Goal: Task Accomplishment & Management: Manage account settings

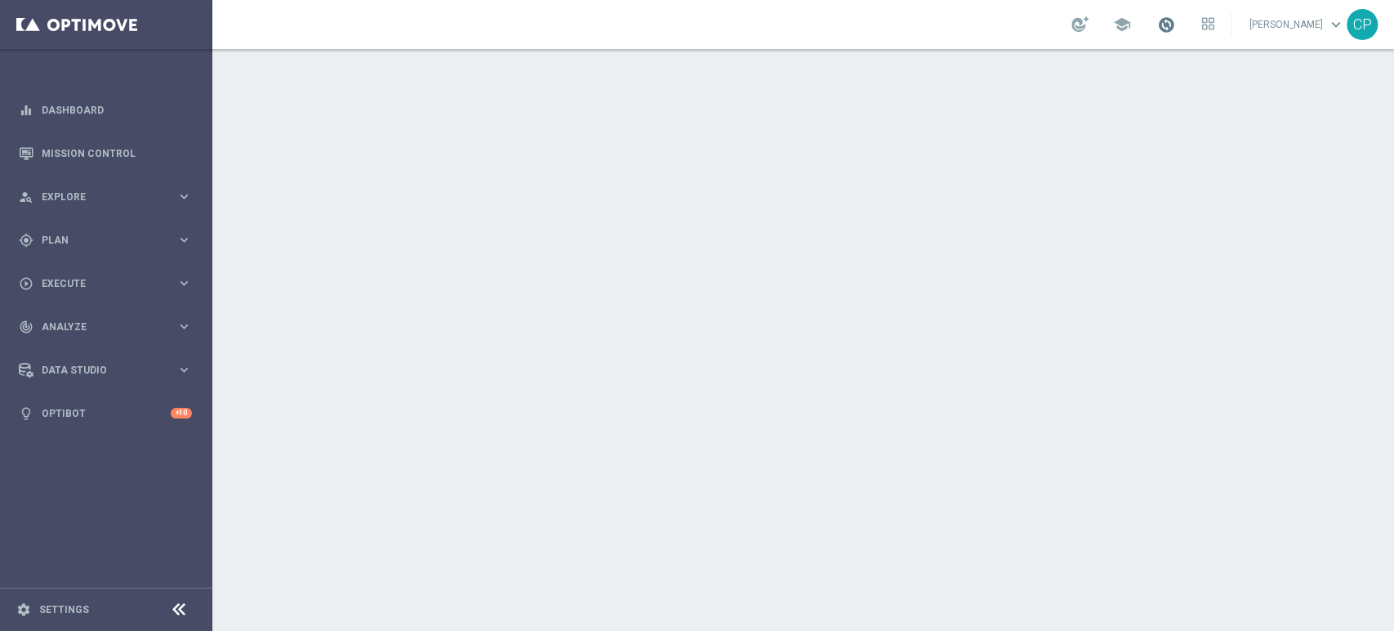
click at [1172, 30] on span at bounding box center [1166, 25] width 18 height 18
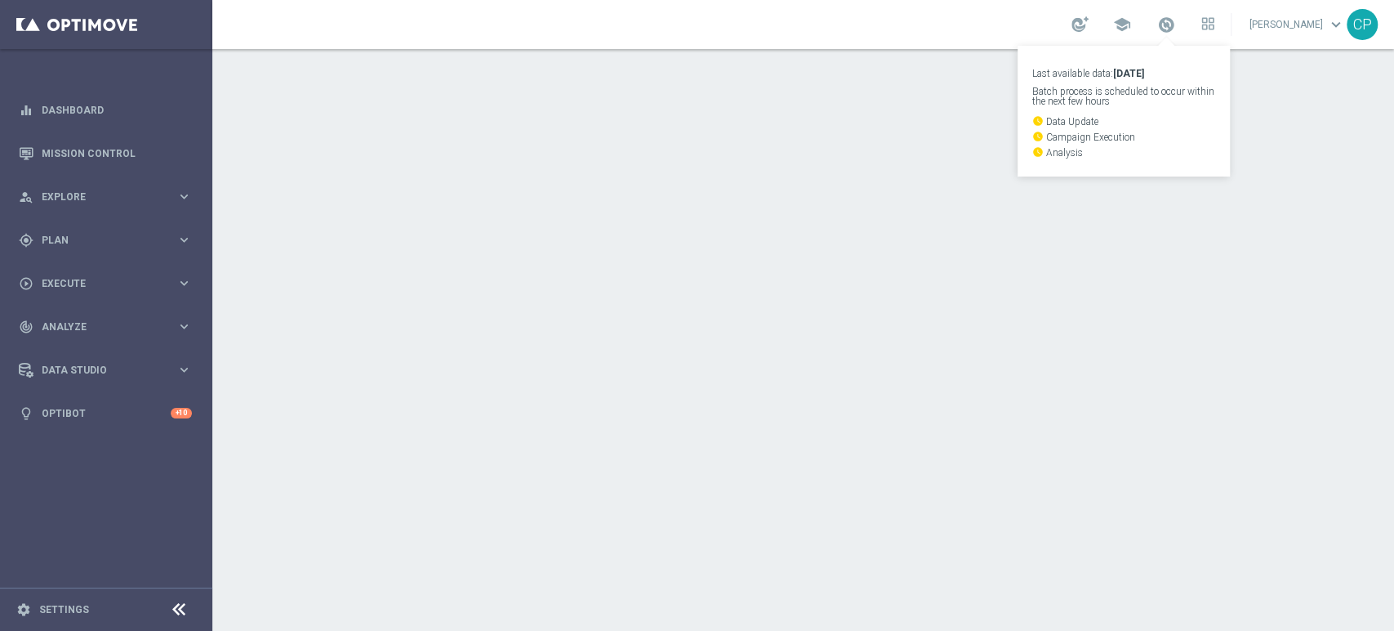
click at [673, 185] on div at bounding box center [803, 340] width 1182 height 582
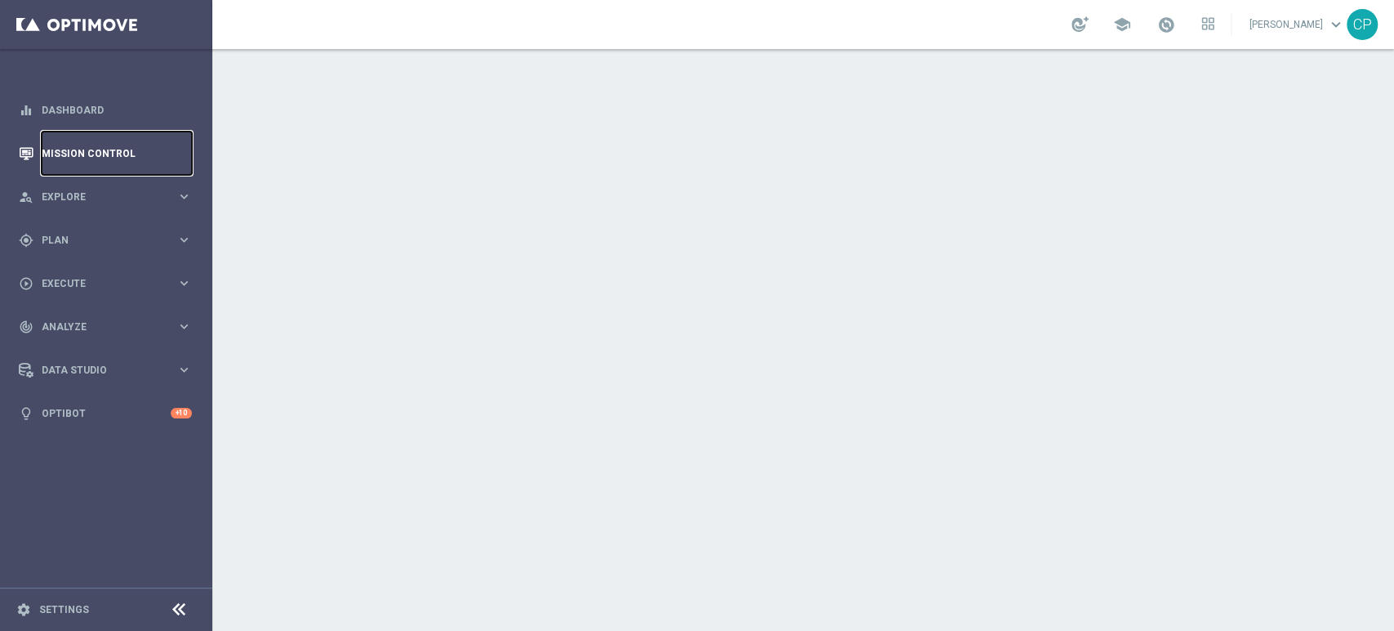
click at [75, 155] on link "Mission Control" at bounding box center [117, 152] width 150 height 43
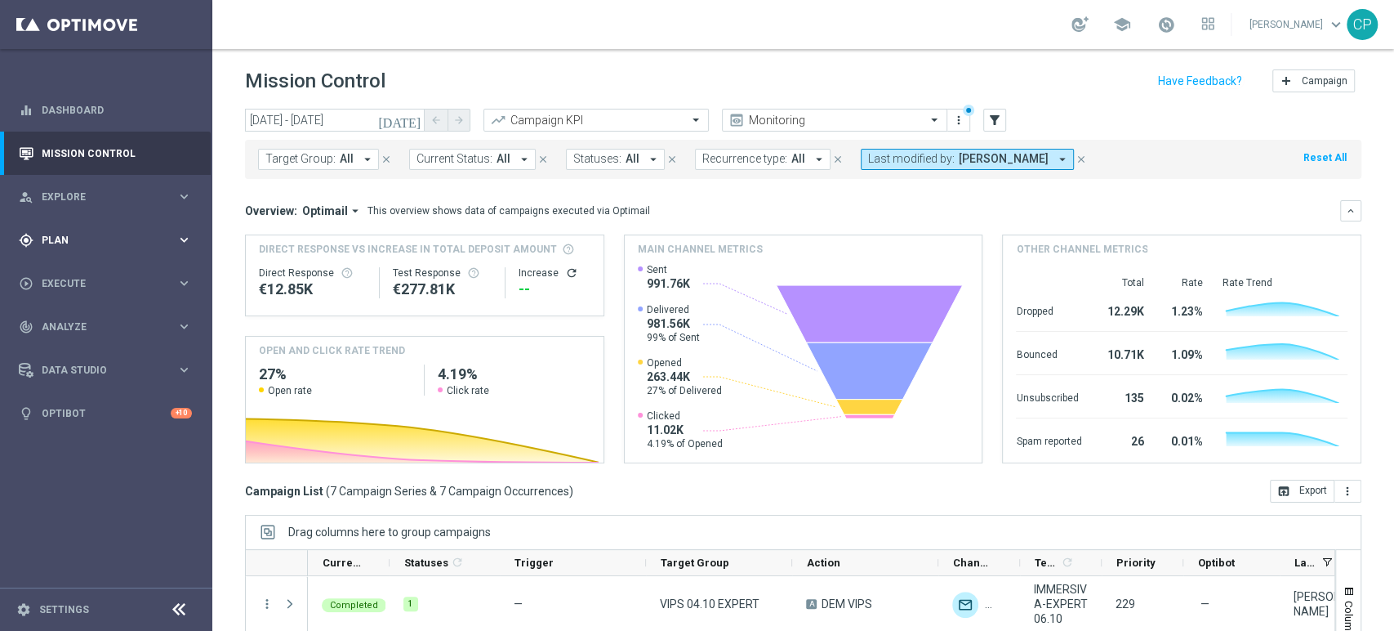
click at [181, 232] on div "keyboard_arrow_right" at bounding box center [184, 240] width 16 height 16
click at [81, 272] on link "Target Groups" at bounding box center [105, 273] width 127 height 13
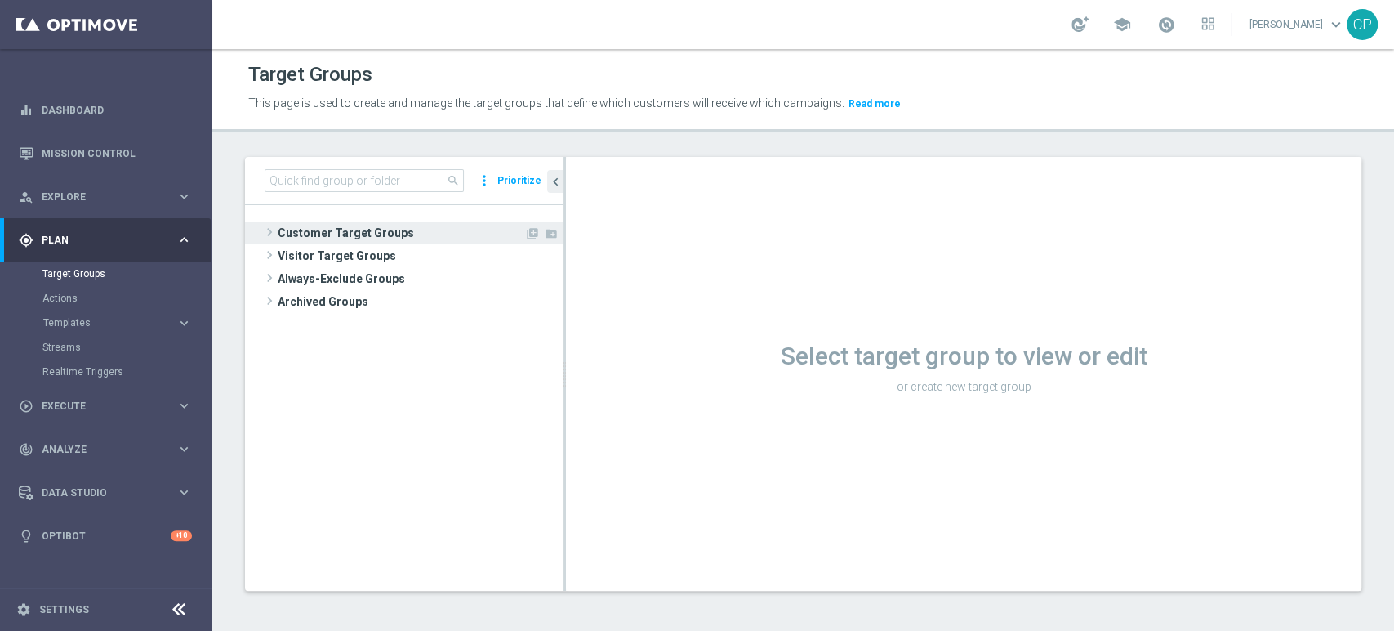
click at [333, 234] on span "Customer Target Groups" at bounding box center [401, 232] width 247 height 23
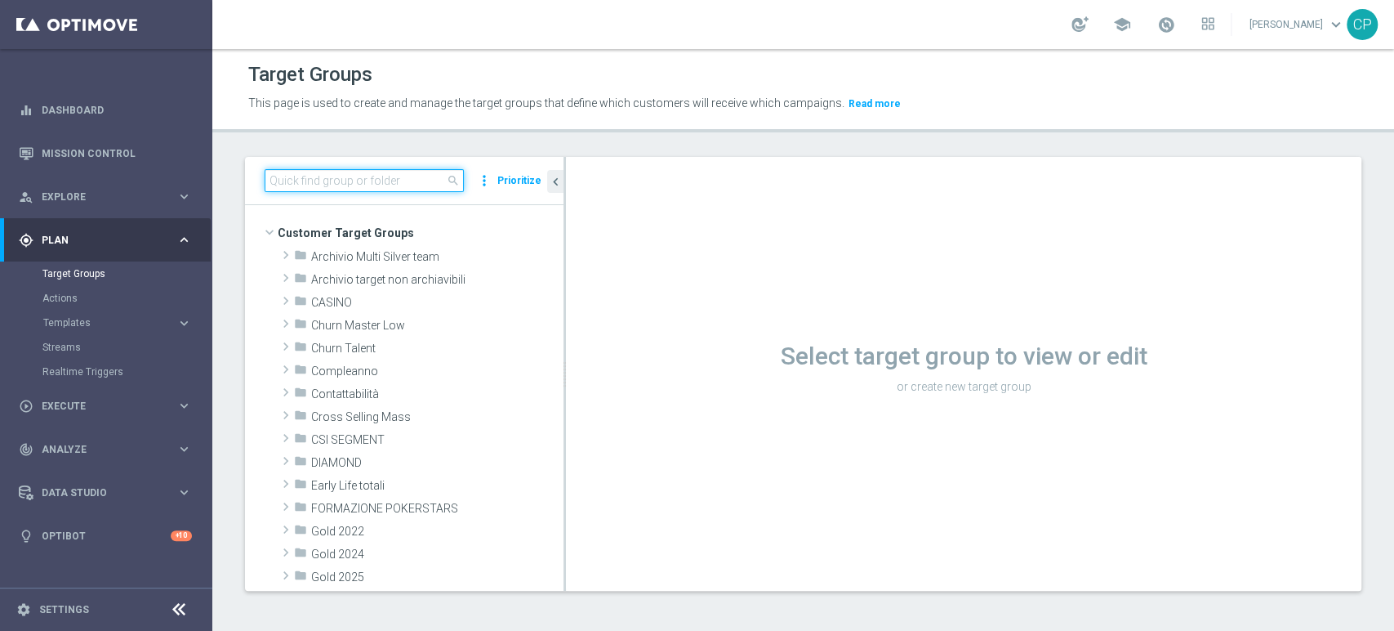
click at [360, 180] on input at bounding box center [364, 180] width 199 height 23
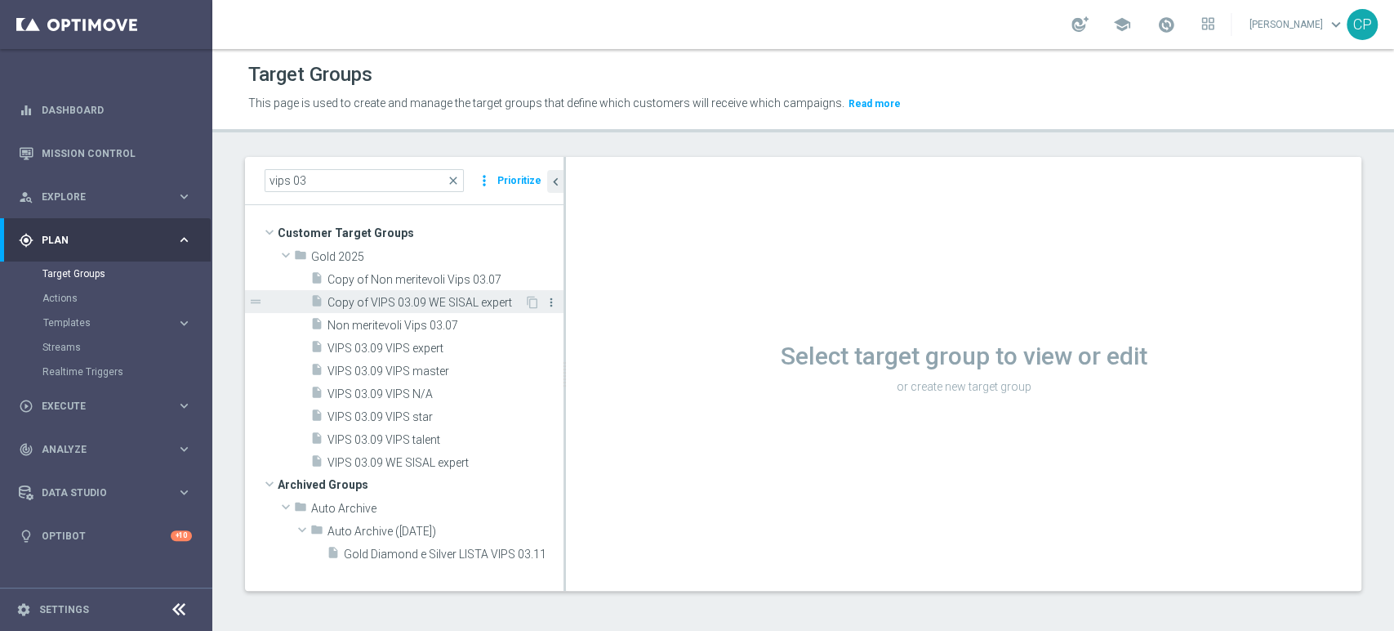
click at [549, 298] on icon "more_vert" at bounding box center [551, 302] width 13 height 13
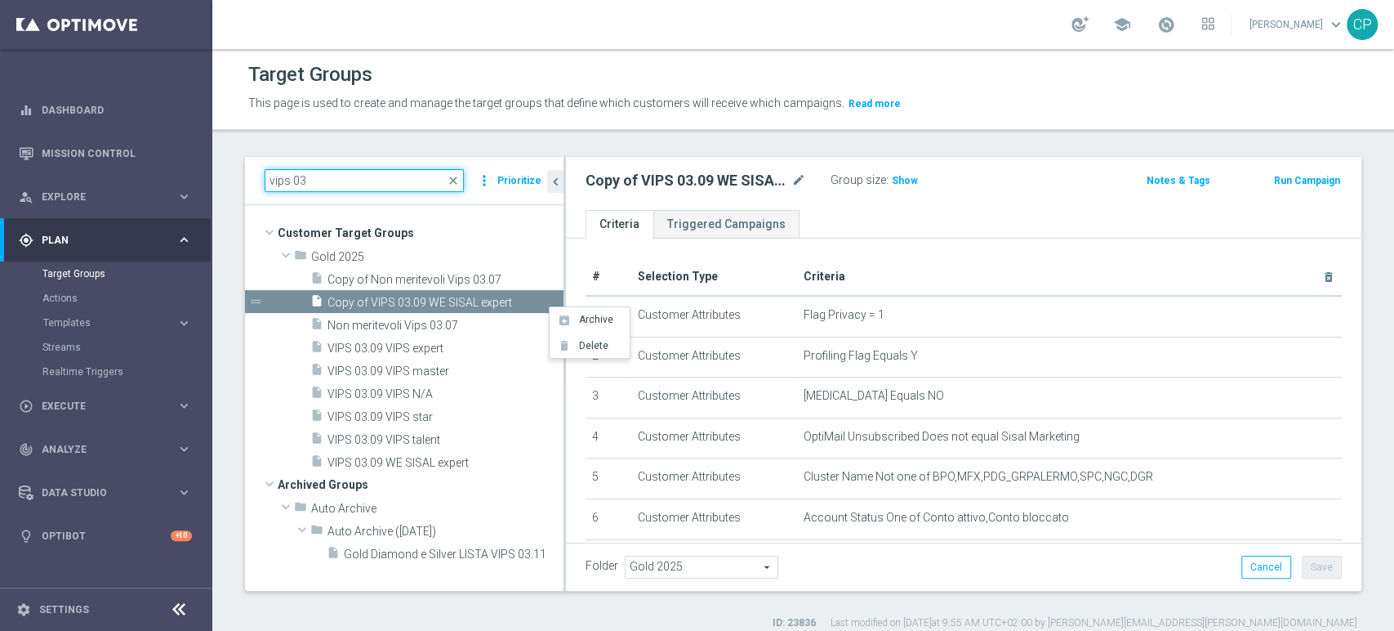
click at [352, 183] on input "vips 03" at bounding box center [364, 180] width 199 height 23
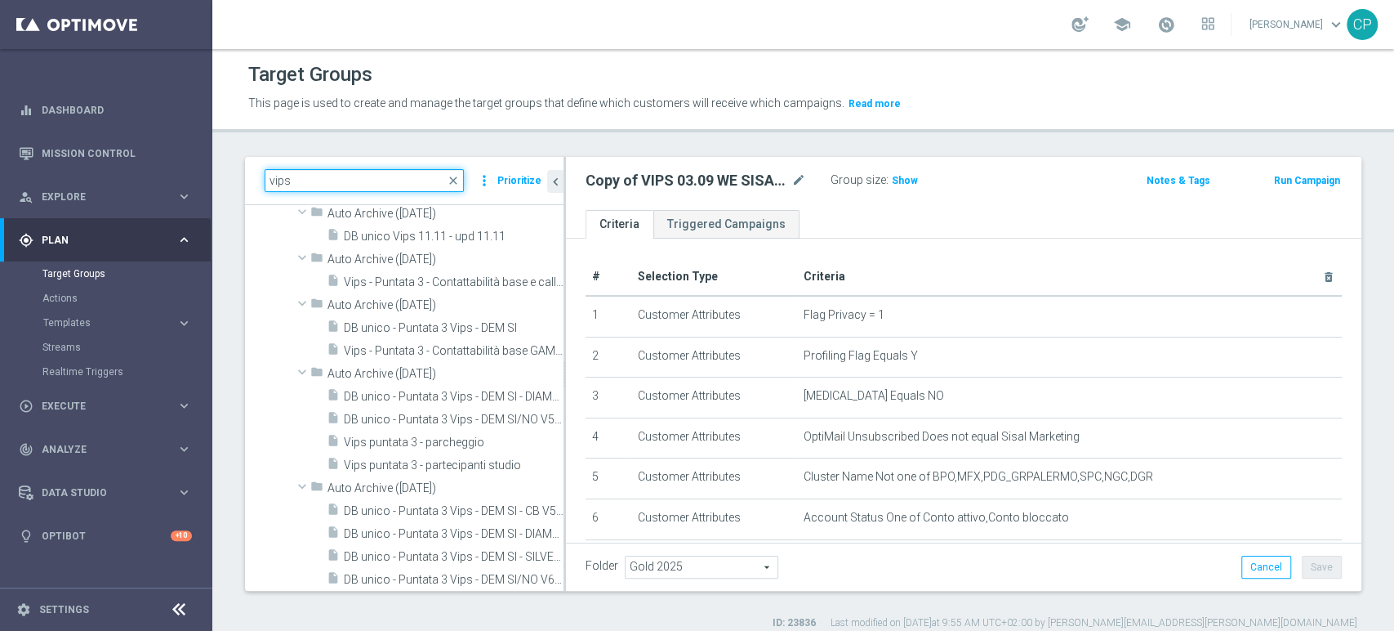
scroll to position [3735, 0]
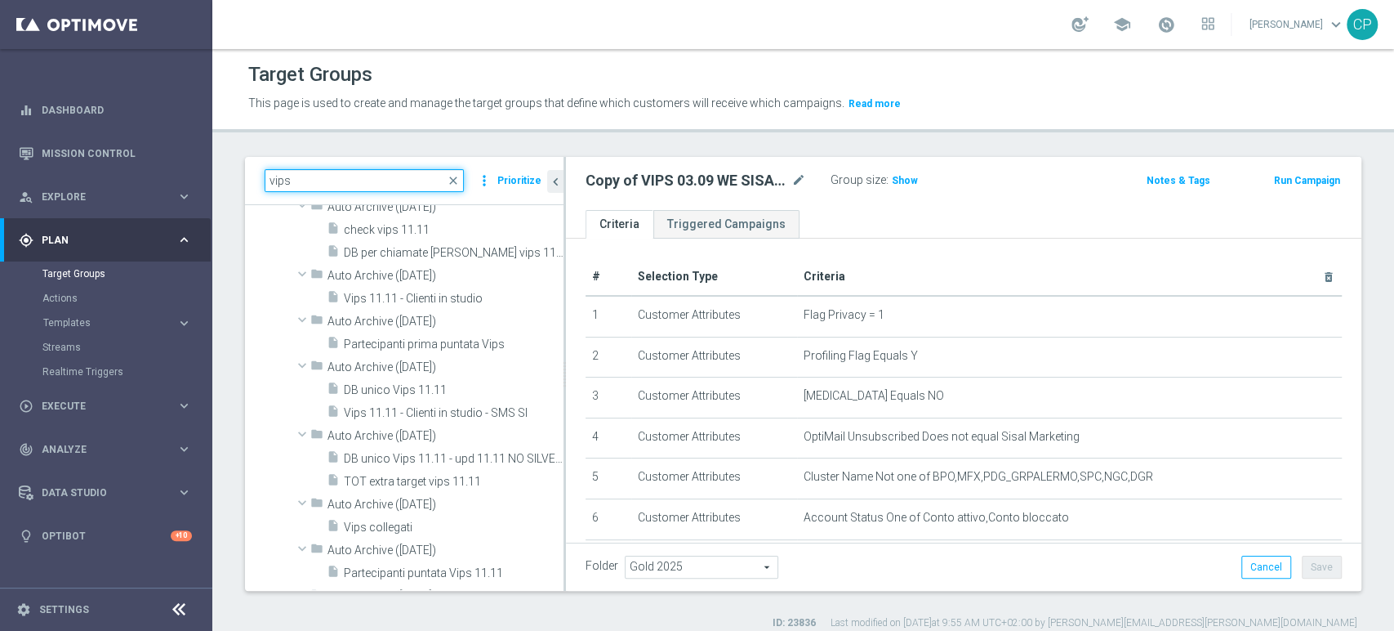
type input "vips"
click at [66, 273] on link "Target Groups" at bounding box center [105, 273] width 127 height 13
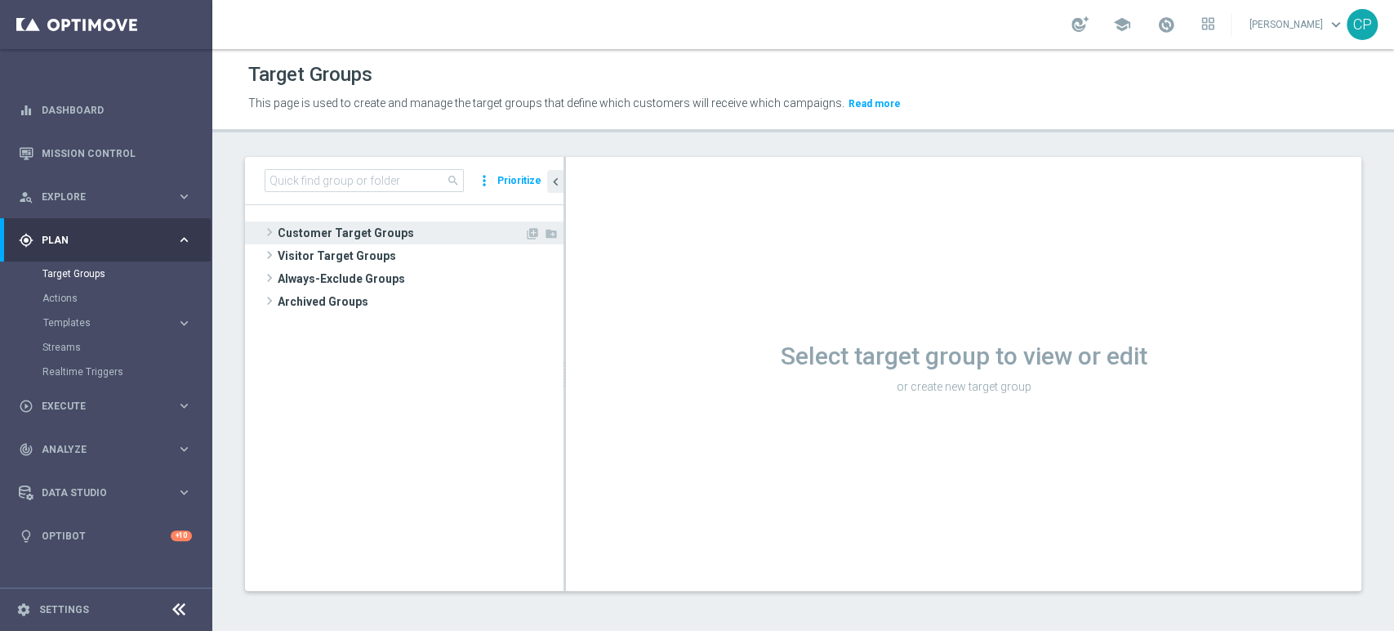
click at [301, 233] on span "Customer Target Groups" at bounding box center [401, 232] width 247 height 23
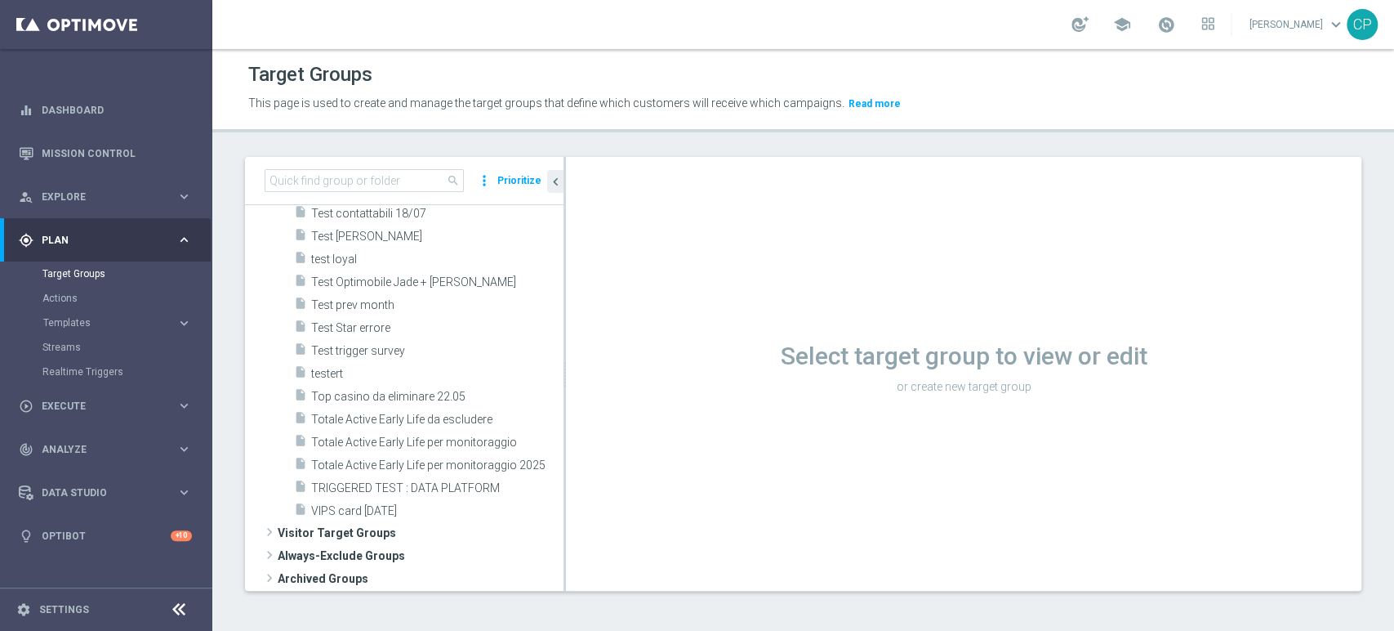
scroll to position [1634, 0]
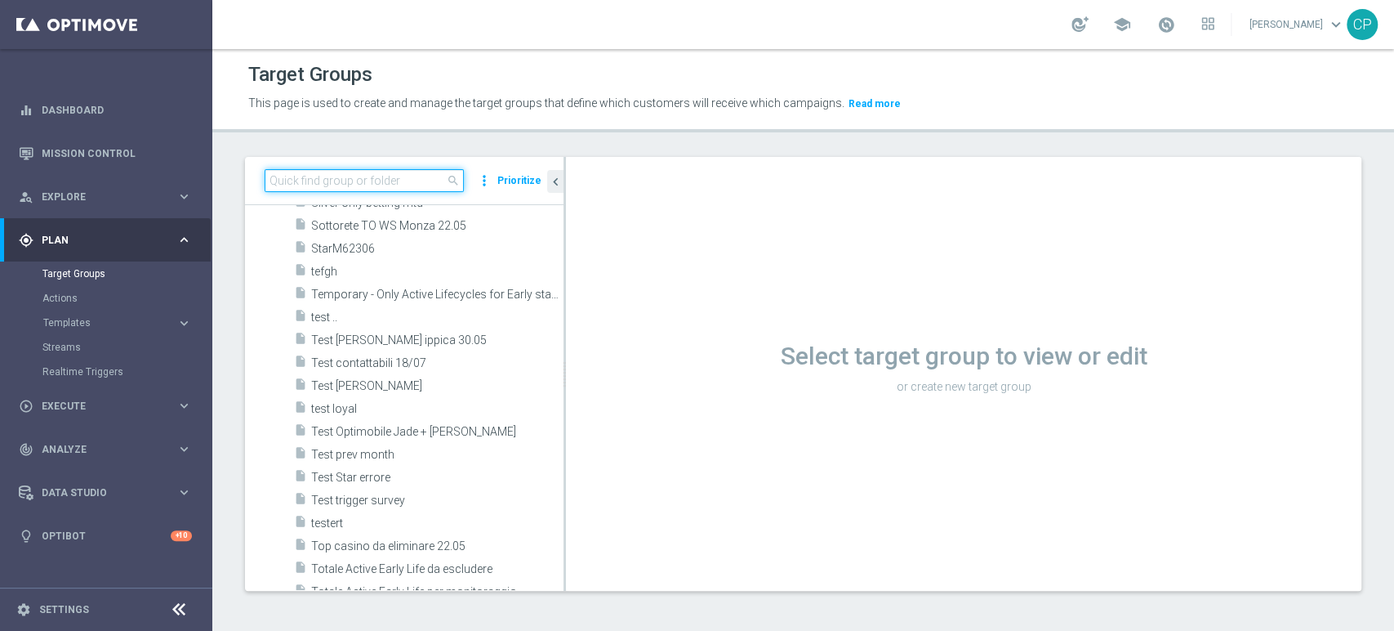
click at [299, 177] on input at bounding box center [364, 180] width 199 height 23
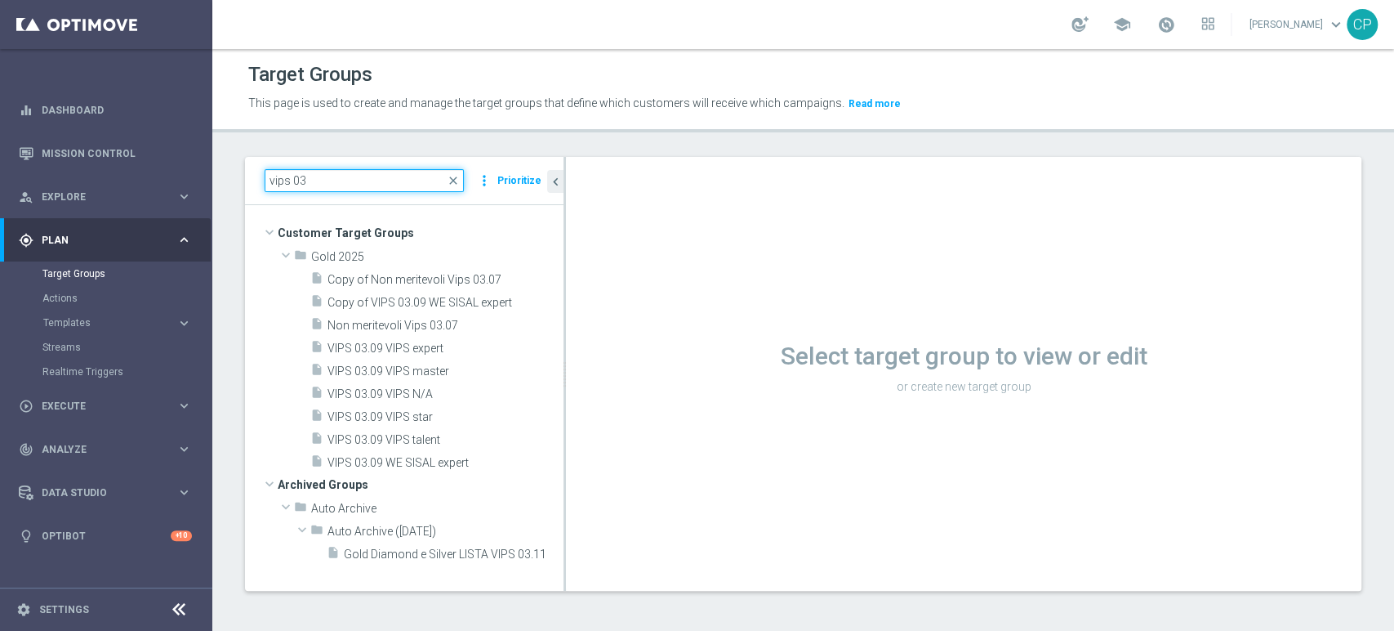
scroll to position [0, 0]
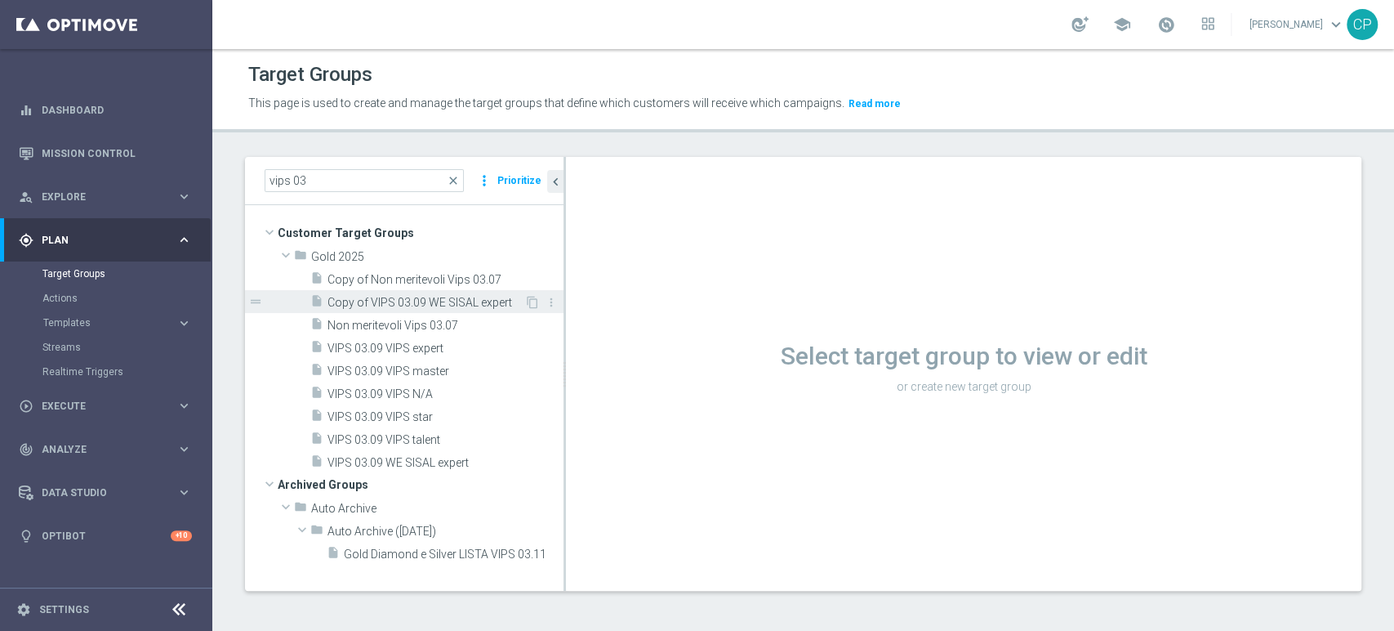
click at [386, 296] on span "Copy of VIPS 03.09 WE SISAL expert" at bounding box center [426, 303] width 197 height 14
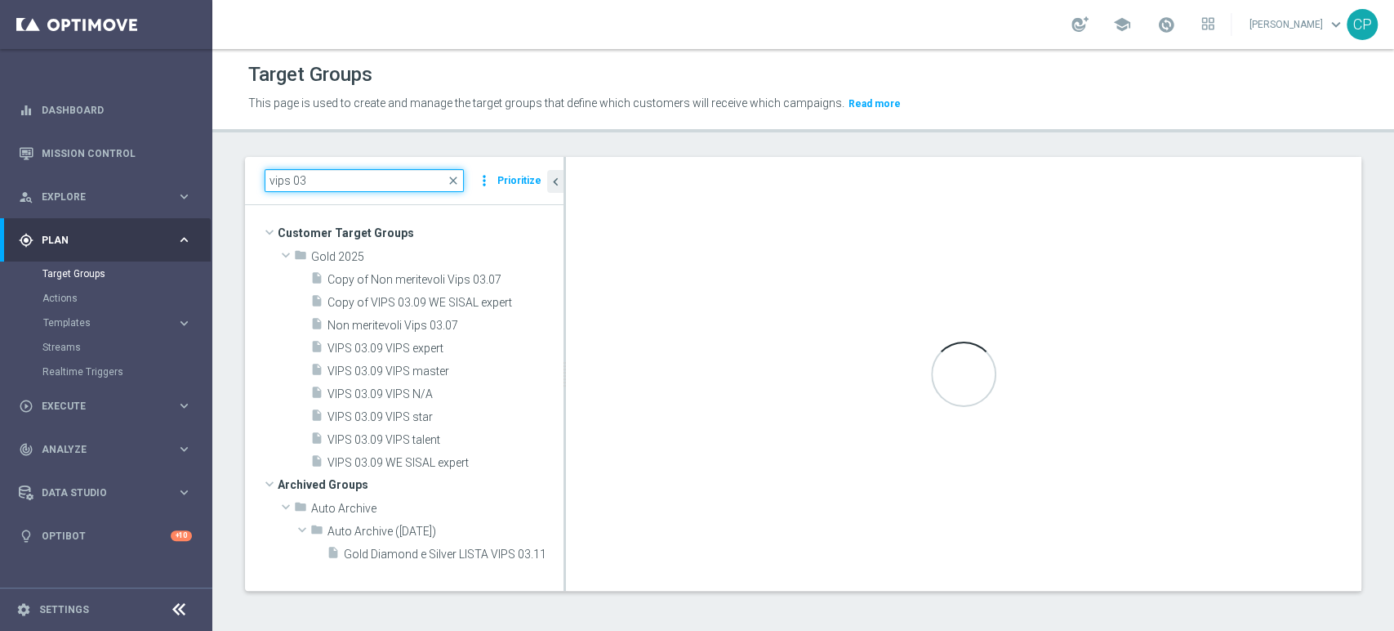
click at [350, 176] on input "vips 03" at bounding box center [364, 180] width 199 height 23
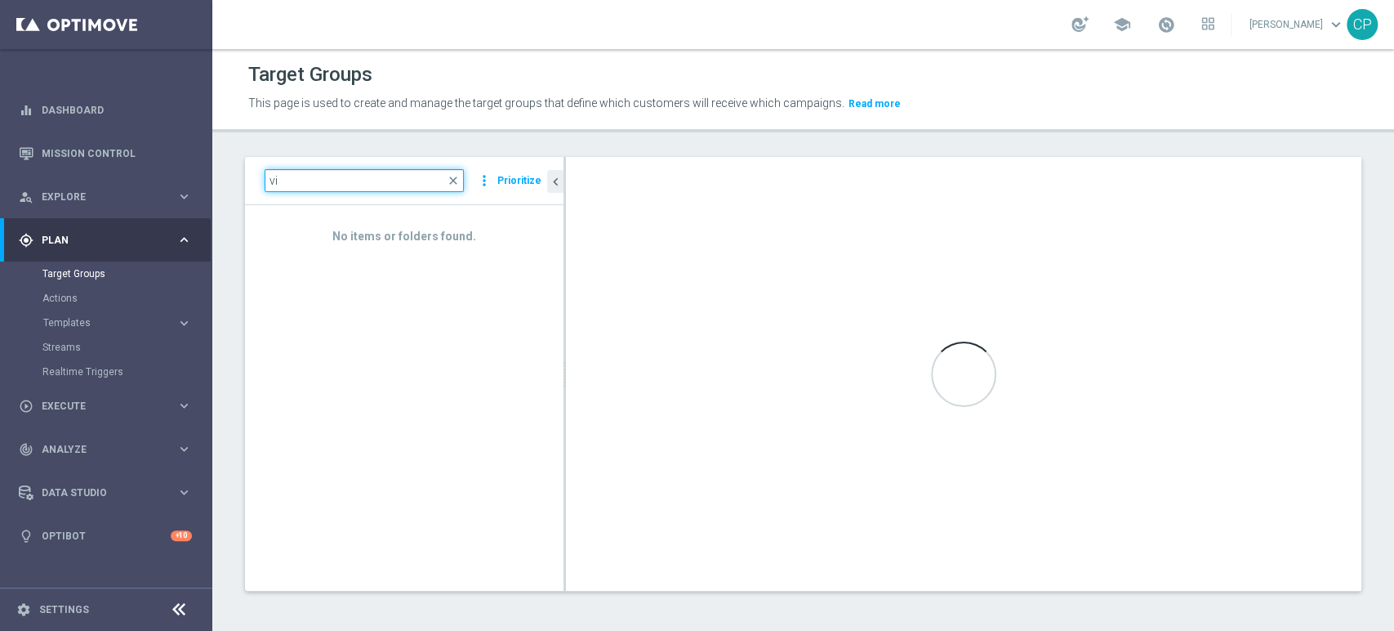
type input "v"
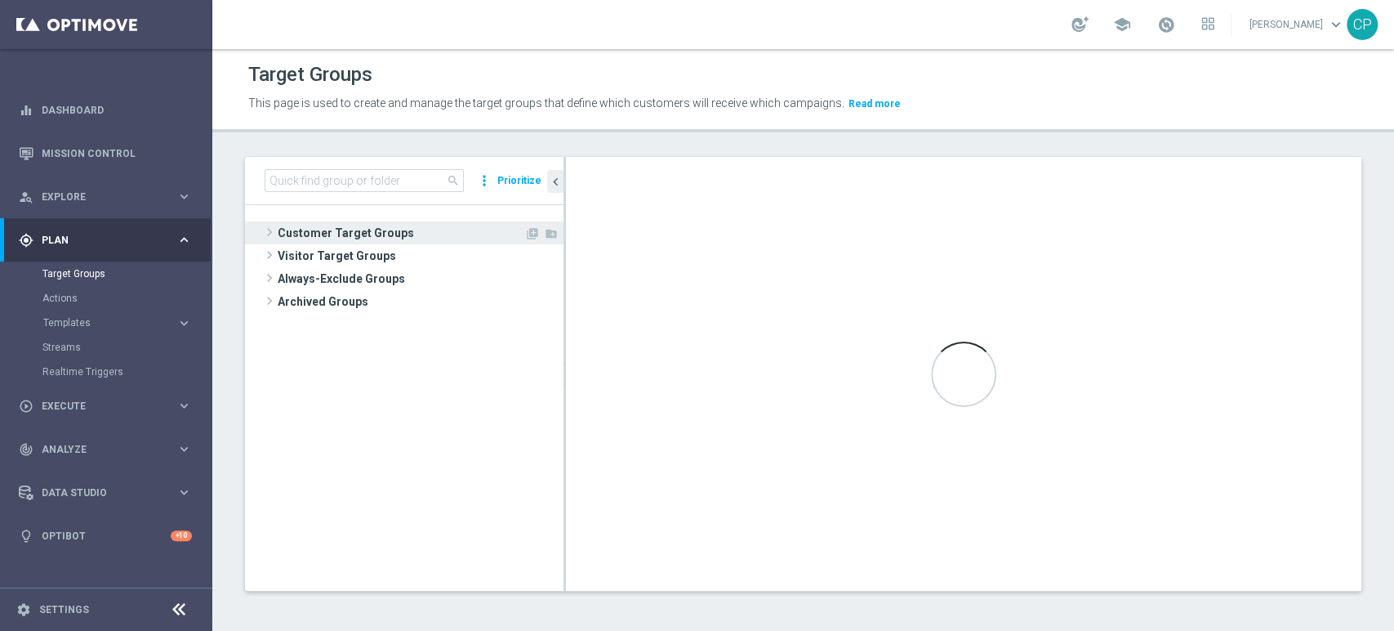
click at [379, 224] on span "Customer Target Groups" at bounding box center [401, 232] width 247 height 23
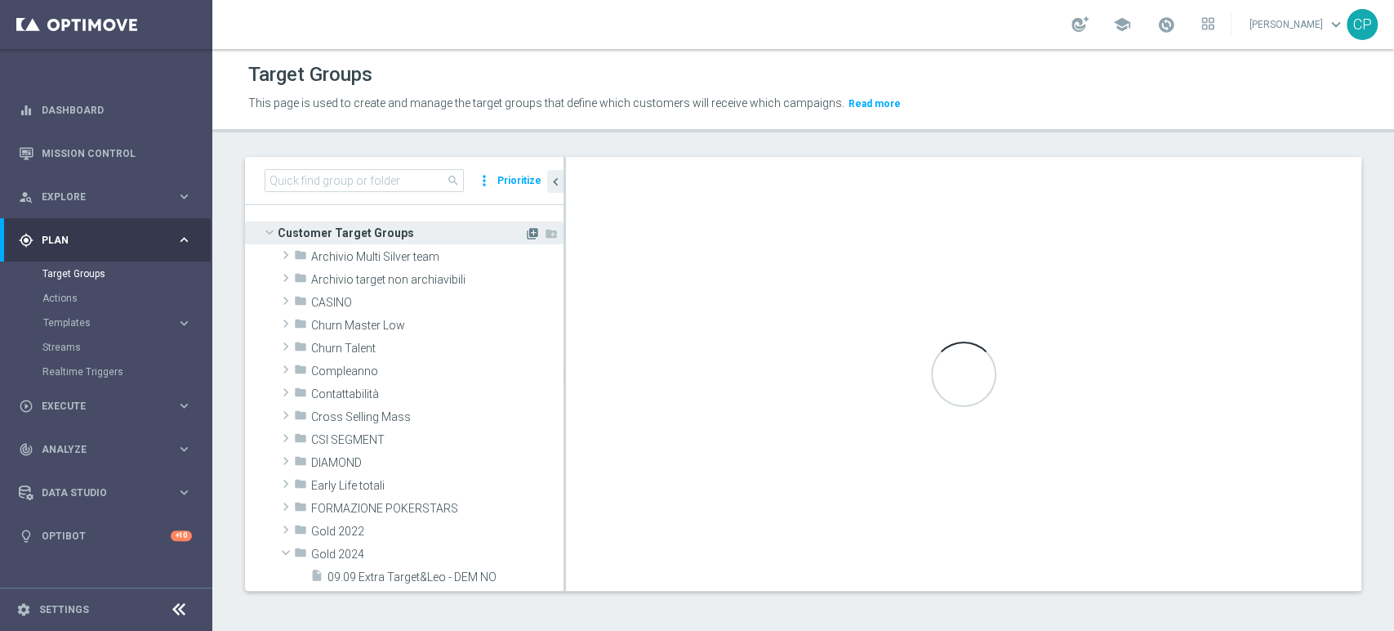
click at [526, 232] on icon "library_add" at bounding box center [532, 233] width 13 height 13
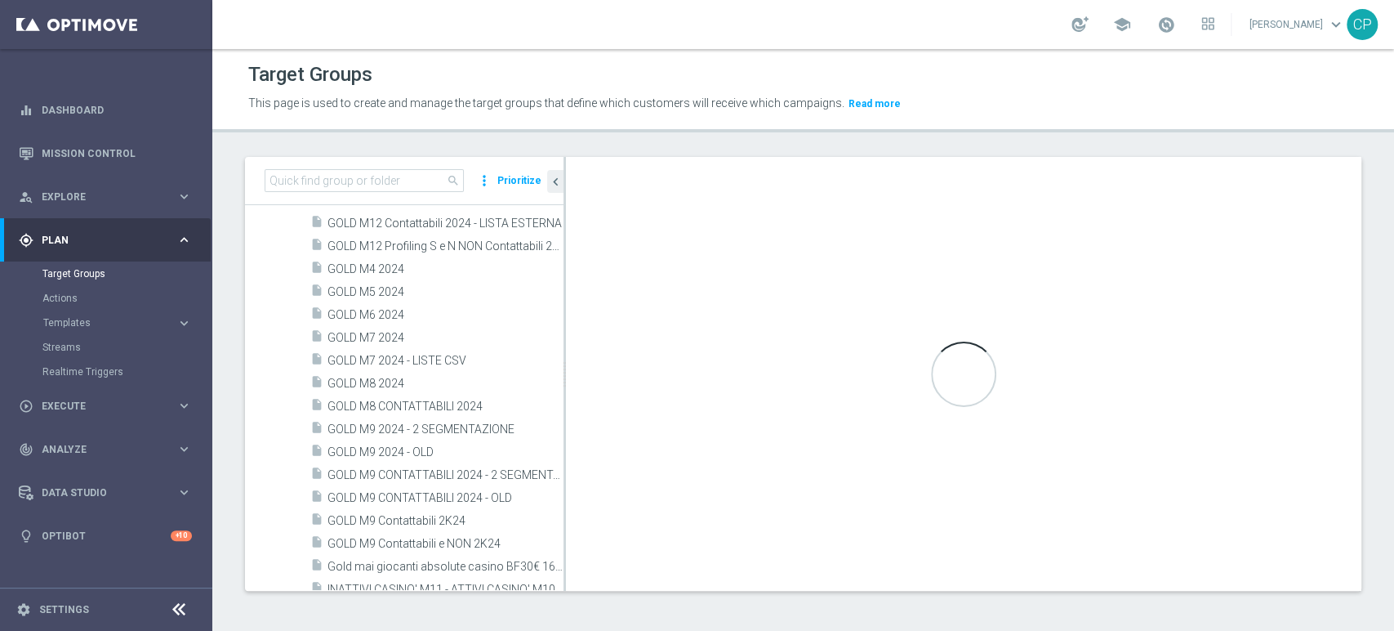
scroll to position [4057, 0]
click at [486, 178] on icon "more_vert" at bounding box center [484, 180] width 16 height 23
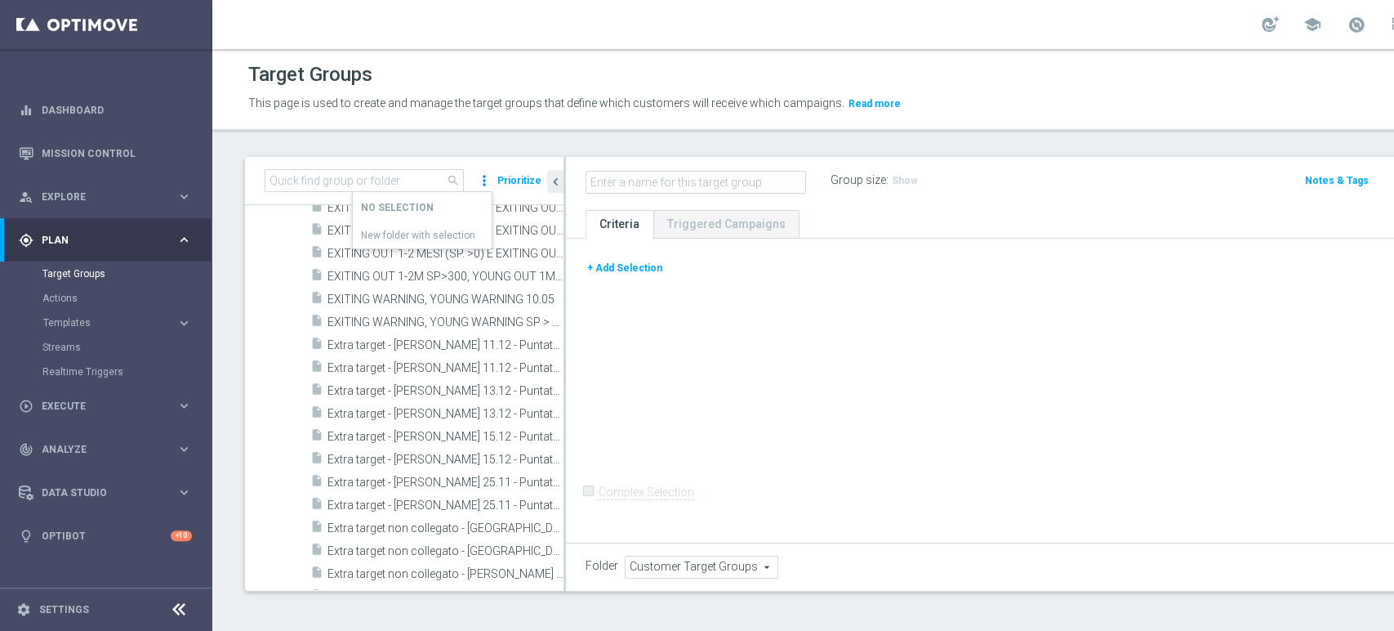
scroll to position [2682, 0]
click at [614, 262] on button "+ Add Selection" at bounding box center [625, 268] width 78 height 18
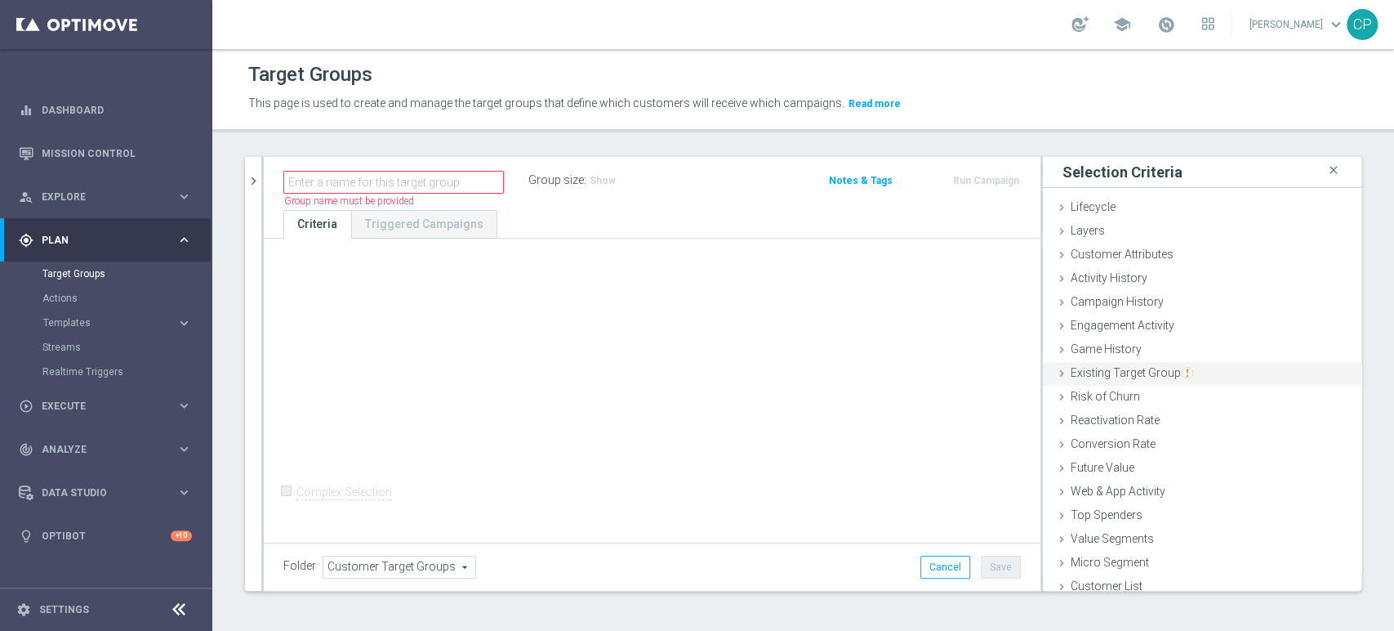
click at [1112, 371] on span "Existing Target Group" at bounding box center [1132, 372] width 123 height 13
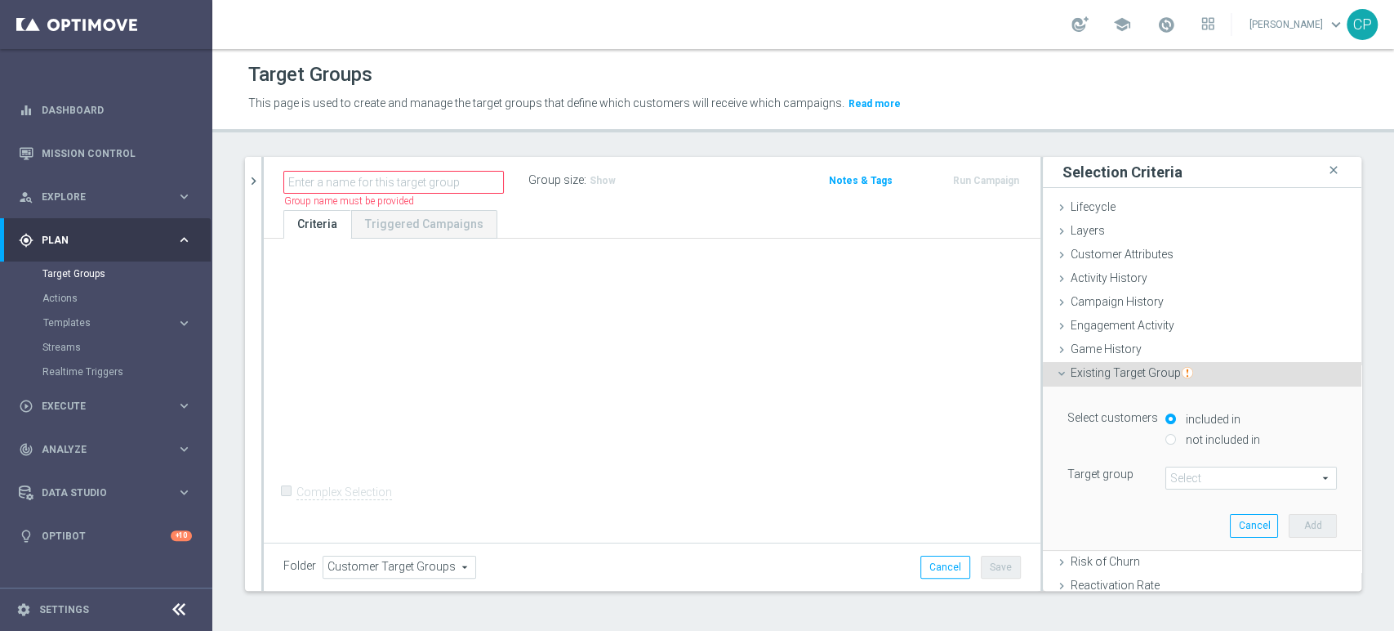
click at [1180, 482] on span at bounding box center [1251, 477] width 170 height 21
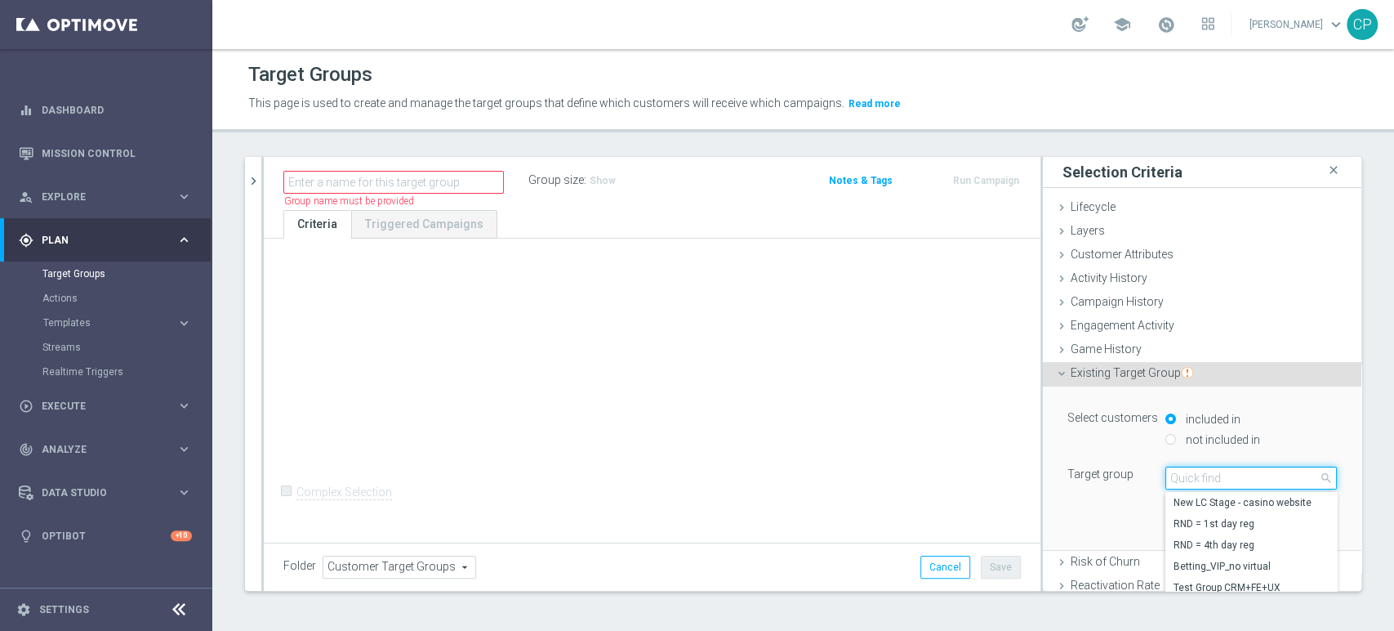
click at [1180, 482] on input "search" at bounding box center [1252, 477] width 172 height 23
type input "vips 04"
click at [1216, 501] on span "VIPS 04.10 STAR" at bounding box center [1251, 502] width 155 height 13
type input "VIPS 04.10 STAR"
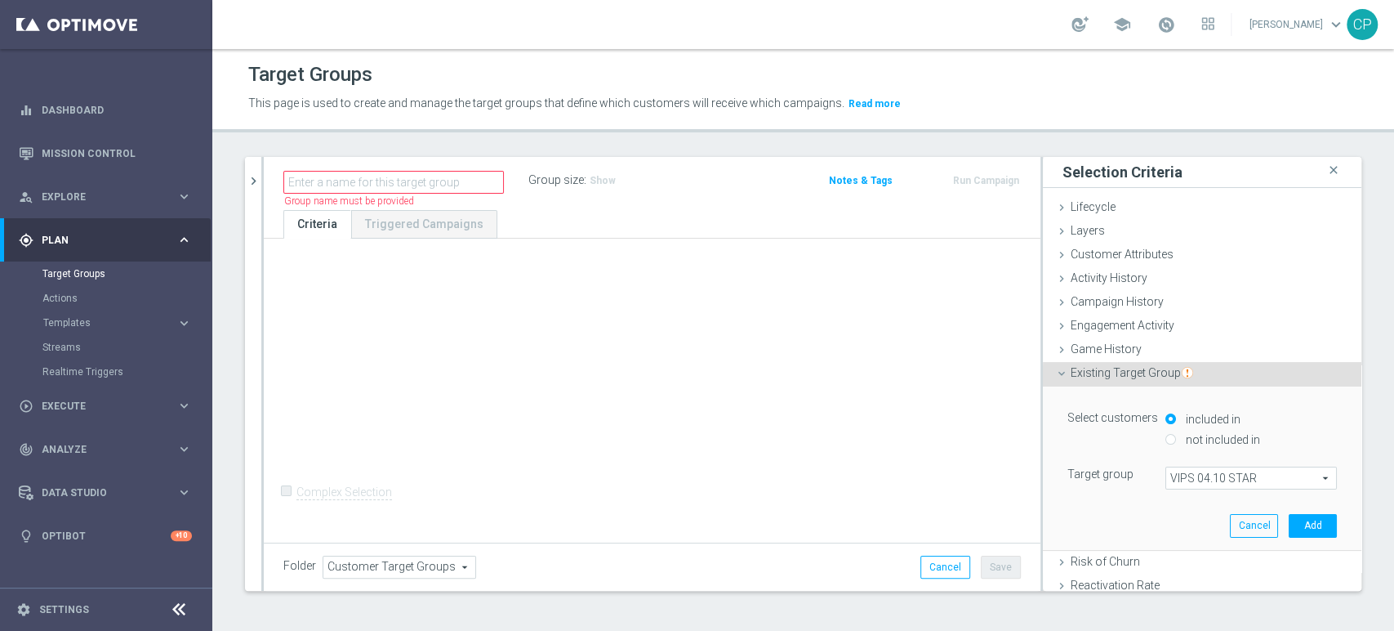
scroll to position [0, 0]
click at [1289, 521] on button "Add" at bounding box center [1313, 525] width 48 height 23
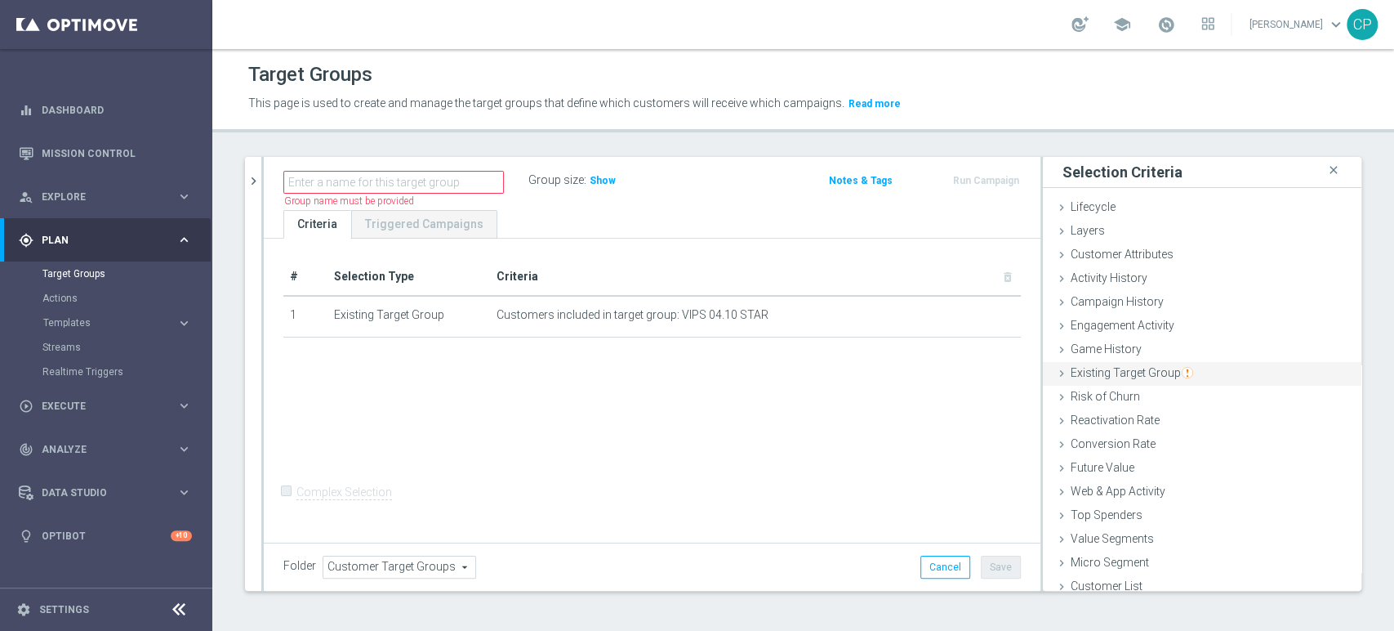
click at [1104, 372] on span "Existing Target Group" at bounding box center [1132, 372] width 123 height 13
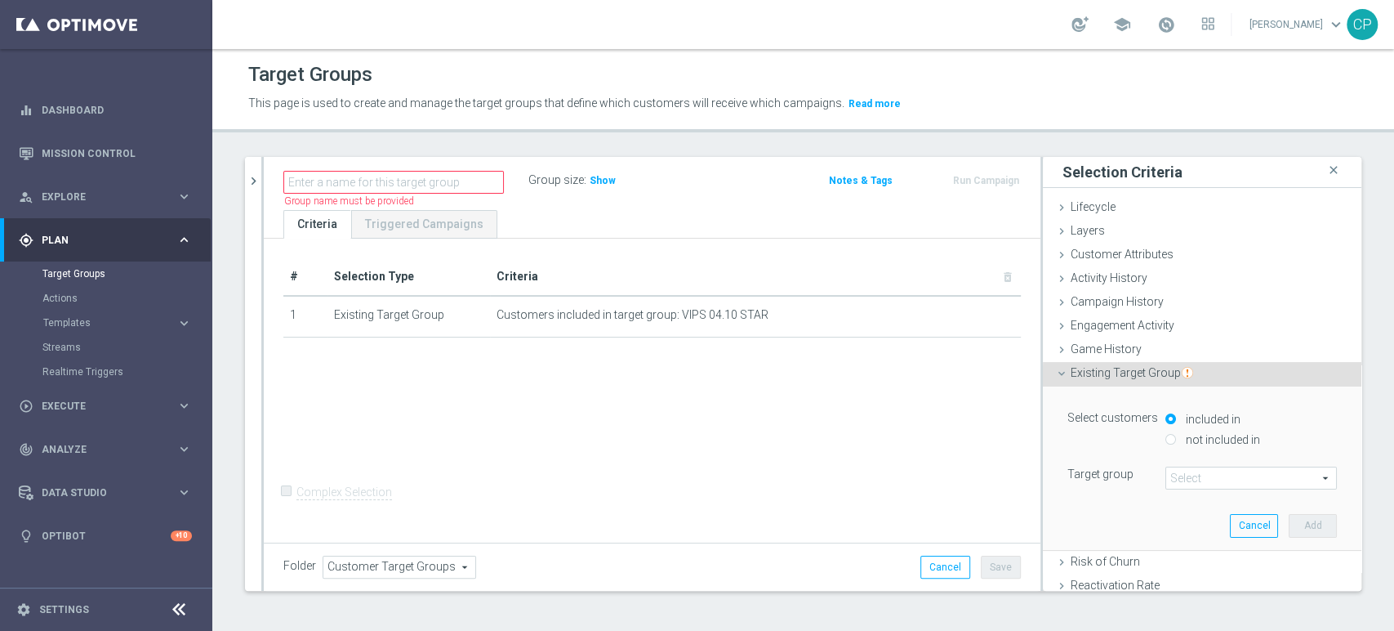
click at [1173, 479] on span at bounding box center [1251, 477] width 170 height 21
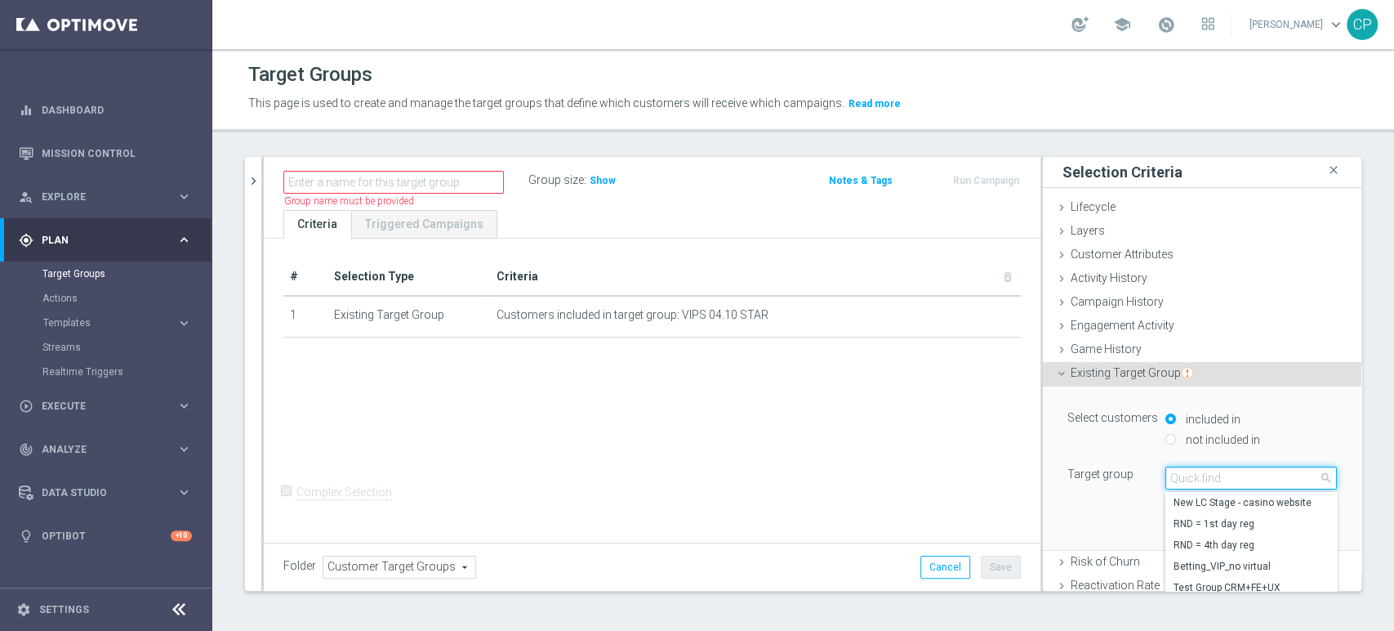
click at [1173, 479] on input "search" at bounding box center [1252, 477] width 172 height 23
type input "vips 04"
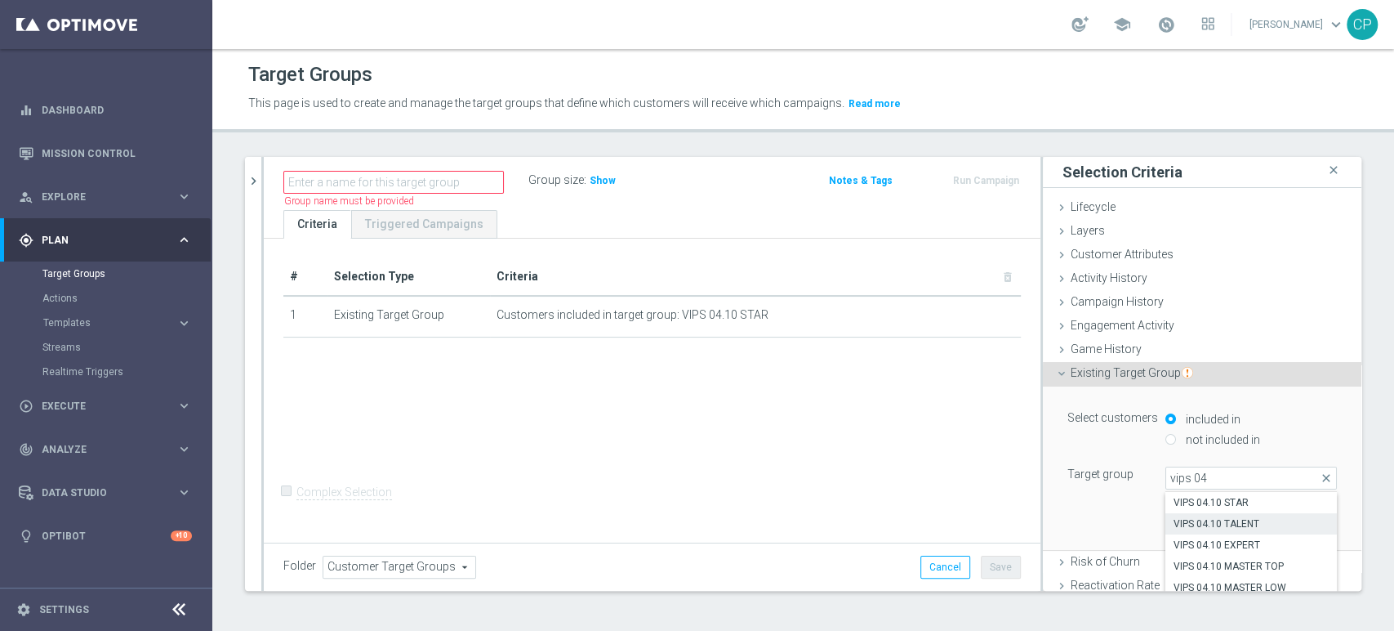
click at [1192, 526] on span "VIPS 04.10 TALENT" at bounding box center [1251, 523] width 155 height 13
type input "VIPS 04.10 TALENT"
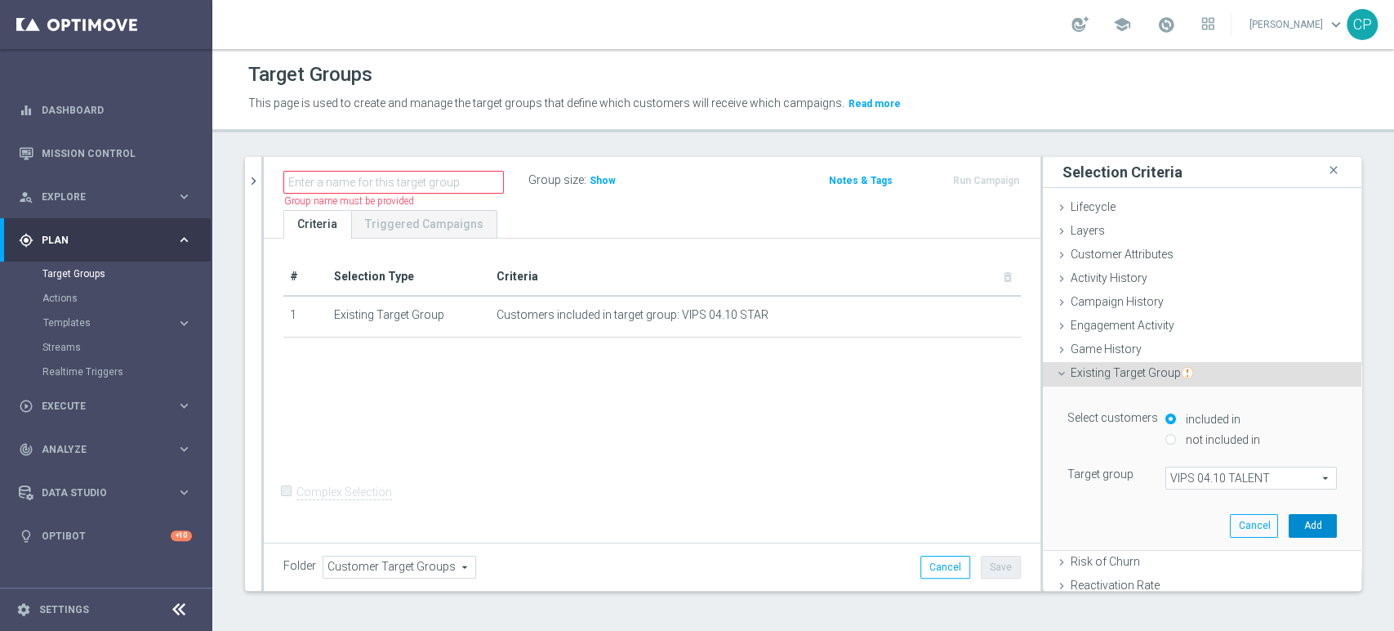
click at [1289, 521] on button "Add" at bounding box center [1313, 525] width 48 height 23
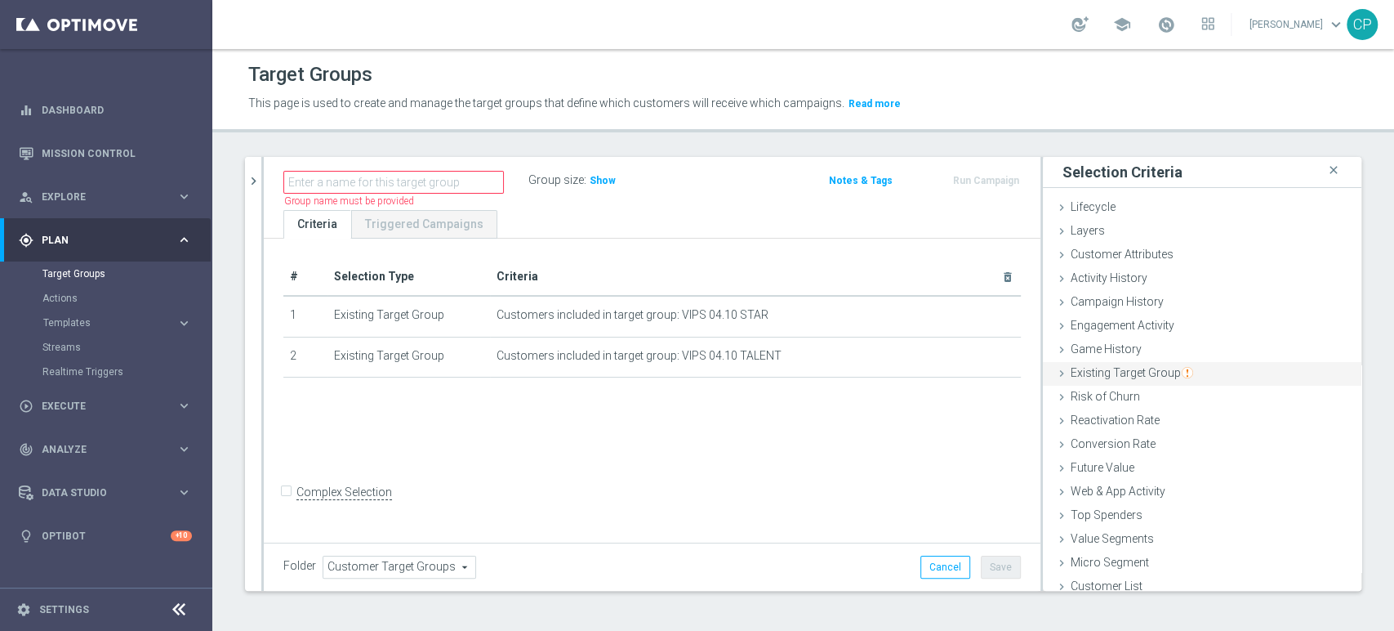
click at [1137, 373] on span "Existing Target Group" at bounding box center [1132, 372] width 123 height 13
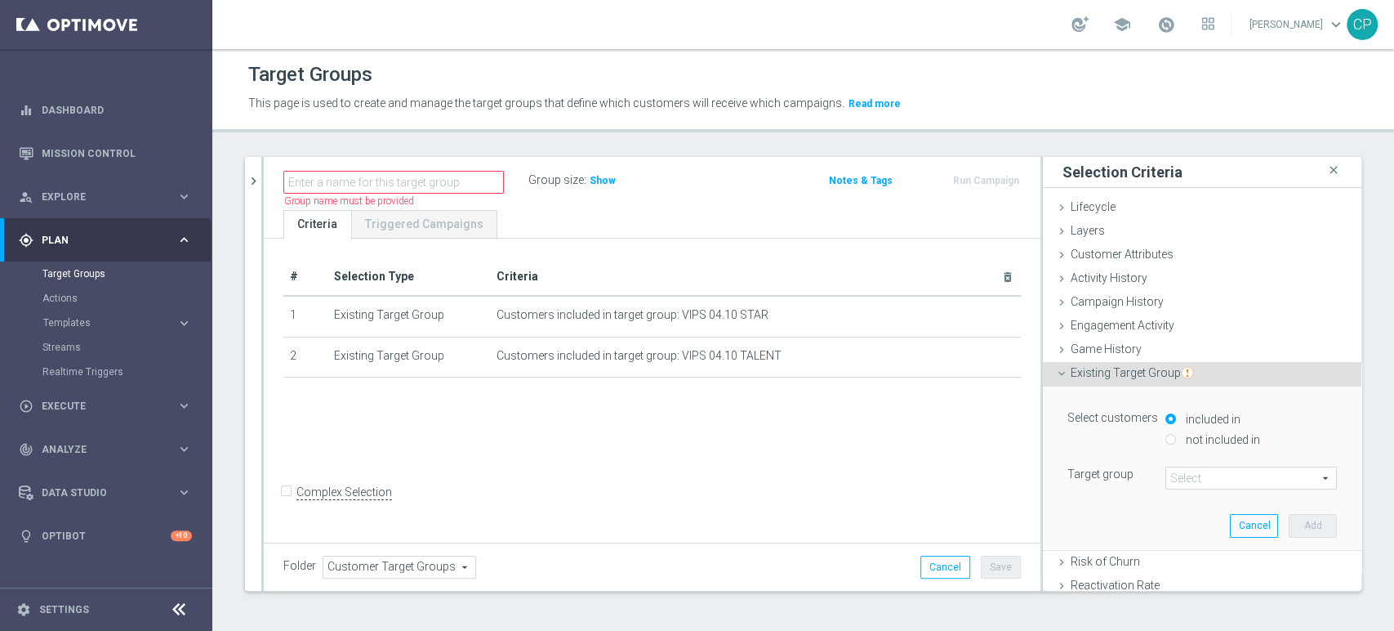
click at [1166, 480] on span at bounding box center [1251, 477] width 170 height 21
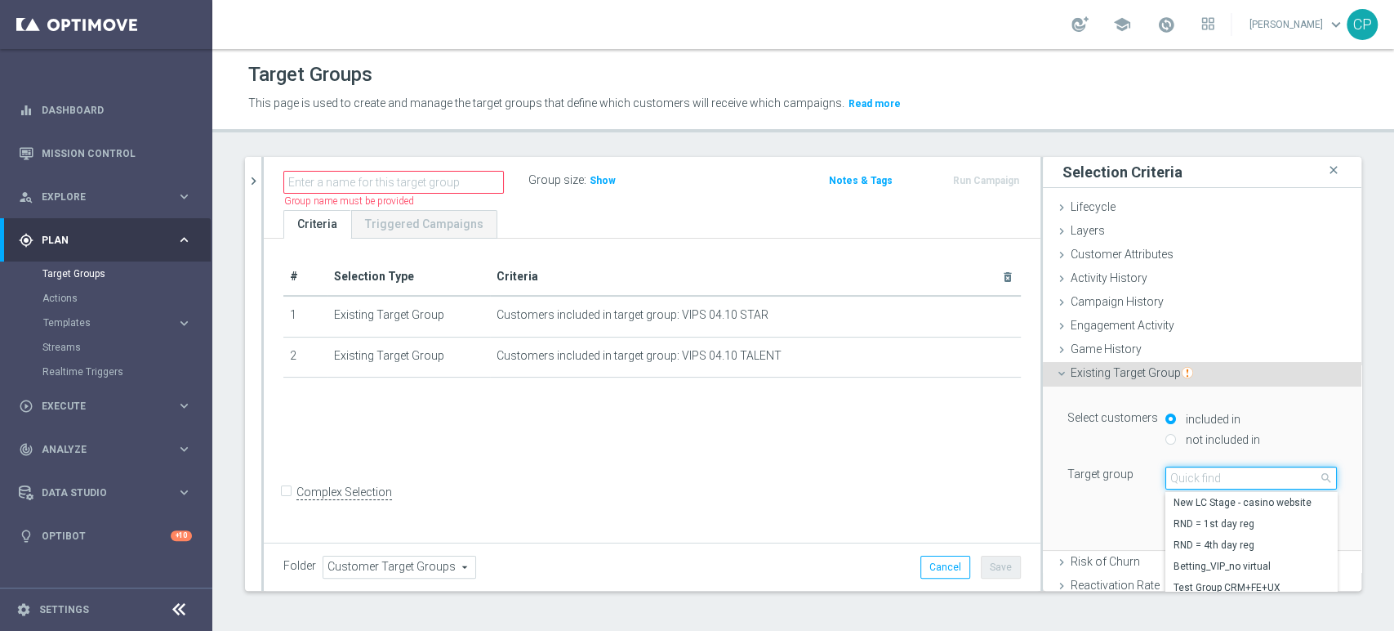
click at [1166, 480] on input "search" at bounding box center [1252, 477] width 172 height 23
type input "vips 04"
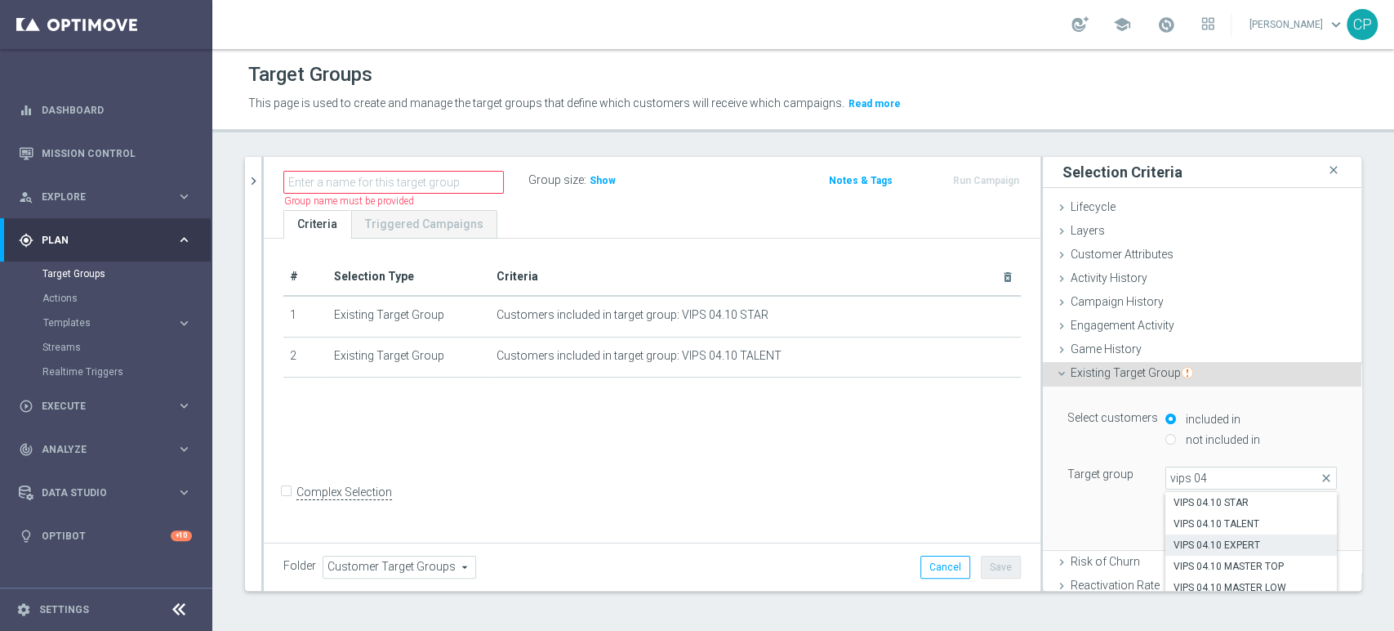
click at [1184, 541] on span "VIPS 04.10 EXPERT" at bounding box center [1251, 544] width 155 height 13
type input "VIPS 04.10 EXPERT"
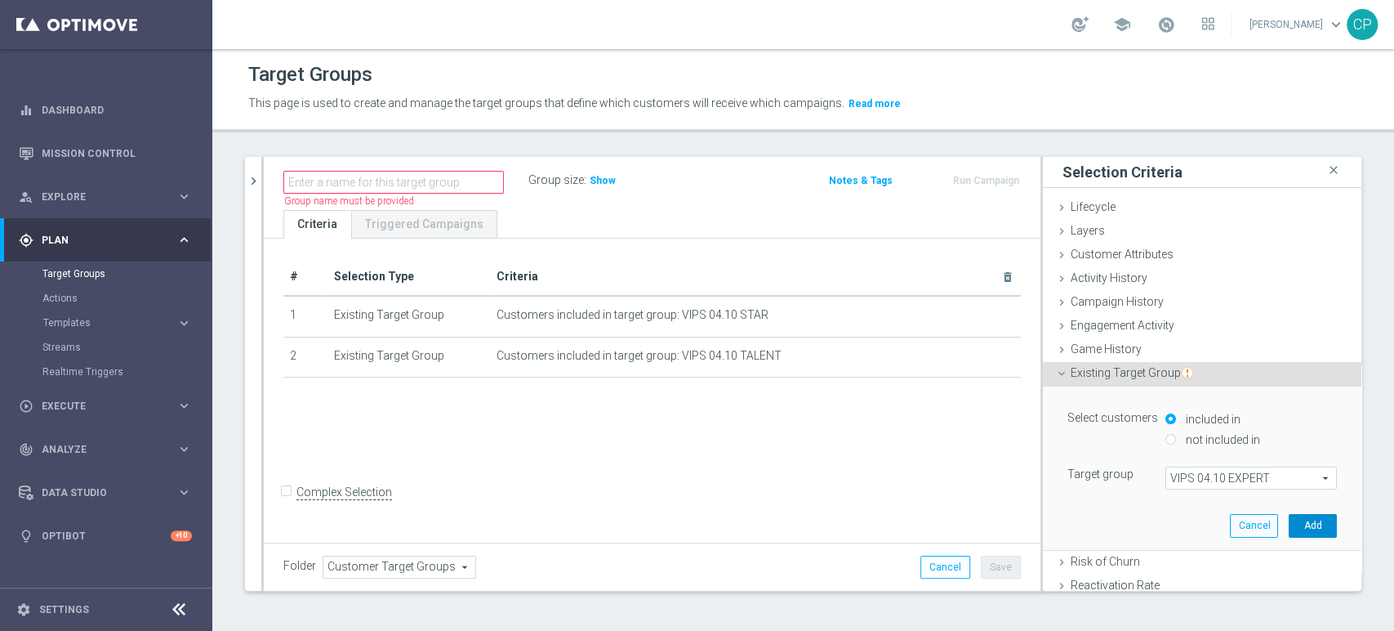
click at [1295, 528] on button "Add" at bounding box center [1313, 525] width 48 height 23
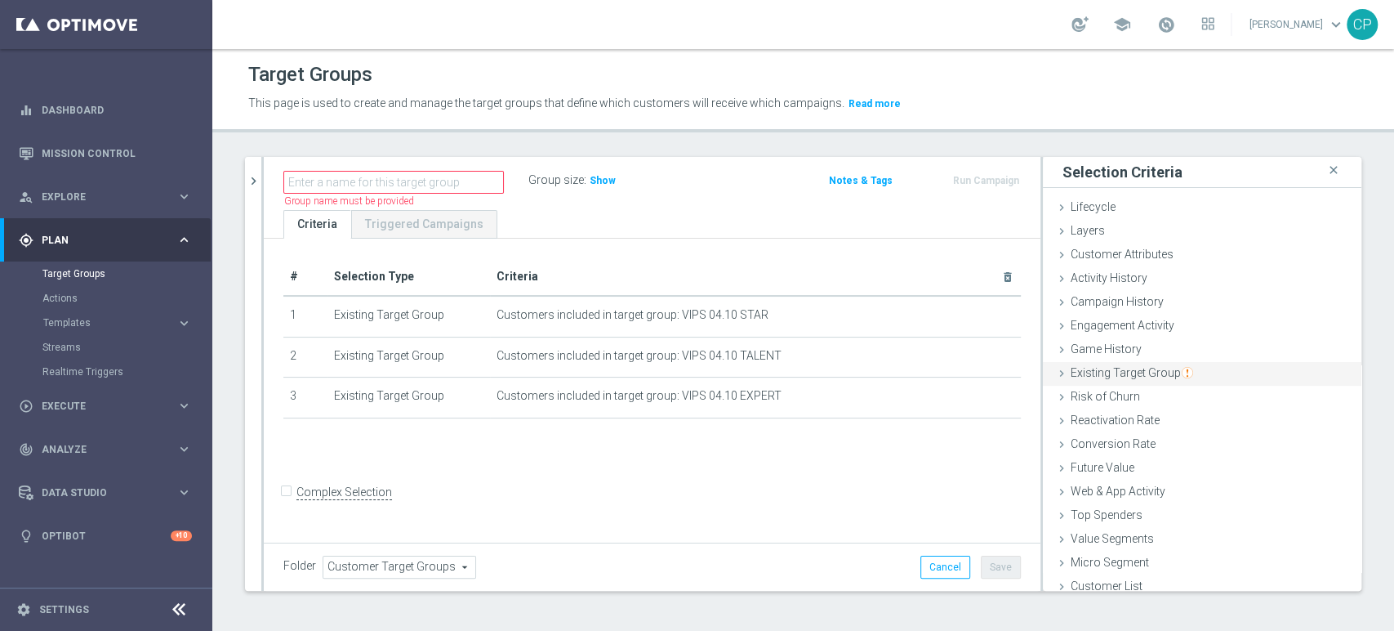
click at [1143, 373] on span "Existing Target Group" at bounding box center [1132, 372] width 123 height 13
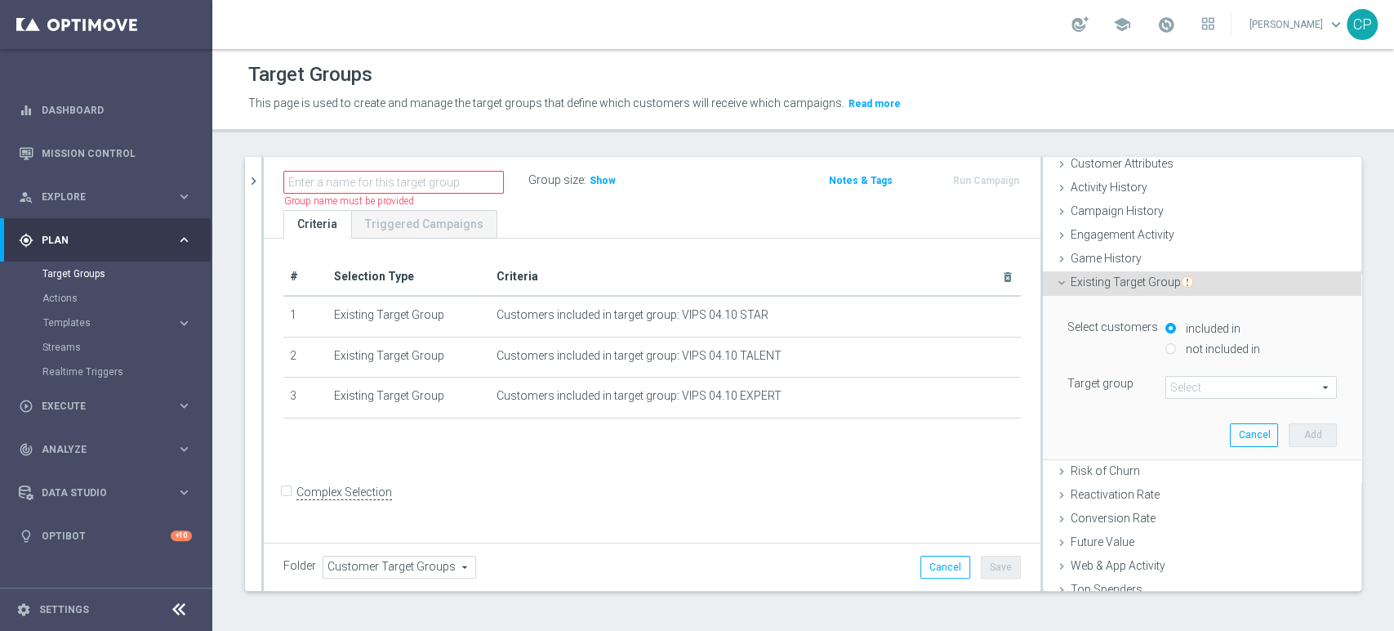
scroll to position [145, 0]
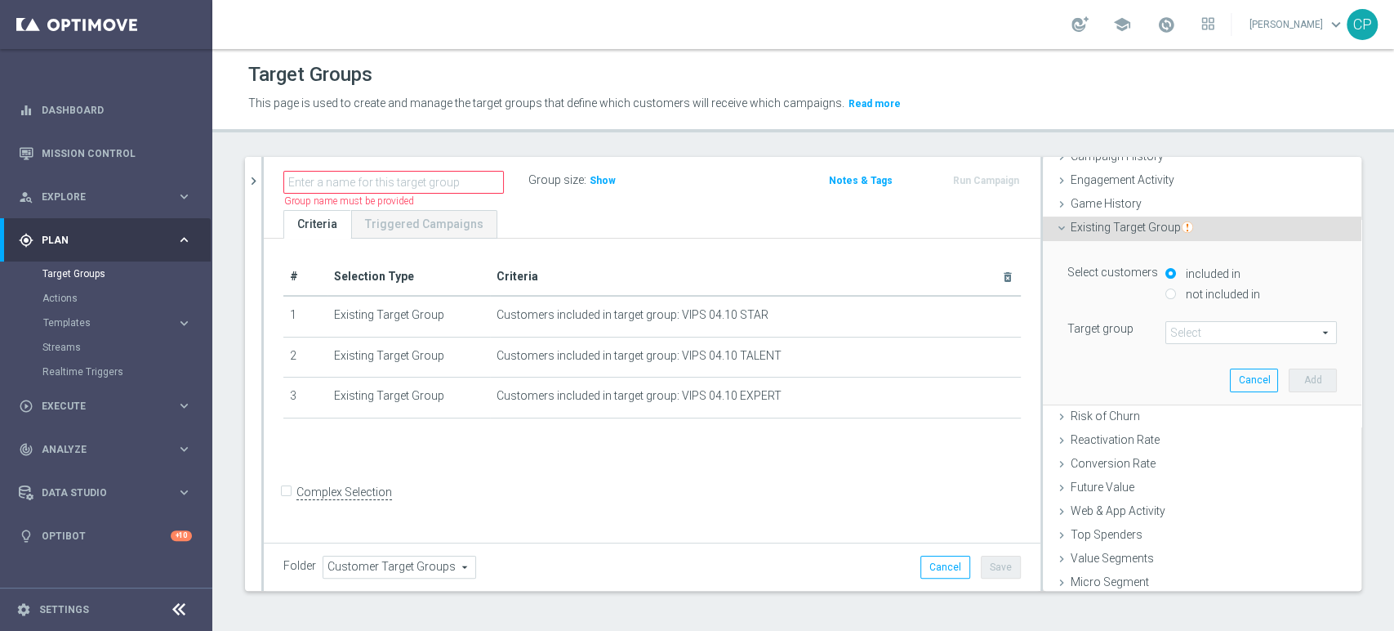
click at [1179, 332] on span at bounding box center [1251, 332] width 170 height 21
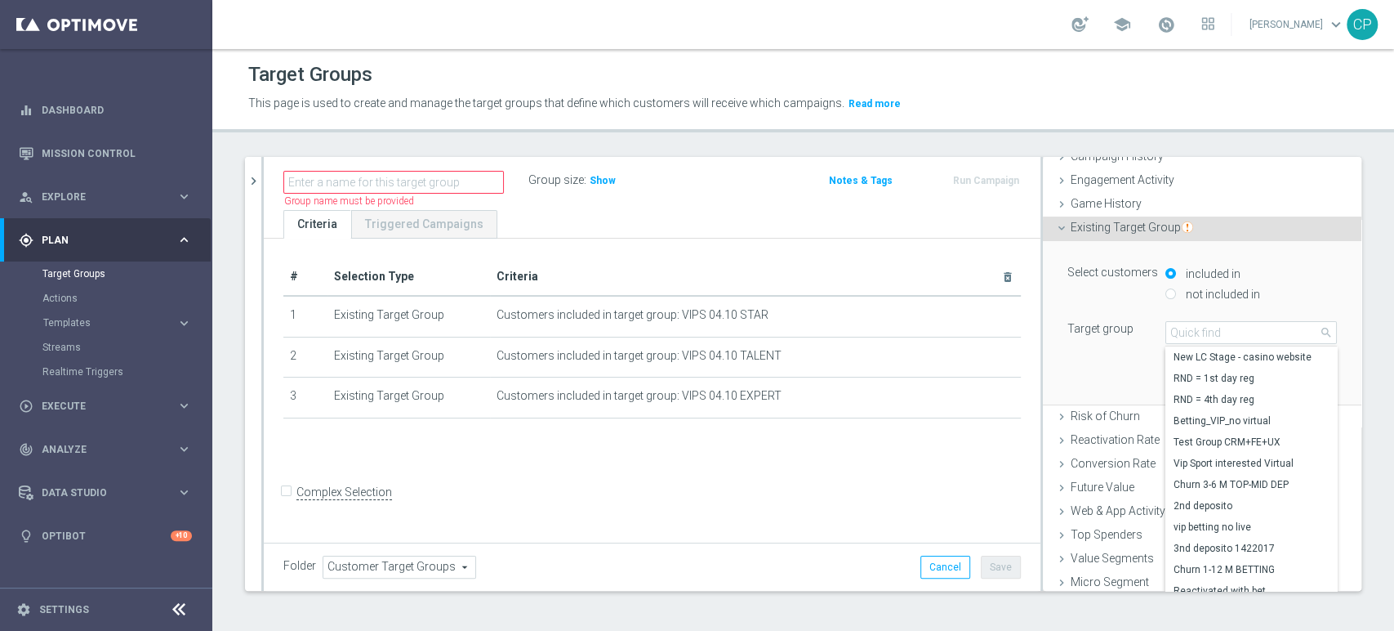
scroll to position [172, 0]
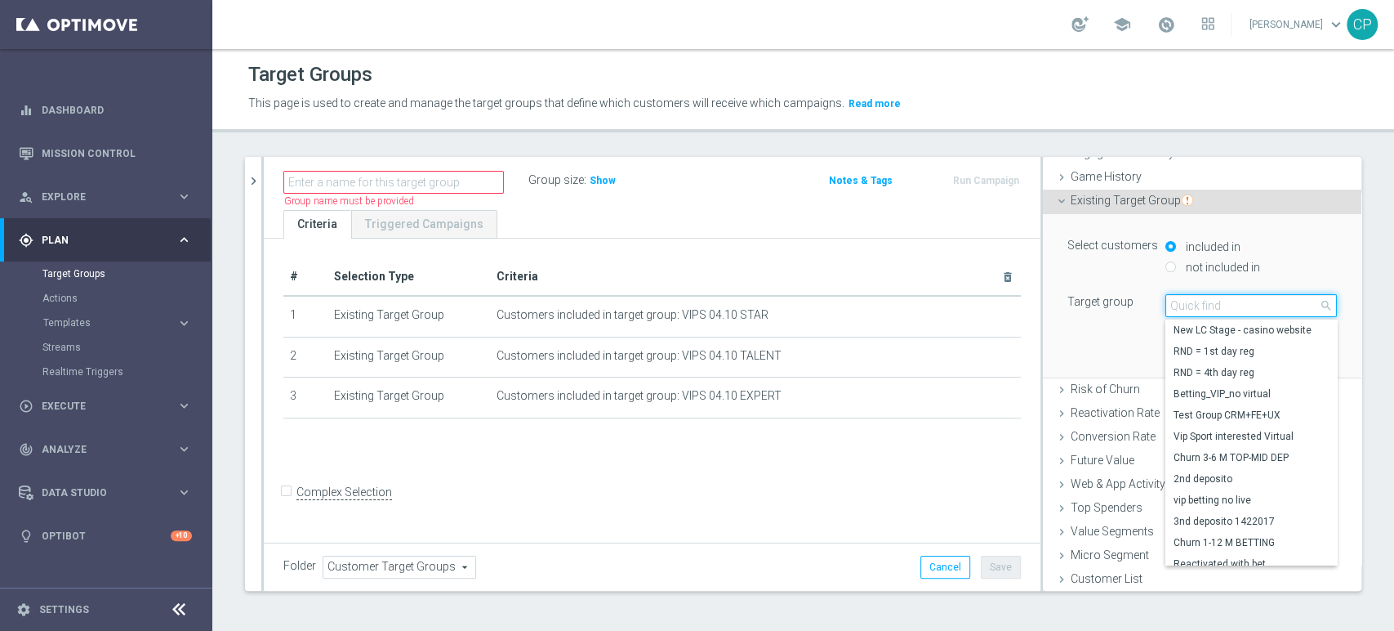
click at [1210, 303] on input "search" at bounding box center [1252, 305] width 172 height 23
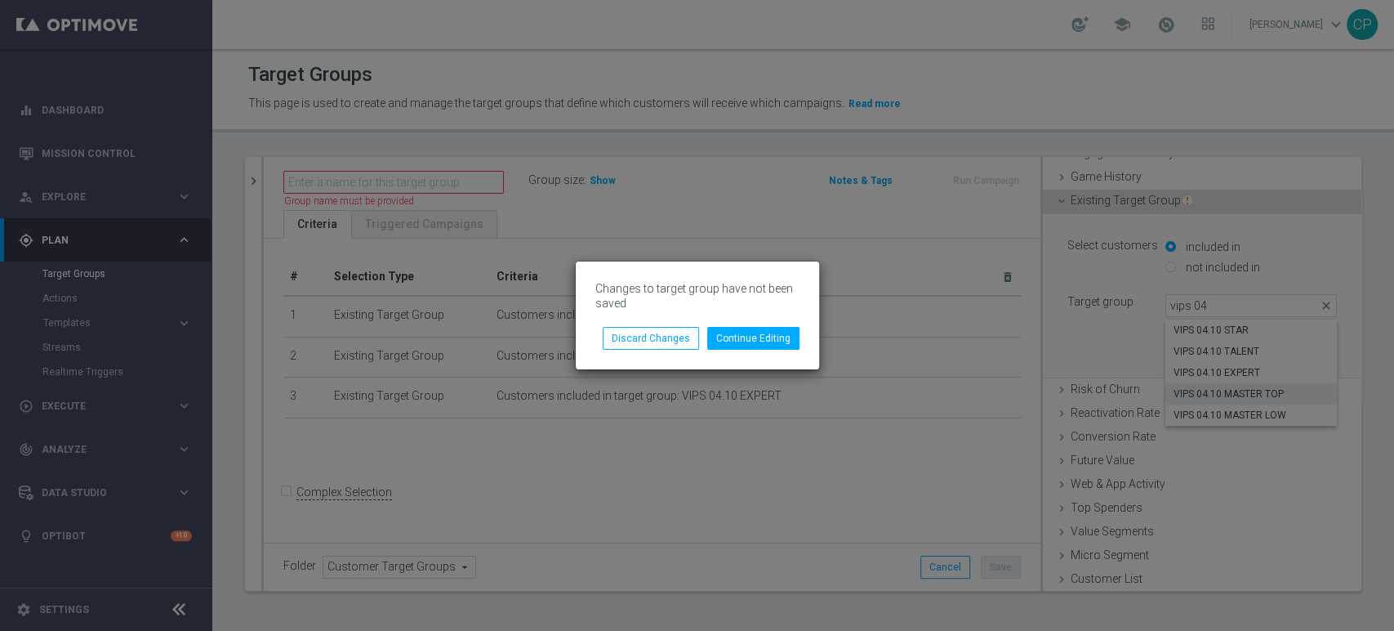
click at [1203, 397] on div "Changes to target group have not been saved Continue Editing Discard Changes" at bounding box center [697, 315] width 1394 height 631
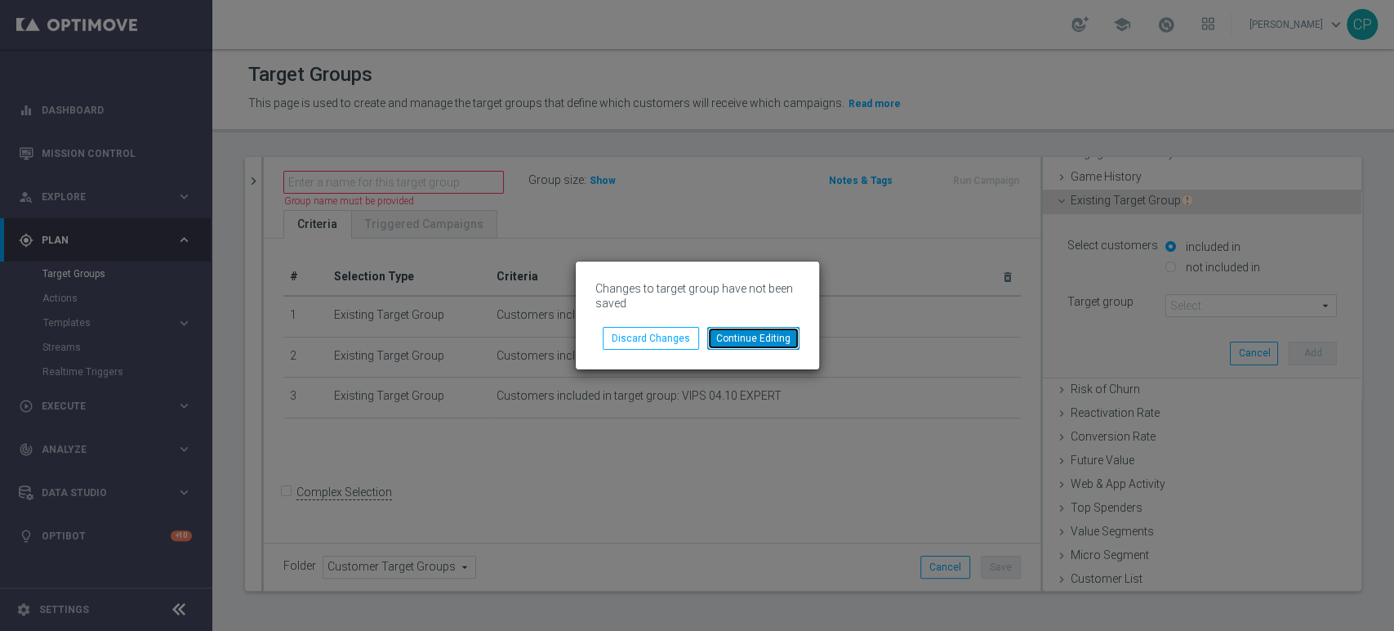
click at [751, 339] on button "Continue Editing" at bounding box center [753, 338] width 92 height 23
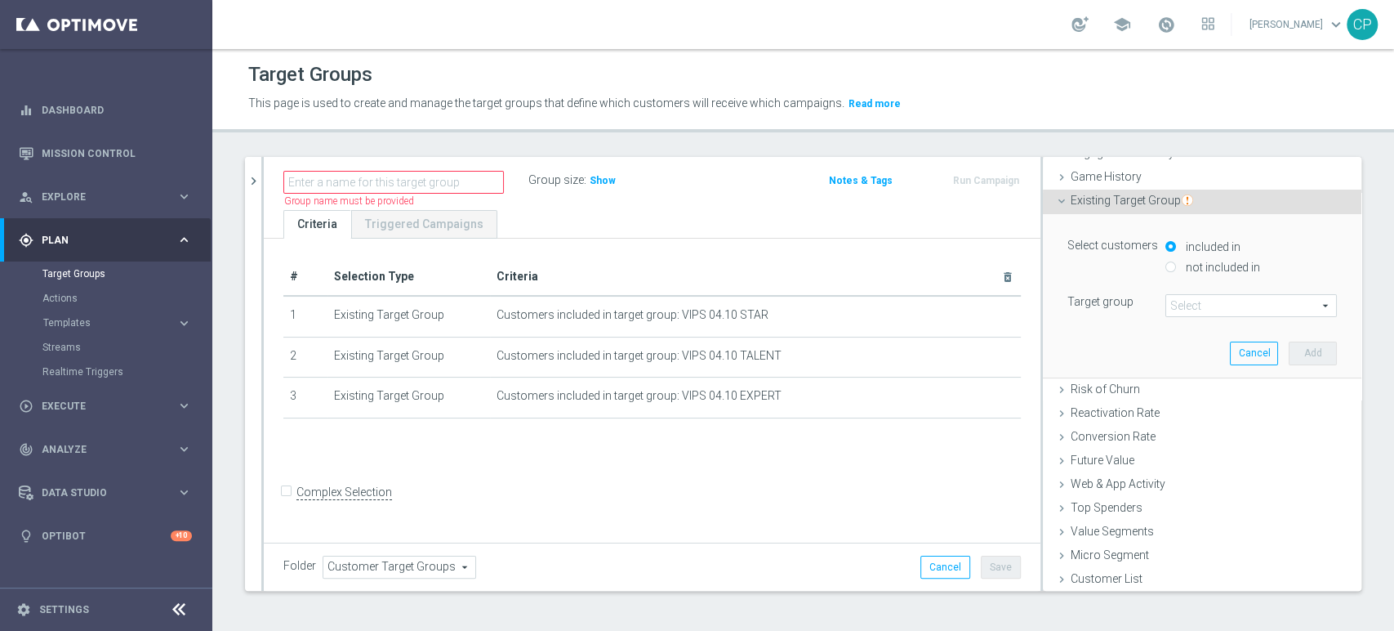
click at [1176, 304] on span at bounding box center [1251, 305] width 170 height 21
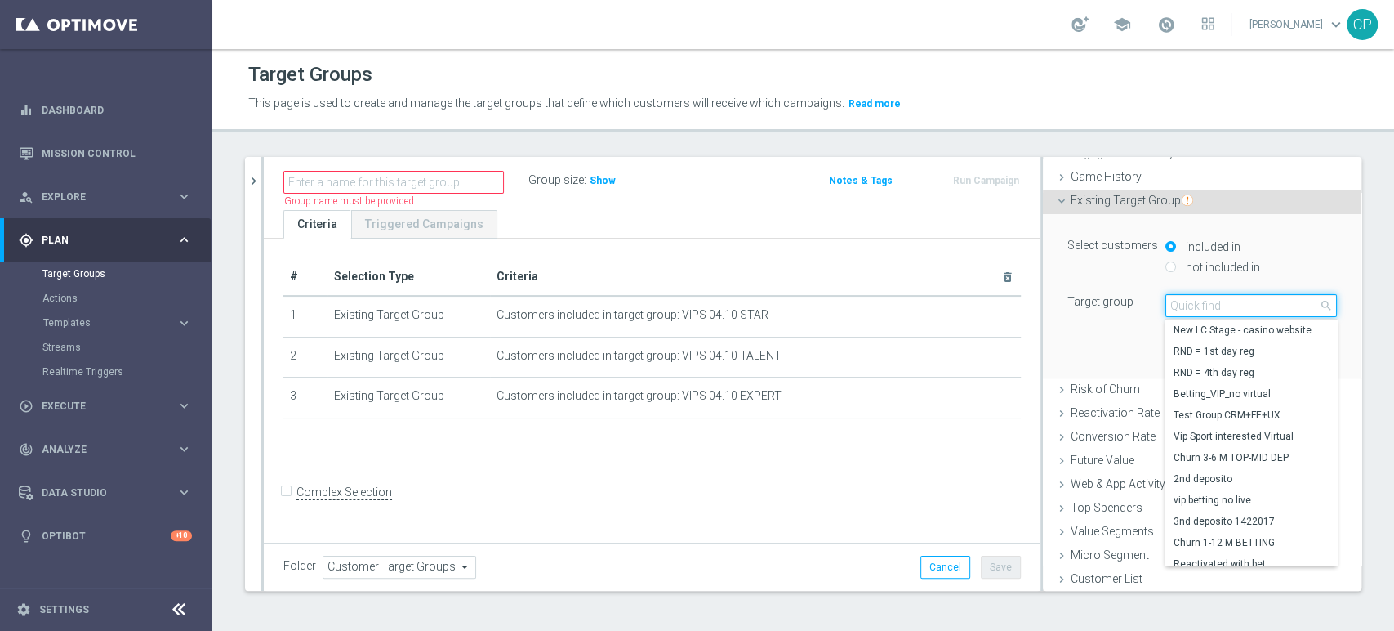
click at [1176, 304] on input "search" at bounding box center [1252, 305] width 172 height 23
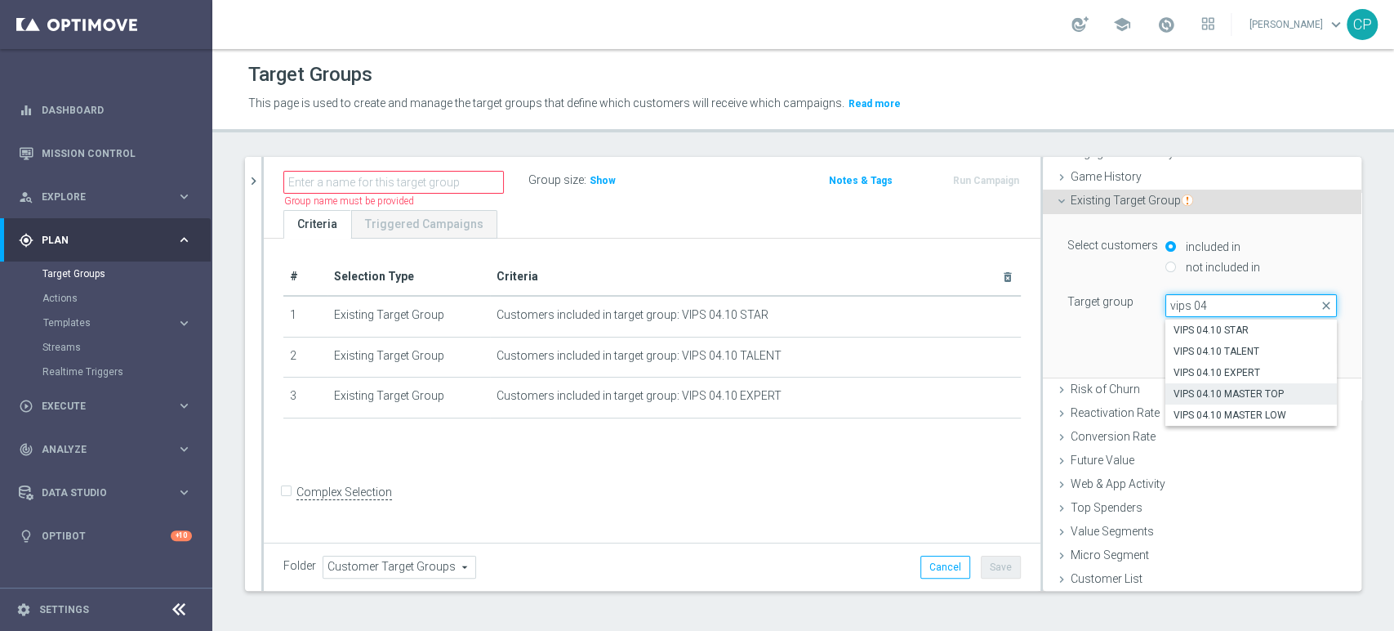
type input "vips 04"
click at [1255, 390] on span "VIPS 04.10 MASTER TOP" at bounding box center [1251, 393] width 155 height 13
type input "VIPS 04.10 MASTER TOP"
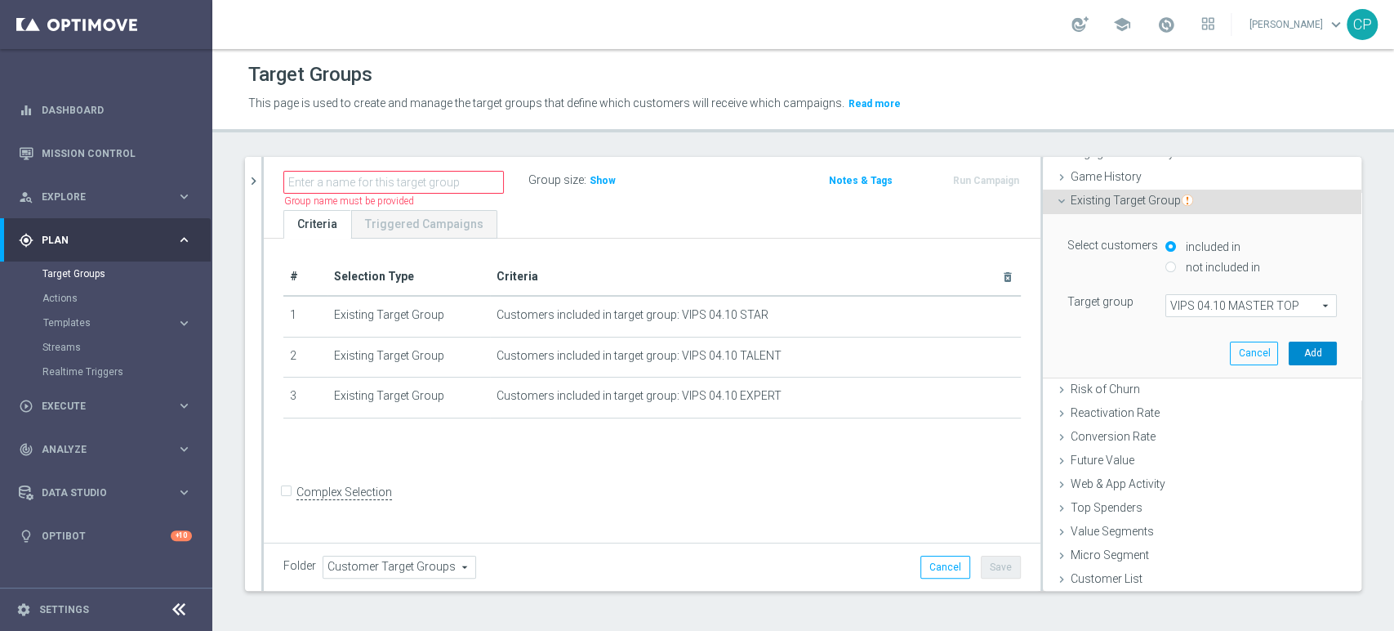
click at [1289, 357] on button "Add" at bounding box center [1313, 352] width 48 height 23
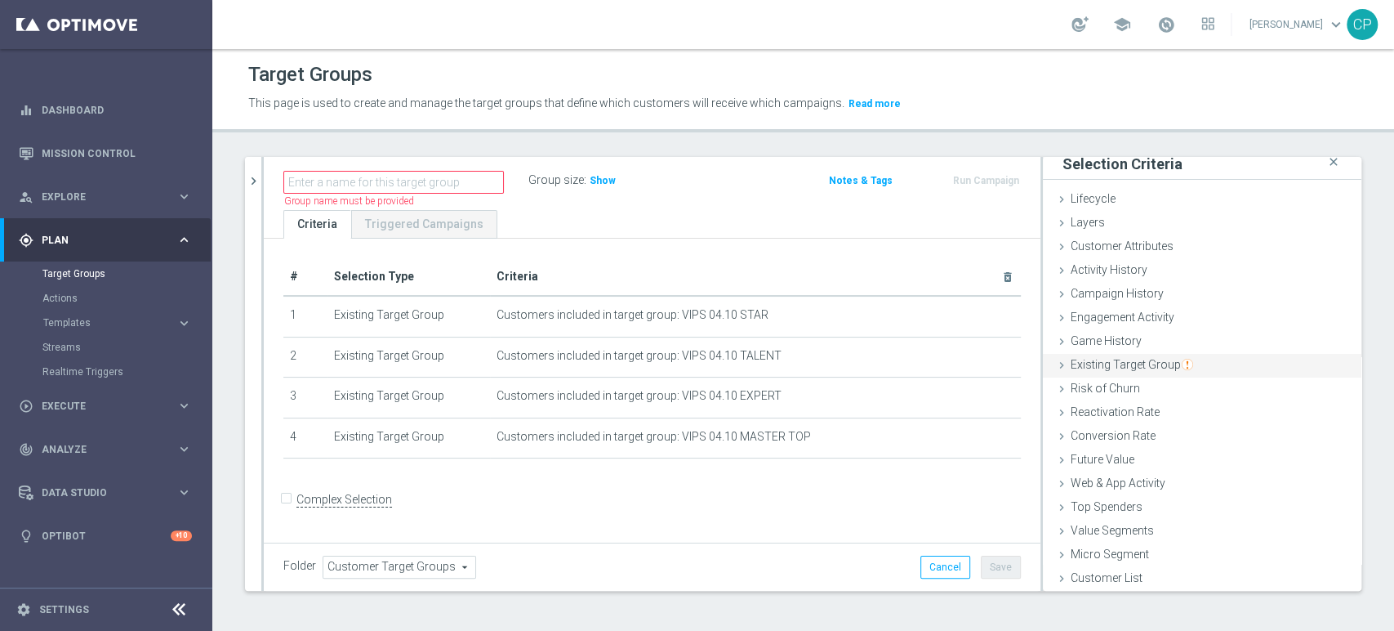
click at [1141, 361] on span "Existing Target Group" at bounding box center [1132, 364] width 123 height 13
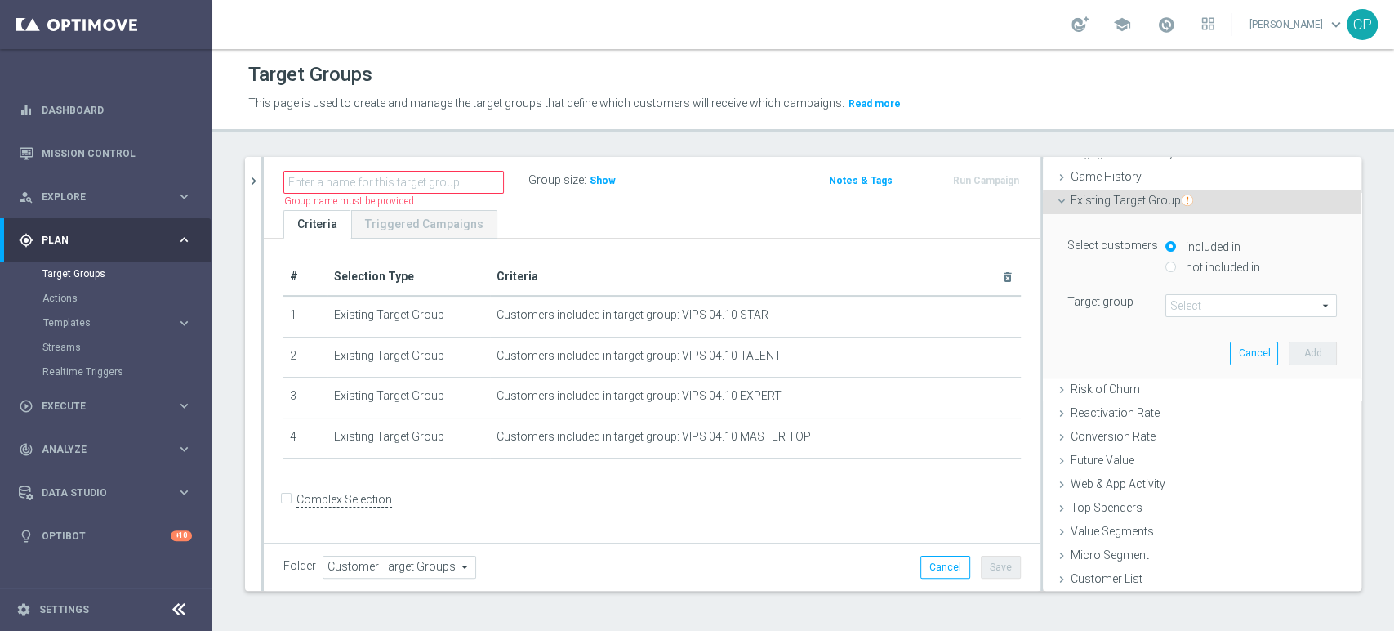
click at [1196, 301] on span at bounding box center [1251, 305] width 170 height 21
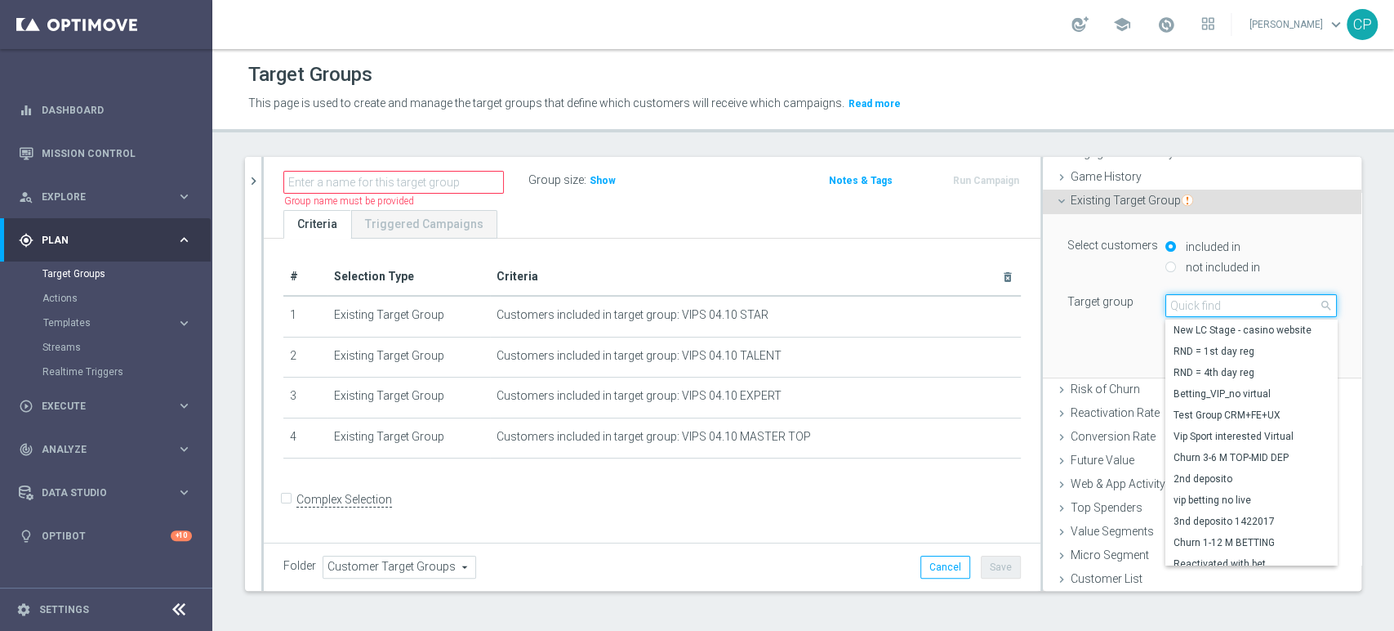
click at [1196, 301] on input "search" at bounding box center [1252, 305] width 172 height 23
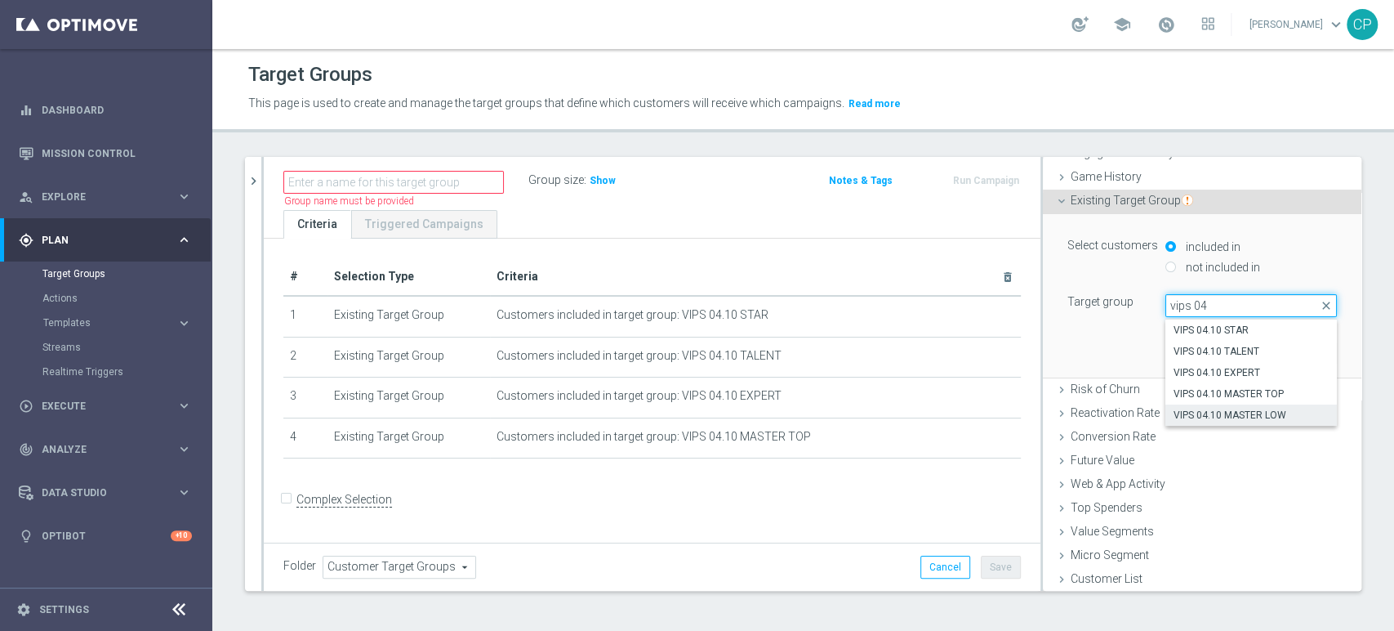
type input "vips 04"
click at [1218, 412] on span "VIPS 04.10 MASTER LOW" at bounding box center [1251, 414] width 155 height 13
type input "VIPS 04.10 MASTER LOW"
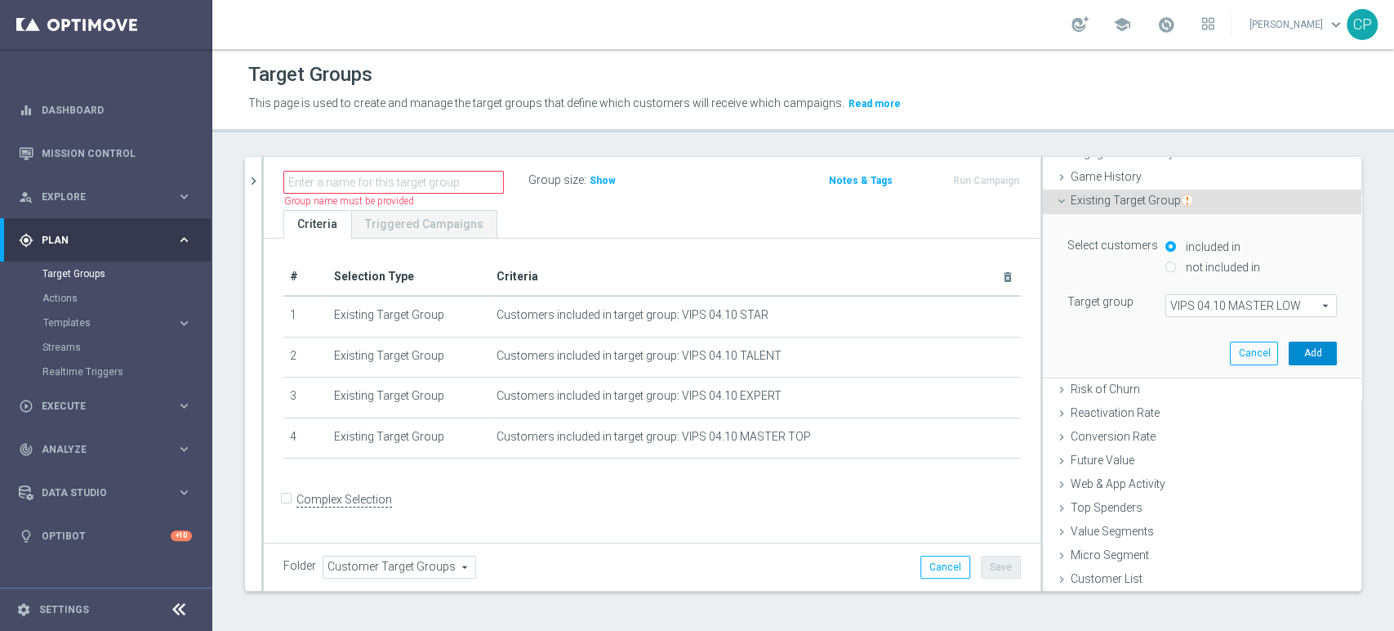
click at [1299, 347] on button "Add" at bounding box center [1313, 352] width 48 height 23
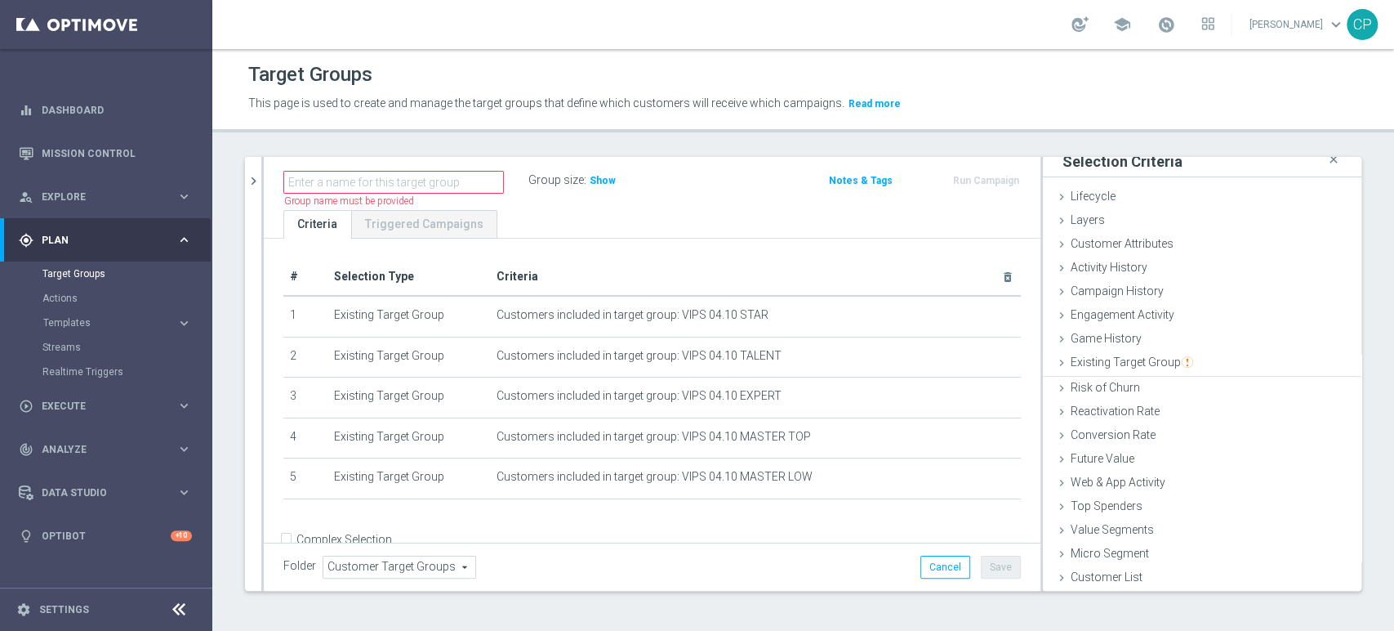
scroll to position [8, 0]
click at [426, 181] on input "text" at bounding box center [393, 182] width 221 height 23
type input "VIPS 06-10-2025"
click at [601, 181] on span "Show" at bounding box center [603, 180] width 26 height 11
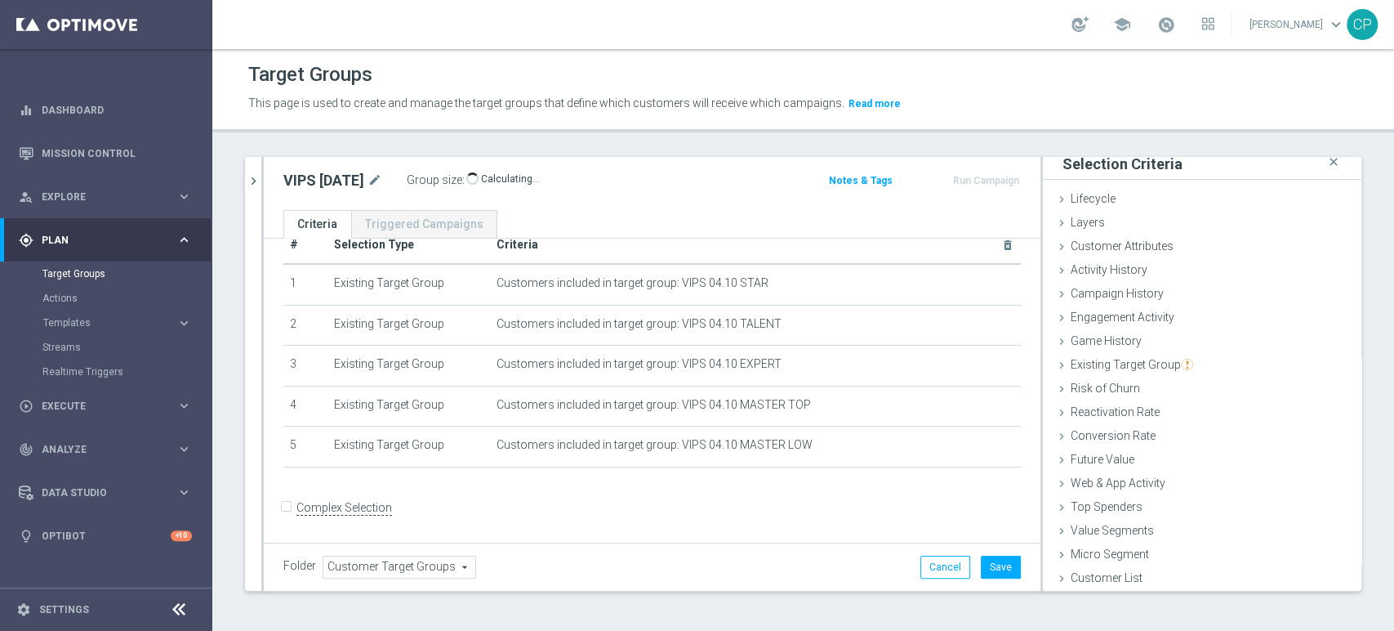
click at [284, 507] on input "Complex Selection" at bounding box center [288, 509] width 11 height 23
checkbox input "true"
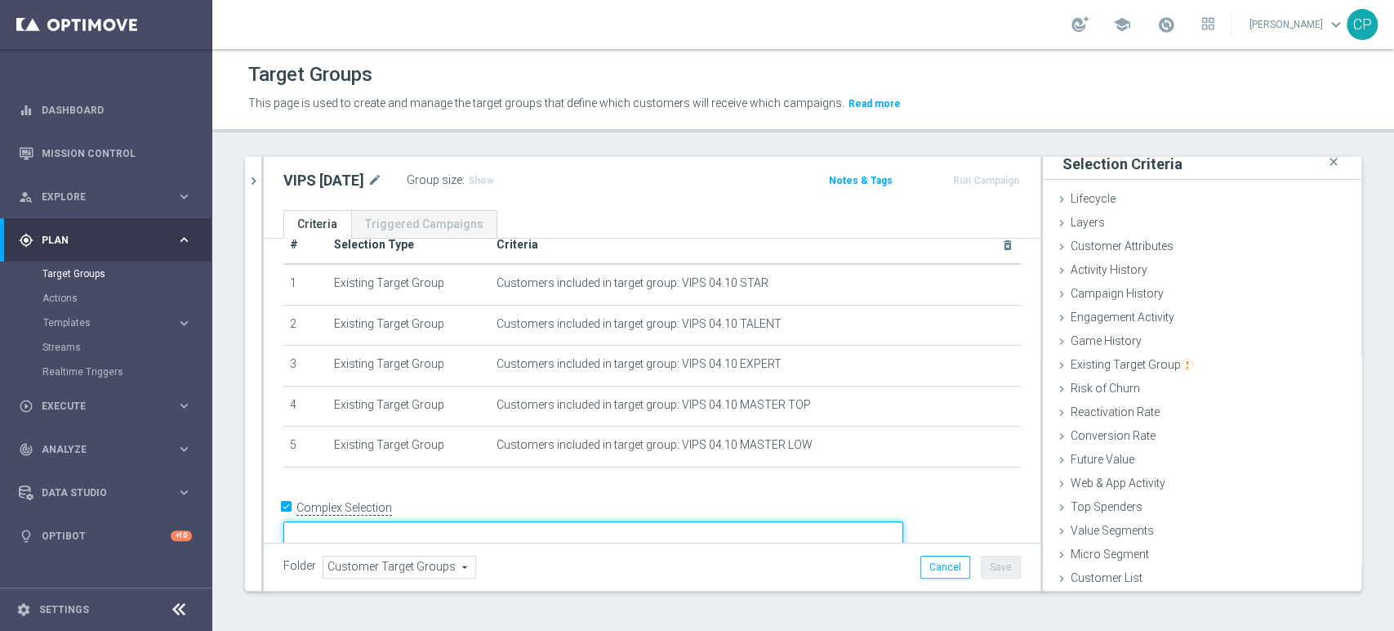
click at [413, 521] on textarea at bounding box center [593, 535] width 620 height 29
drag, startPoint x: 465, startPoint y: 504, endPoint x: 343, endPoint y: 509, distance: 121.8
click at [343, 509] on form "Complex Selection (1) OR Invalid Expression" at bounding box center [652, 532] width 738 height 75
click at [467, 521] on textarea "(1) OR" at bounding box center [593, 535] width 620 height 29
paste textarea "(1) OR"
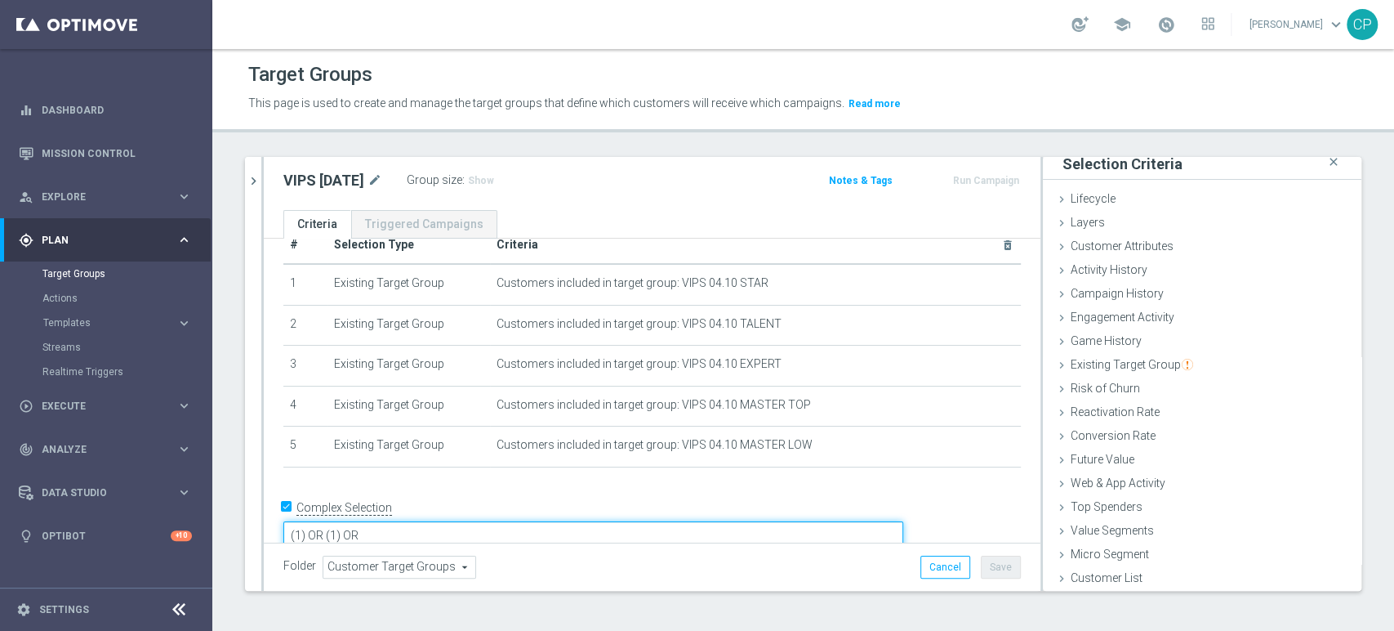
paste textarea "(1) OR"
click at [450, 521] on textarea "(1) OR (1) OR (1) OR (1) OR(1) OR" at bounding box center [593, 535] width 620 height 29
click at [519, 521] on textarea "(1) OR (2) OR (3) OR (1) OR(1) OR" at bounding box center [593, 535] width 620 height 29
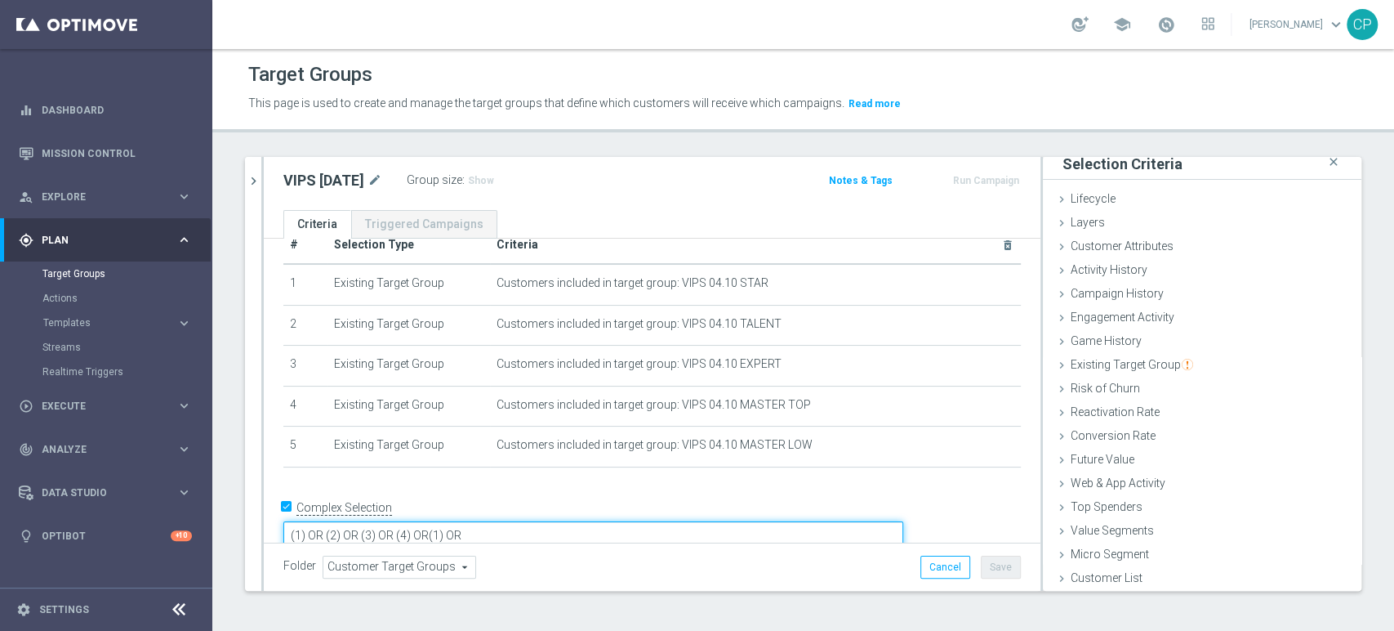
click at [552, 521] on textarea "(1) OR (2) OR (3) OR (4) OR(1) OR" at bounding box center [593, 535] width 620 height 29
click at [585, 521] on textarea "(1) OR (2) OR (3) OR (4) OR(5) OR" at bounding box center [593, 535] width 620 height 29
click at [595, 485] on div "+ Add Selection" at bounding box center [652, 488] width 762 height 13
click at [451, 523] on textarea "(1) OR (2) OR (3) OR (4) OR(5)" at bounding box center [593, 537] width 620 height 29
click at [487, 523] on textarea "(1) OR (2) OR (3) OR (4) OR(5)" at bounding box center [593, 537] width 620 height 29
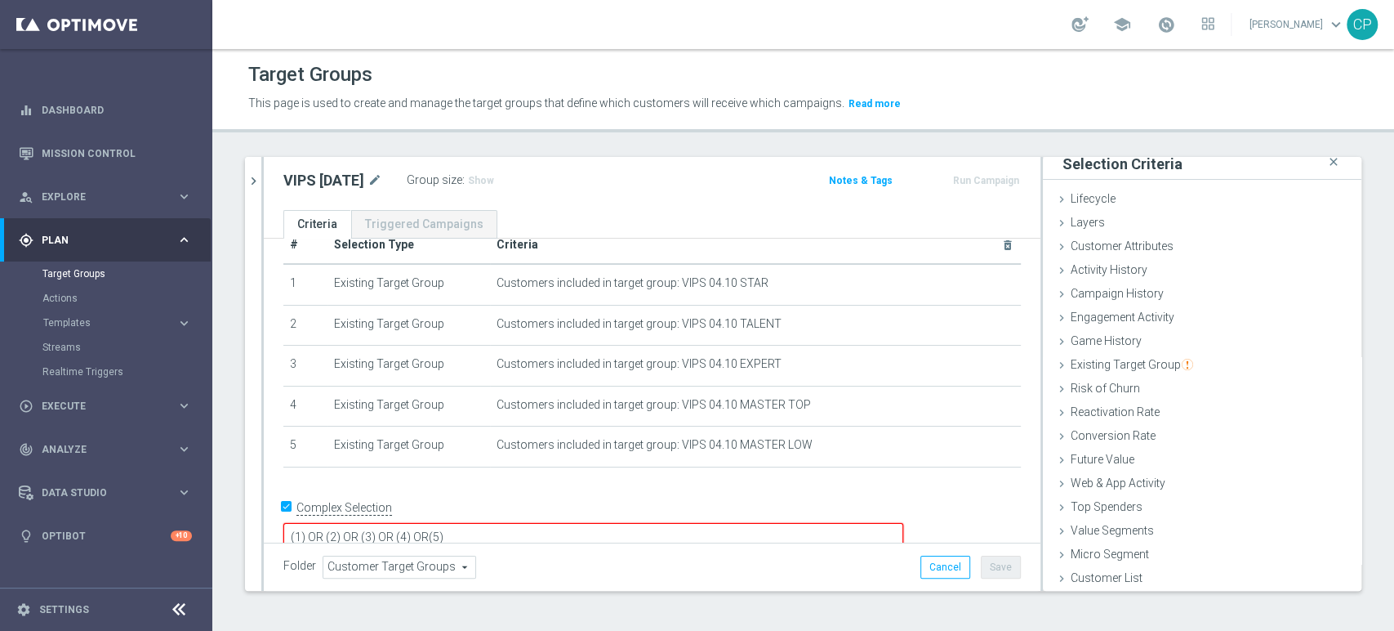
click at [524, 523] on textarea "(1) OR (2) OR (3) OR (4) OR(5)" at bounding box center [593, 537] width 620 height 29
click at [541, 523] on textarea "(1) OR (2) OR (3) OR (4) OR(5)" at bounding box center [593, 537] width 620 height 29
click at [435, 523] on textarea "(1) OR (2) OR (3) OR (4) OR (5)" at bounding box center [593, 537] width 620 height 29
click at [475, 523] on textarea "(1) AND (2) OR (3) OR (4) OR (5)" at bounding box center [593, 537] width 620 height 29
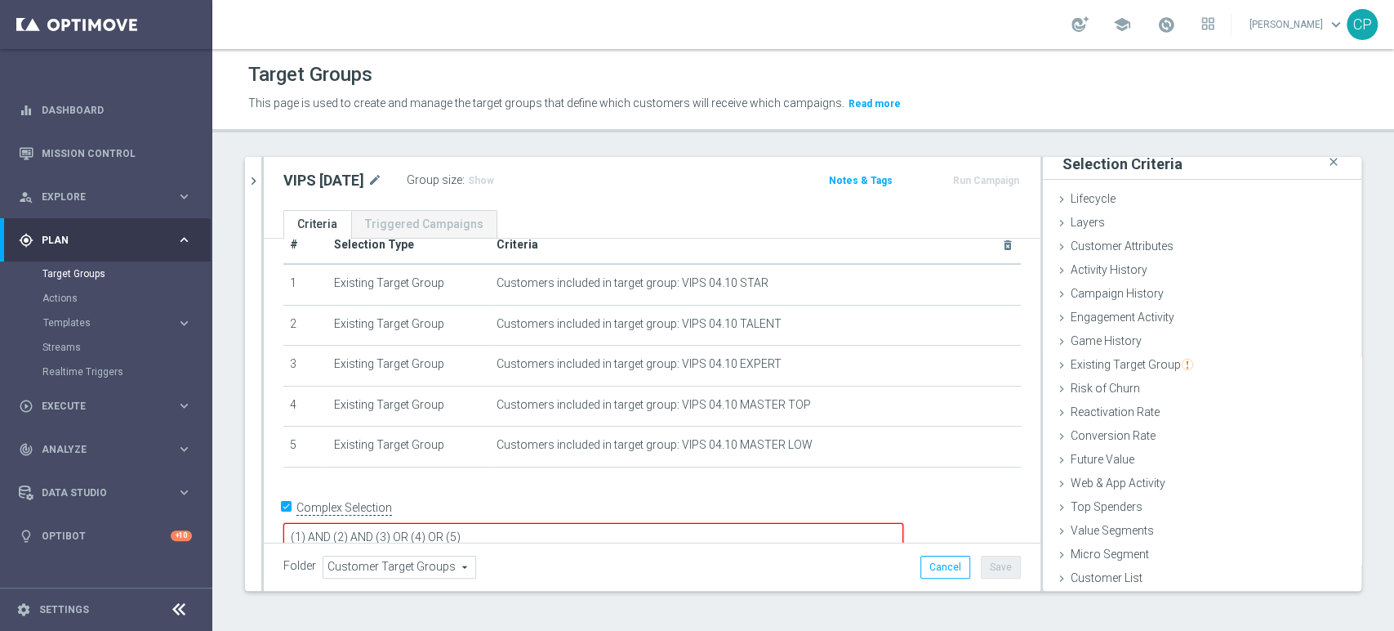
click at [515, 523] on textarea "(1) AND (2) AND (3) OR (4) OR (5)" at bounding box center [593, 537] width 620 height 29
click at [560, 523] on textarea "(1) AND (2) AND (3) AND (4) OR (5)" at bounding box center [593, 537] width 620 height 29
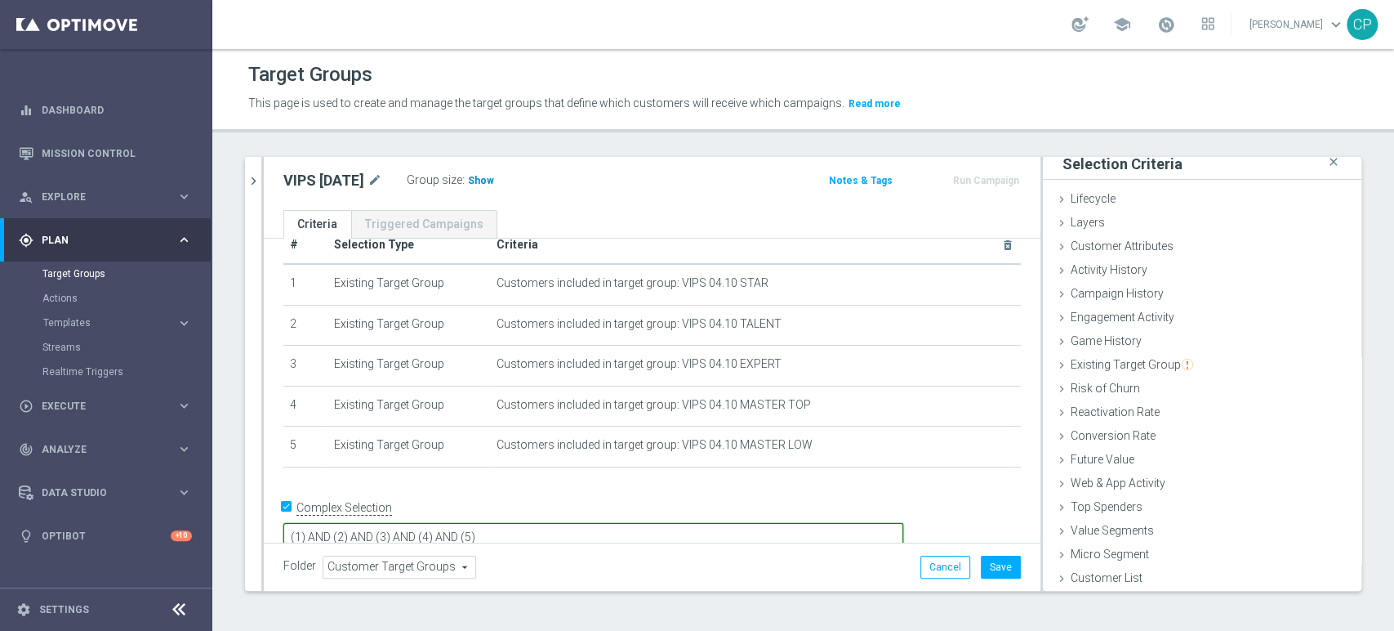
type textarea "(1) AND (2) AND (3) AND (4) AND (5)"
click at [494, 181] on span "Show" at bounding box center [481, 180] width 26 height 11
click at [461, 523] on textarea "(1) AND (2) AND (3) AND (4) AND (5)" at bounding box center [593, 537] width 620 height 29
click at [640, 523] on textarea "(1) AND (2) AND (3) AND (4) AND (5)" at bounding box center [593, 537] width 620 height 29
click at [532, 475] on div "# Selection Type Criteria delete_forever 1 Existing Target Group Customers incl…" at bounding box center [652, 354] width 762 height 256
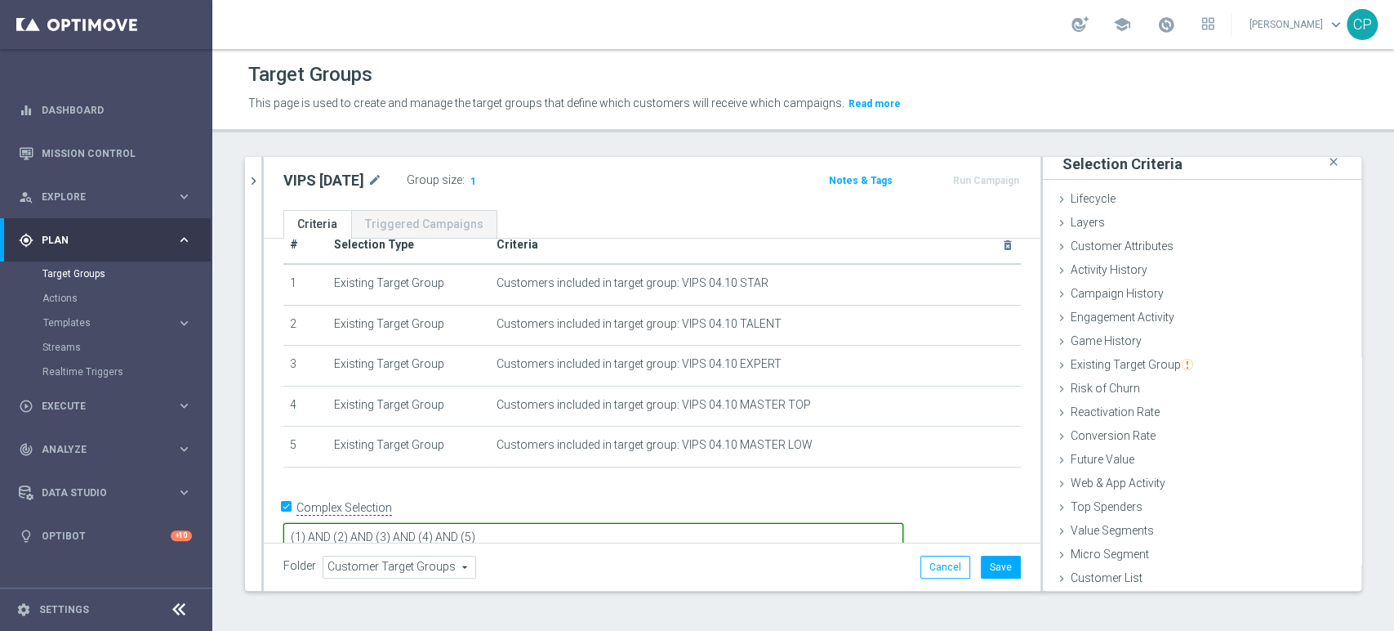
click at [601, 523] on textarea "(1) AND (2) AND (3) AND (4) AND (5)" at bounding box center [593, 537] width 620 height 29
click at [252, 179] on icon "chevron_right" at bounding box center [254, 181] width 16 height 16
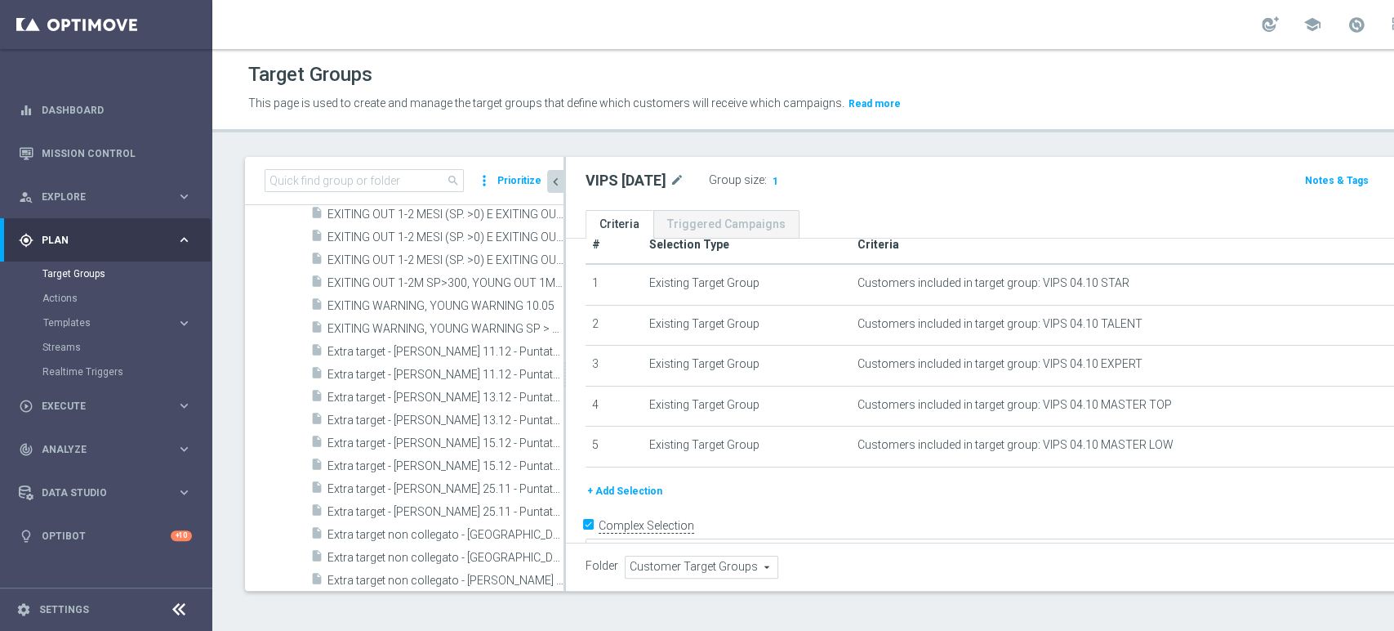
scroll to position [37, 0]
click at [321, 180] on input at bounding box center [364, 180] width 199 height 23
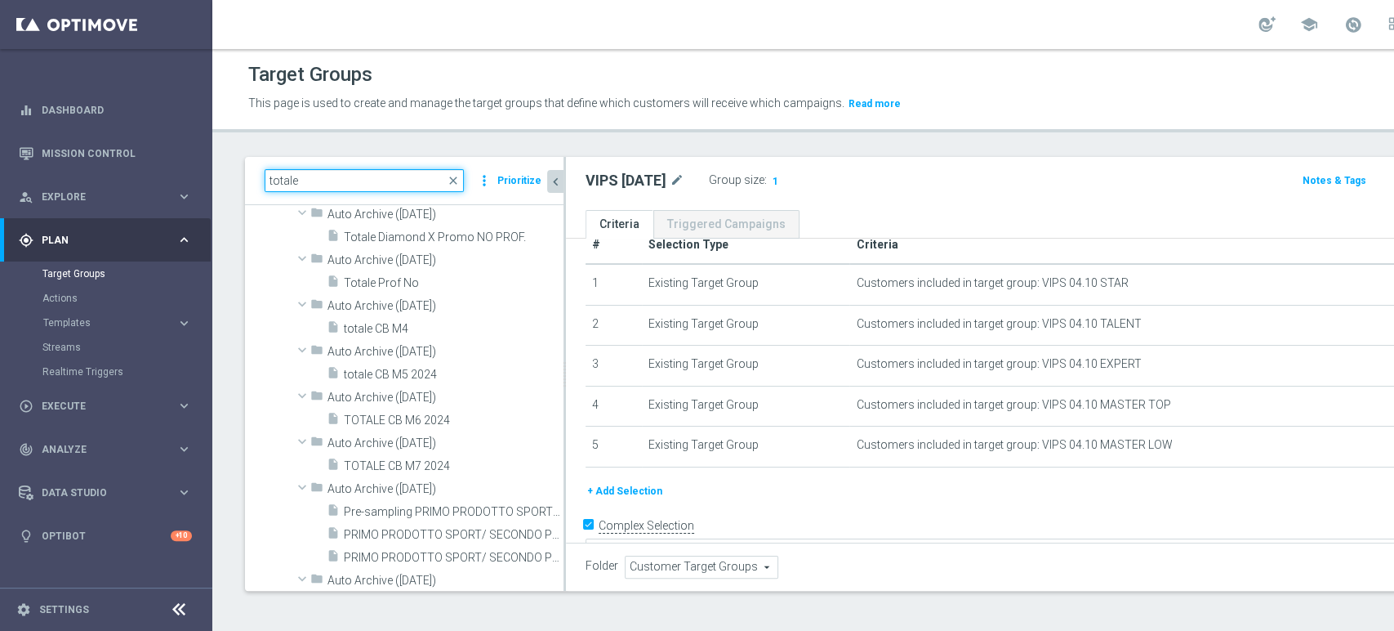
scroll to position [7180, 0]
click at [282, 185] on input "totale" at bounding box center [364, 180] width 199 height 23
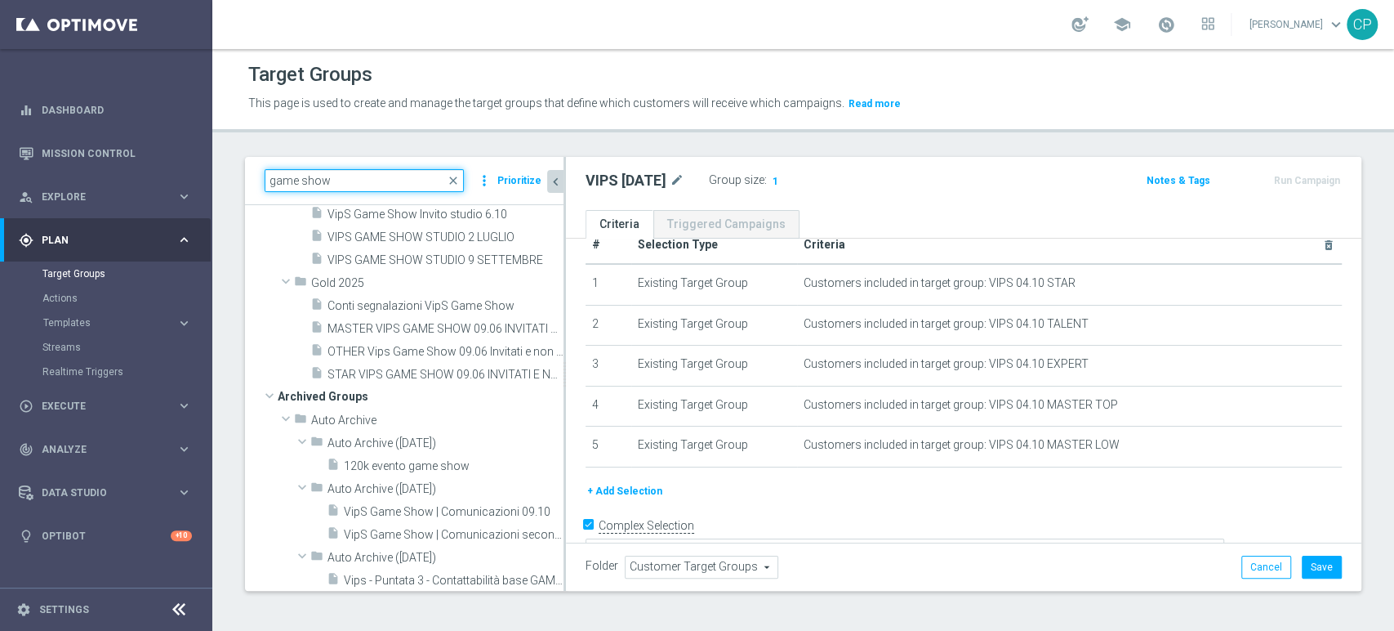
scroll to position [366, 0]
click at [323, 175] on input "game show" at bounding box center [364, 180] width 199 height 23
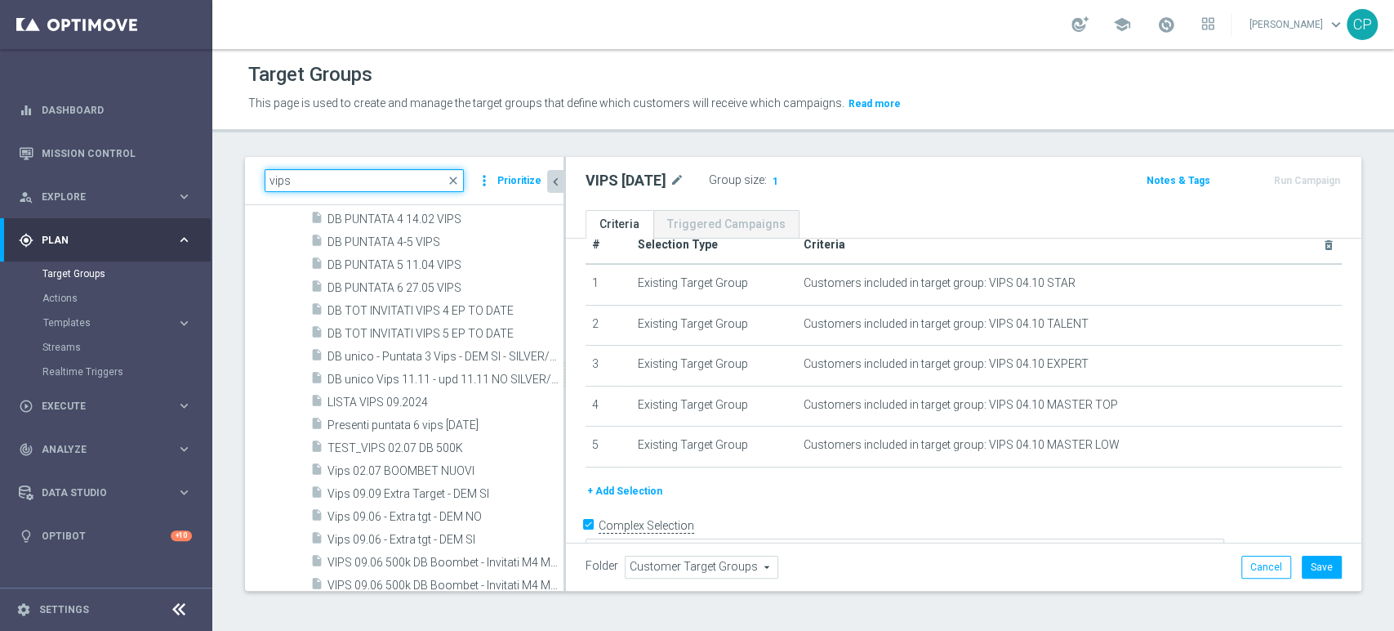
scroll to position [359, 0]
type input "vips"
click at [741, 484] on div "+ Add Selection" at bounding box center [963, 491] width 781 height 18
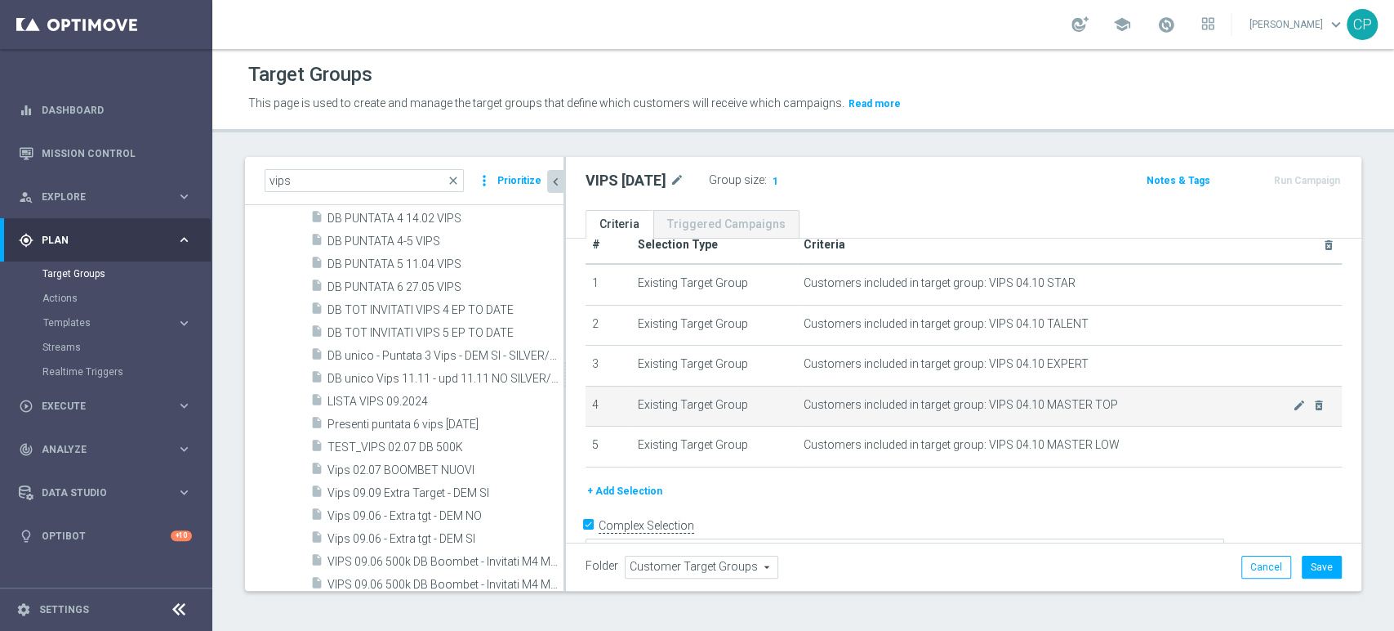
scroll to position [51, 0]
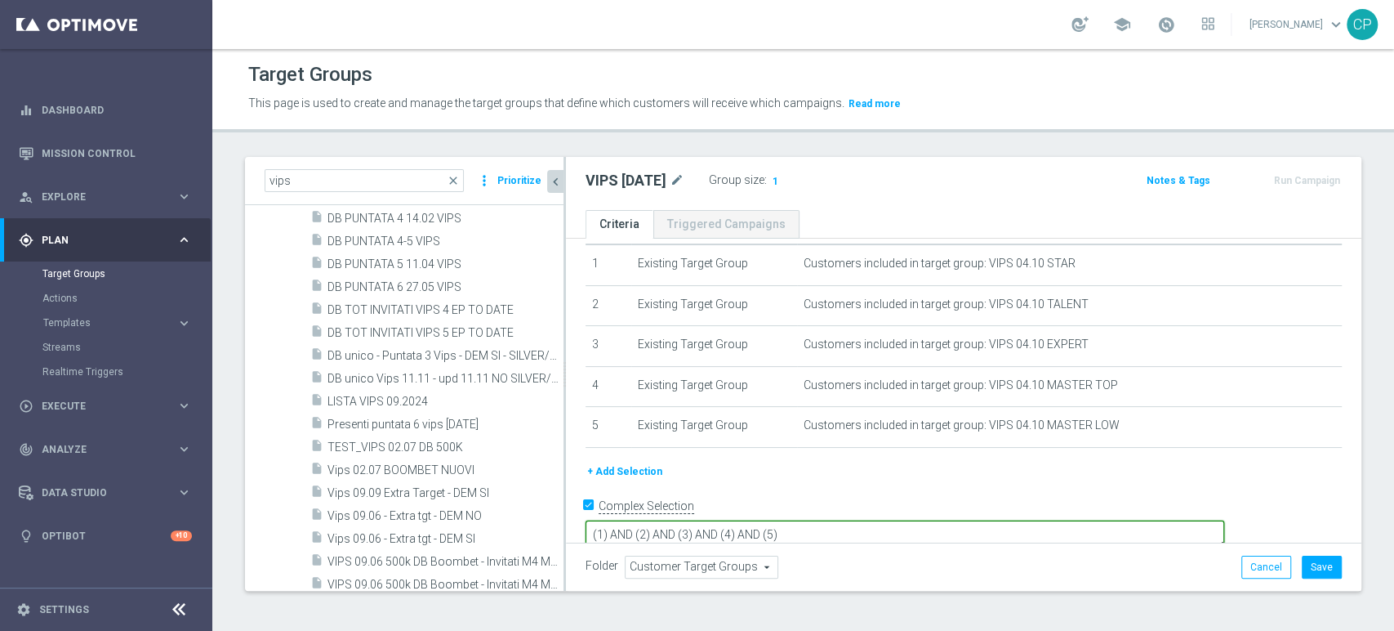
click at [736, 520] on textarea "(1) AND (2) AND (3) AND (4) AND (5)" at bounding box center [905, 534] width 639 height 29
click at [767, 520] on textarea "(1) OR (2) AND (3) AND (4) AND (5)" at bounding box center [905, 534] width 639 height 29
click at [805, 520] on textarea "(1) OR (2) OR (3) AND (4) AND (5)" at bounding box center [905, 534] width 639 height 29
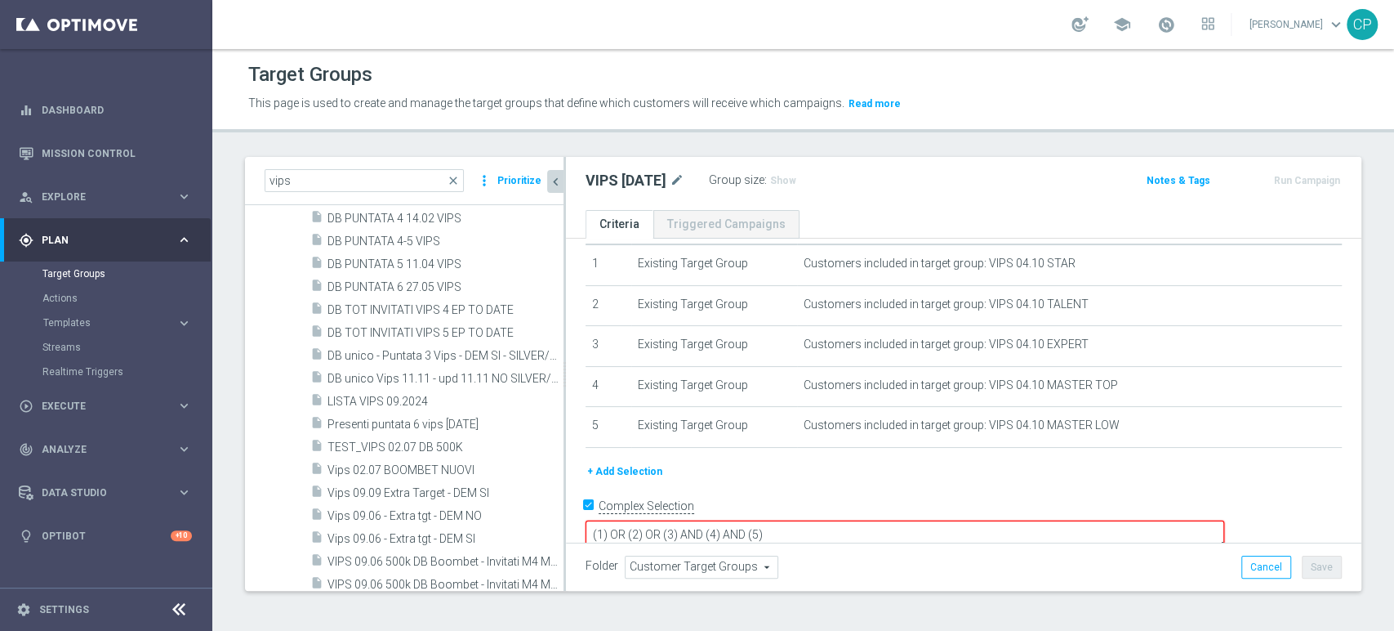
click at [805, 520] on textarea "(1) OR (2) OR (3) AND (4) AND (5)" at bounding box center [905, 534] width 639 height 29
click at [841, 520] on textarea "(1) OR (2) OR (3) OR (4) AND (5)" at bounding box center [905, 534] width 639 height 29
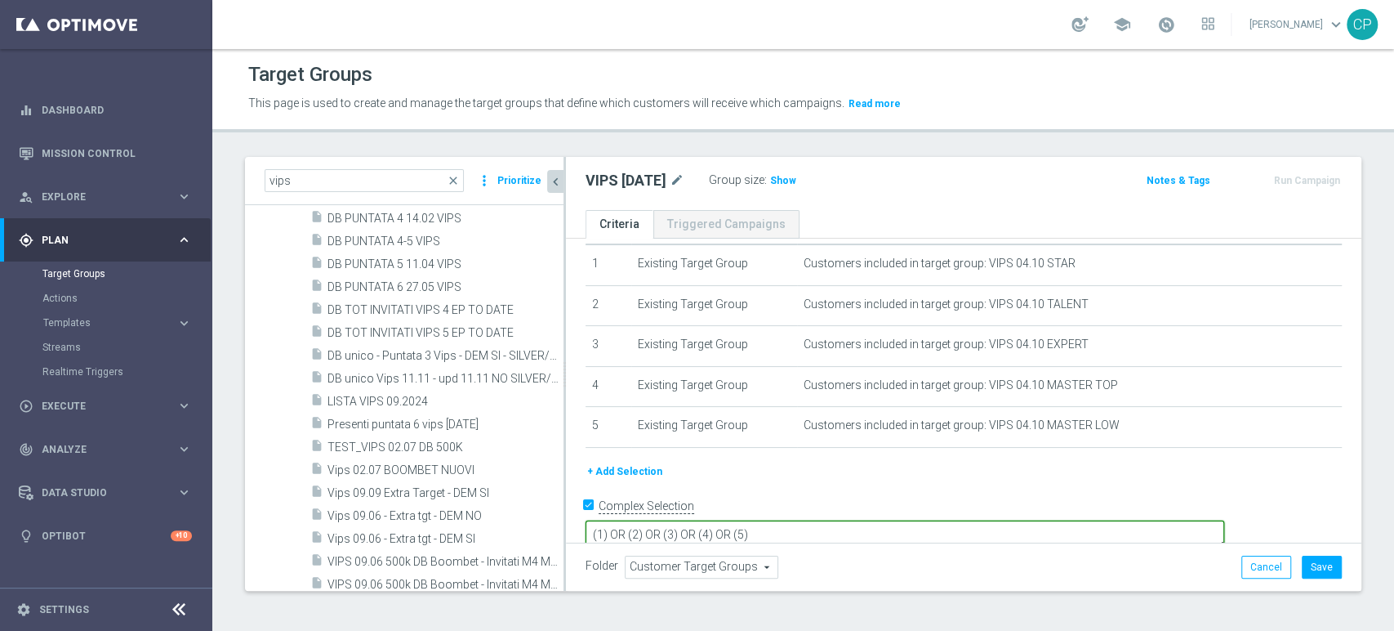
type textarea "(1) OR (2) OR (3) OR (4) OR (5)"
click at [867, 490] on div "+ Add Selection" at bounding box center [963, 477] width 781 height 30
click at [796, 181] on span "Show" at bounding box center [783, 180] width 26 height 11
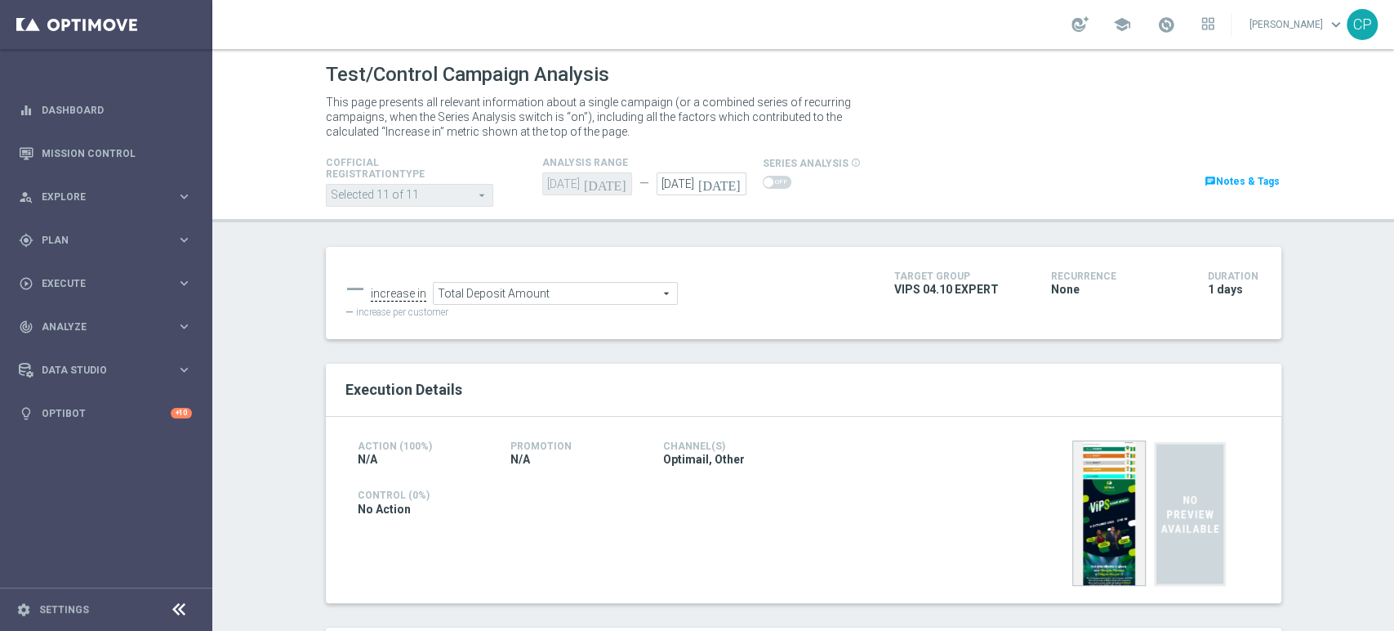
scroll to position [265, 0]
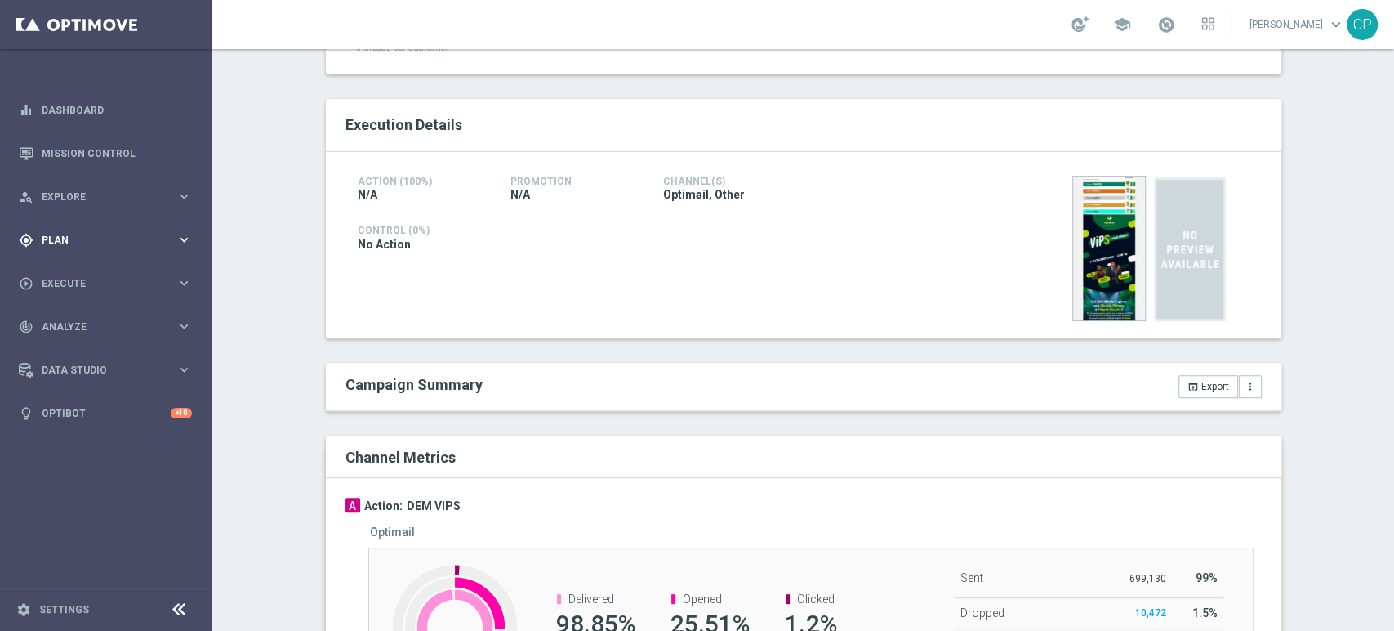
click at [159, 238] on span "Plan" at bounding box center [109, 240] width 135 height 10
click at [68, 319] on span "Templates" at bounding box center [101, 323] width 117 height 10
click at [75, 346] on link "Optimail" at bounding box center [110, 347] width 119 height 13
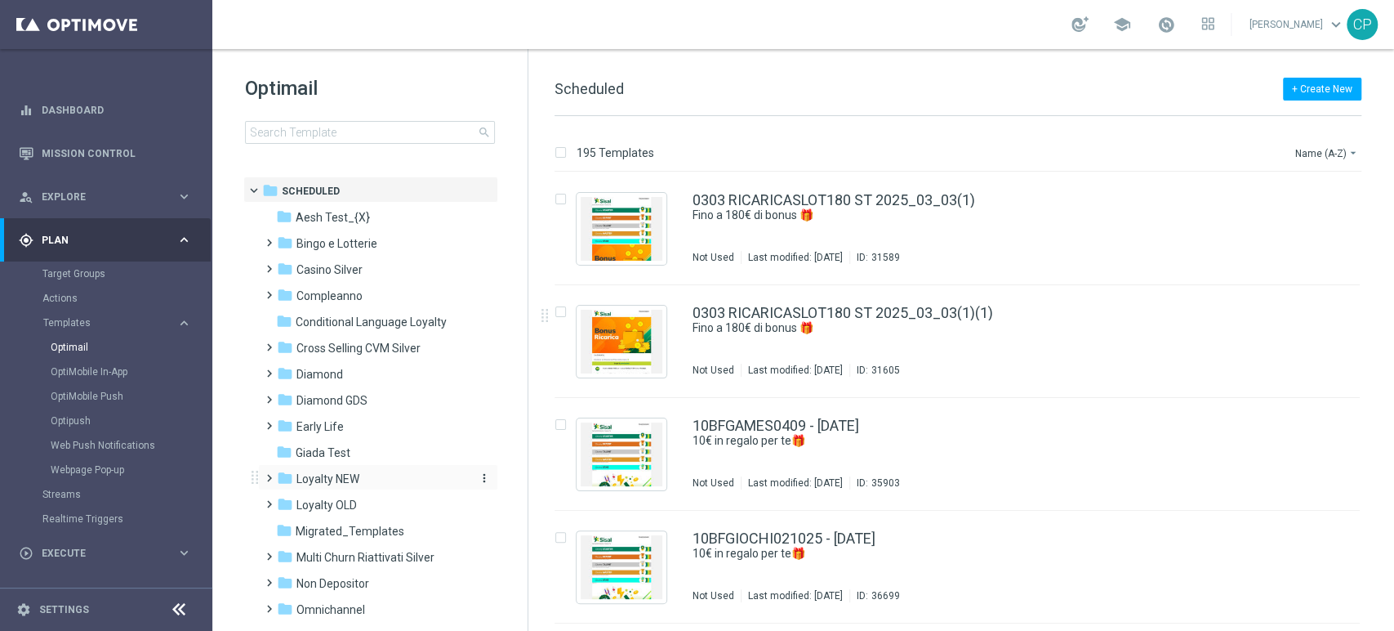
click at [347, 487] on div "folder Loyalty NEW" at bounding box center [371, 479] width 188 height 19
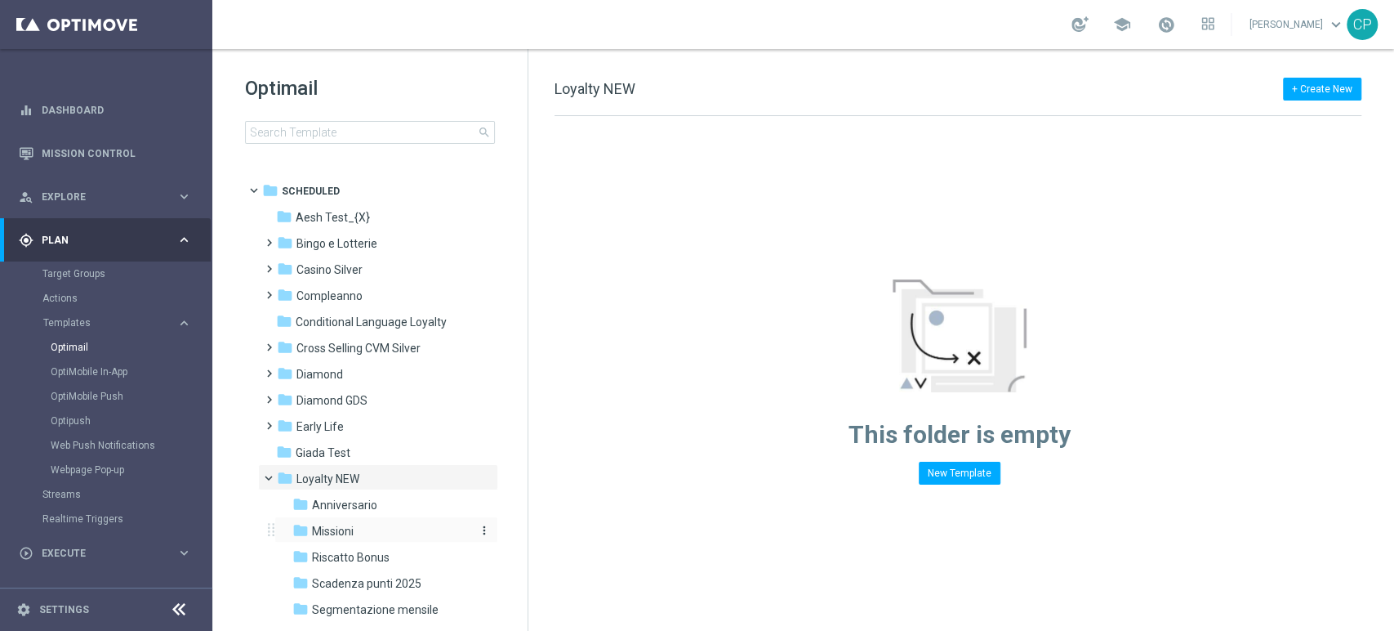
click at [350, 539] on div "folder Missioni" at bounding box center [379, 531] width 174 height 19
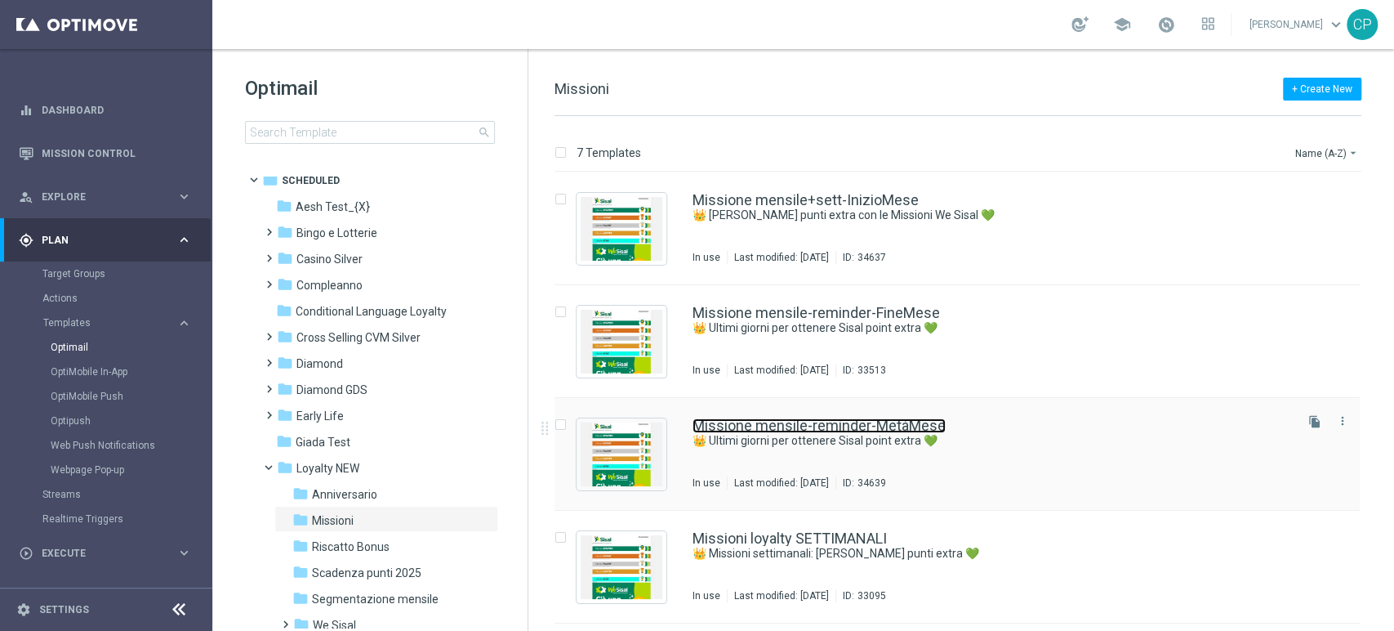
click at [807, 420] on link "Missione mensile-reminder-MetàMese" at bounding box center [819, 425] width 253 height 15
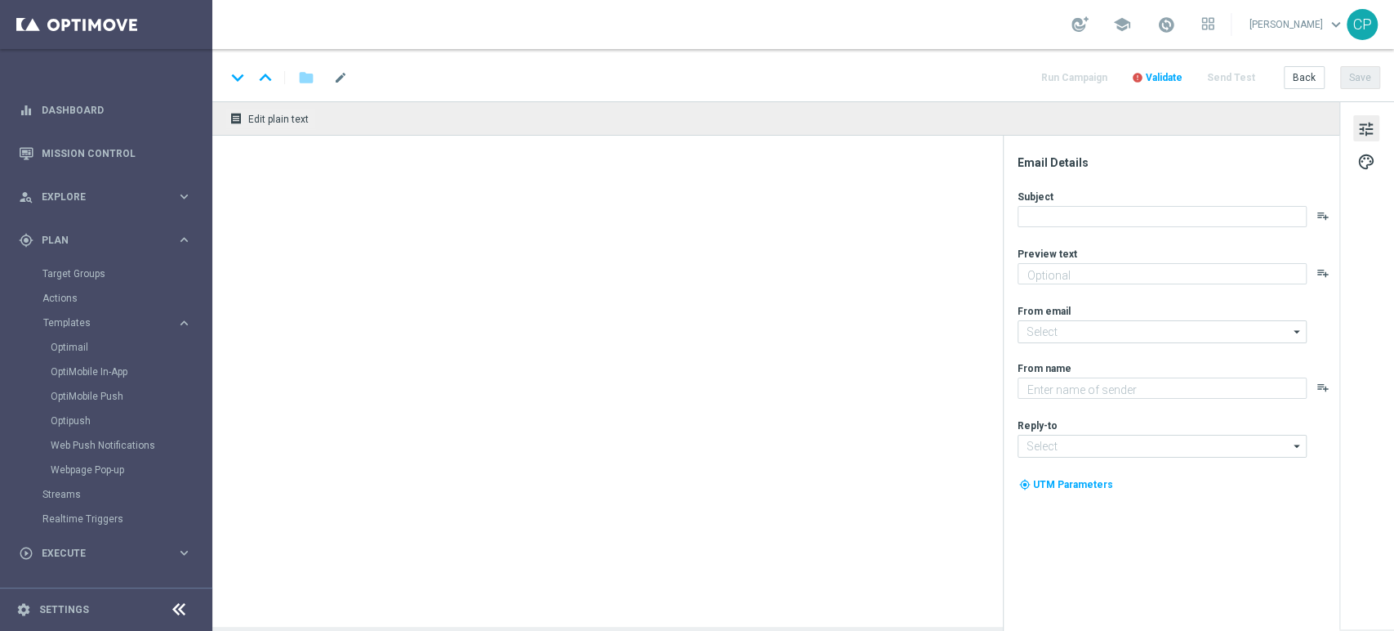
type textarea "Tic-tac ⌚ le missioni We Sisal ti aspettano"
type input "newsletter@comunicazioni.sisal.it"
type textarea "Sisal"
type input "info@sisal.it"
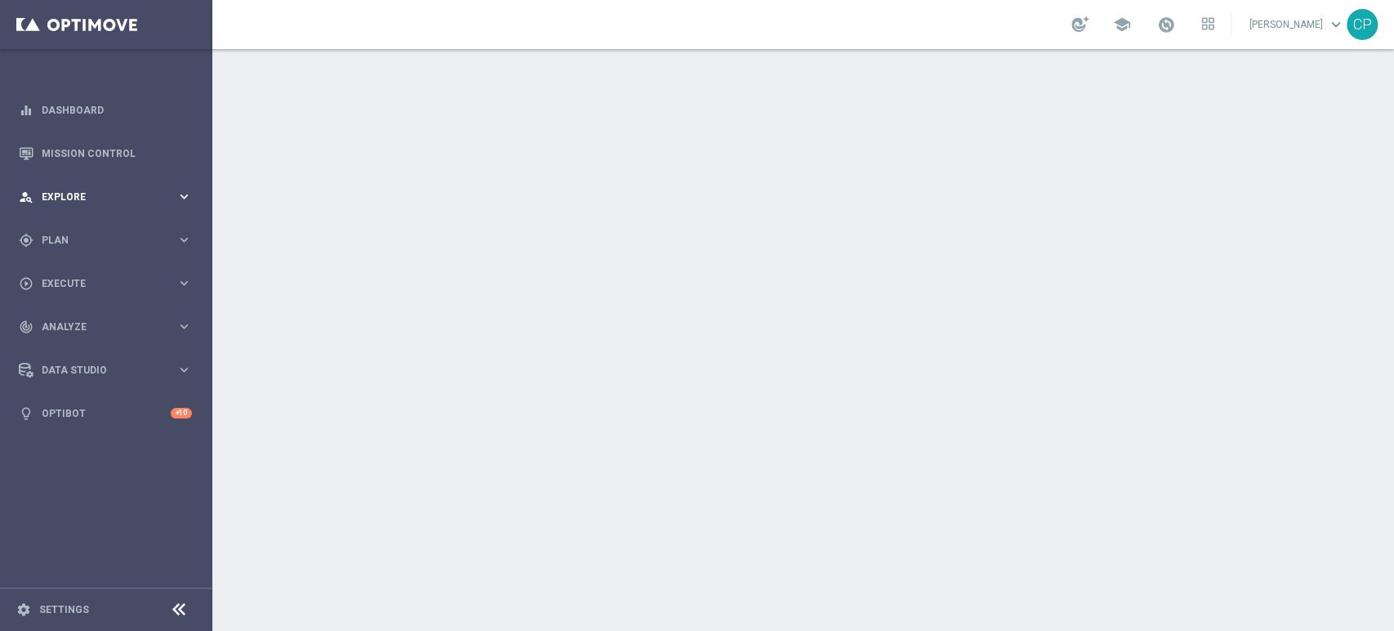
click at [179, 194] on icon "keyboard_arrow_right" at bounding box center [184, 197] width 16 height 16
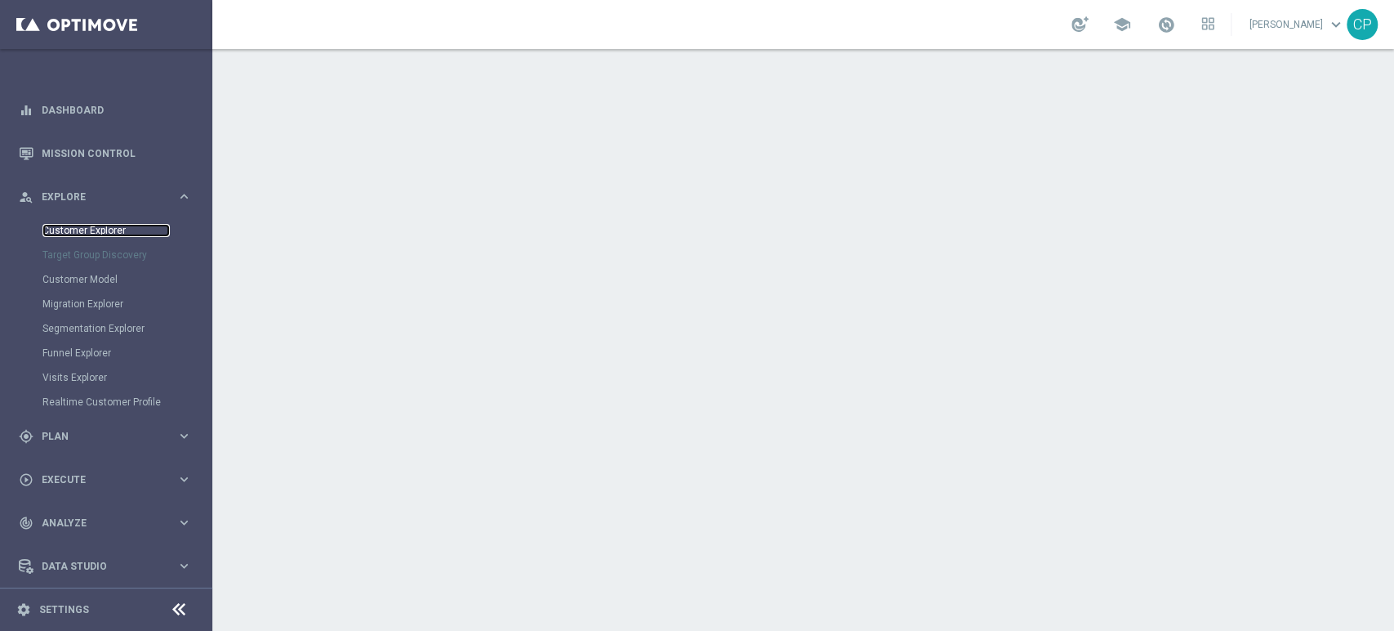
click at [90, 232] on link "Customer Explorer" at bounding box center [105, 230] width 127 height 13
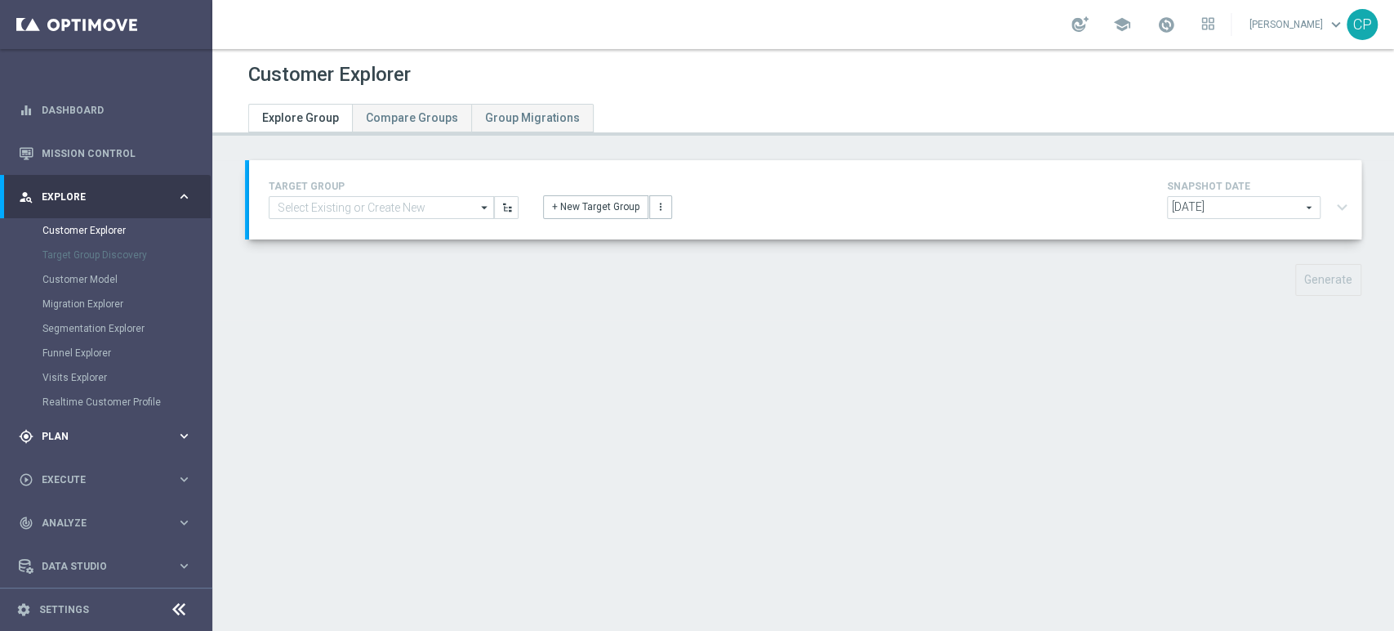
click at [107, 434] on span "Plan" at bounding box center [109, 436] width 135 height 10
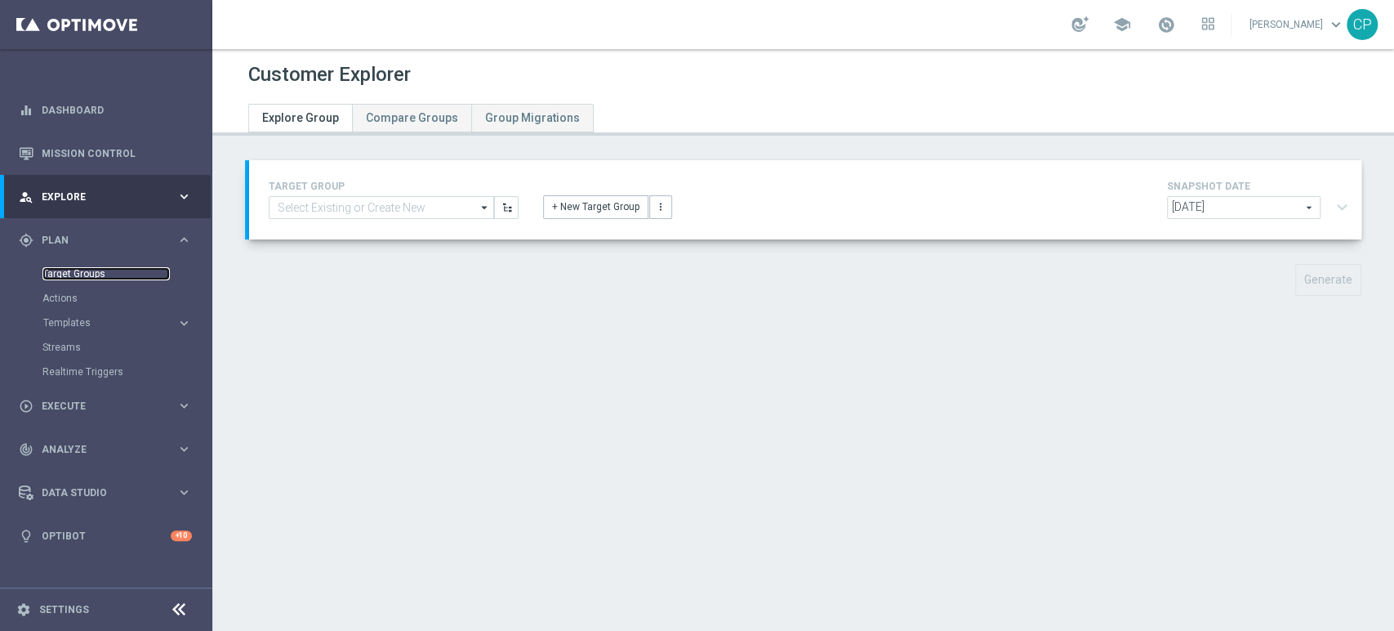
click at [82, 270] on link "Target Groups" at bounding box center [105, 273] width 127 height 13
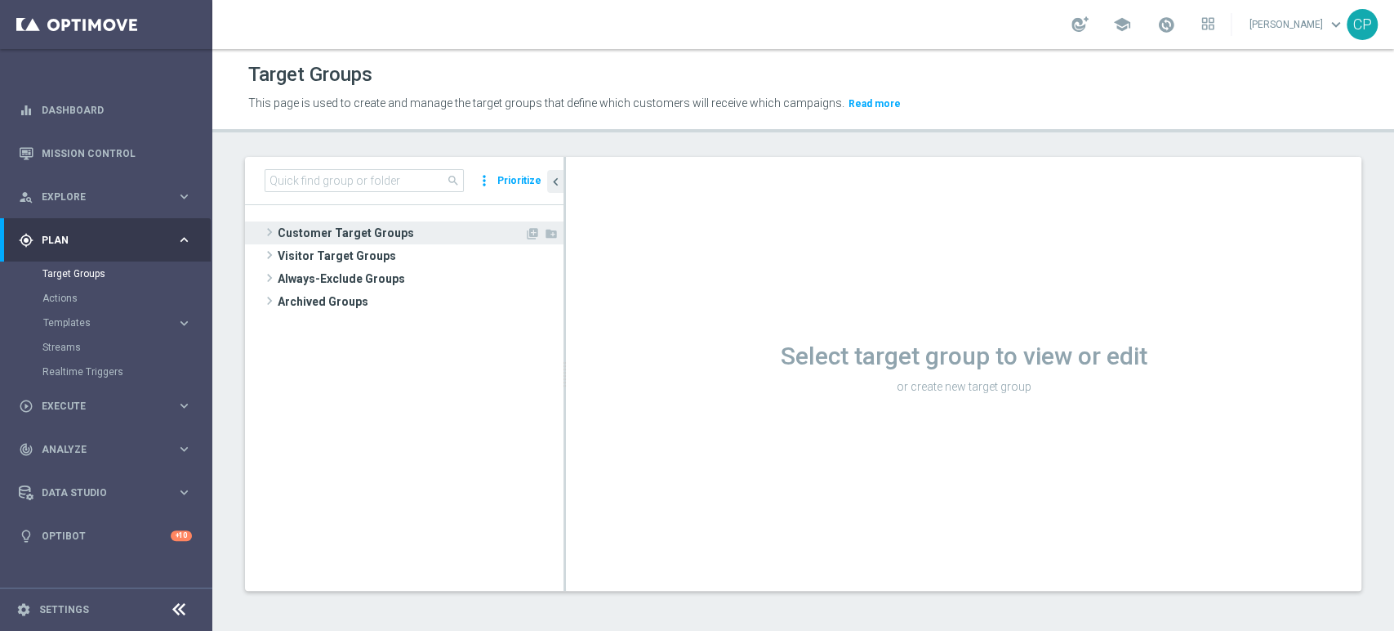
click at [293, 229] on span "Customer Target Groups" at bounding box center [401, 232] width 247 height 23
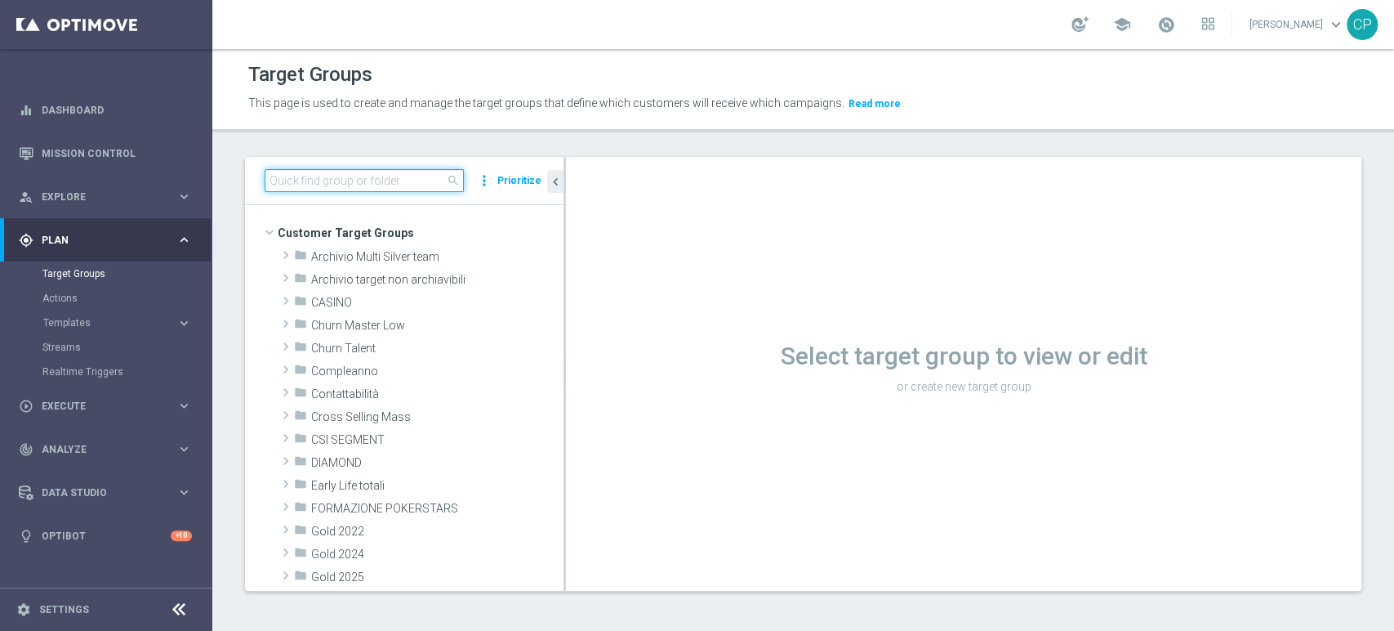
click at [347, 185] on input at bounding box center [364, 180] width 199 height 23
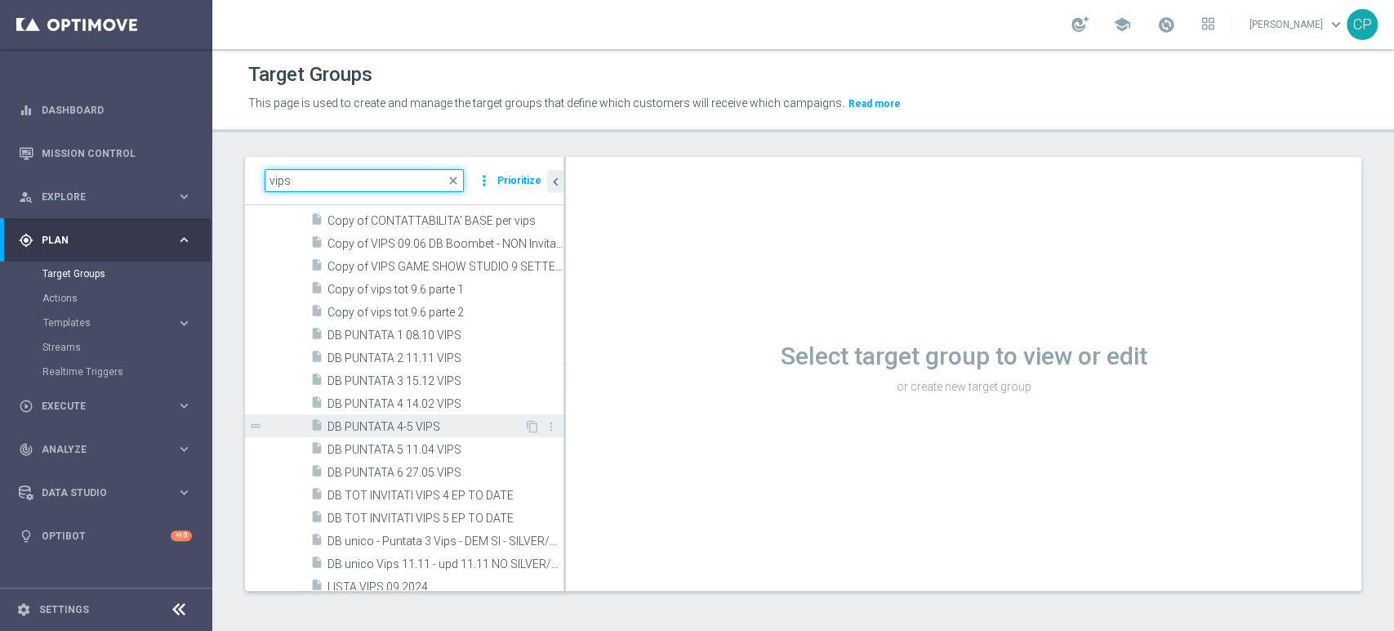
scroll to position [184, 0]
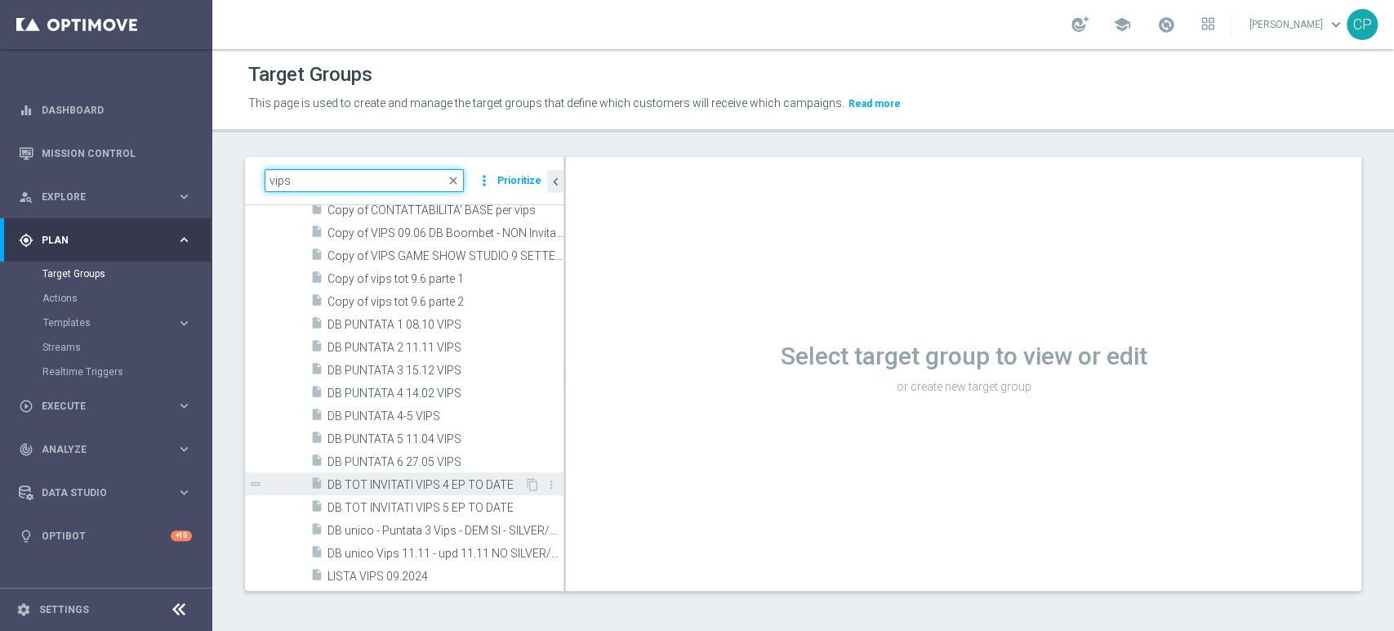
type input "vips"
click at [379, 482] on span "DB TOT INVITATI VIPS 4 EP TO DATE" at bounding box center [426, 485] width 197 height 14
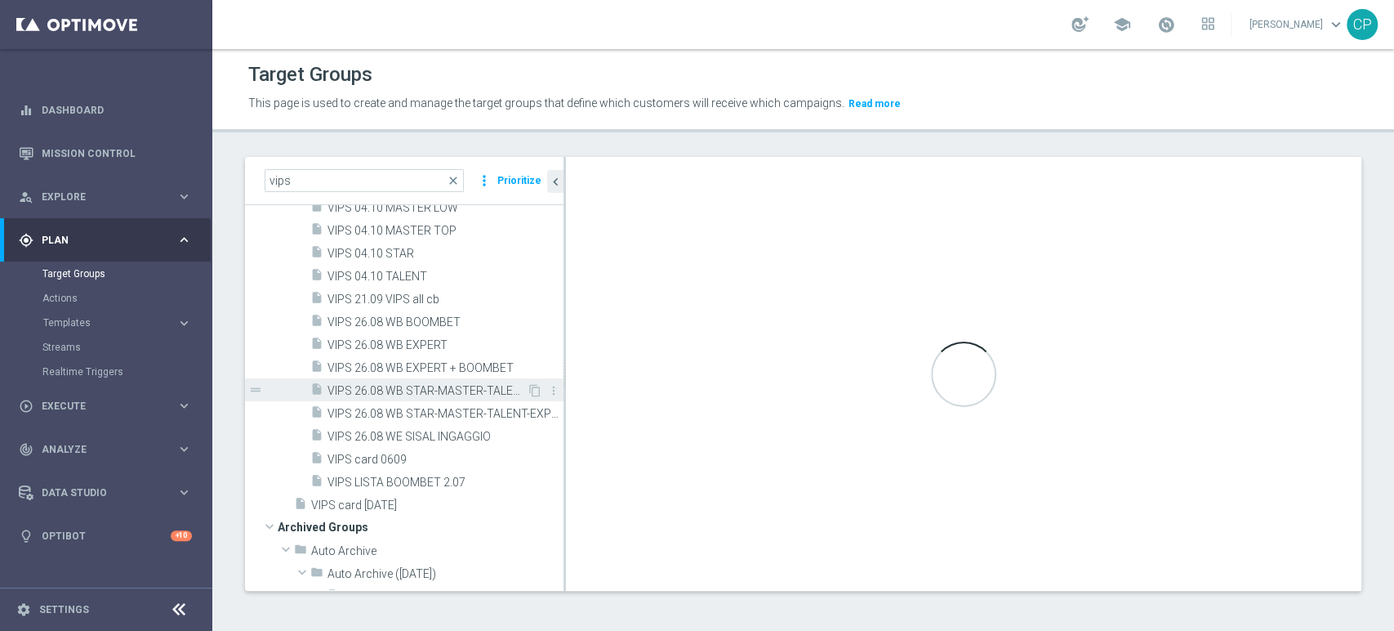
scroll to position [2562, 0]
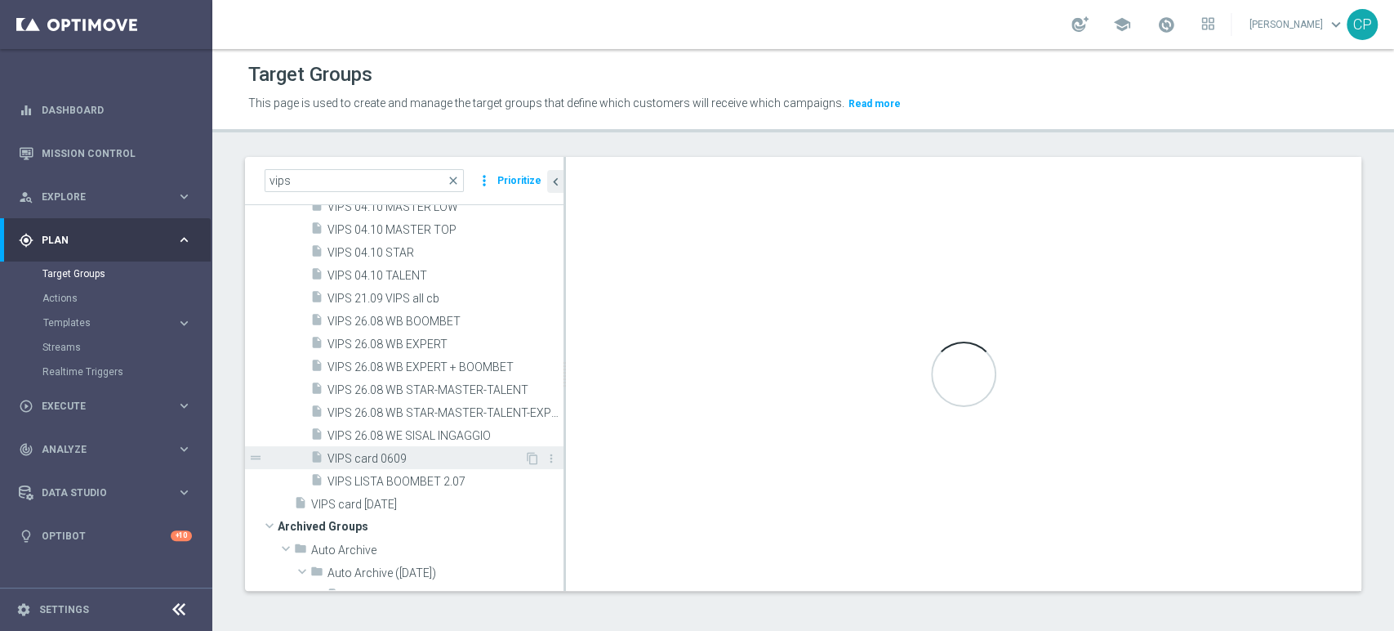
click at [399, 457] on span "VIPS card 0609" at bounding box center [426, 459] width 197 height 14
click at [388, 455] on span "VIPS card 0609" at bounding box center [426, 459] width 197 height 14
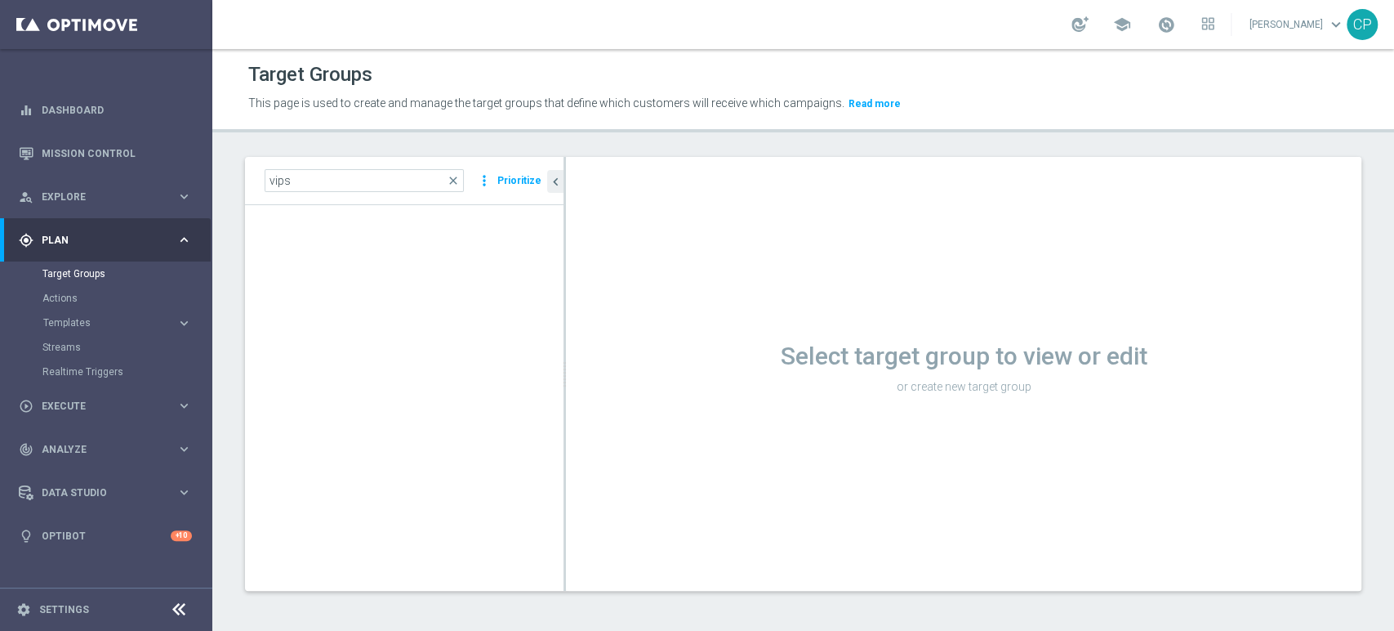
scroll to position [211, 0]
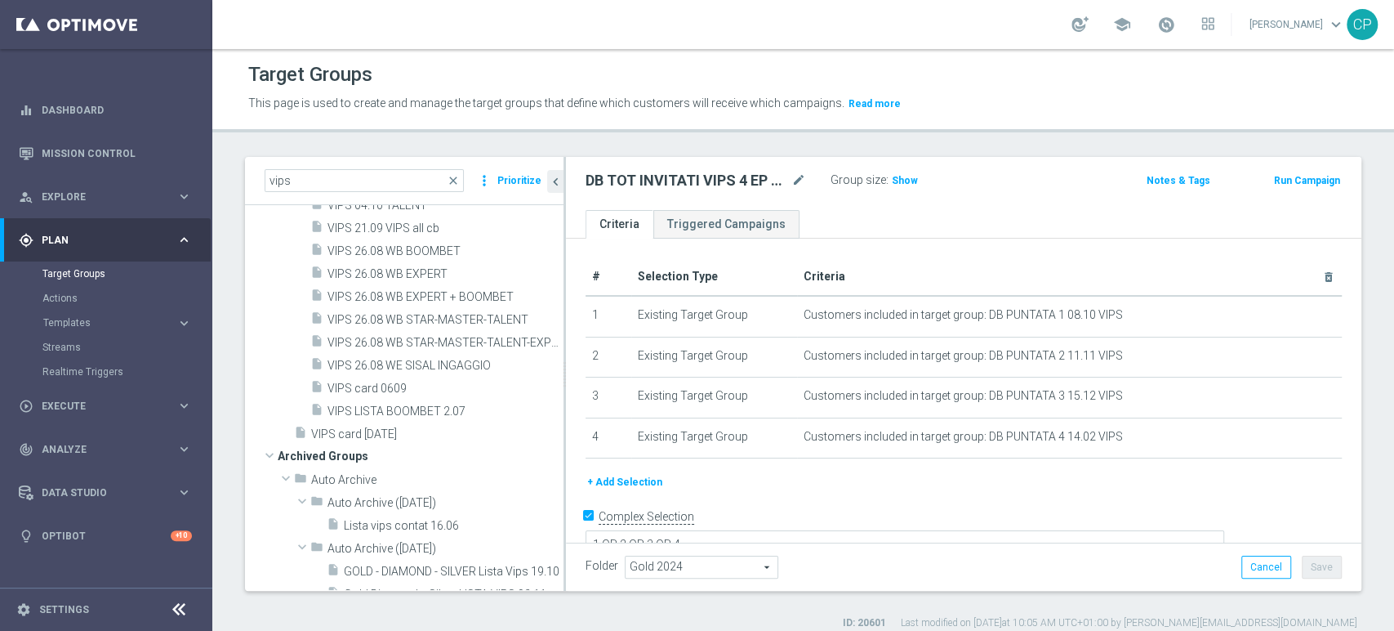
scroll to position [2633, 0]
click at [402, 432] on span "VIPS card [DATE]" at bounding box center [417, 433] width 213 height 14
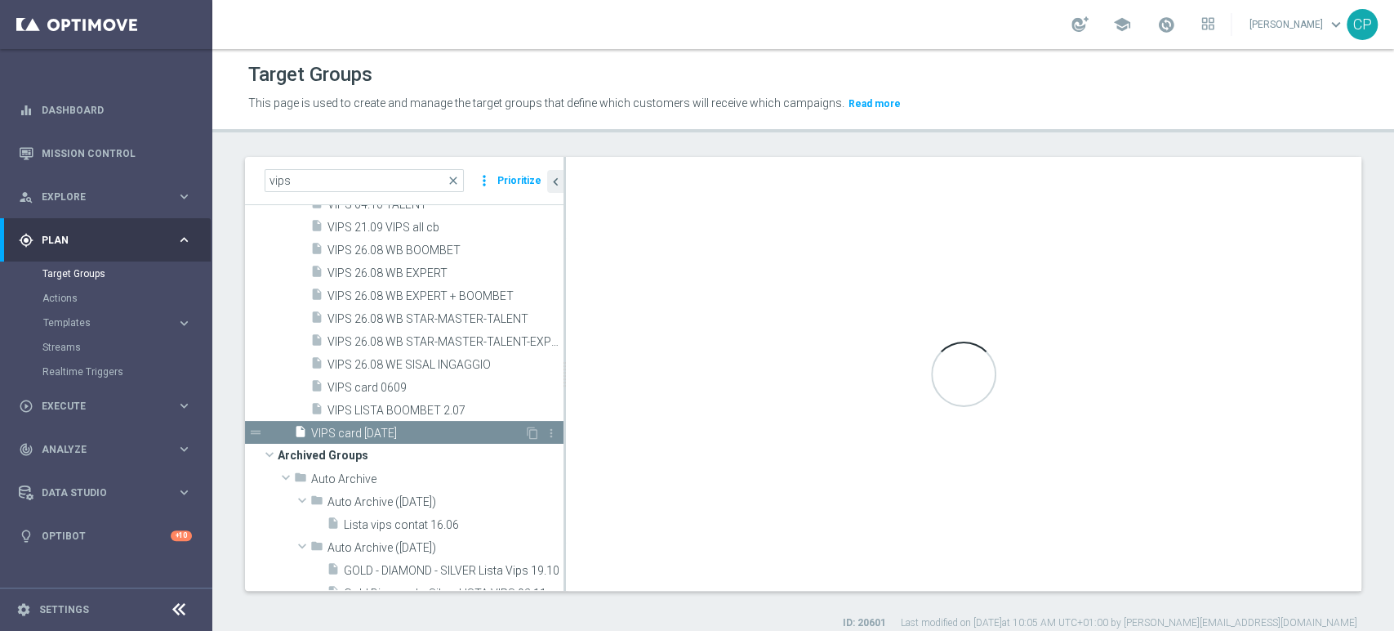
type textarea "(1) or (2) or (3) or (4) or (5)"
type input "Customer Target Groups"
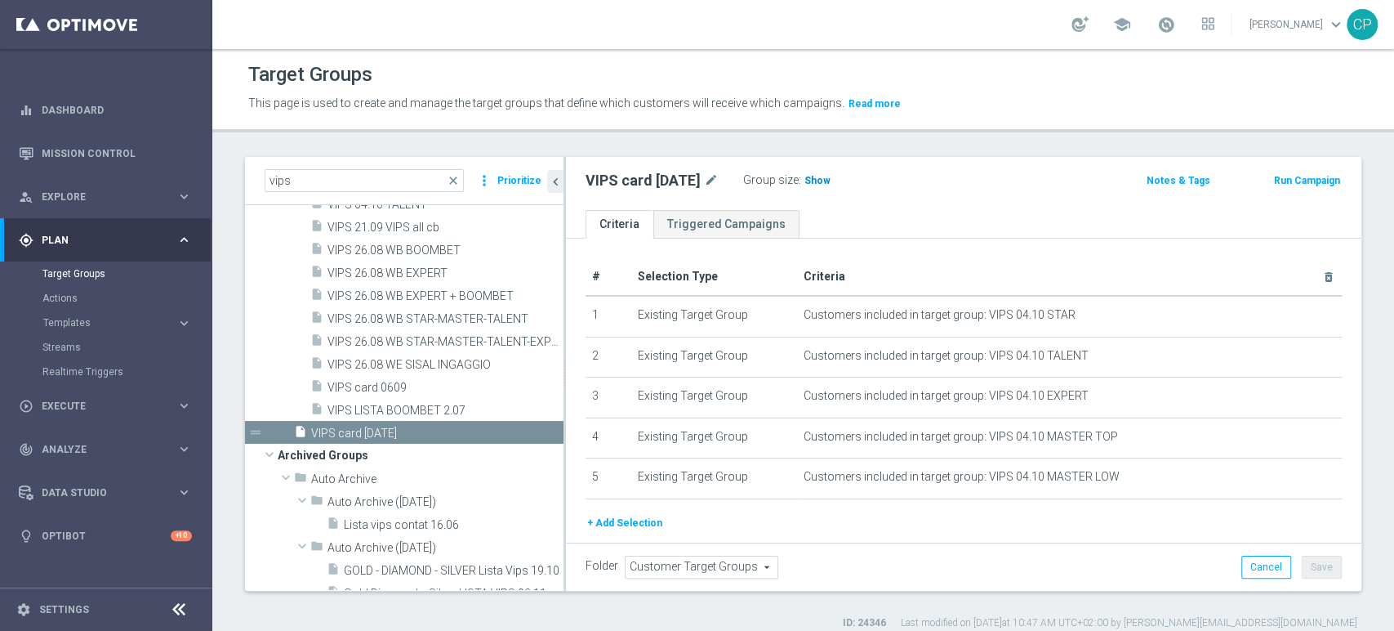
click at [825, 182] on span "Show" at bounding box center [818, 180] width 26 height 11
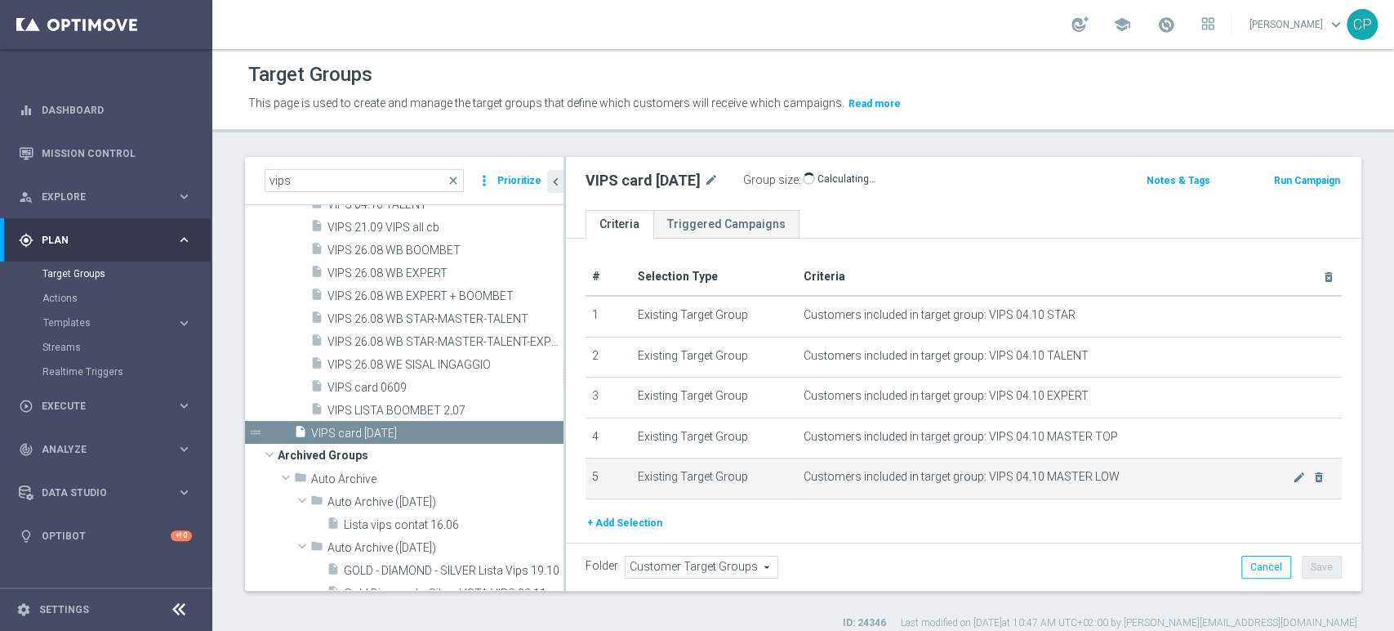
scroll to position [51, 0]
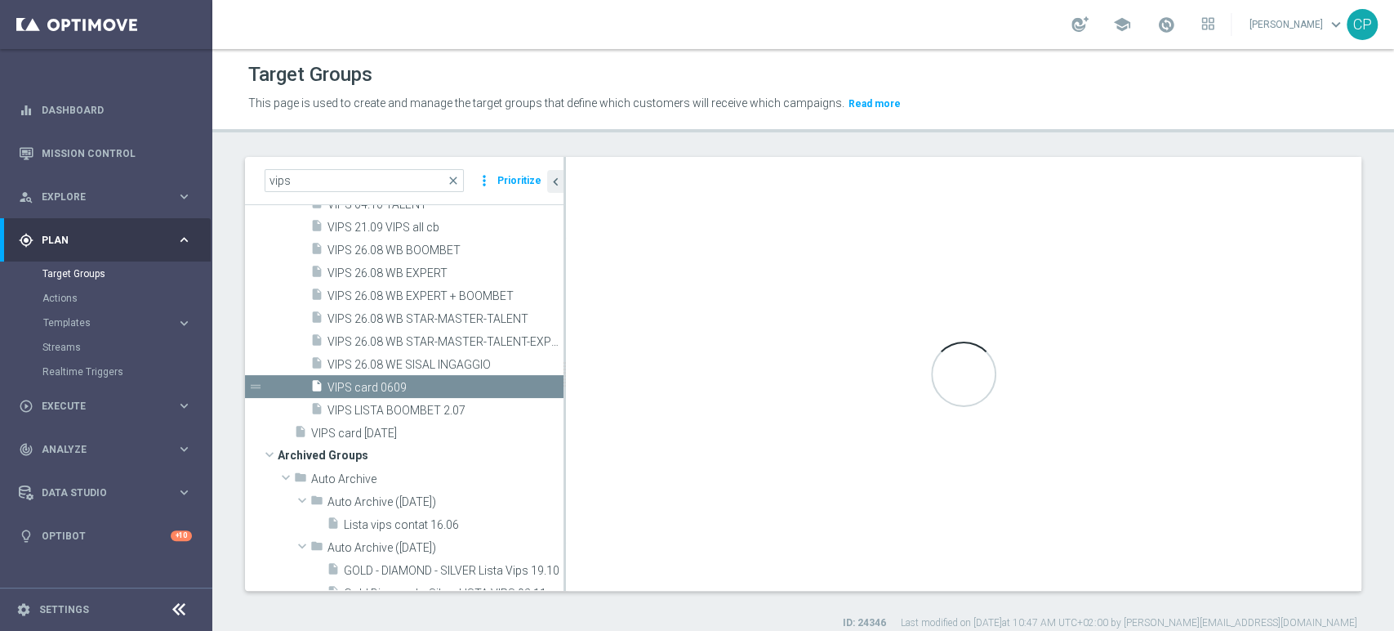
type textarea "(1 or 2)"
type input "Gold 2025"
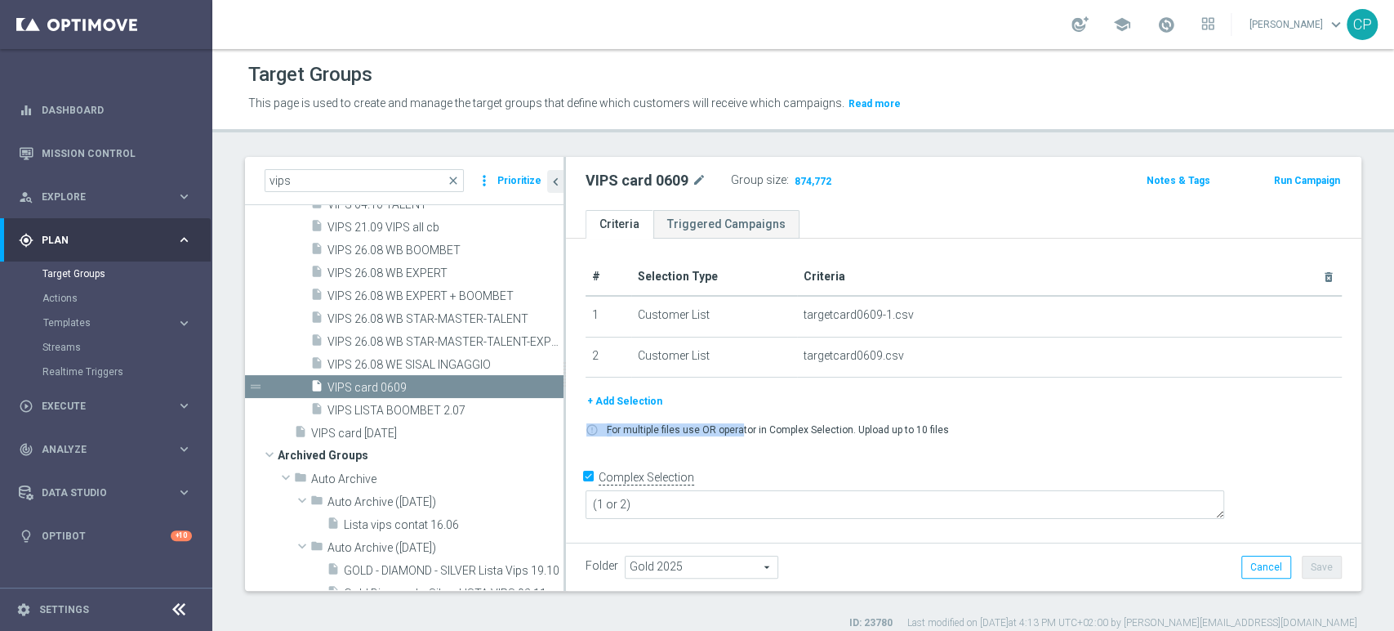
drag, startPoint x: 738, startPoint y: 417, endPoint x: 791, endPoint y: 417, distance: 53.1
click at [791, 417] on div "+ Add Selection error_outline For multiple files use OR operator in Complex Sel…" at bounding box center [963, 420] width 781 height 56
click at [827, 405] on div "+ Add Selection" at bounding box center [963, 401] width 781 height 18
click at [414, 426] on span "VIPS card 03.10.25" at bounding box center [417, 433] width 213 height 14
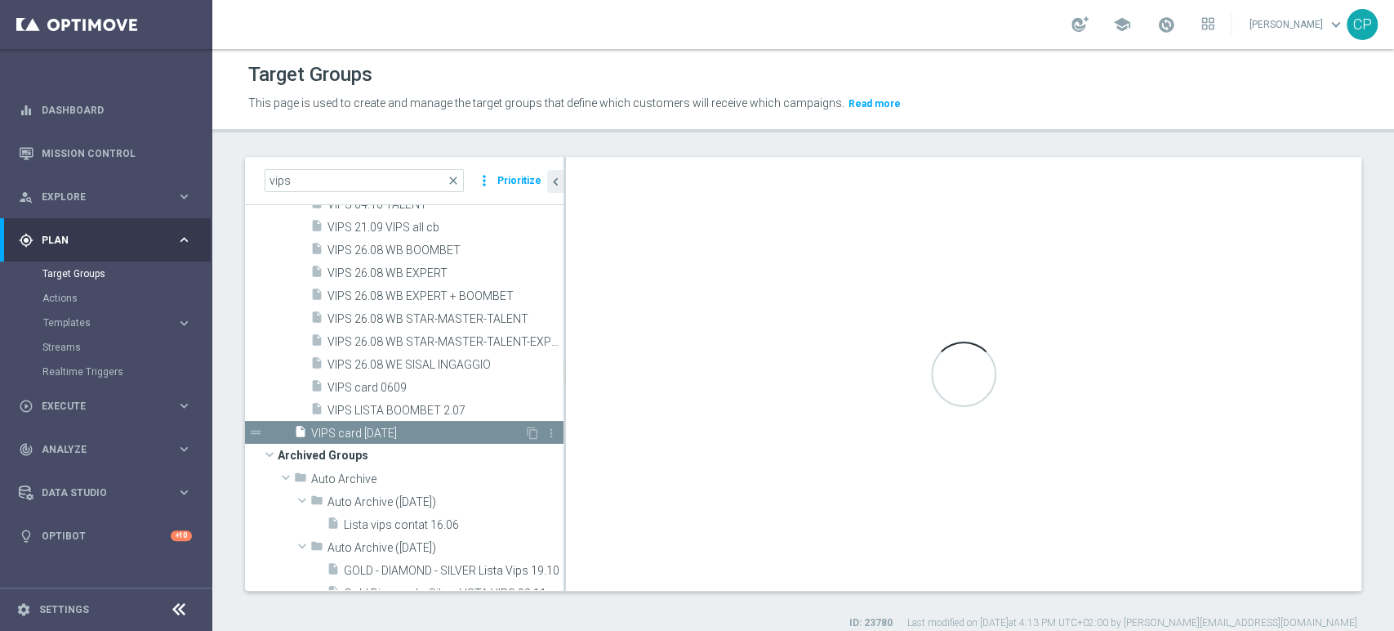
type textarea "(1) or (2) or (3) or (4) or (5)"
type input "Customer Target Groups"
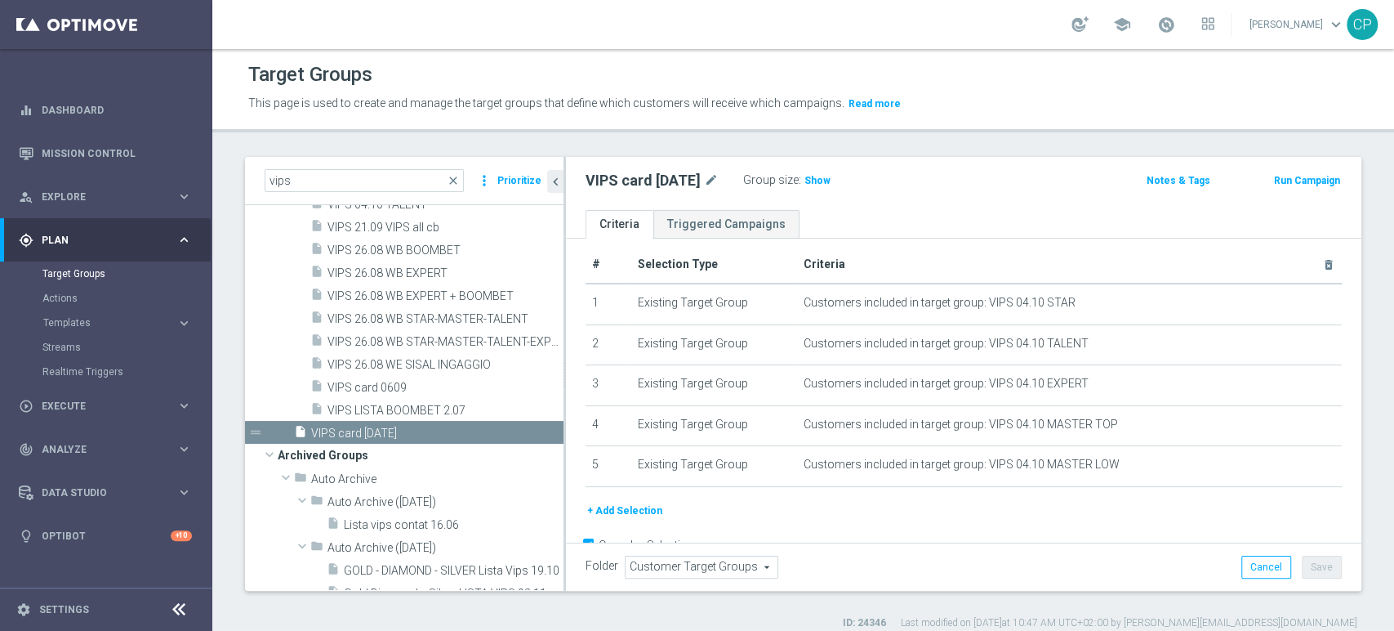
scroll to position [11, 0]
click at [827, 180] on span "Show" at bounding box center [818, 180] width 26 height 11
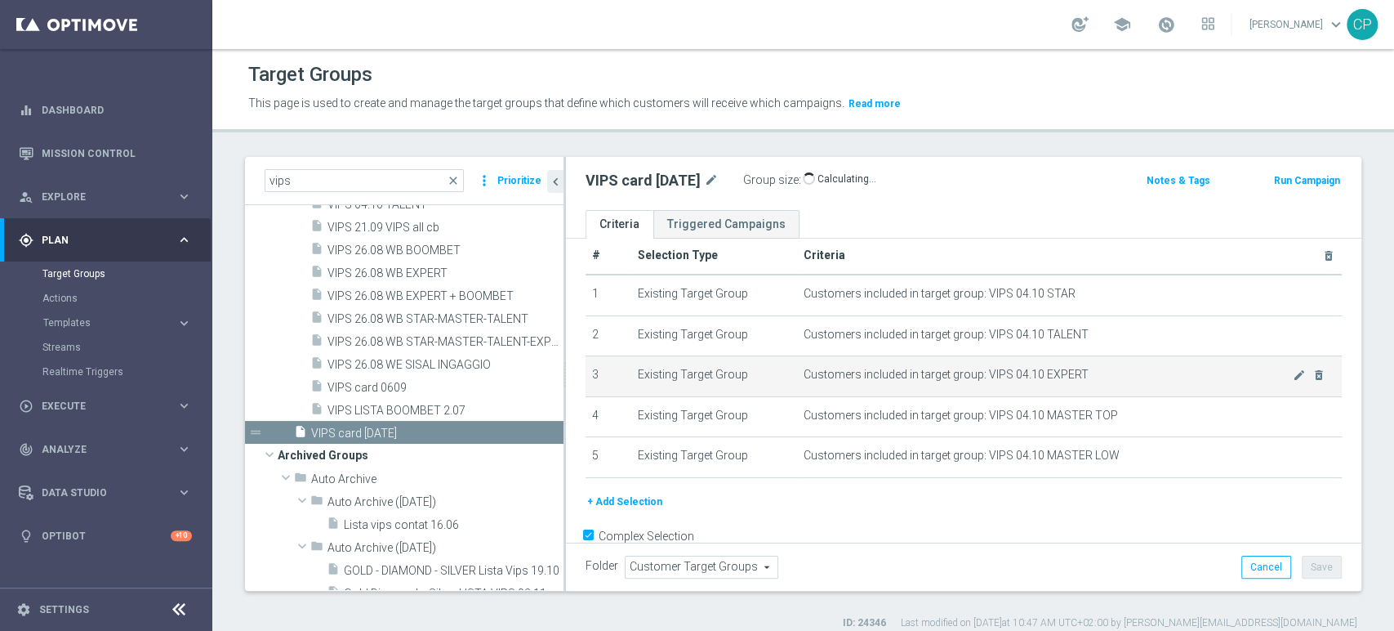
scroll to position [0, 0]
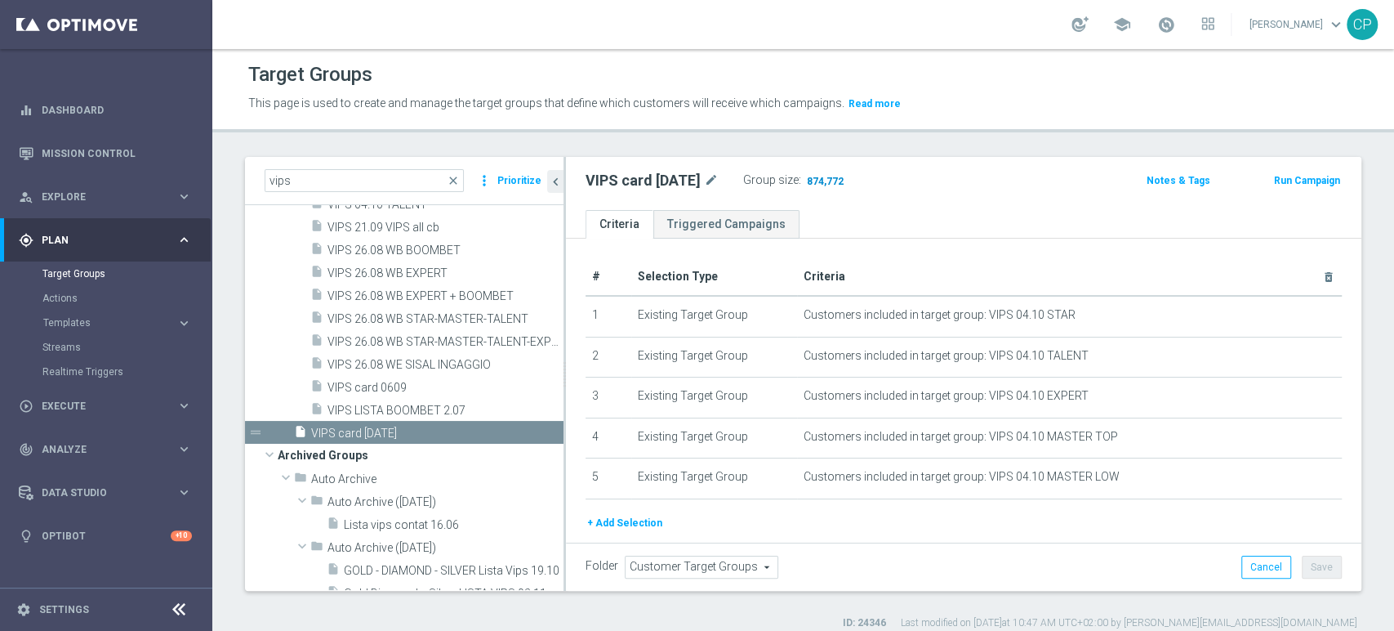
click at [836, 178] on span "874,772" at bounding box center [825, 183] width 40 height 16
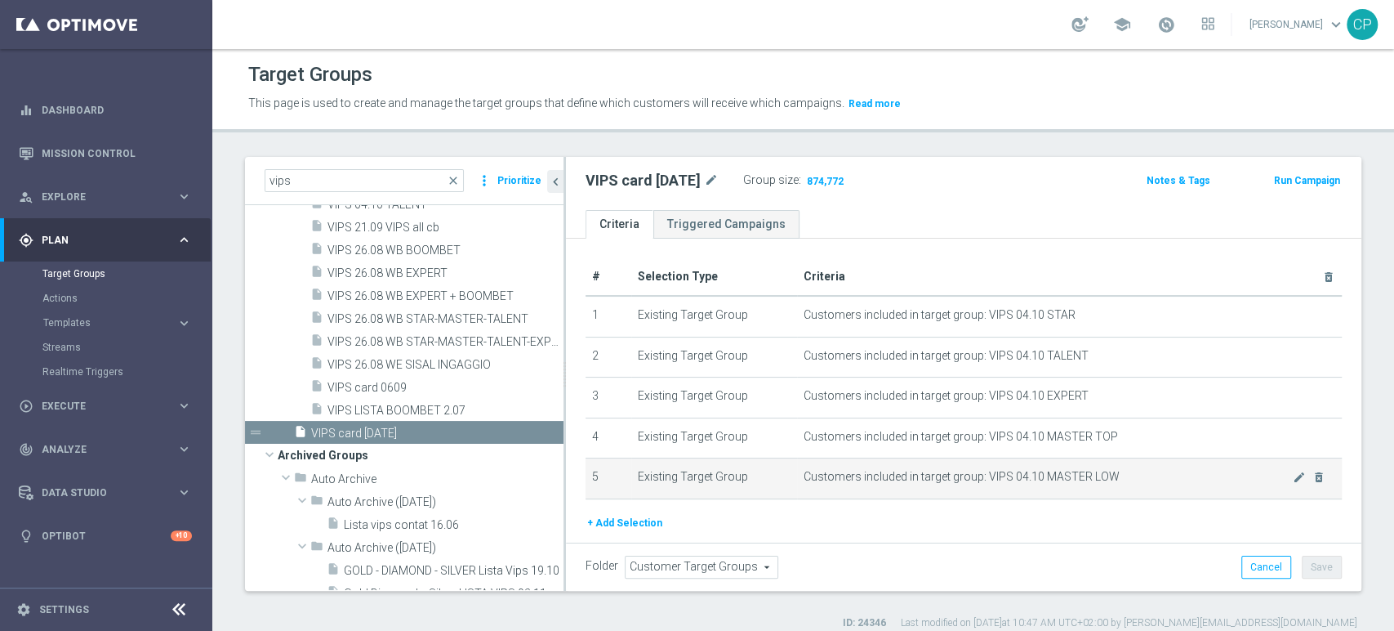
scroll to position [51, 0]
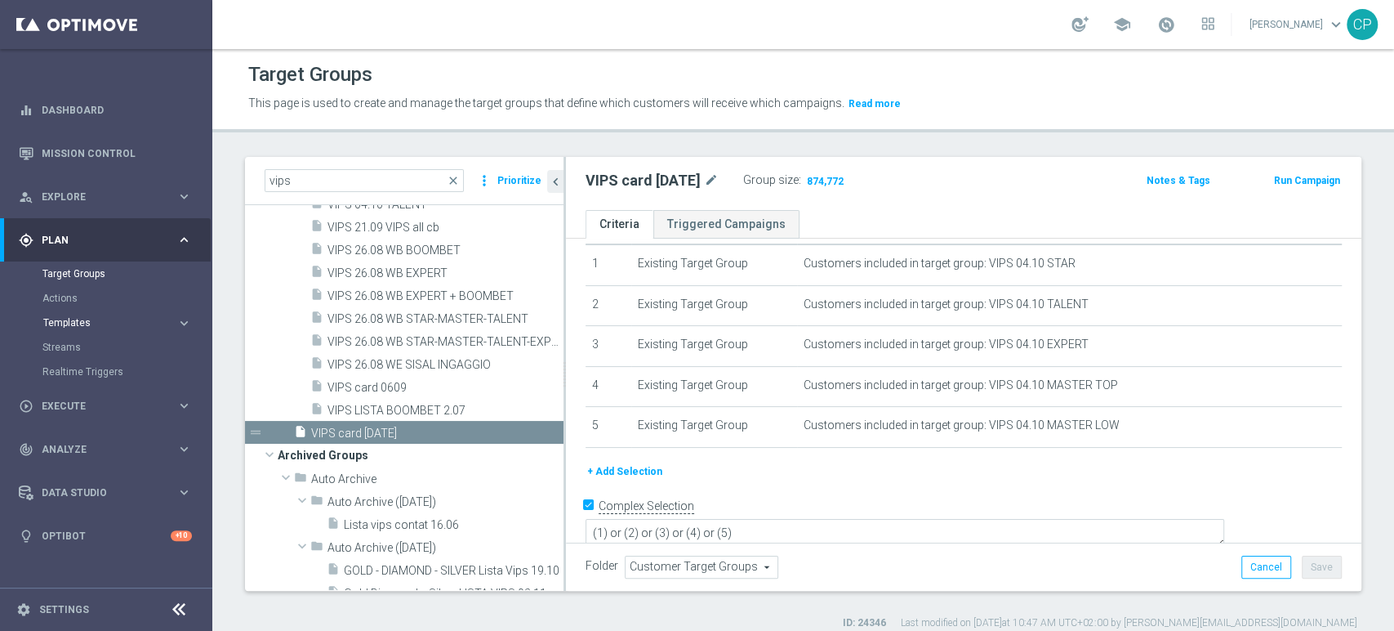
click at [74, 323] on span "Templates" at bounding box center [101, 323] width 117 height 10
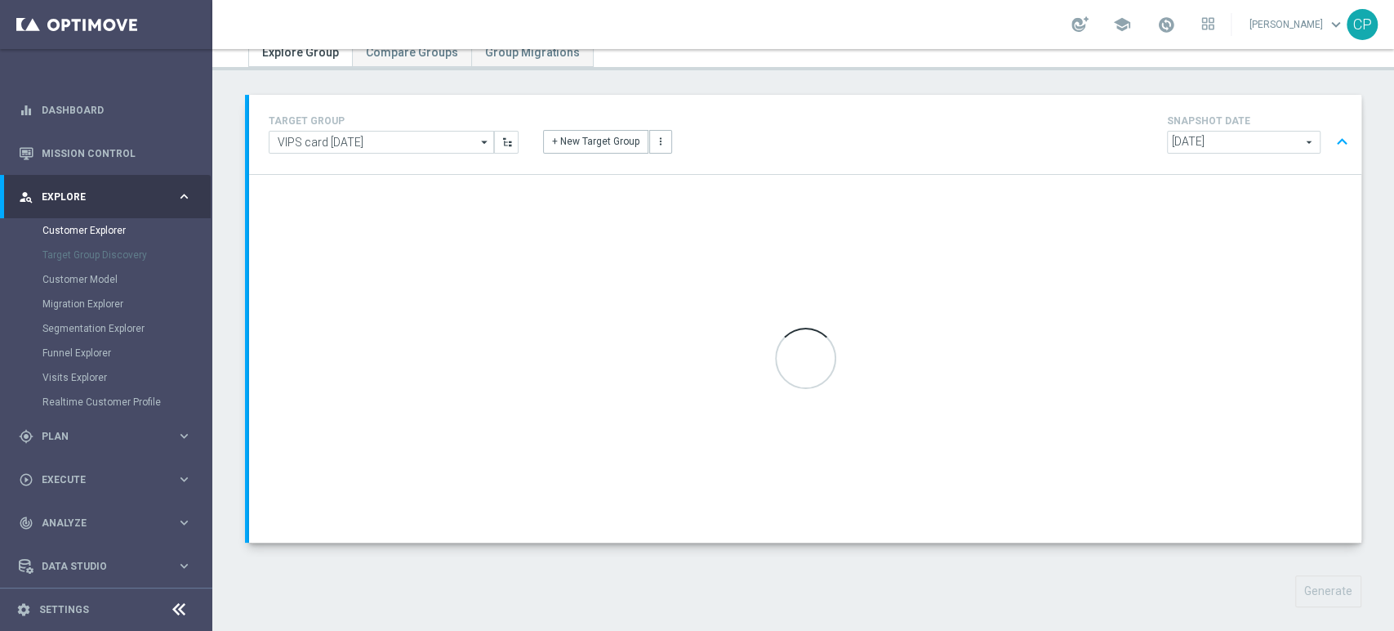
scroll to position [80, 0]
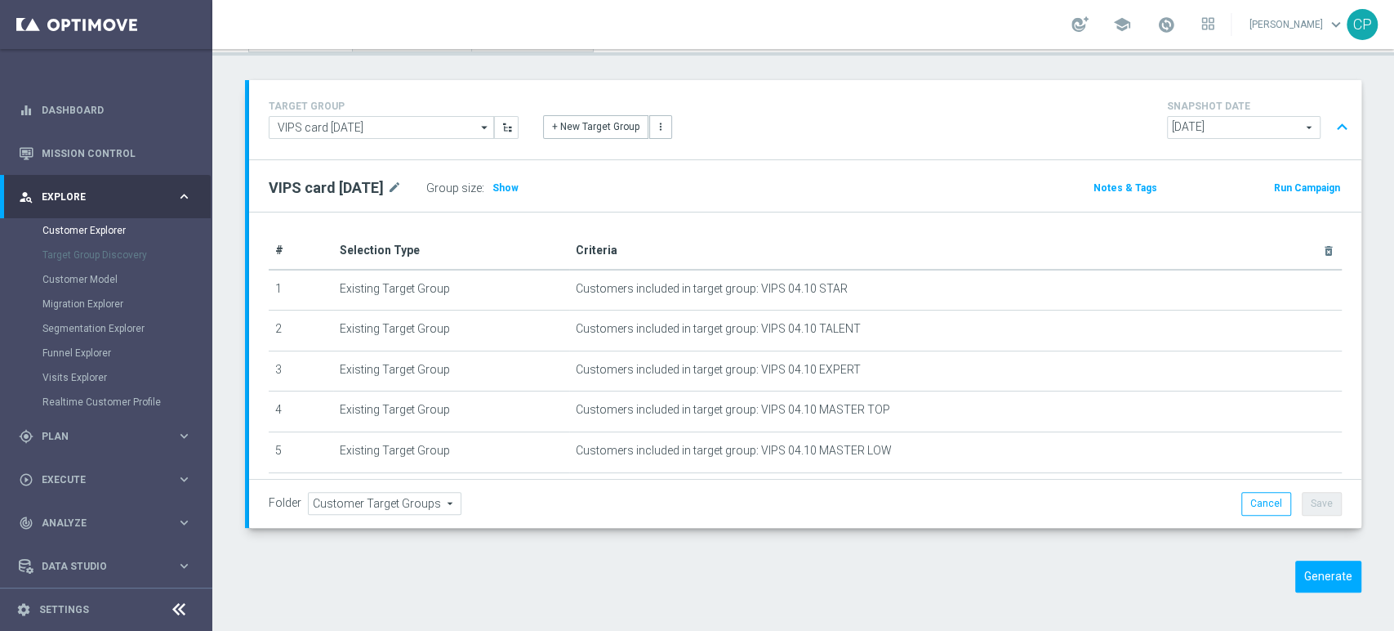
scroll to position [78, 0]
click at [646, 516] on div "Folder Customer Target Groups Customer Target Groups arrow_drop_down search Can…" at bounding box center [805, 504] width 1112 height 48
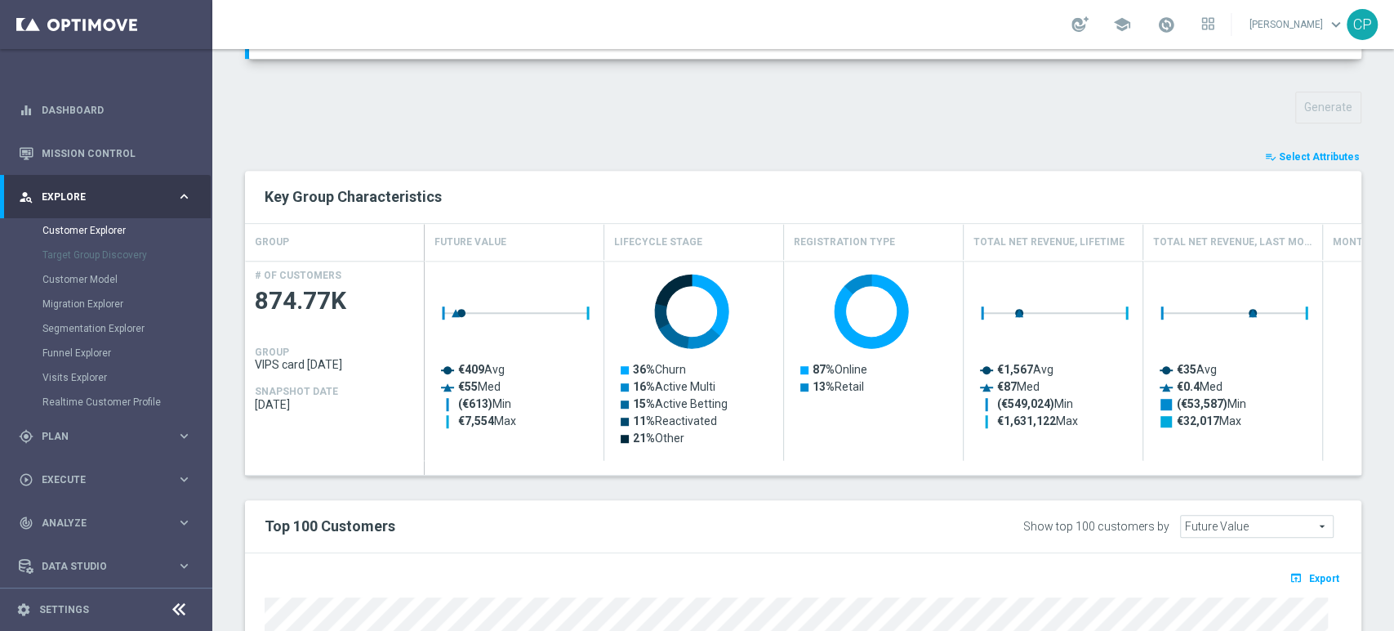
scroll to position [549, 0]
click at [1293, 154] on span "Select Attributes" at bounding box center [1319, 156] width 81 height 11
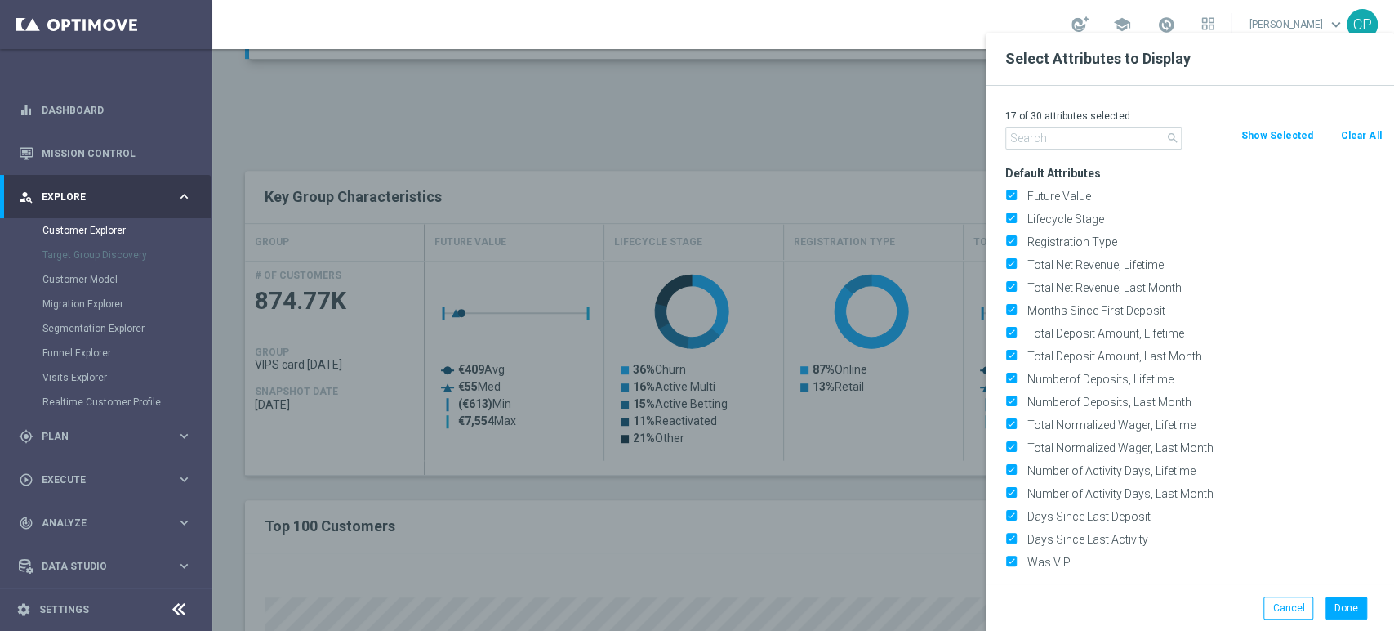
click at [1358, 131] on button "Clear All" at bounding box center [1360, 136] width 43 height 18
checkbox input "false"
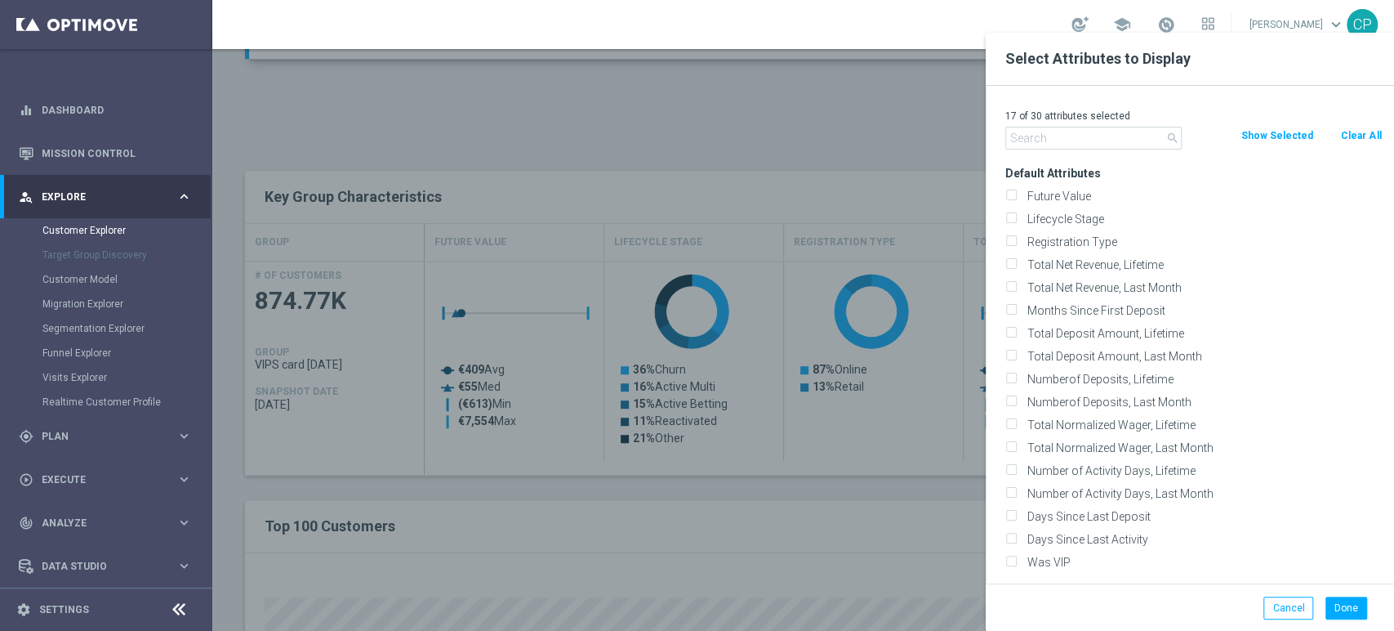
checkbox input "false"
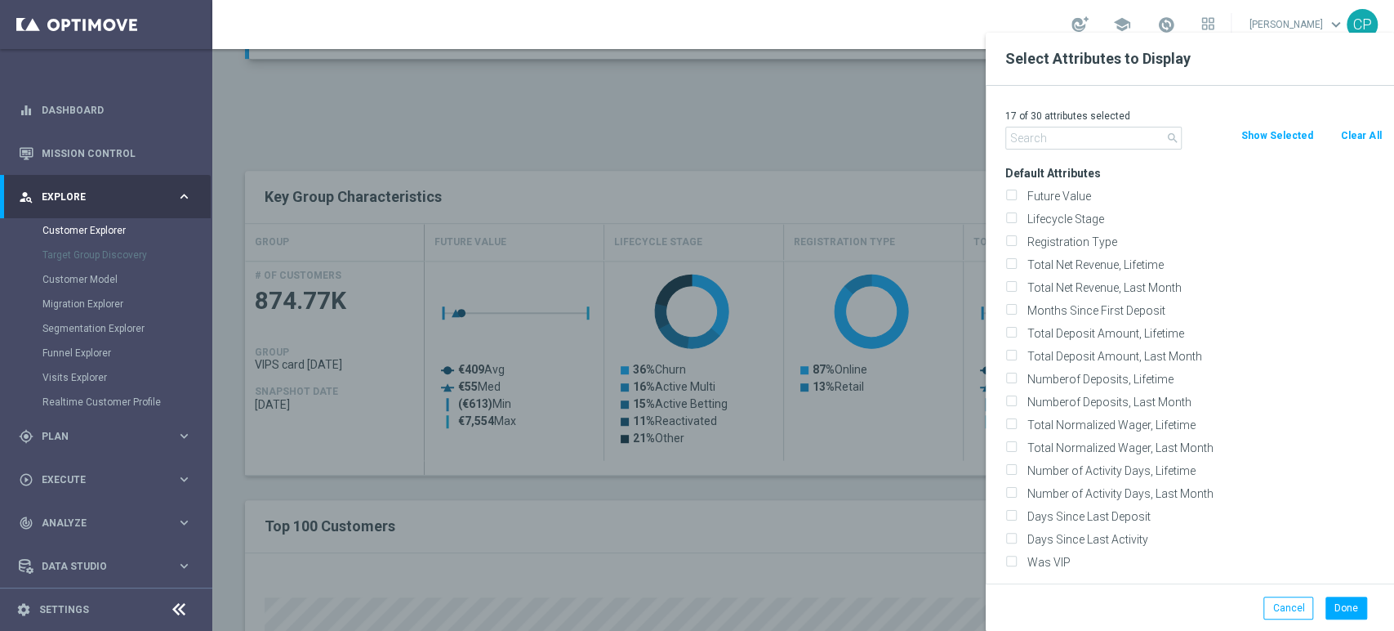
checkbox input "false"
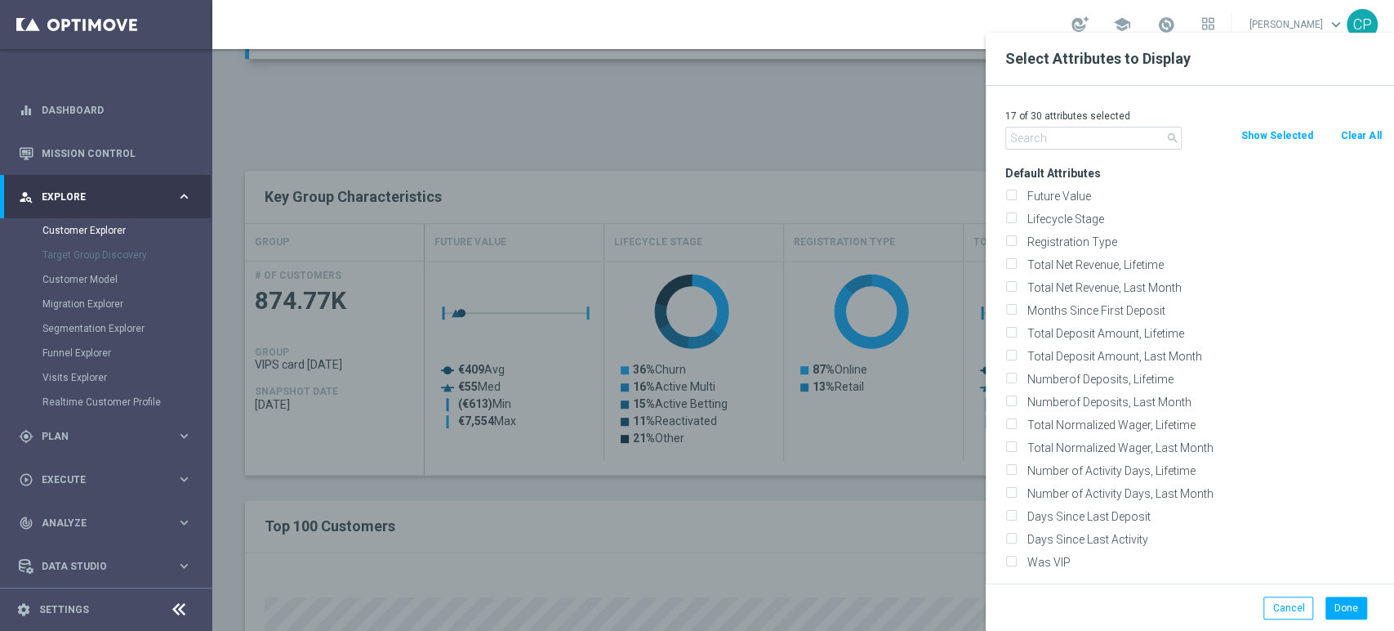
checkbox input "false"
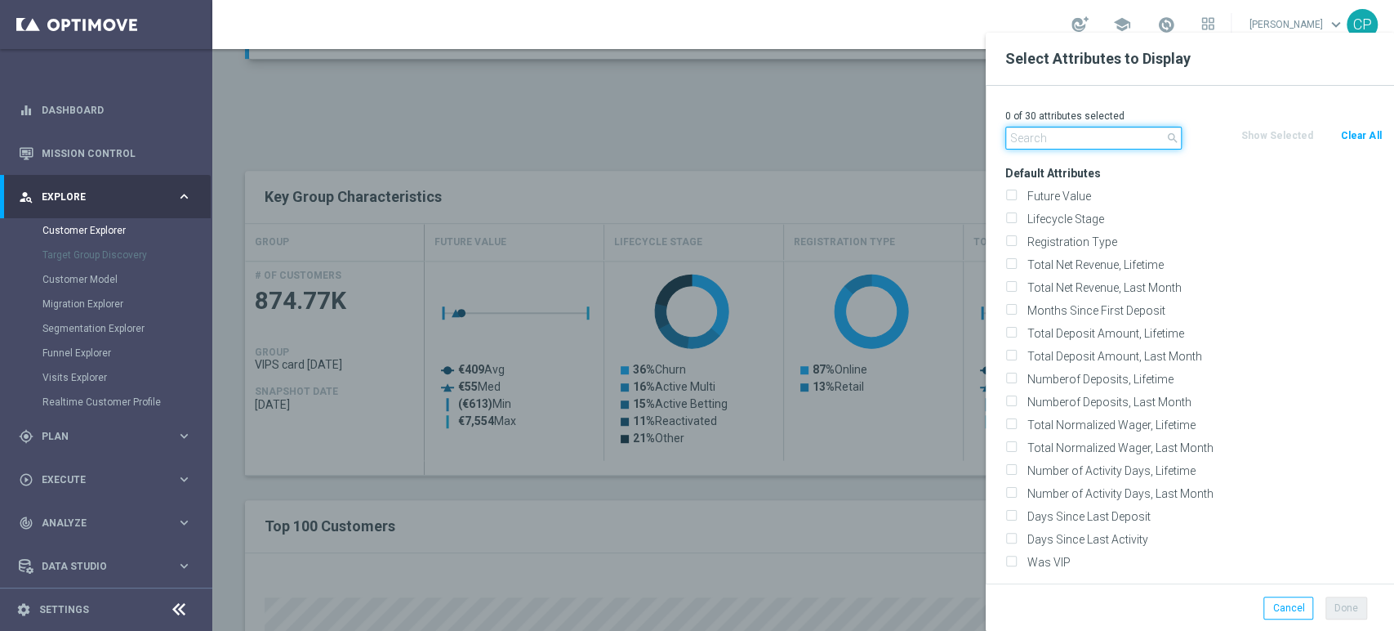
click at [1075, 139] on input "text" at bounding box center [1093, 138] width 176 height 23
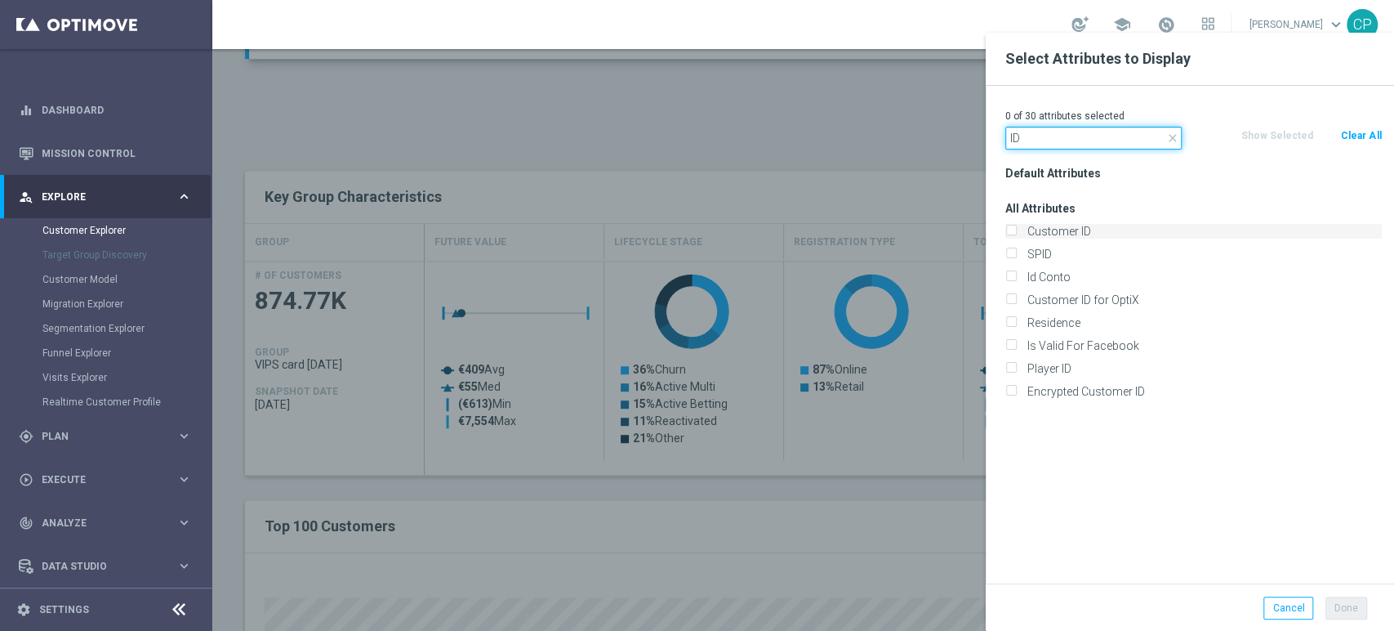
type input "ID"
click at [1045, 227] on label "Customer ID" at bounding box center [1202, 231] width 360 height 15
click at [1016, 228] on input "Customer ID" at bounding box center [1010, 233] width 11 height 11
checkbox input "true"
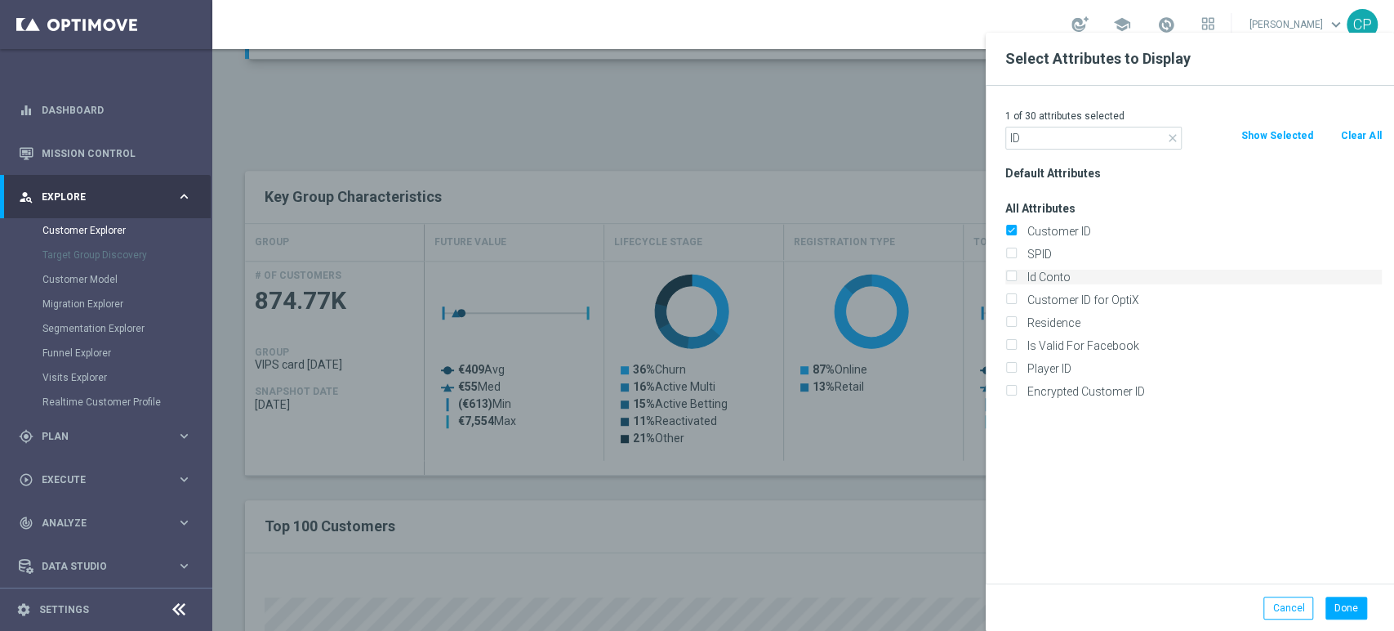
click at [1032, 278] on label "Id Conto" at bounding box center [1202, 277] width 360 height 15
click at [1016, 278] on input "Id Conto" at bounding box center [1010, 279] width 11 height 11
checkbox input "true"
drag, startPoint x: 1072, startPoint y: 145, endPoint x: 930, endPoint y: 129, distance: 143.0
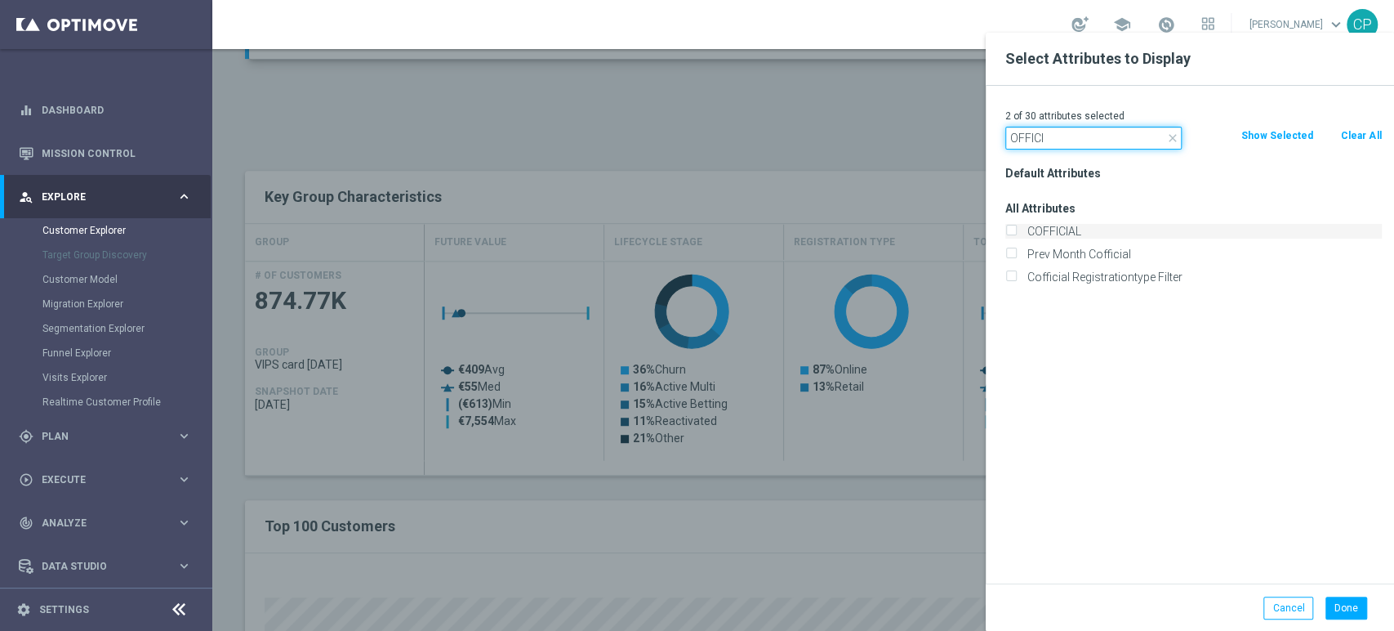
type input "OFFICI"
click at [1032, 225] on label "COFFICIAL" at bounding box center [1202, 231] width 360 height 15
click at [1016, 228] on input "COFFICIAL" at bounding box center [1010, 233] width 11 height 11
checkbox input "true"
drag, startPoint x: 1073, startPoint y: 140, endPoint x: 907, endPoint y: 121, distance: 167.8
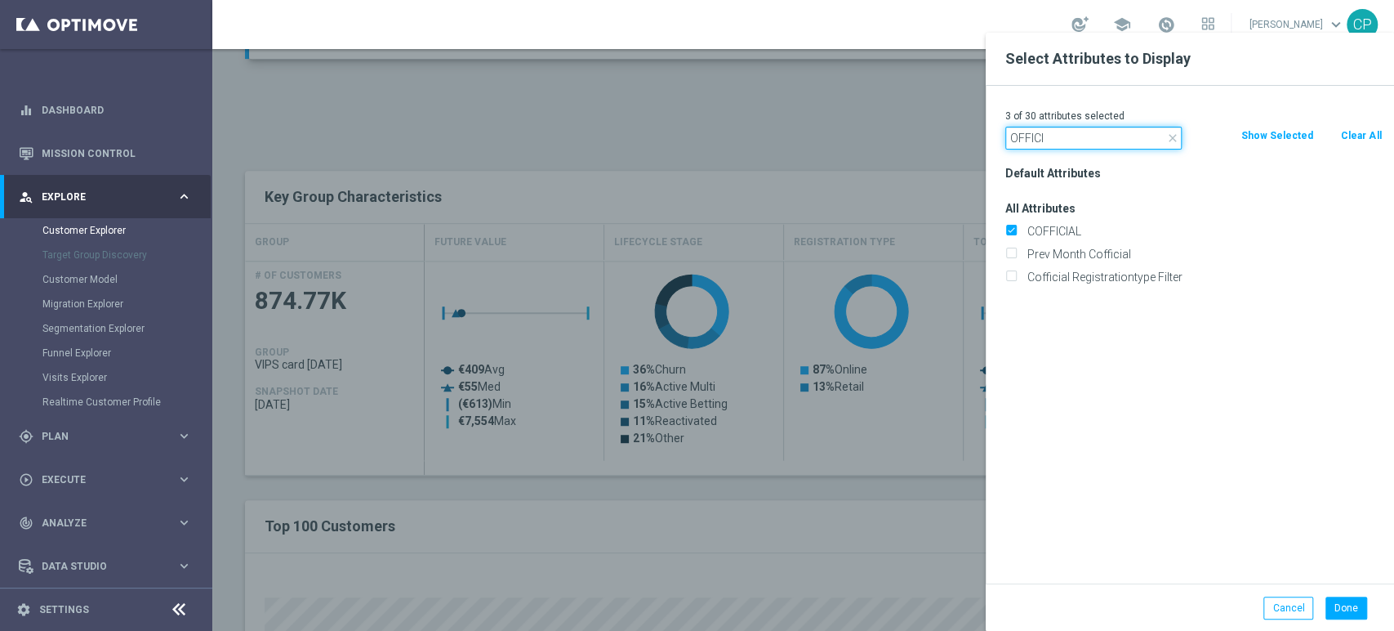
type input "MANA"
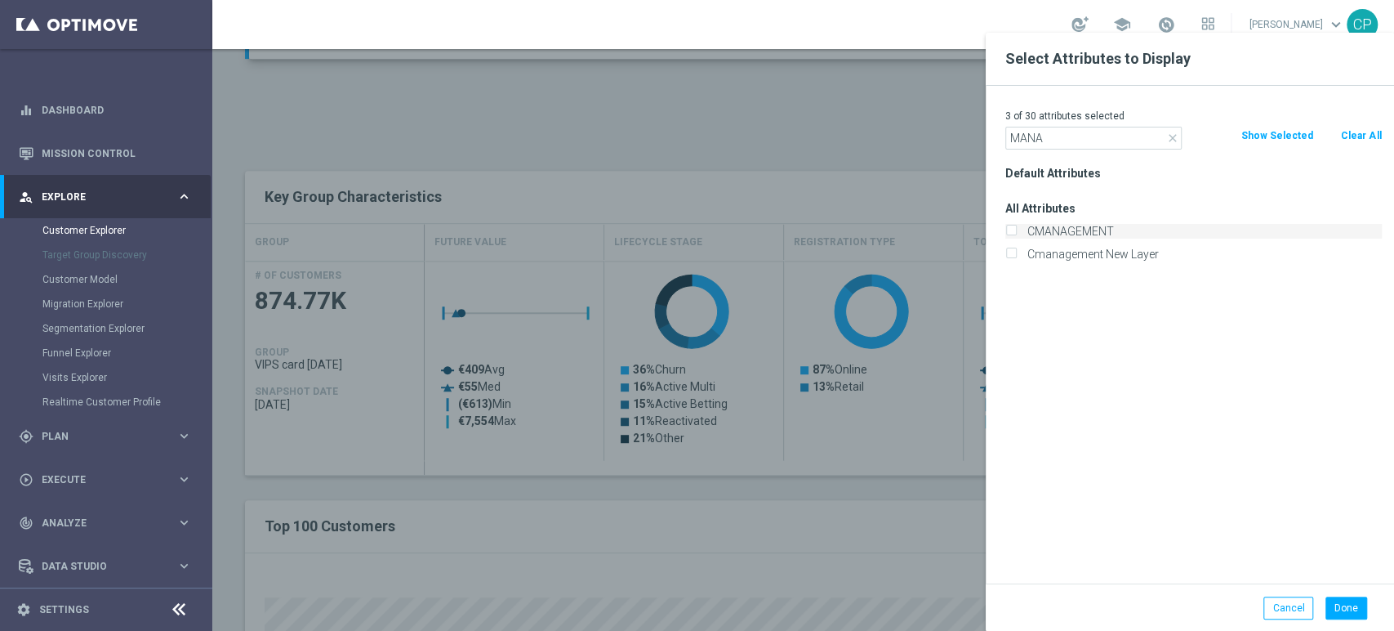
click at [1067, 232] on label "CMANAGEMENT" at bounding box center [1202, 231] width 360 height 15
click at [1016, 232] on input "CMANAGEMENT" at bounding box center [1010, 233] width 11 height 11
checkbox input "true"
click at [1344, 606] on button "Done" at bounding box center [1347, 607] width 42 height 23
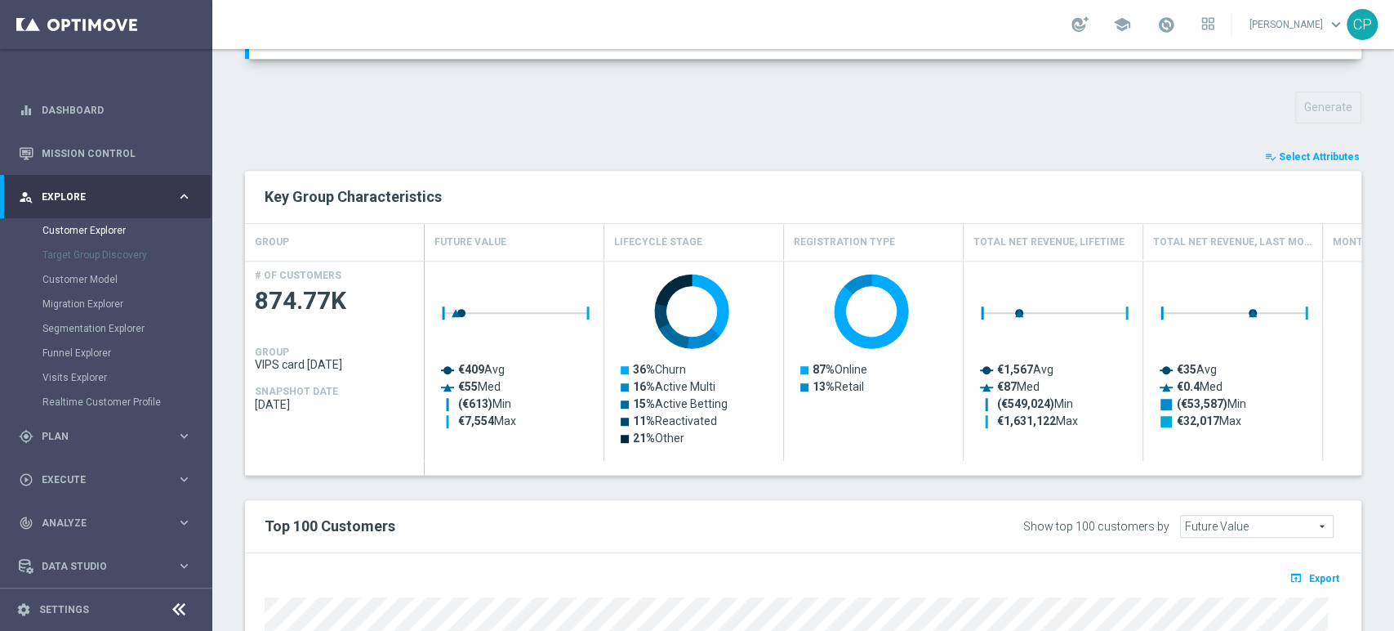
type input "Search"
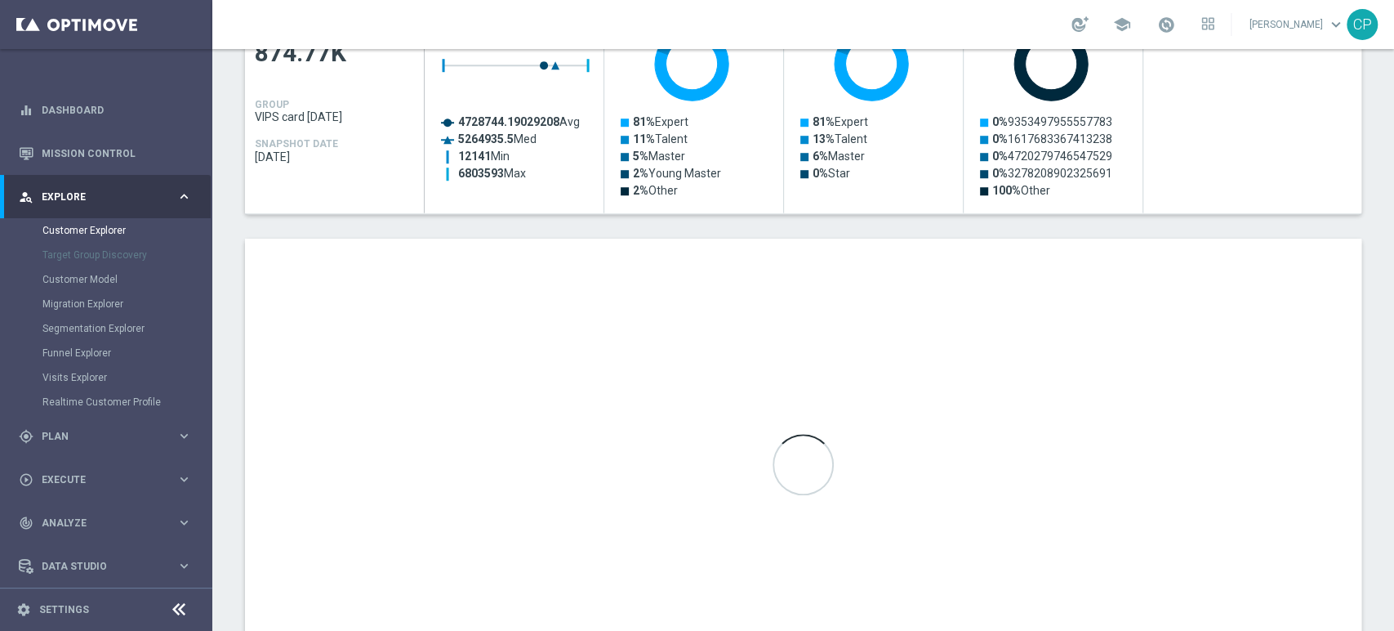
scroll to position [797, 0]
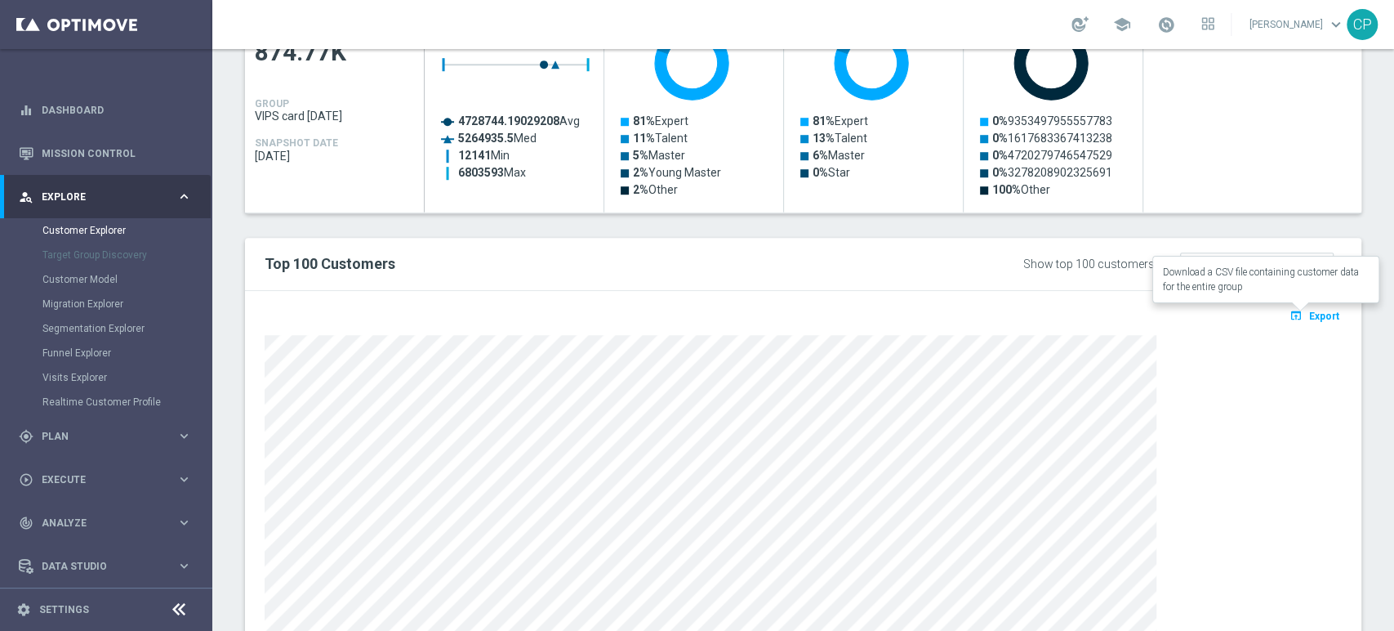
click at [1309, 312] on span "Export" at bounding box center [1324, 315] width 30 height 11
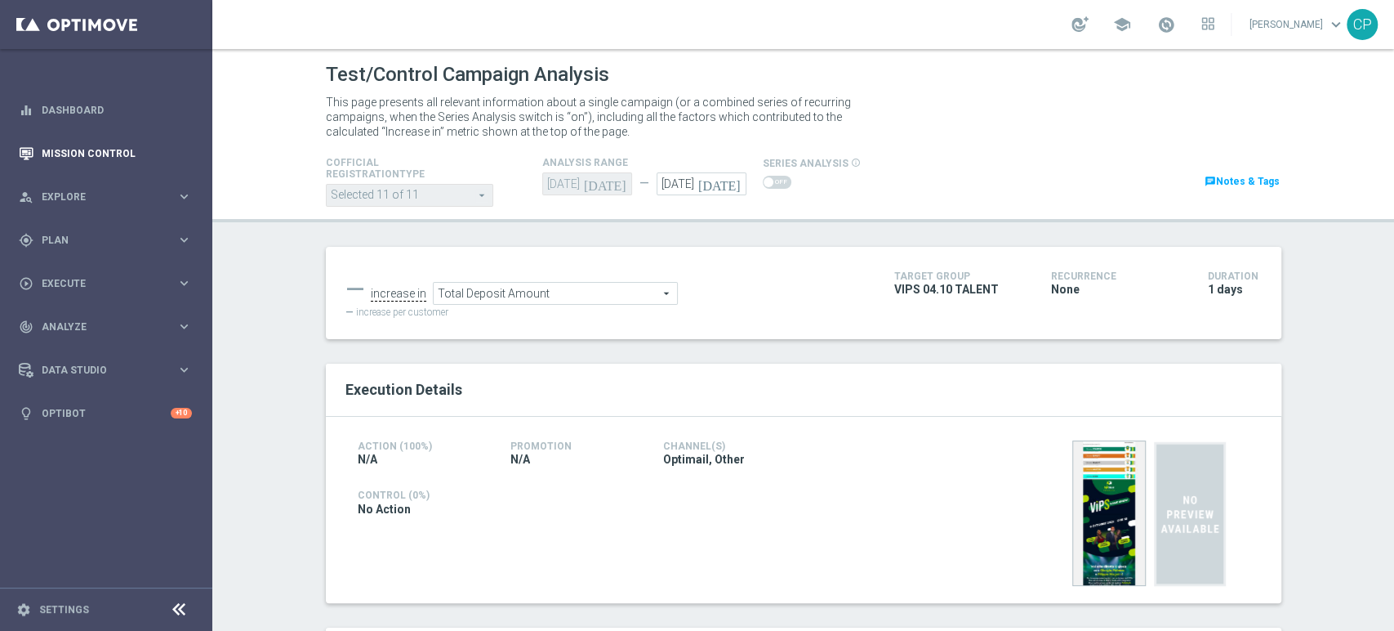
scroll to position [157, 0]
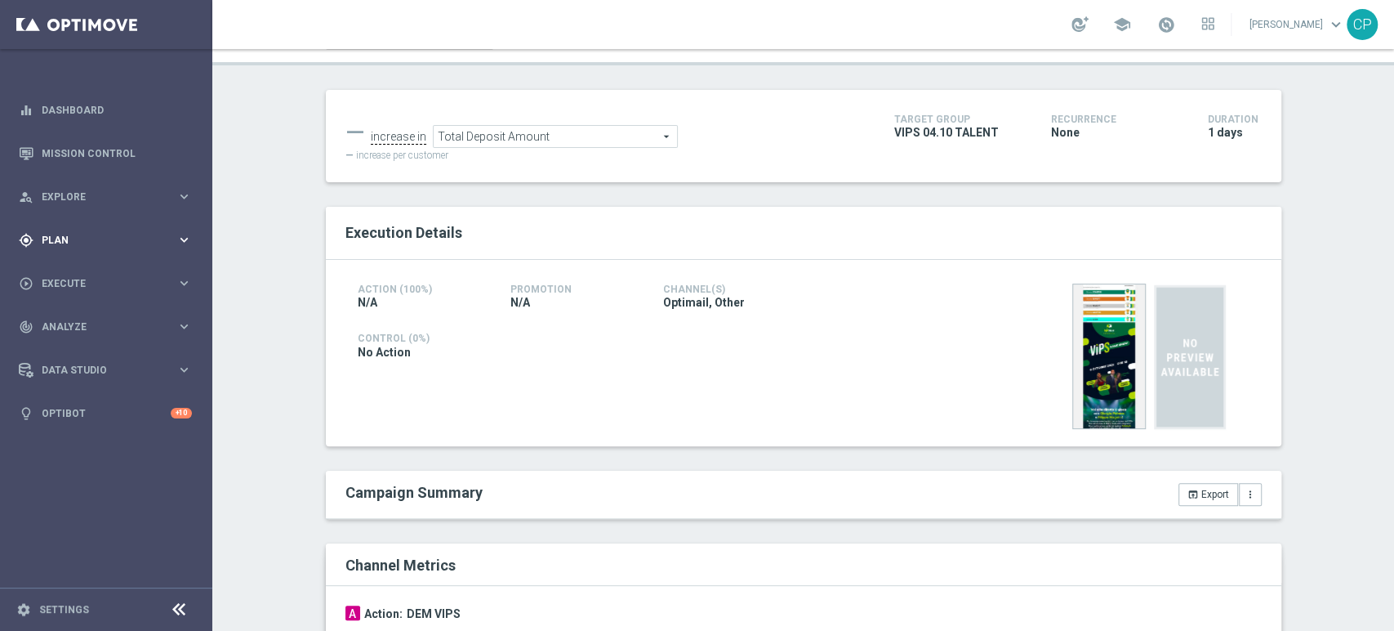
click at [154, 238] on span "Plan" at bounding box center [109, 240] width 135 height 10
click at [72, 319] on span "Templates" at bounding box center [101, 323] width 117 height 10
click at [78, 342] on link "Optimail" at bounding box center [110, 347] width 119 height 13
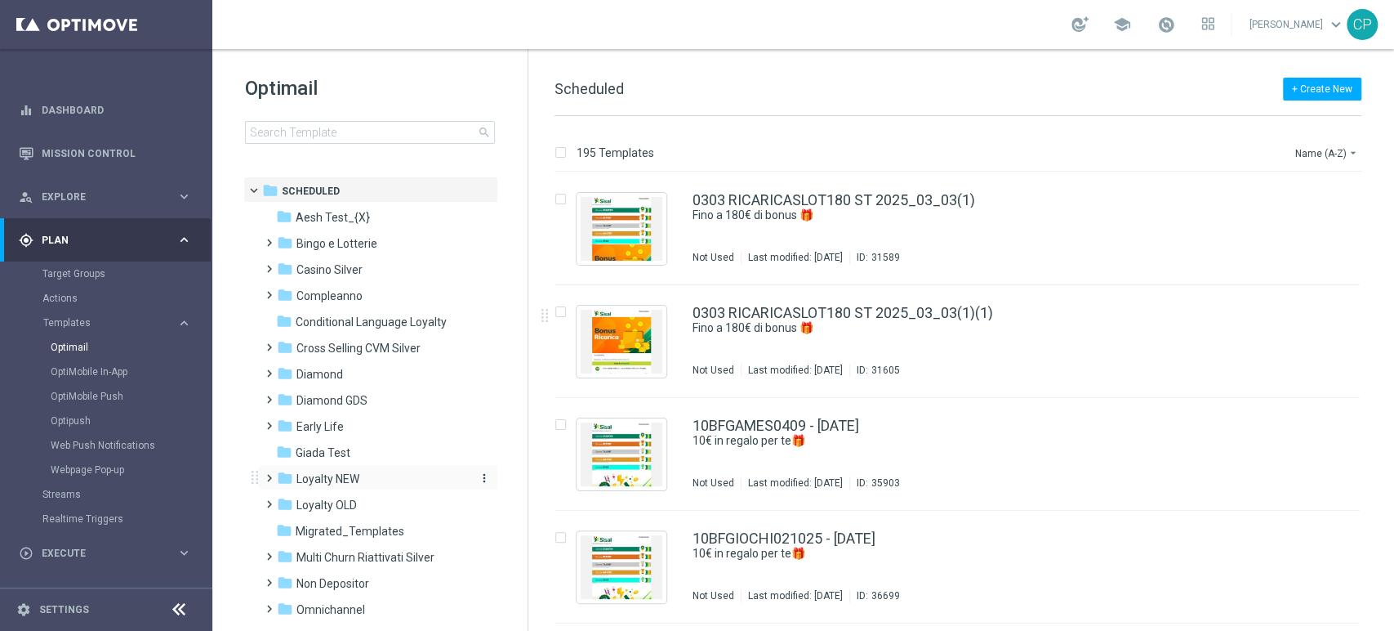
click at [333, 475] on span "Loyalty NEW" at bounding box center [327, 478] width 63 height 15
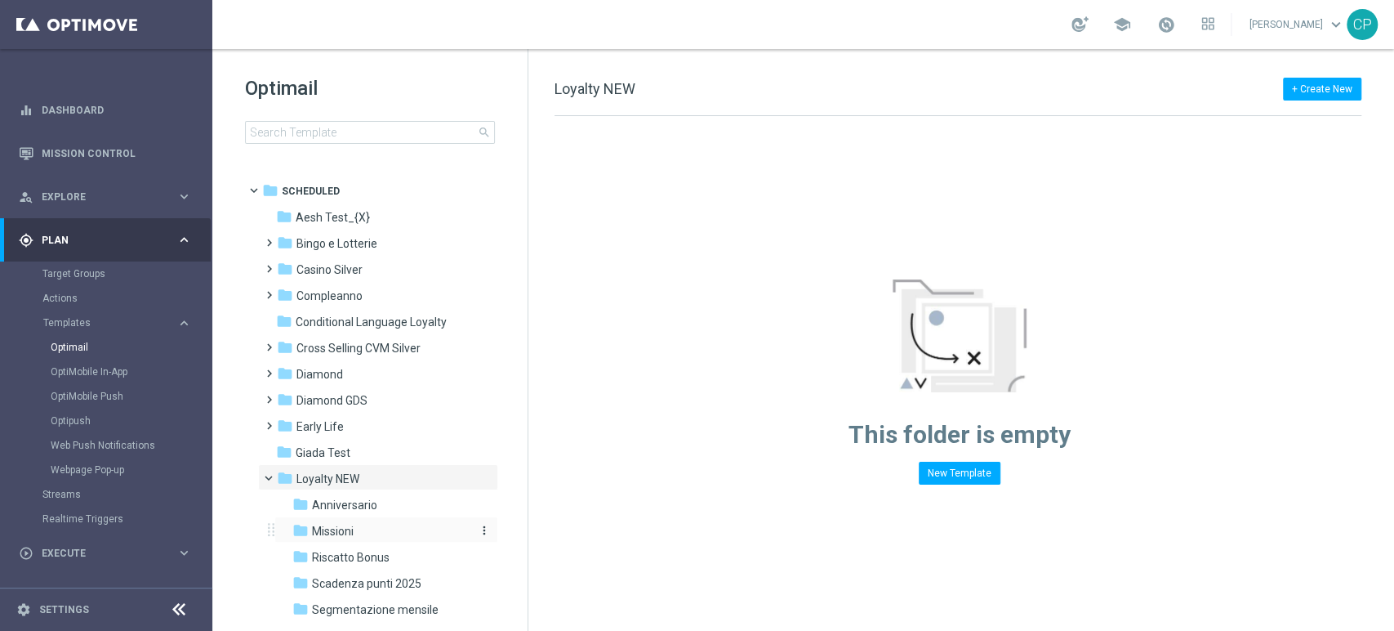
click at [367, 533] on div "folder Missioni" at bounding box center [379, 531] width 174 height 19
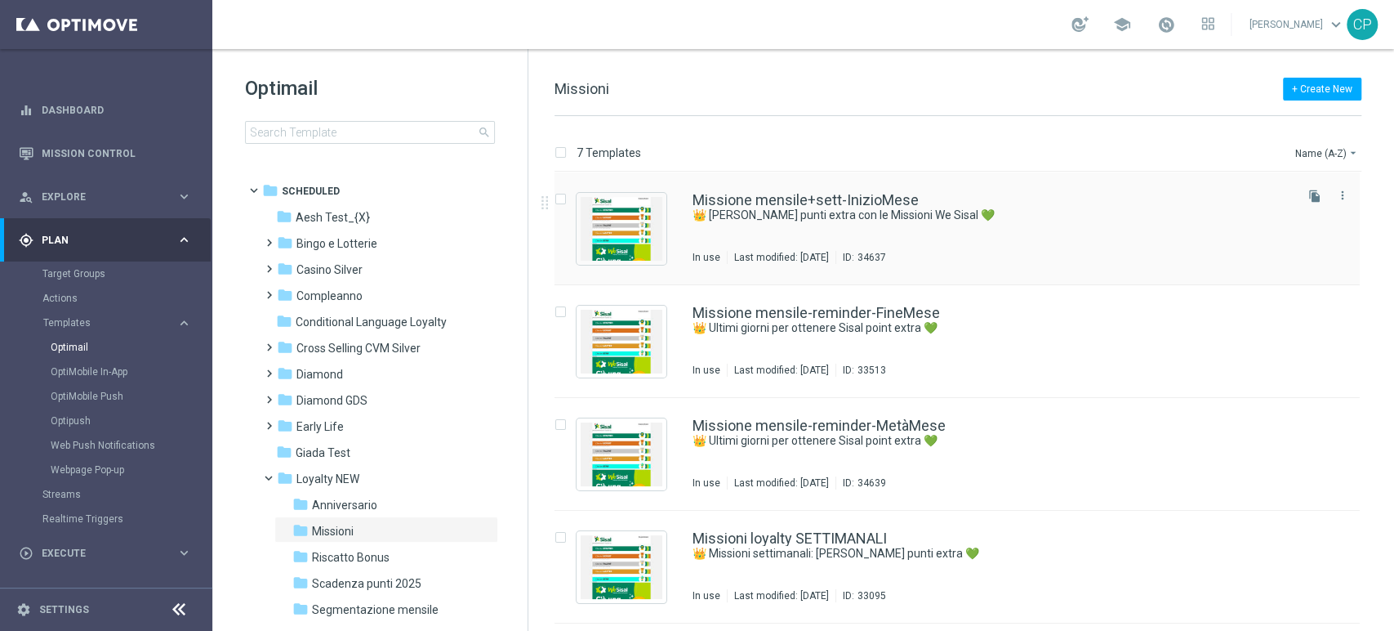
click at [871, 189] on div "Missione mensile+sett-InizioMese 👑 [PERSON_NAME] punti extra con le Missioni We…" at bounding box center [957, 228] width 805 height 113
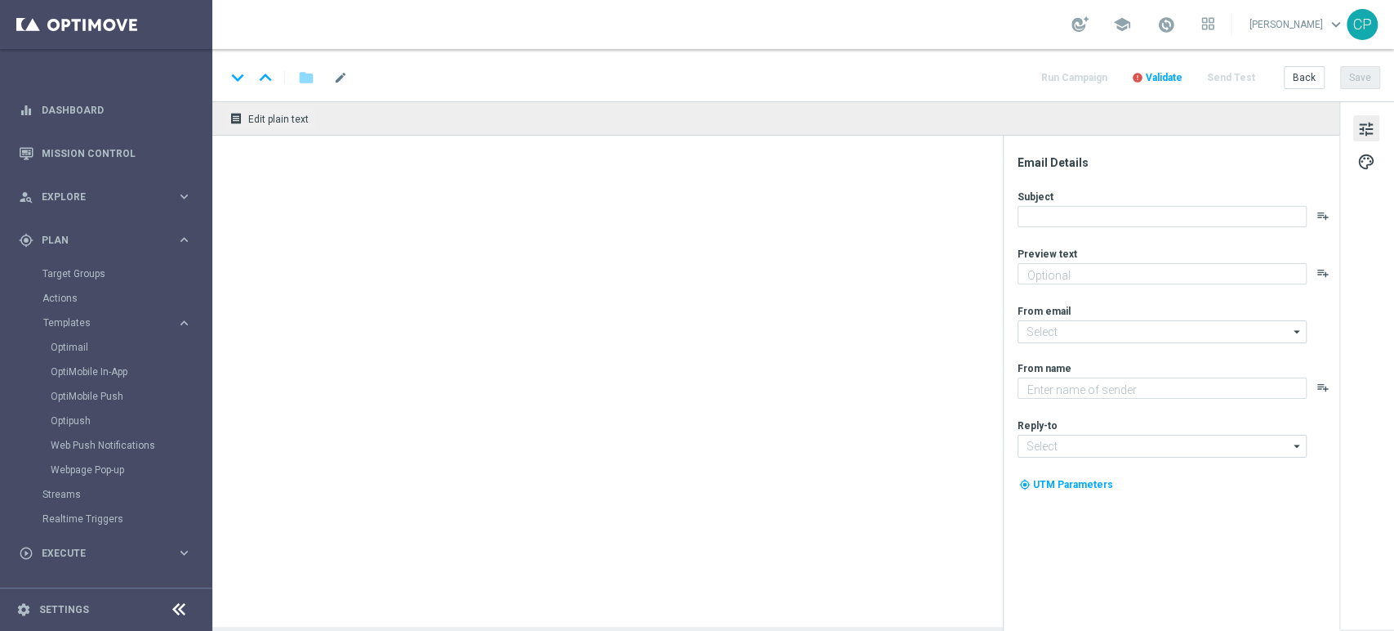
type textarea "Scopri le missioni pensate per te"
type input "[EMAIL_ADDRESS][DOMAIN_NAME]"
type textarea "Sisal"
type input "[EMAIL_ADDRESS][DOMAIN_NAME]"
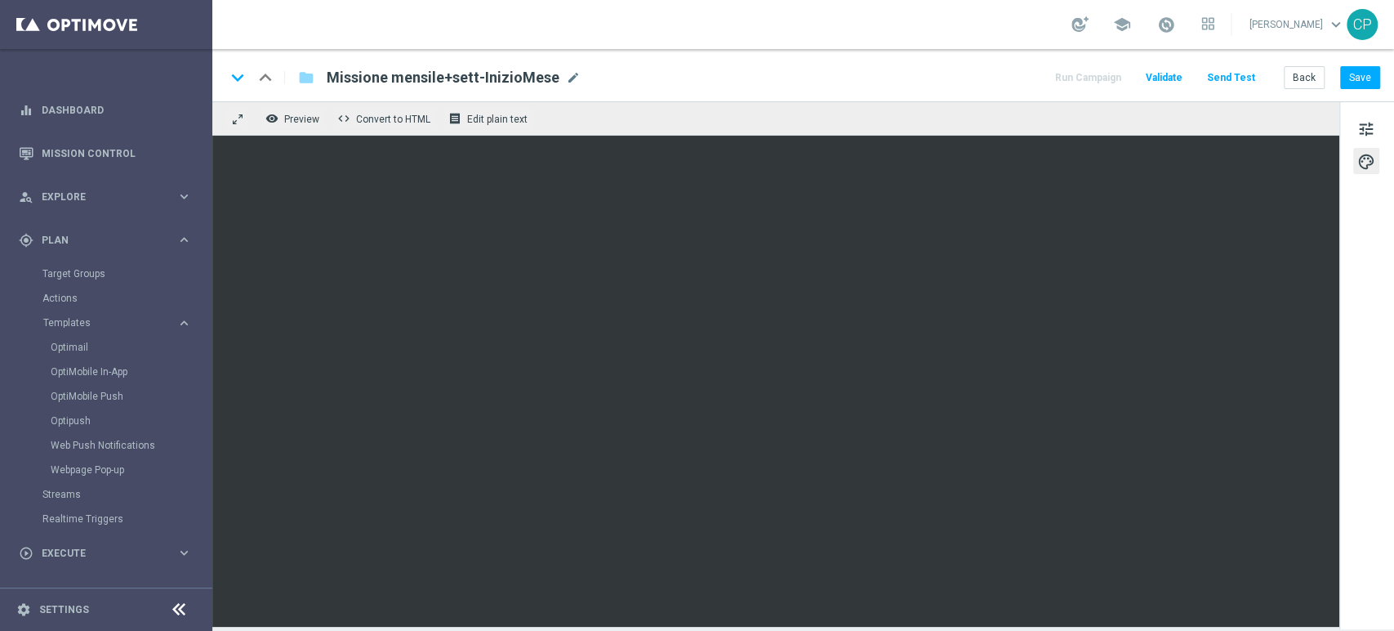
click at [1371, 397] on div "tune palette" at bounding box center [1366, 365] width 55 height 528
click at [1364, 77] on button "Save" at bounding box center [1360, 77] width 40 height 23
click at [1365, 123] on span "tune" at bounding box center [1366, 128] width 18 height 21
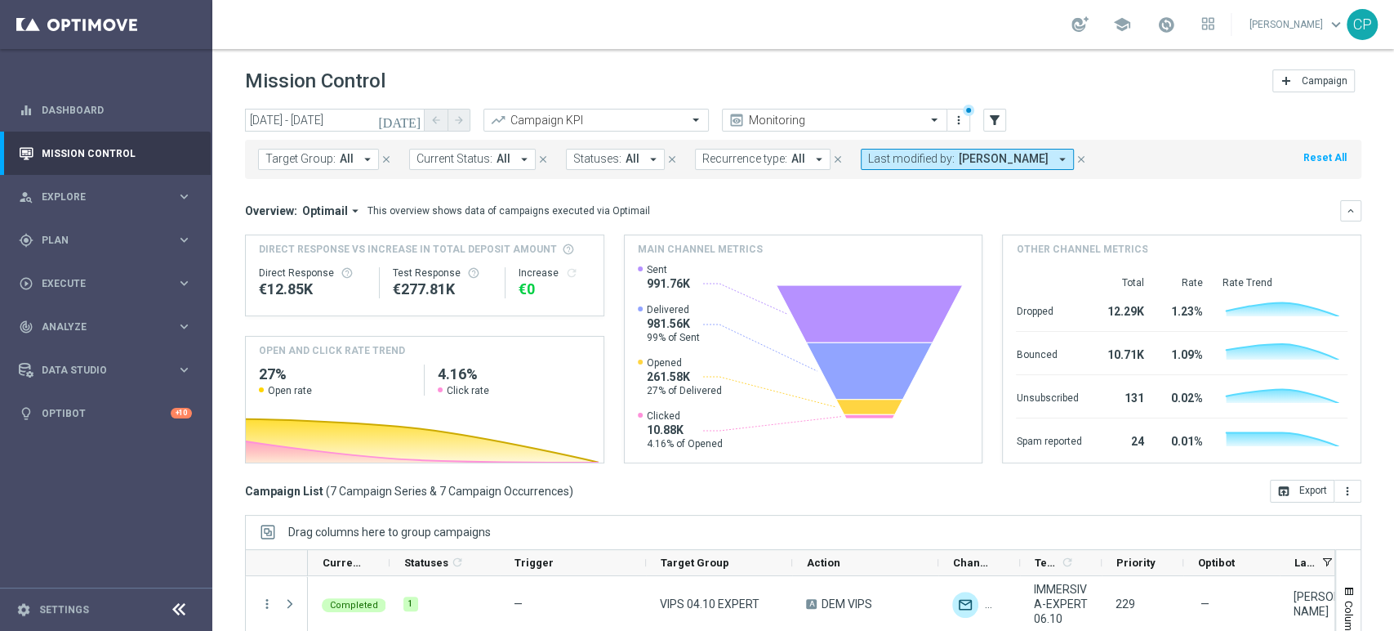
scroll to position [110, 0]
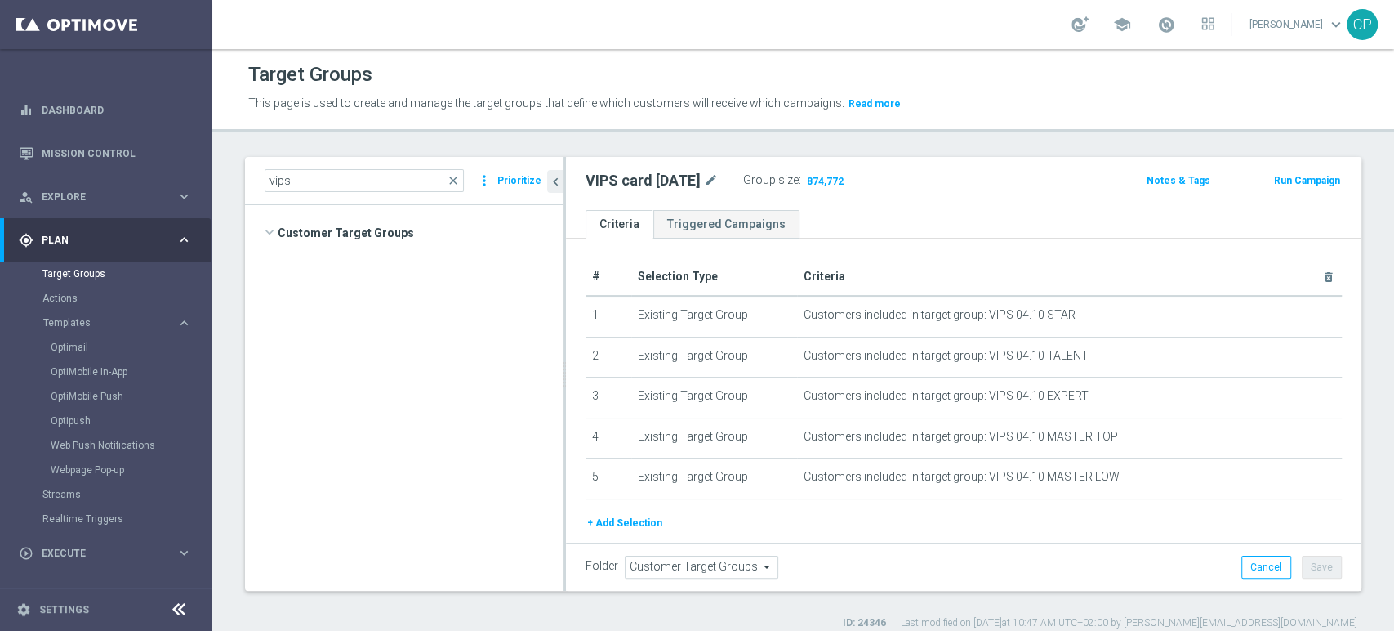
scroll to position [51, 0]
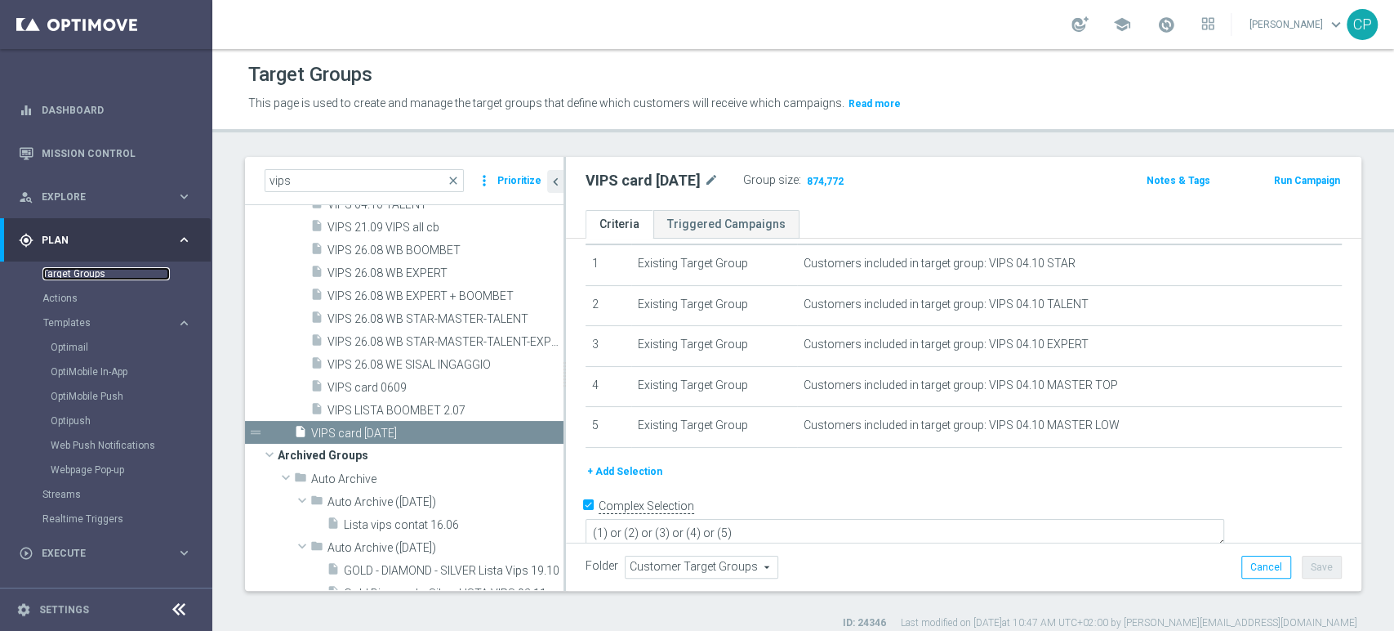
click at [85, 271] on link "Target Groups" at bounding box center [105, 273] width 127 height 13
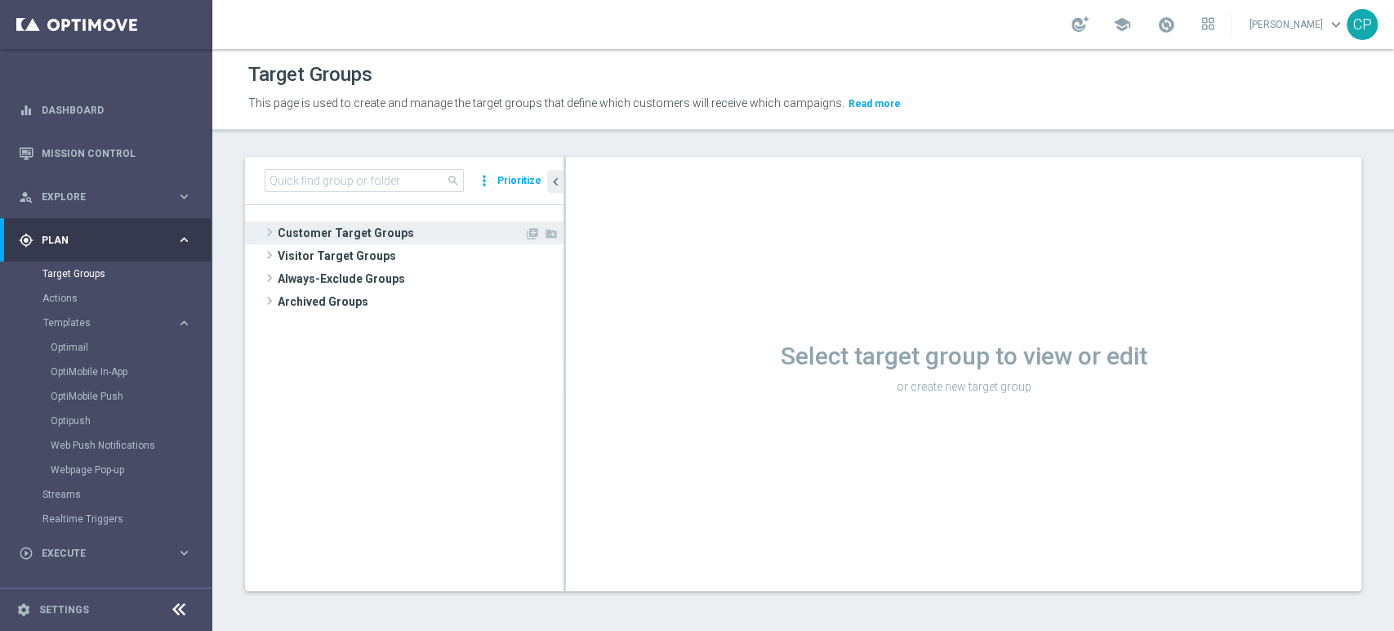
click at [337, 233] on span "Customer Target Groups" at bounding box center [401, 232] width 247 height 23
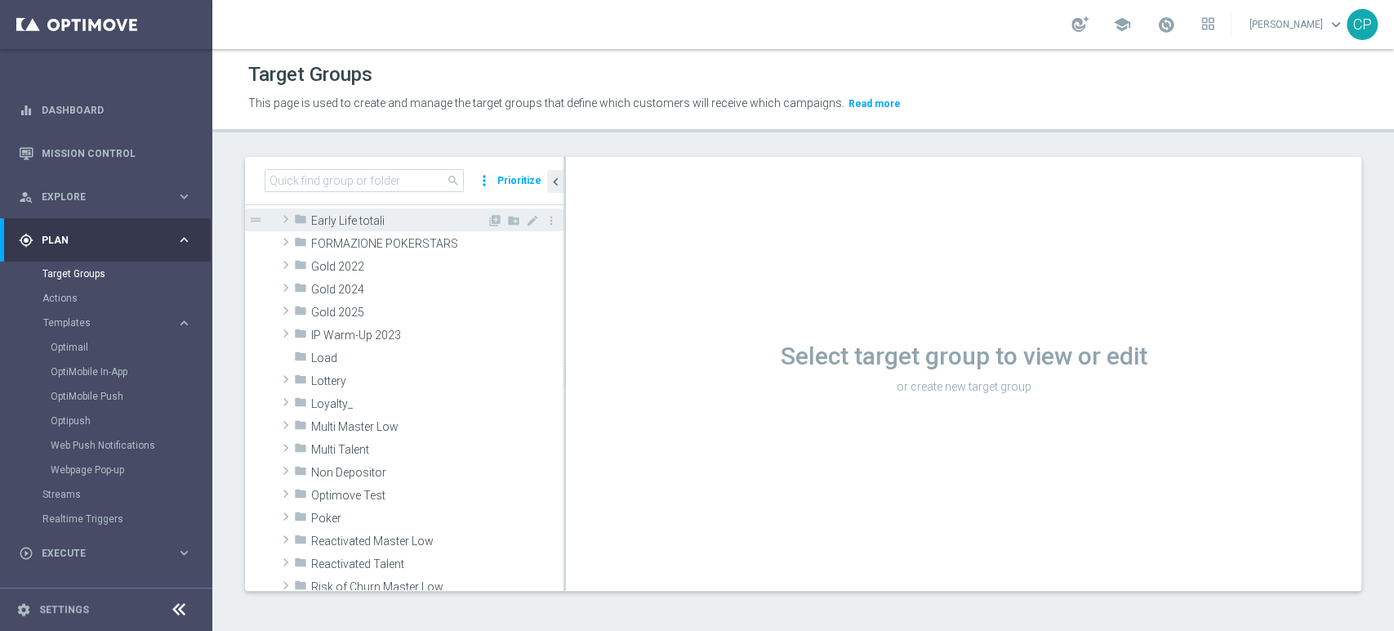
scroll to position [282, 0]
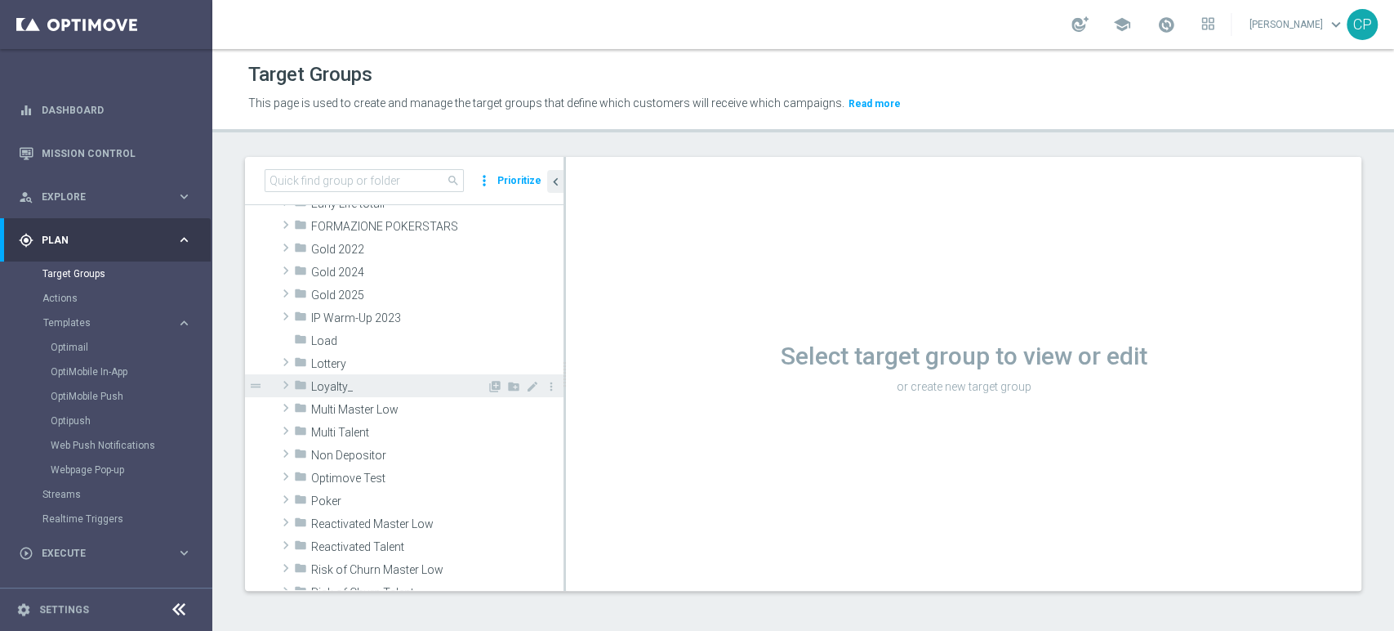
click at [360, 380] on span "Loyalty_" at bounding box center [399, 387] width 176 height 14
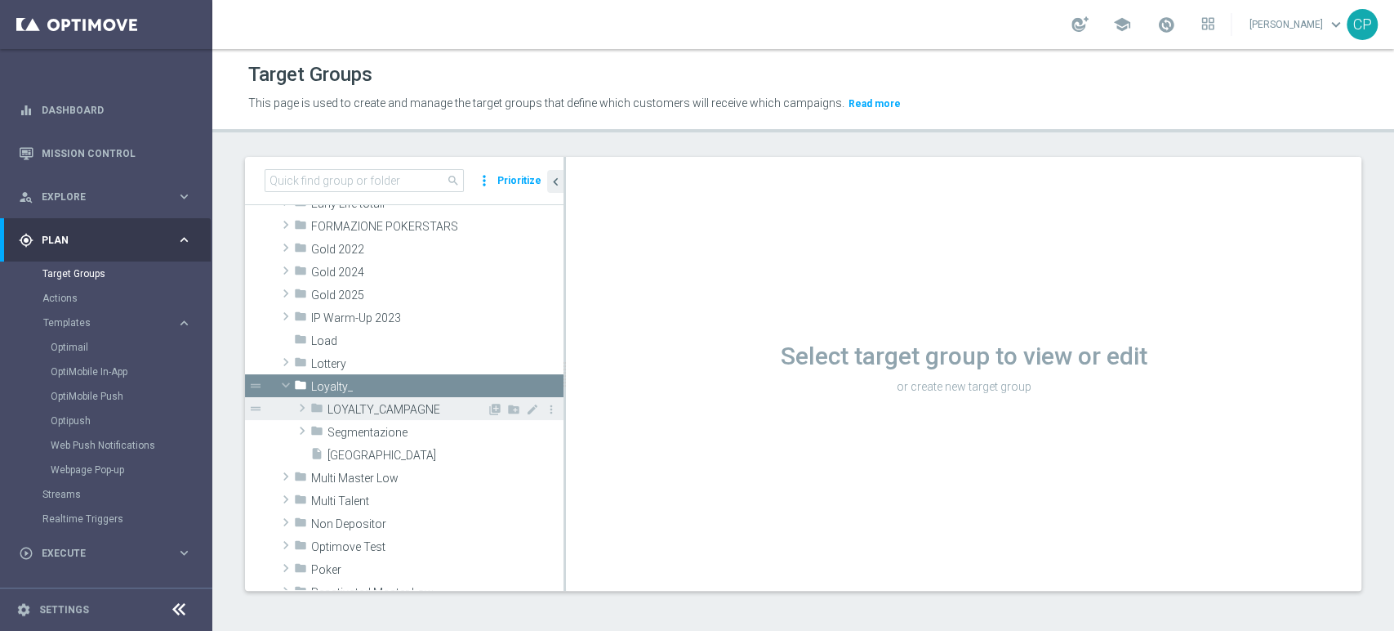
click at [382, 410] on span "LOYALTY_CAMPAGNE" at bounding box center [407, 410] width 159 height 14
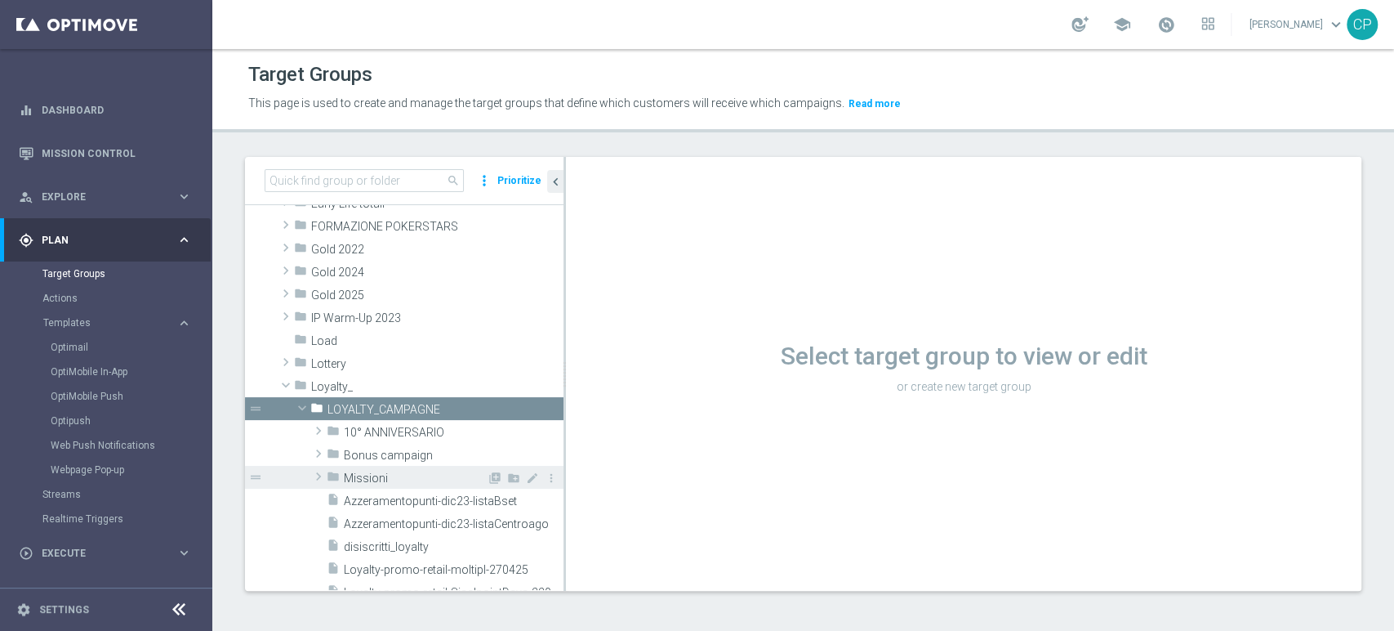
click at [372, 473] on span "Missioni" at bounding box center [415, 478] width 143 height 14
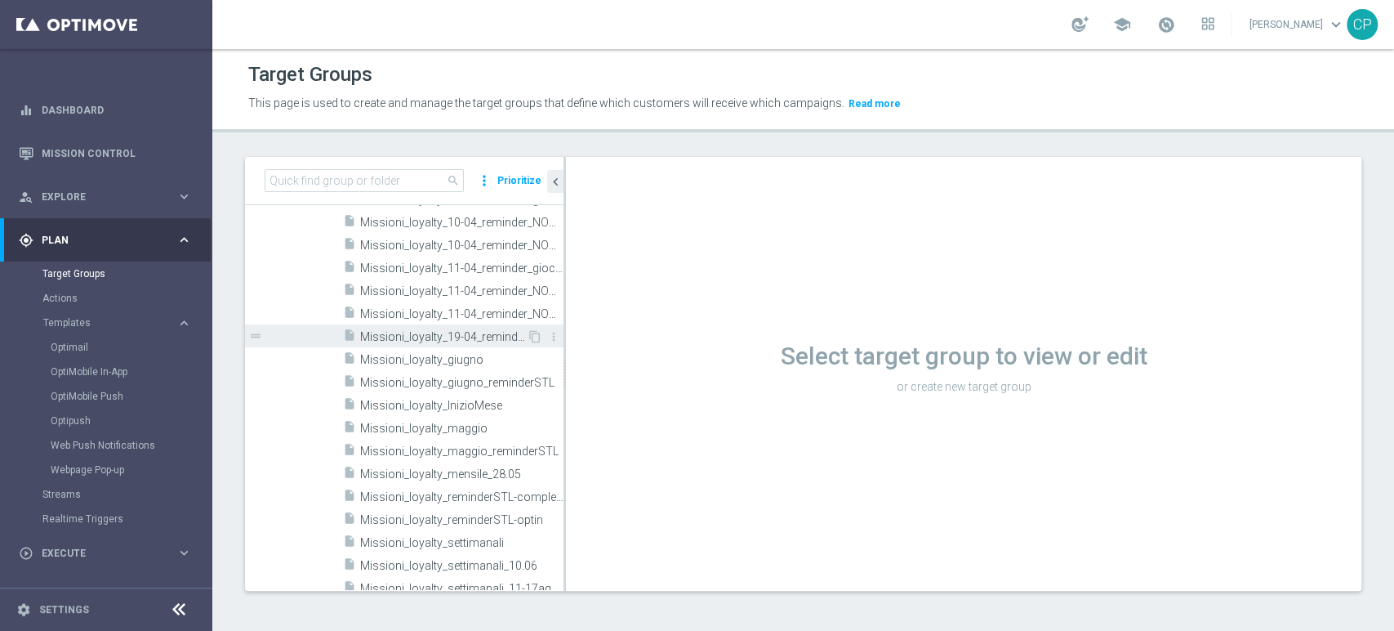
scroll to position [1026, 0]
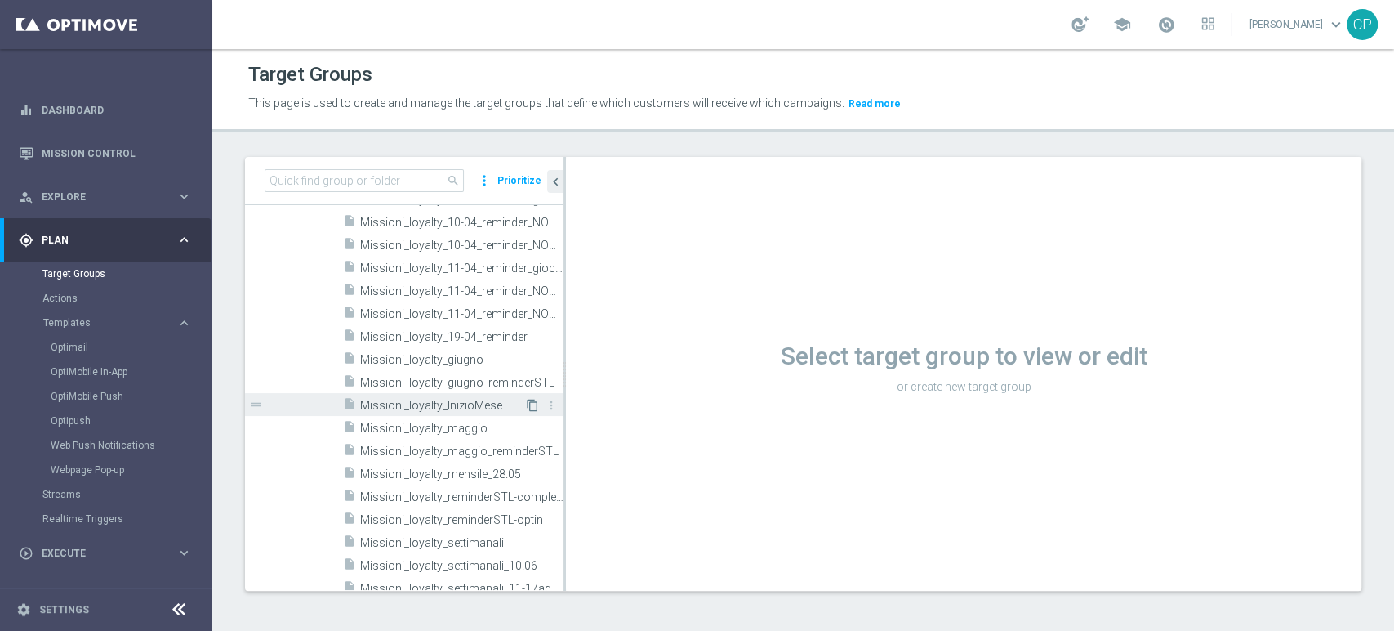
click at [526, 402] on icon "content_copy" at bounding box center [532, 405] width 13 height 13
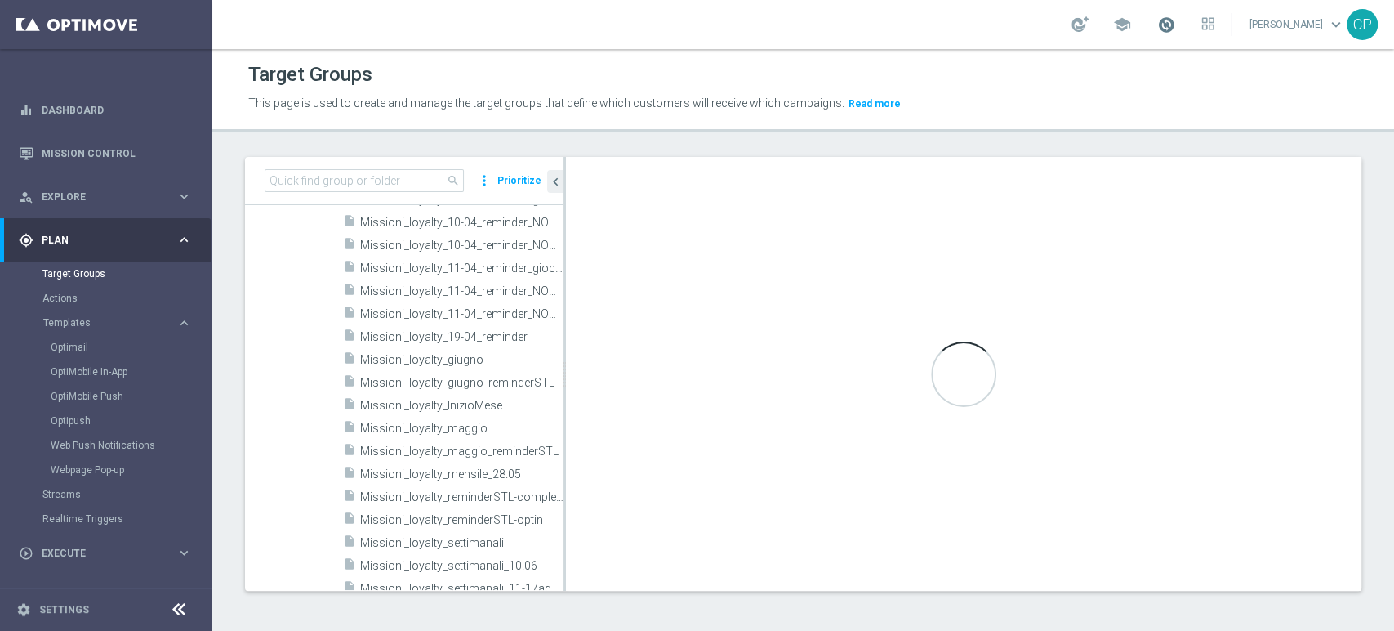
click at [1175, 29] on span at bounding box center [1166, 25] width 18 height 18
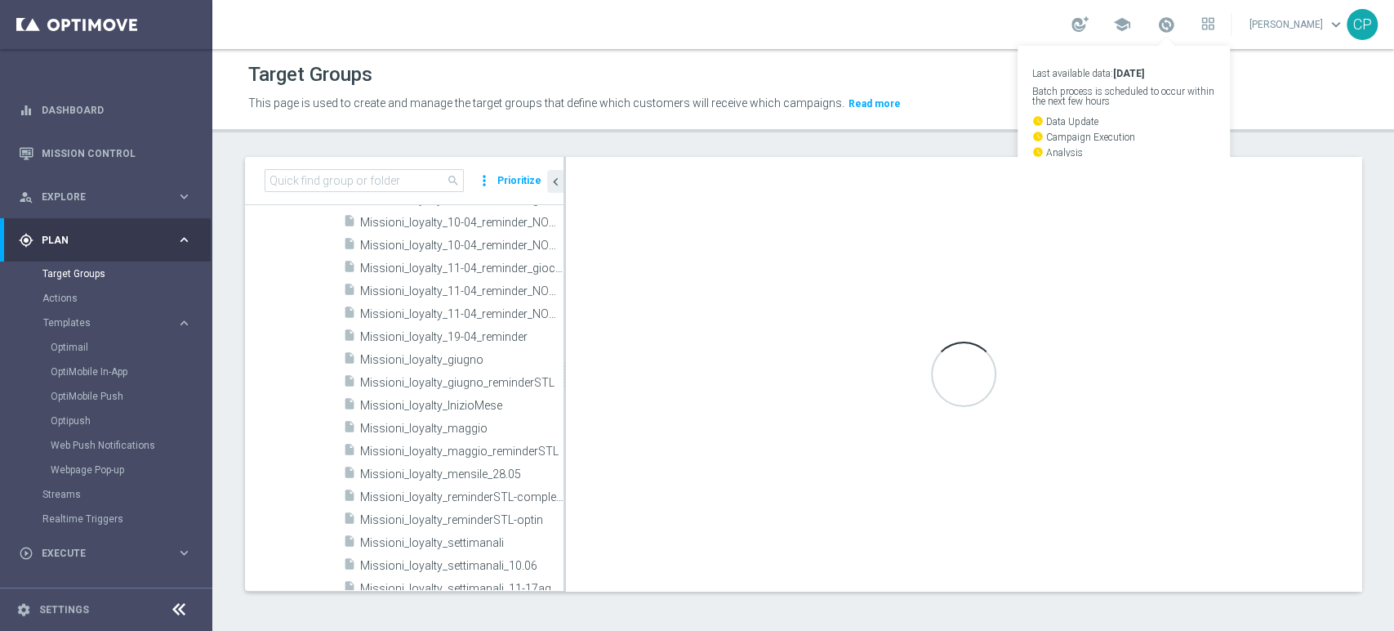
click at [969, 64] on div "Target Groups" at bounding box center [803, 75] width 1110 height 32
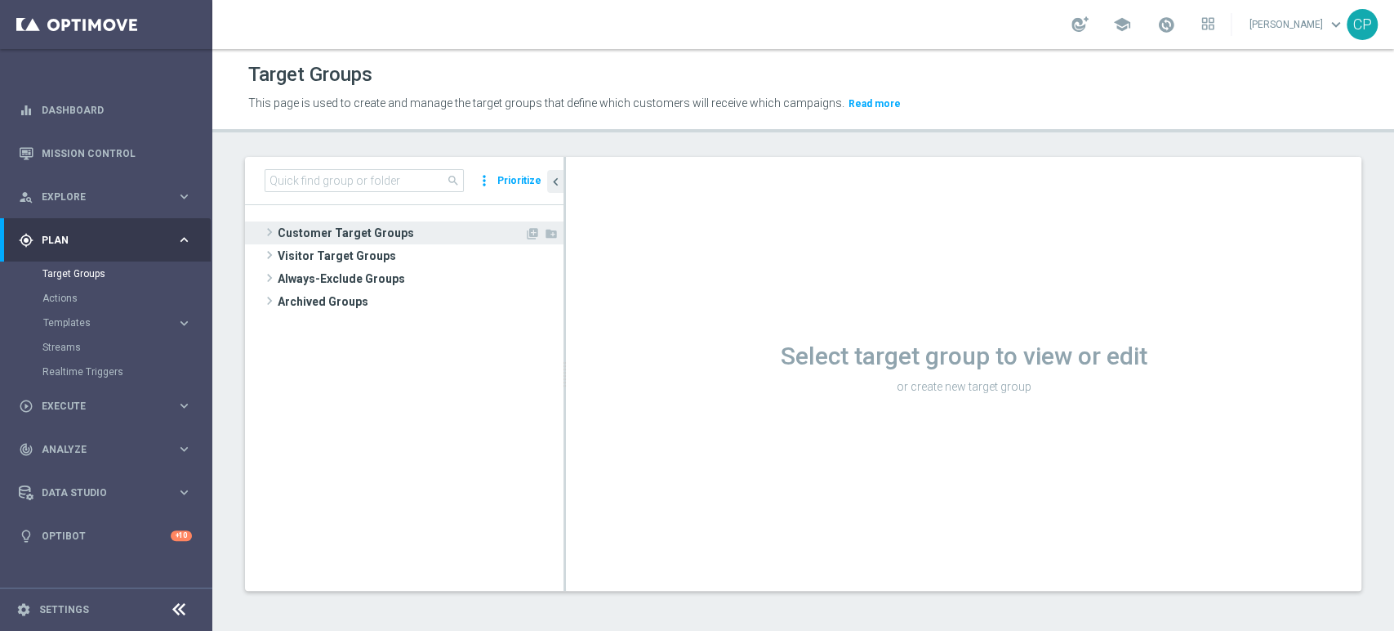
click at [335, 228] on span "Customer Target Groups" at bounding box center [401, 232] width 247 height 23
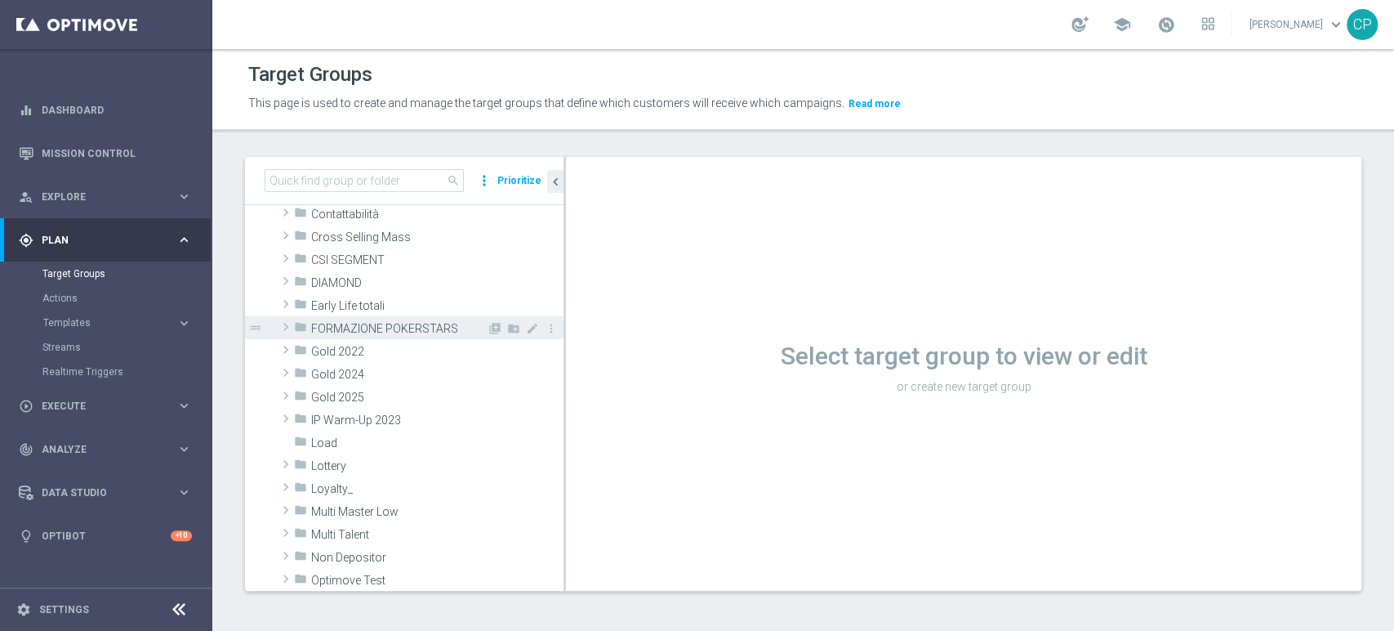
scroll to position [203, 0]
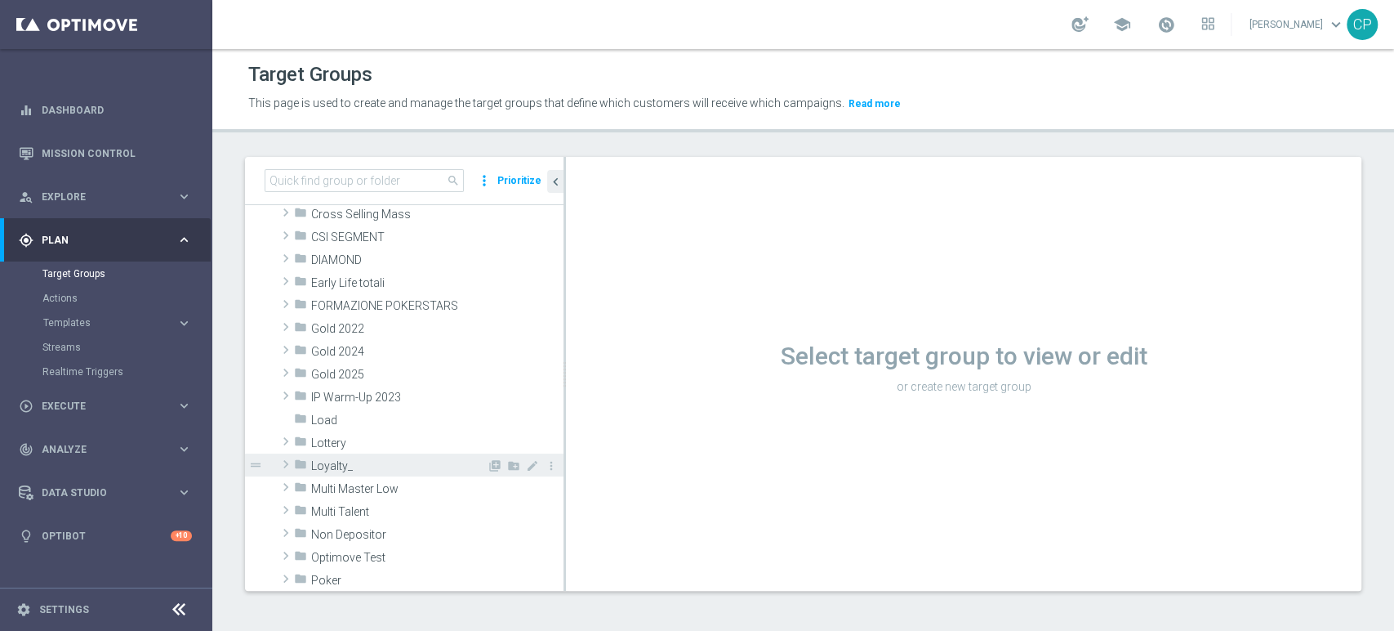
click at [356, 468] on span "Loyalty_" at bounding box center [399, 466] width 176 height 14
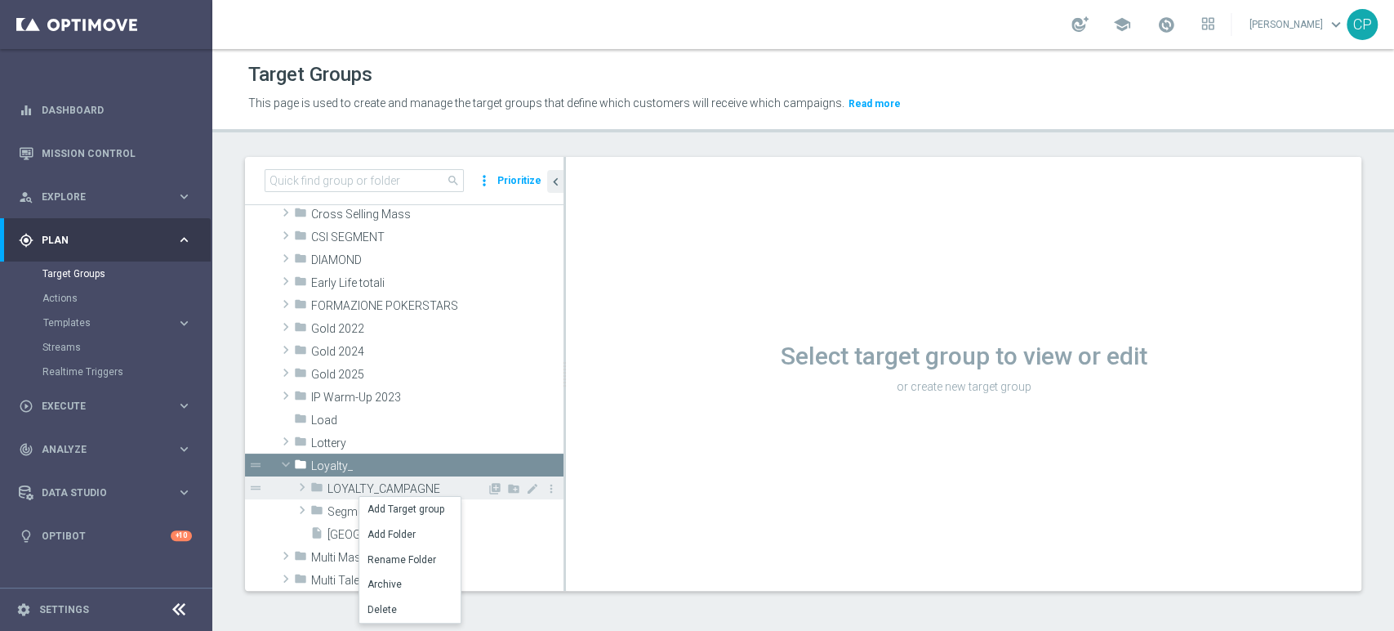
click at [323, 485] on div "folder LOYALTY_CAMPAGNE" at bounding box center [398, 487] width 176 height 23
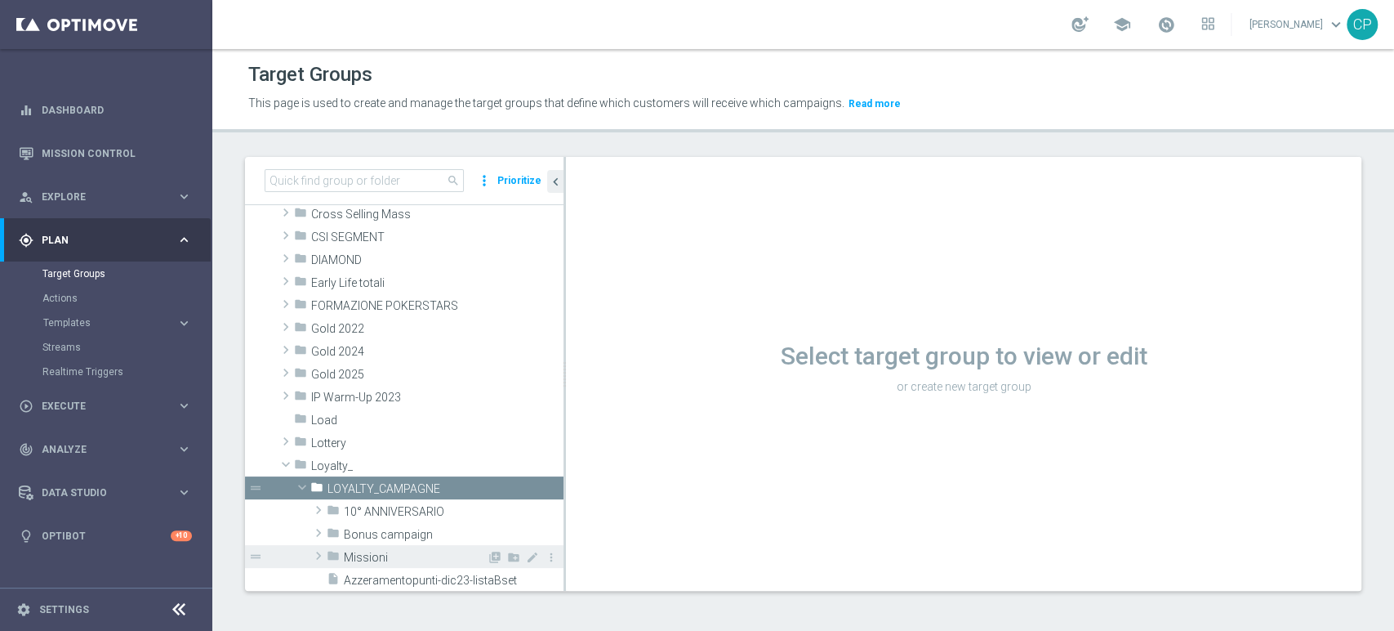
click at [365, 547] on div "folder Missioni" at bounding box center [407, 556] width 160 height 23
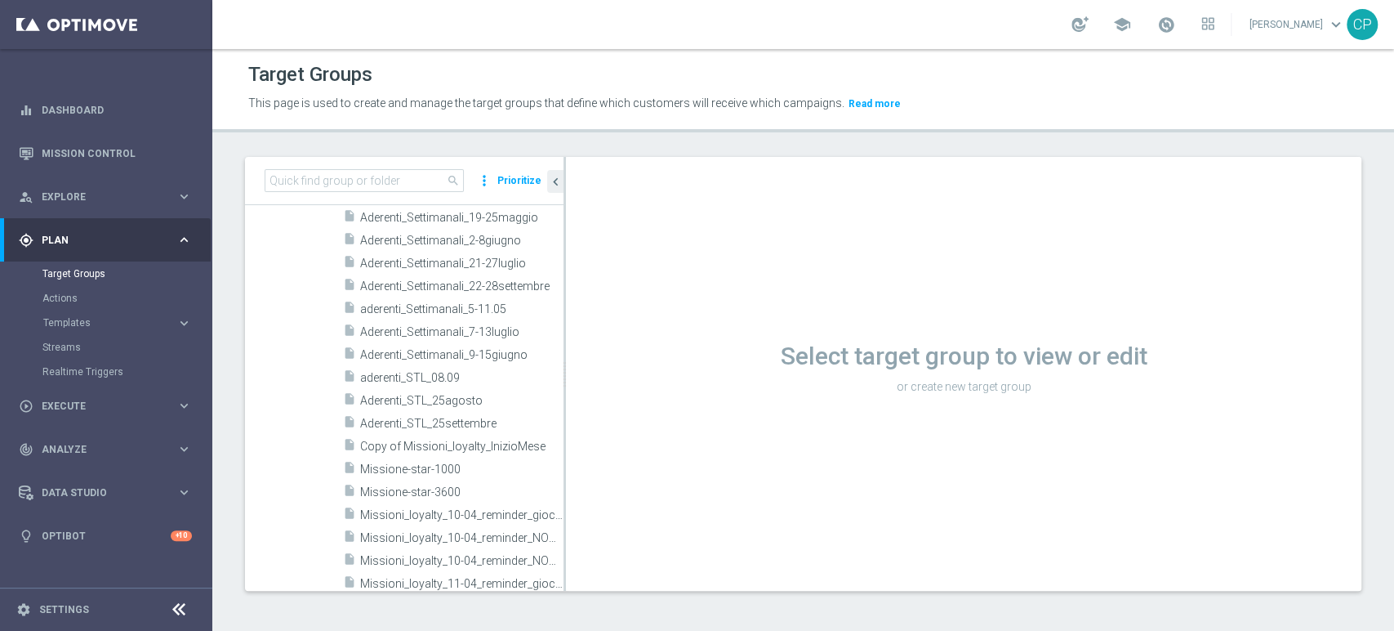
scroll to position [747, 0]
click at [417, 443] on span "Copy of Missioni_loyalty_InizioMese" at bounding box center [443, 446] width 167 height 14
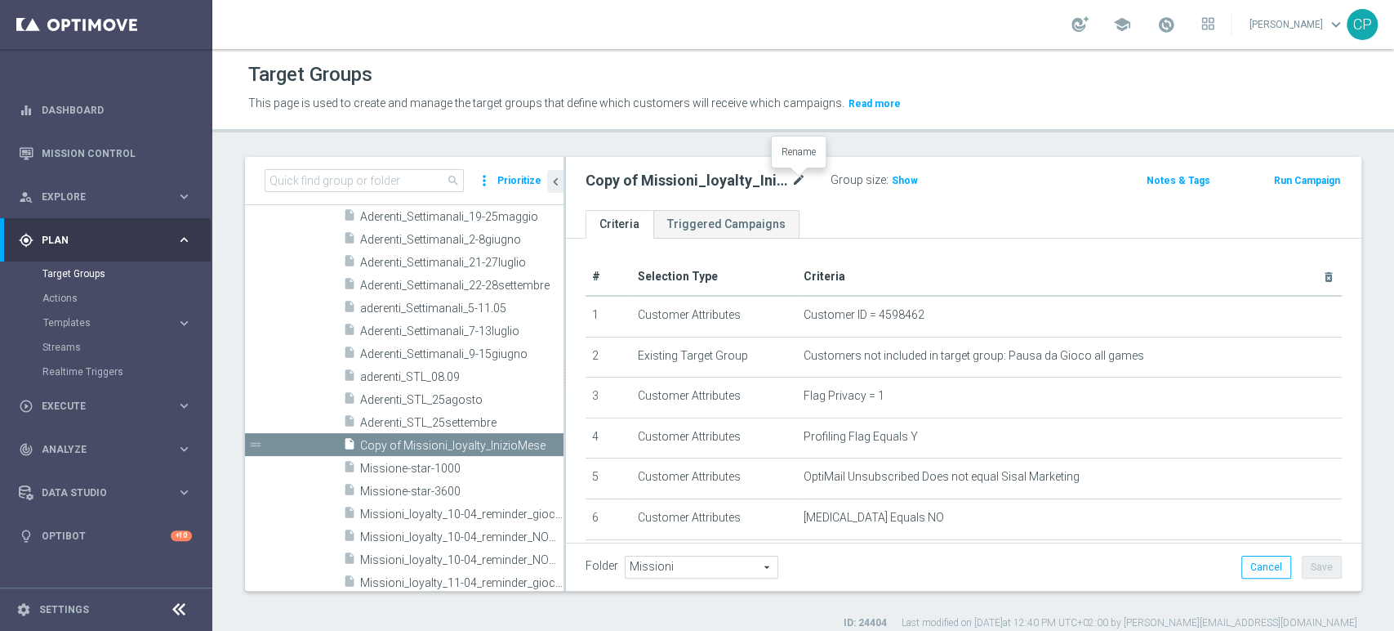
click at [791, 177] on icon "mode_edit" at bounding box center [798, 181] width 15 height 20
click at [662, 181] on input "Copy of Missioni_loyalty_InizioMese" at bounding box center [696, 182] width 221 height 23
drag, startPoint x: 634, startPoint y: 181, endPoint x: 529, endPoint y: 185, distance: 104.6
click at [529, 185] on as-split "search more_vert Prioritize Customer Target Groups library_add create_new_folder" at bounding box center [803, 374] width 1117 height 434
click at [702, 183] on input "Missioni_loyalty_InizioMese" at bounding box center [696, 182] width 221 height 23
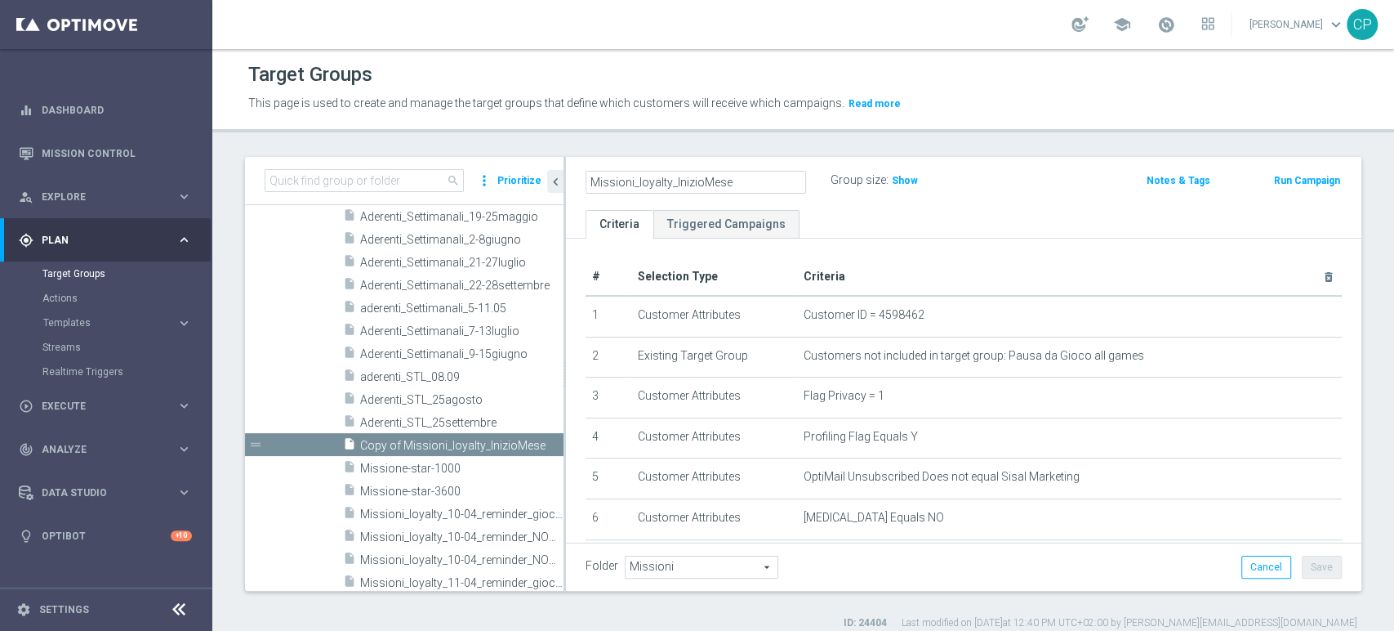
click at [702, 183] on input "Missioni_loyalty_InizioMese" at bounding box center [696, 182] width 221 height 23
drag, startPoint x: 735, startPoint y: 181, endPoint x: 673, endPoint y: 179, distance: 62.1
click at [673, 179] on input "Missioni_loyalty_InizioMese" at bounding box center [696, 182] width 221 height 23
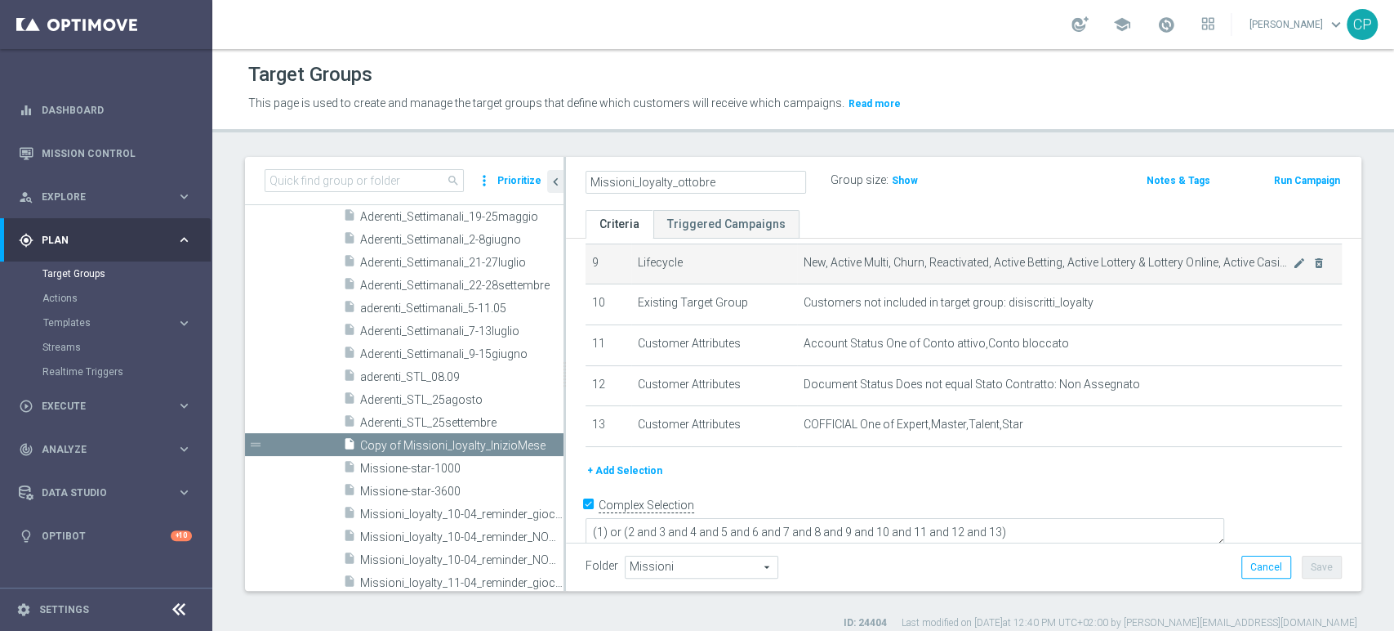
scroll to position [378, 0]
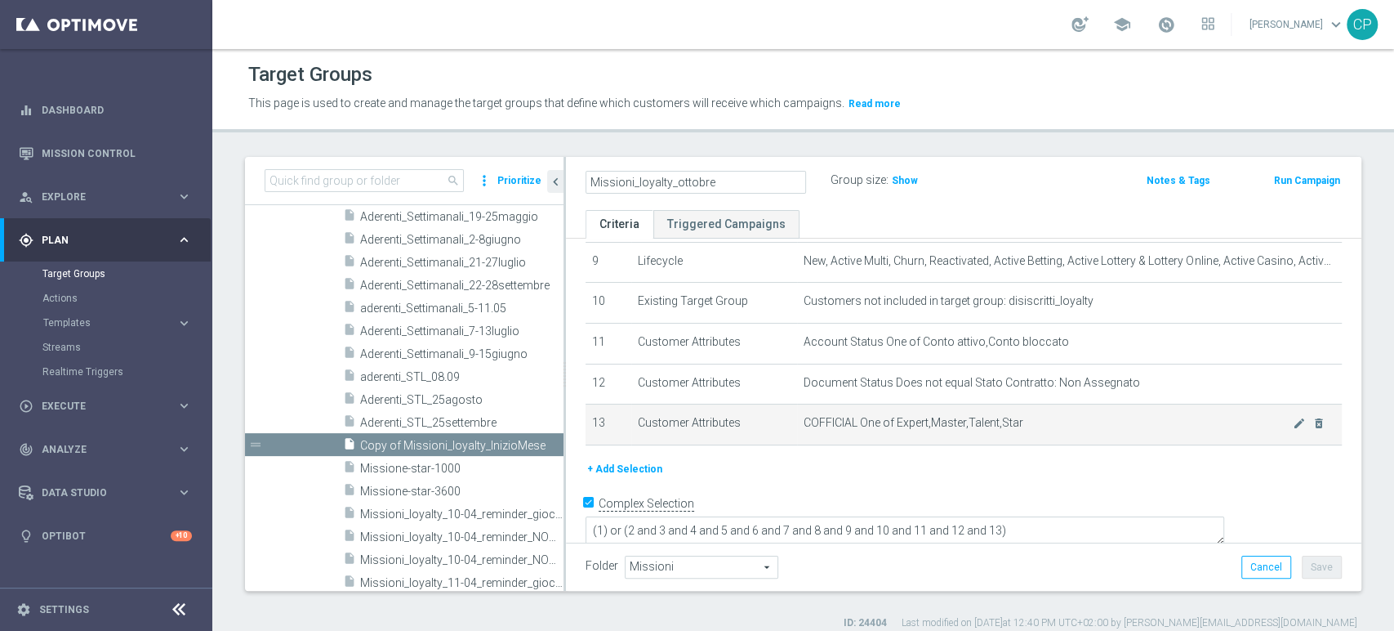
type input "Missioni_loyalty_ottobre"
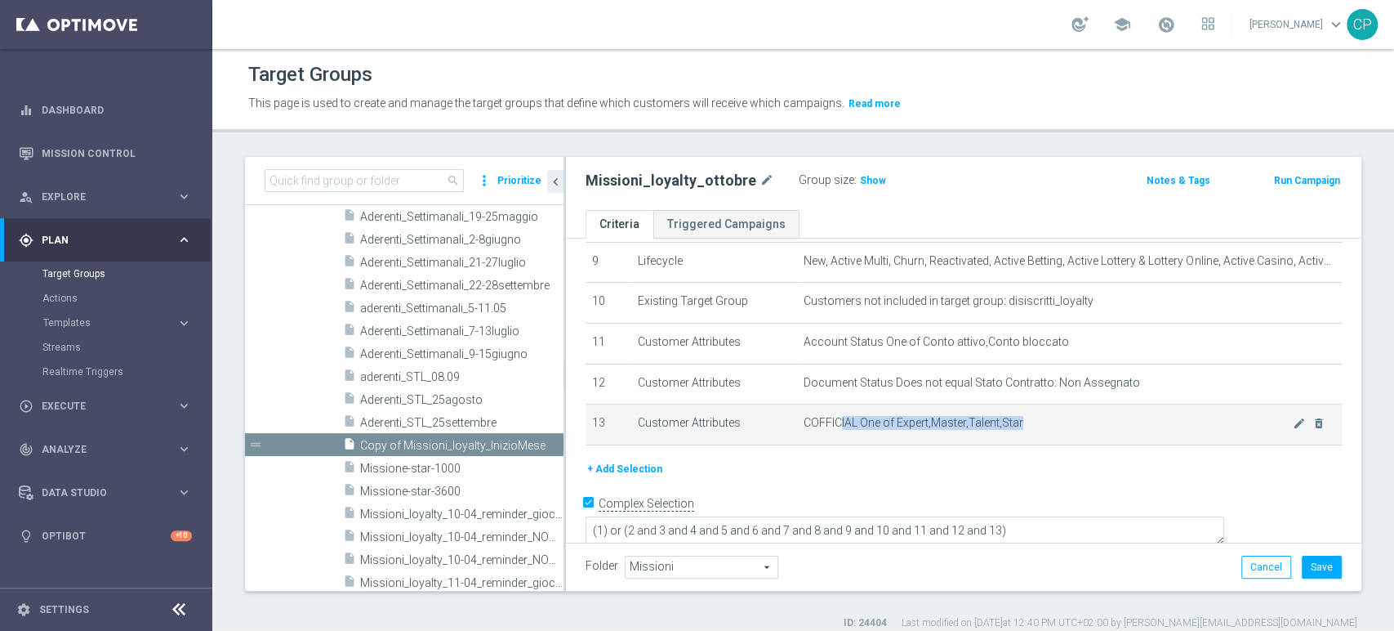
drag, startPoint x: 834, startPoint y: 428, endPoint x: 1023, endPoint y: 424, distance: 189.5
click at [1023, 424] on span "COFFICIAL One of Expert,Master,Talent,Star" at bounding box center [1048, 423] width 489 height 14
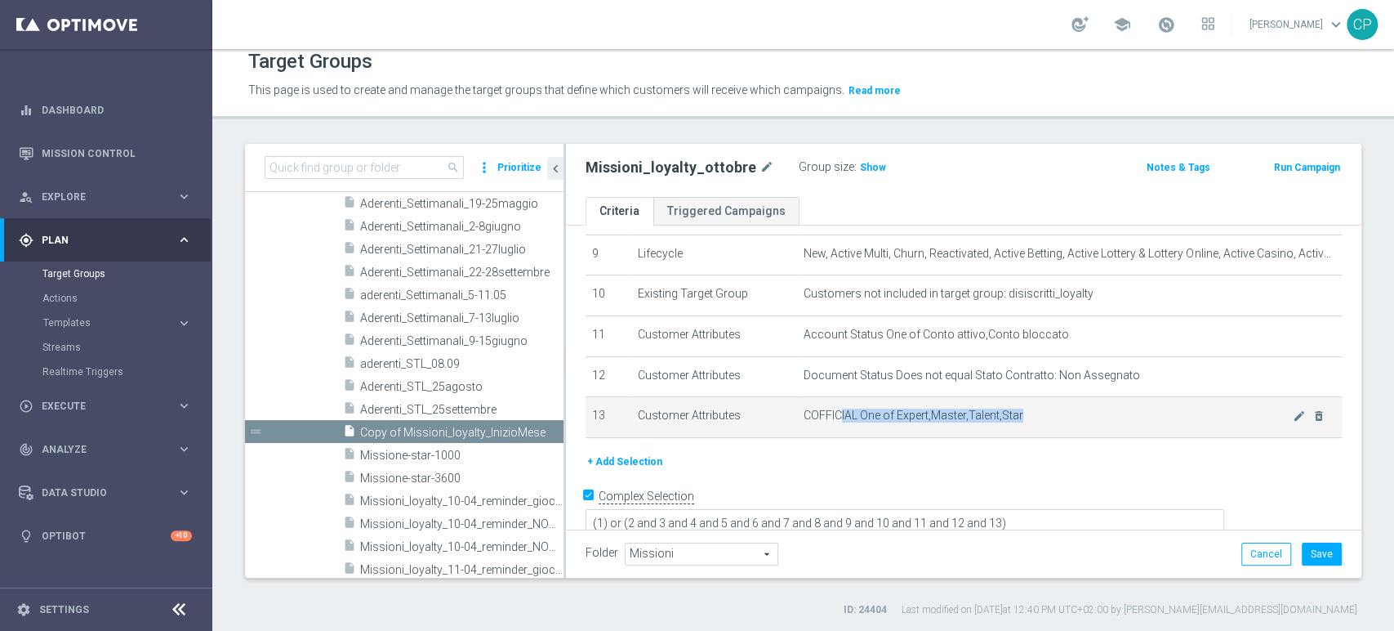
scroll to position [372, 0]
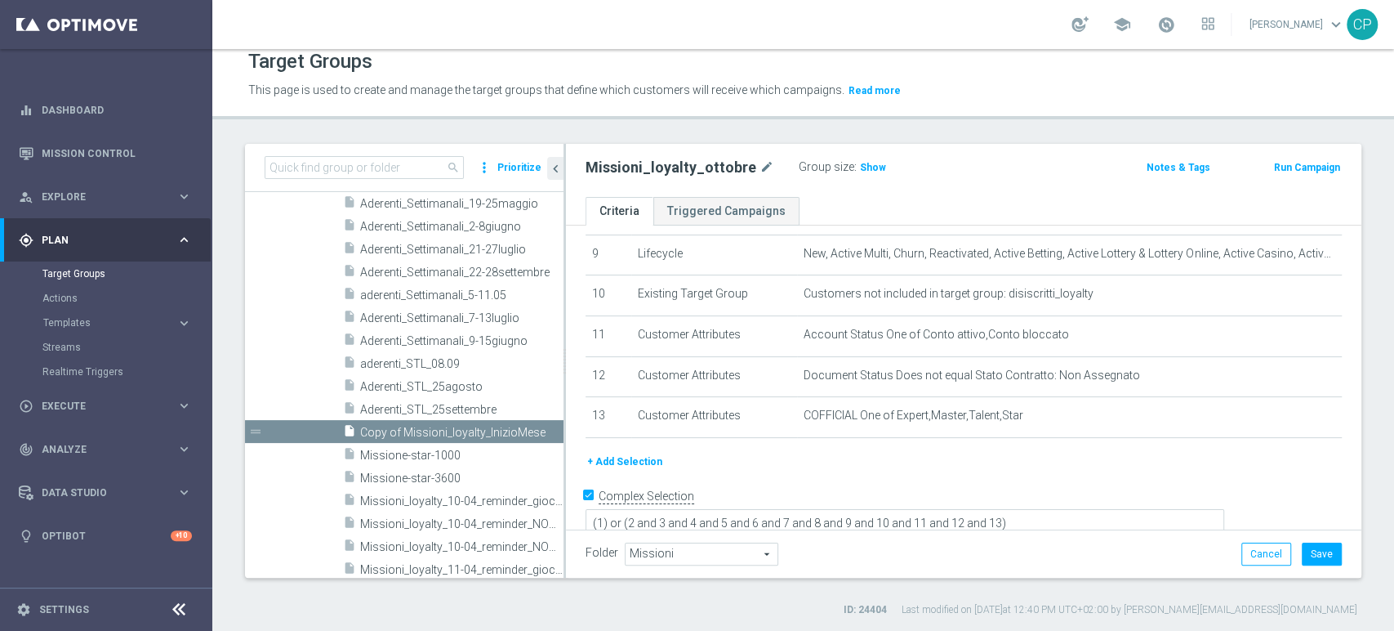
click at [1000, 452] on div "# Selection Type Criteria delete_forever 1 Customer Attributes Customer ID = 45…" at bounding box center [963, 163] width 781 height 580
click at [860, 166] on span "Show" at bounding box center [873, 167] width 26 height 11
click at [1304, 547] on button "Save" at bounding box center [1322, 553] width 40 height 23
click at [80, 405] on span "Execute" at bounding box center [109, 406] width 135 height 10
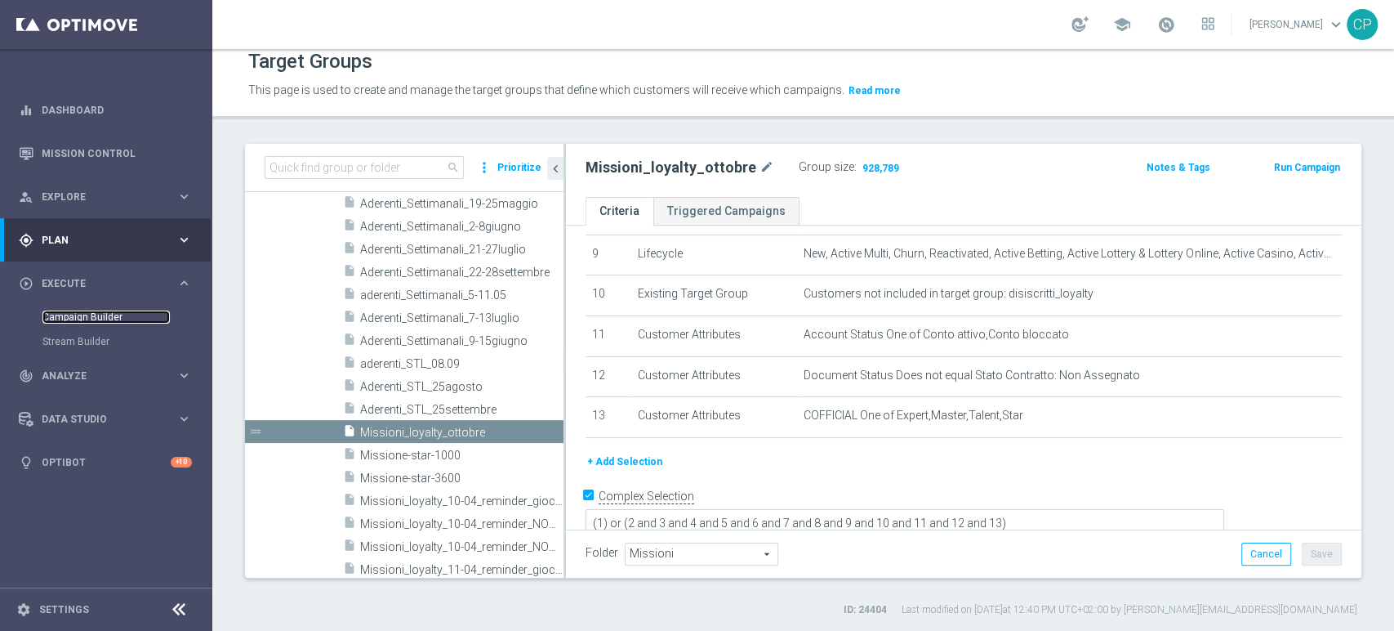
click at [94, 316] on link "Campaign Builder" at bounding box center [105, 316] width 127 height 13
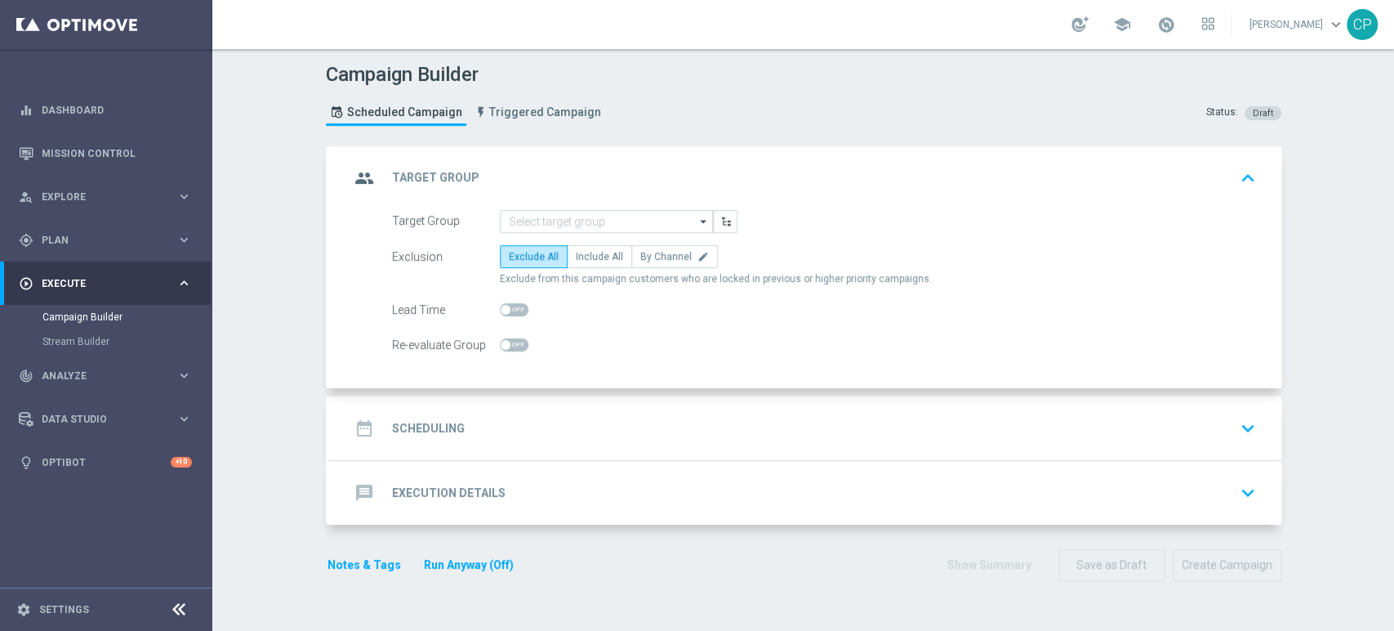
click at [1057, 104] on div "Campaign Builder Scheduled Campaign Triggered Campaign Status: Draft" at bounding box center [804, 96] width 980 height 75
click at [601, 210] on input at bounding box center [606, 221] width 213 height 23
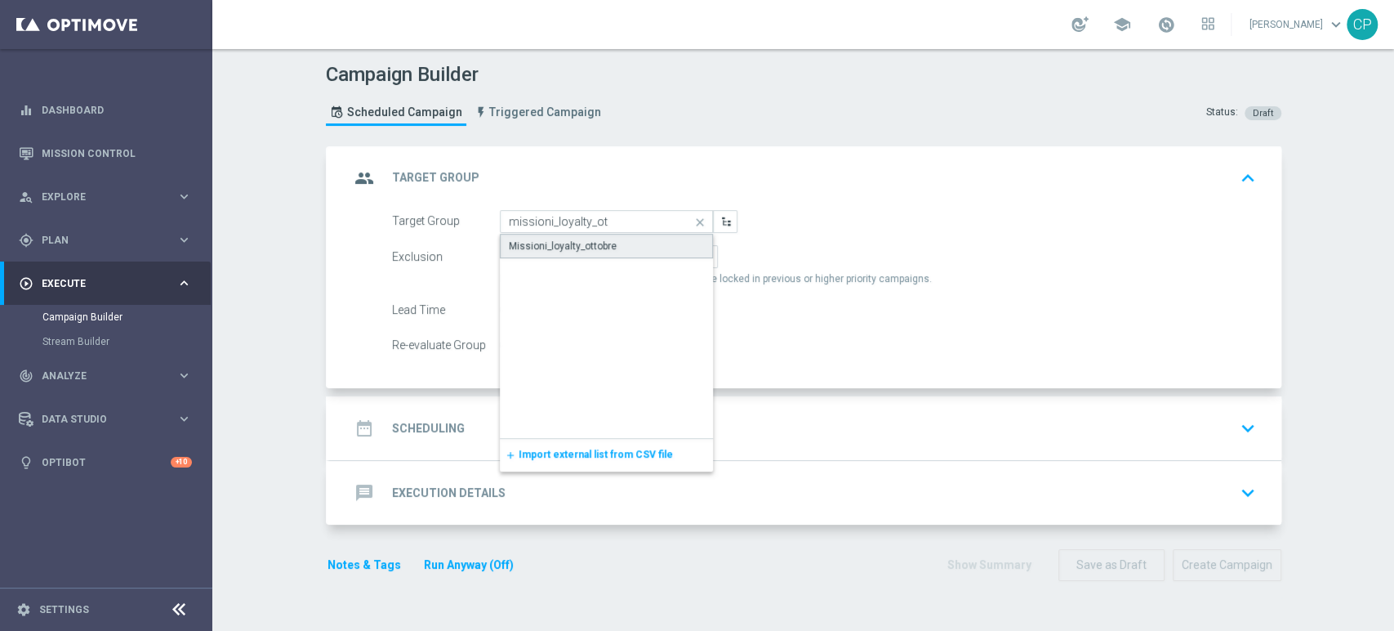
click at [611, 243] on div "Missioni_loyalty_ottobre" at bounding box center [607, 246] width 214 height 25
type input "Missioni_loyalty_ottobre"
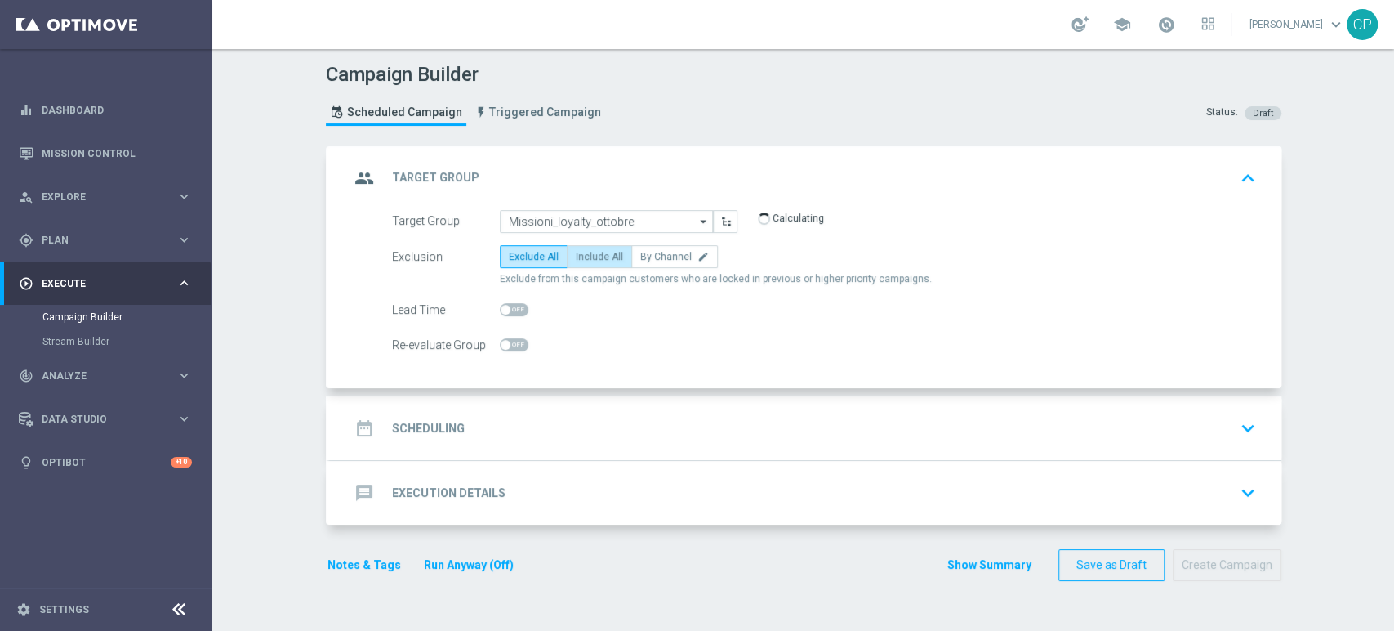
click at [599, 252] on span "Include All" at bounding box center [599, 256] width 47 height 11
click at [586, 254] on input "Include All" at bounding box center [581, 259] width 11 height 11
radio input "true"
click at [621, 425] on div "date_range Scheduling keyboard_arrow_down" at bounding box center [806, 427] width 912 height 31
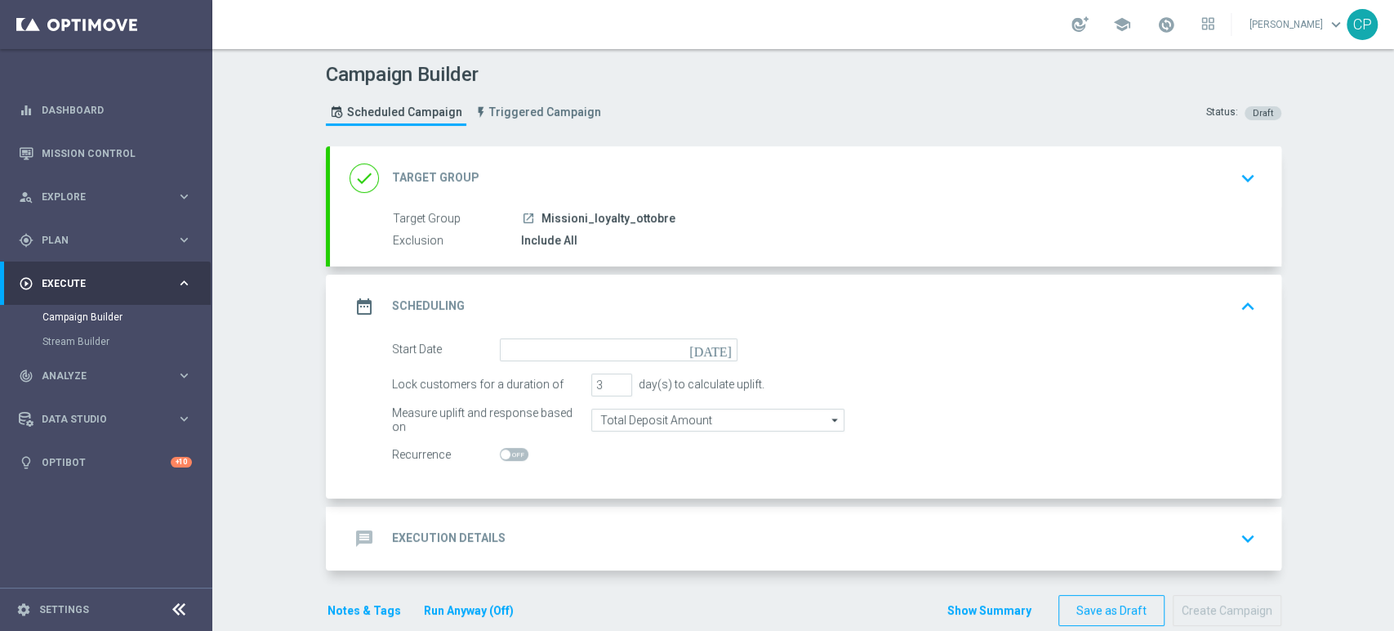
click at [730, 346] on div "Start Date today" at bounding box center [565, 349] width 370 height 23
click at [717, 351] on icon "today" at bounding box center [713, 347] width 48 height 18
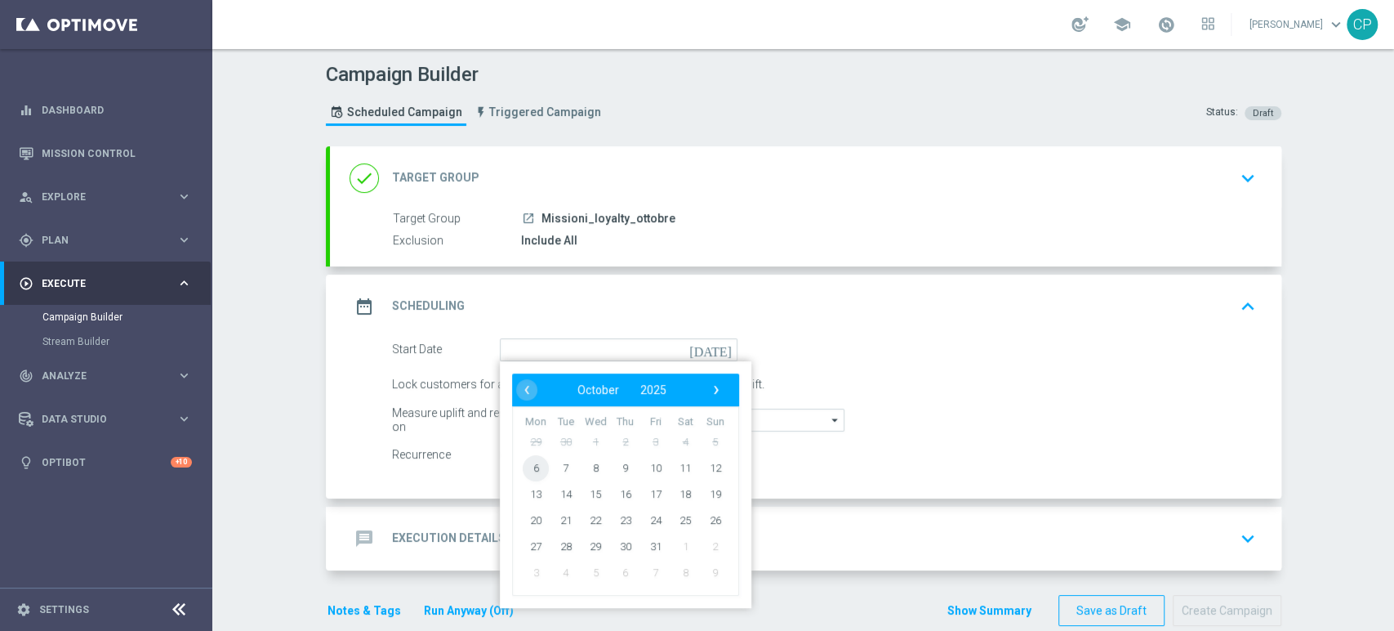
click at [524, 463] on span "6" at bounding box center [536, 467] width 26 height 26
type input "06 Oct 2025"
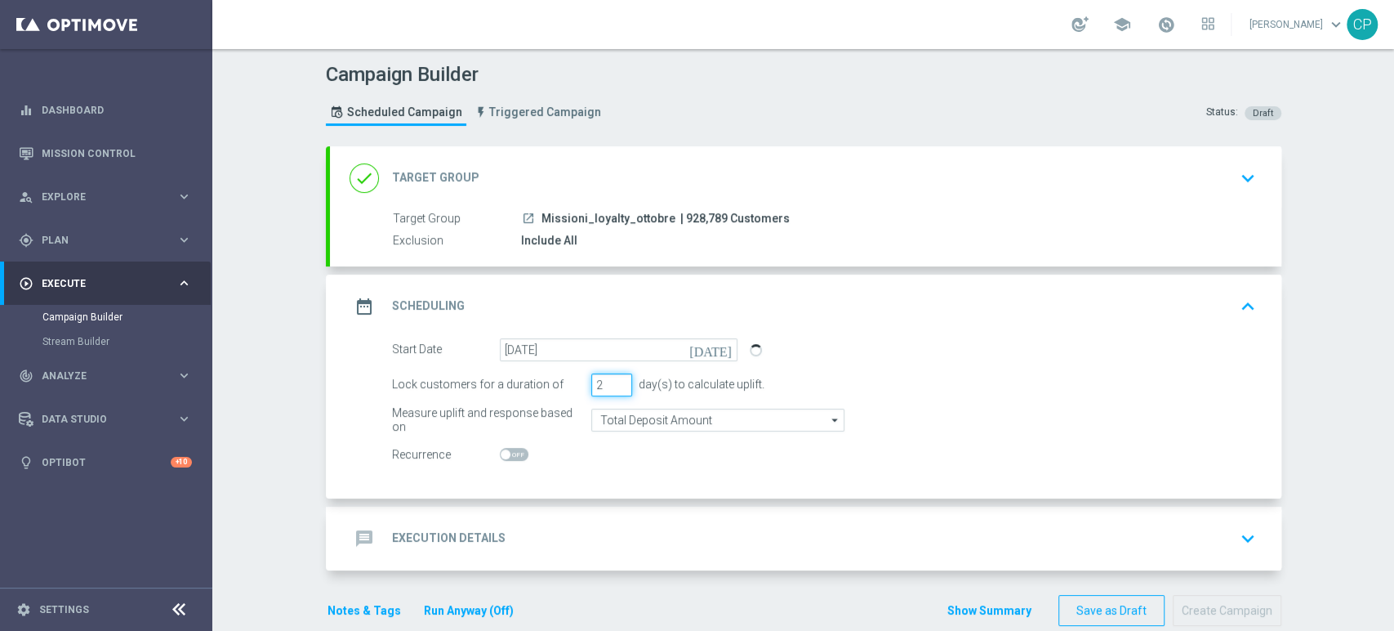
click at [614, 386] on input "2" at bounding box center [611, 384] width 41 height 23
type input "1"
click at [614, 386] on input "1" at bounding box center [611, 384] width 41 height 23
click at [596, 466] on div "Start Date 06 Oct 2025 today Lock customers for a duration of 1 day(s) to calcu…" at bounding box center [806, 418] width 952 height 160
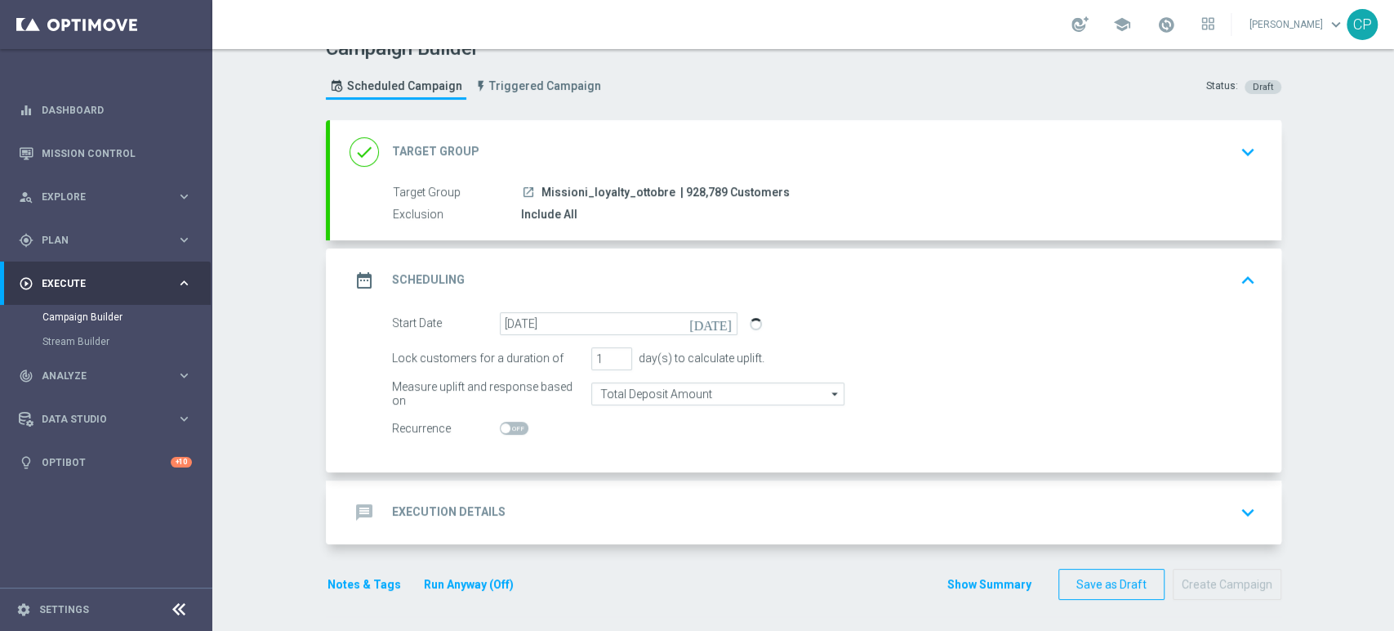
click at [564, 508] on div "message Execution Details keyboard_arrow_down" at bounding box center [806, 512] width 912 height 31
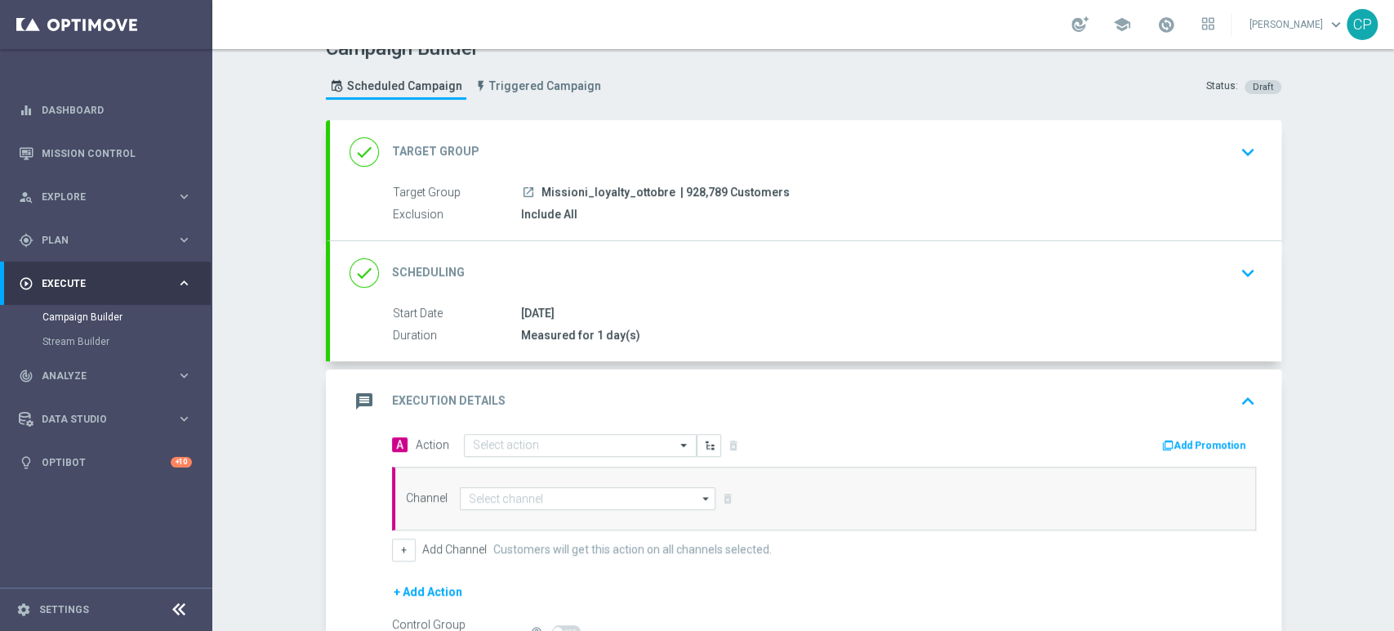
click at [583, 456] on div "A Action Select action delete_forever Add Promotion" at bounding box center [824, 445] width 889 height 25
click at [567, 449] on input "text" at bounding box center [564, 446] width 182 height 14
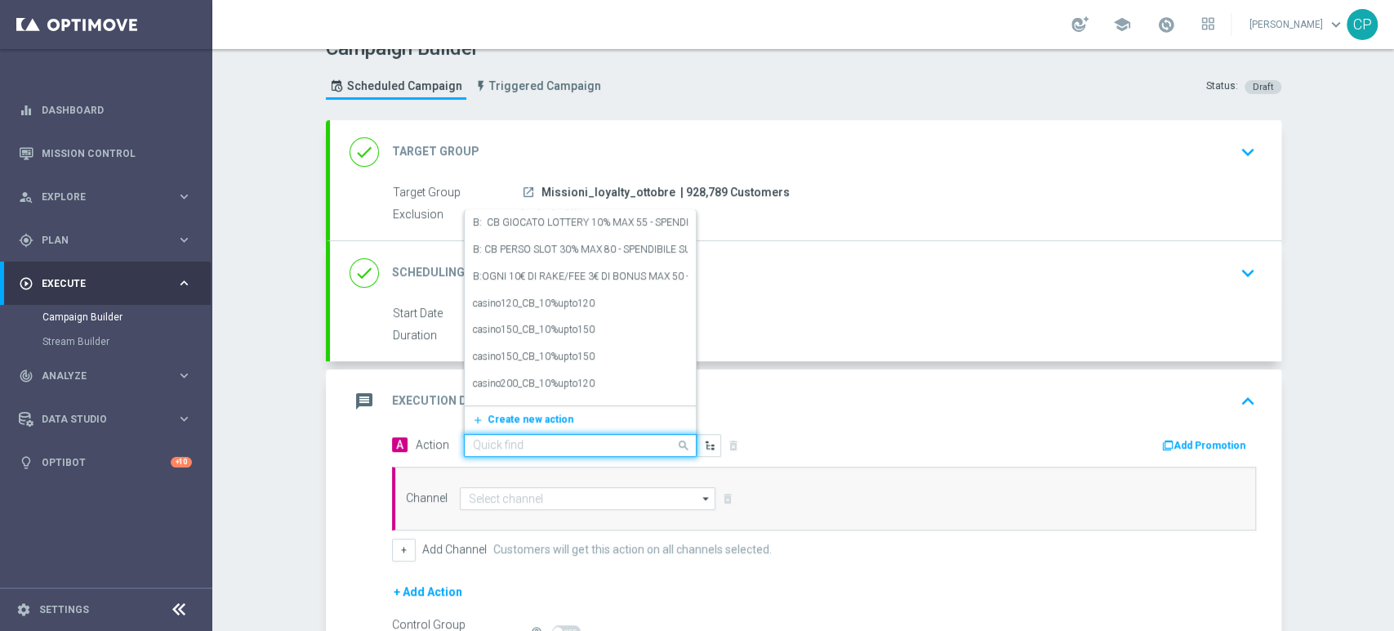
click at [537, 439] on input "text" at bounding box center [564, 446] width 182 height 14
type input "missioni"
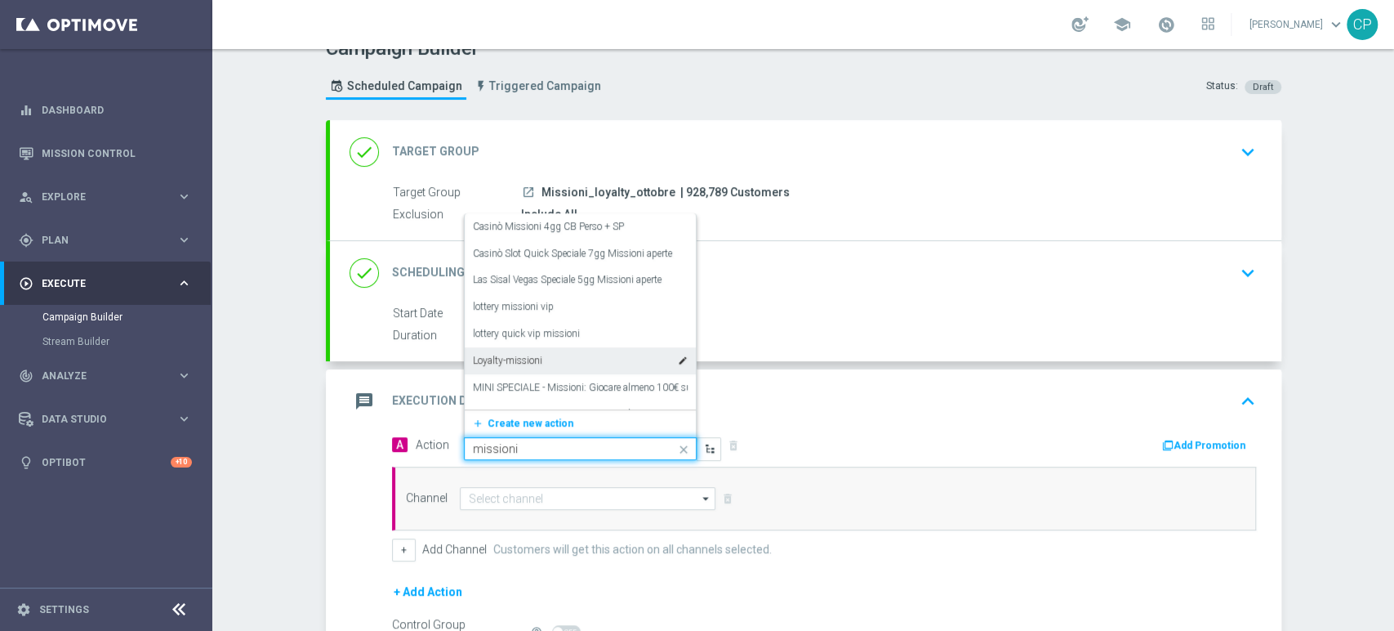
click at [539, 356] on div "Loyalty-missioni edit" at bounding box center [580, 360] width 215 height 27
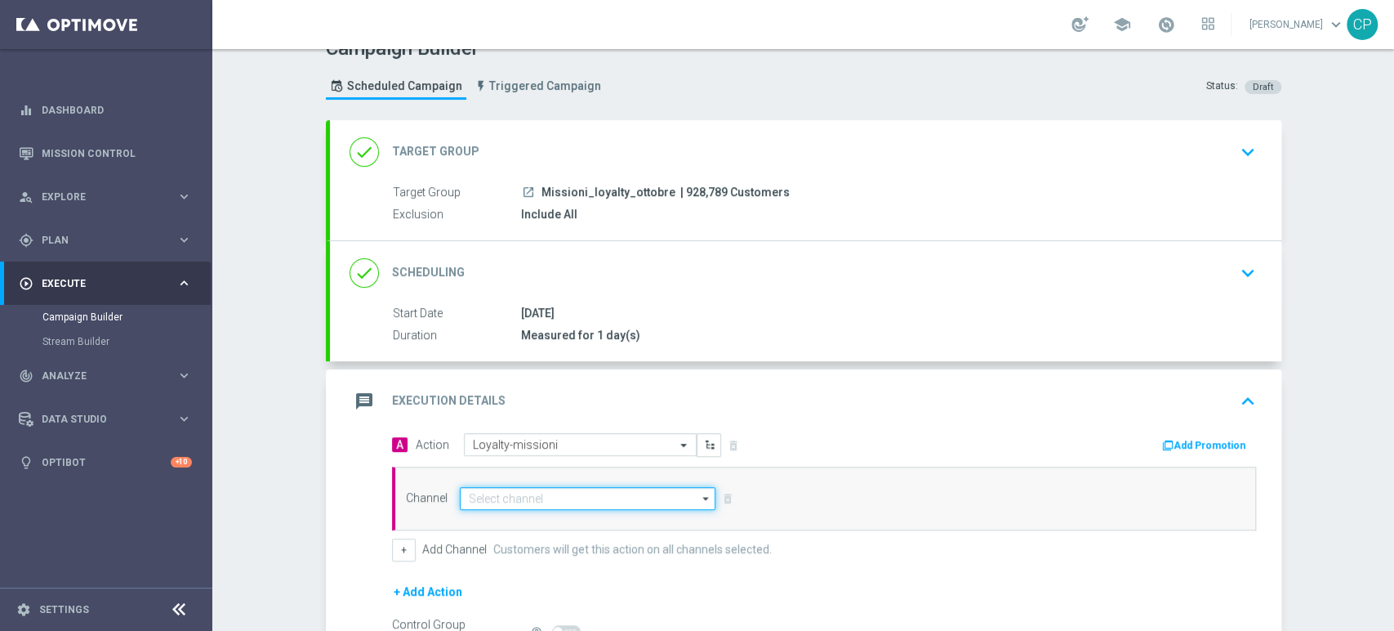
click at [533, 500] on input at bounding box center [588, 498] width 256 height 23
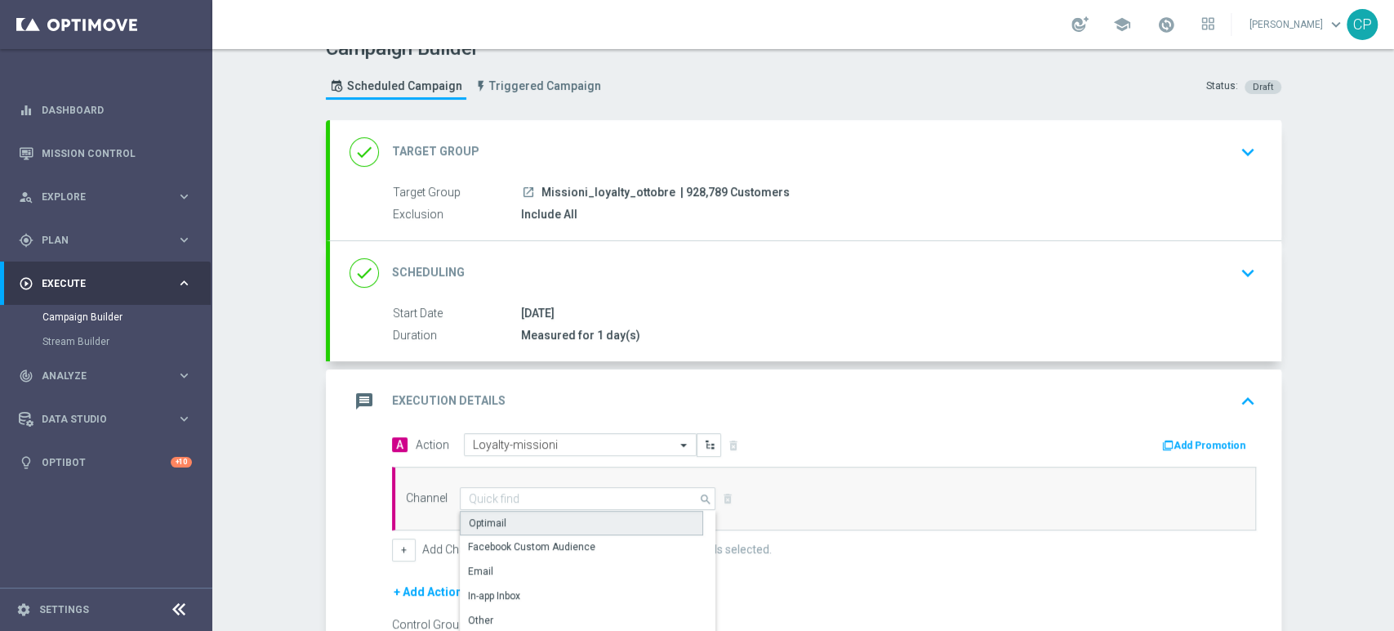
click at [472, 519] on div "Optimail" at bounding box center [488, 522] width 38 height 15
type input "Optimail"
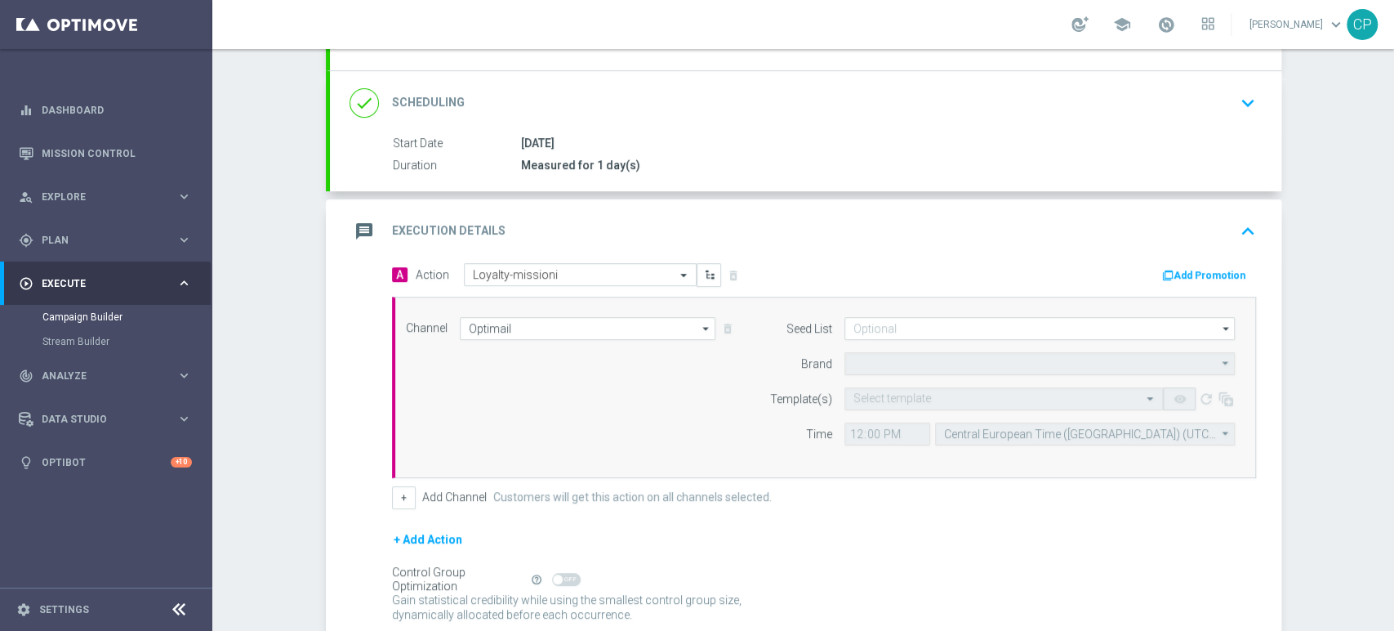
type input "Sisal Marketing"
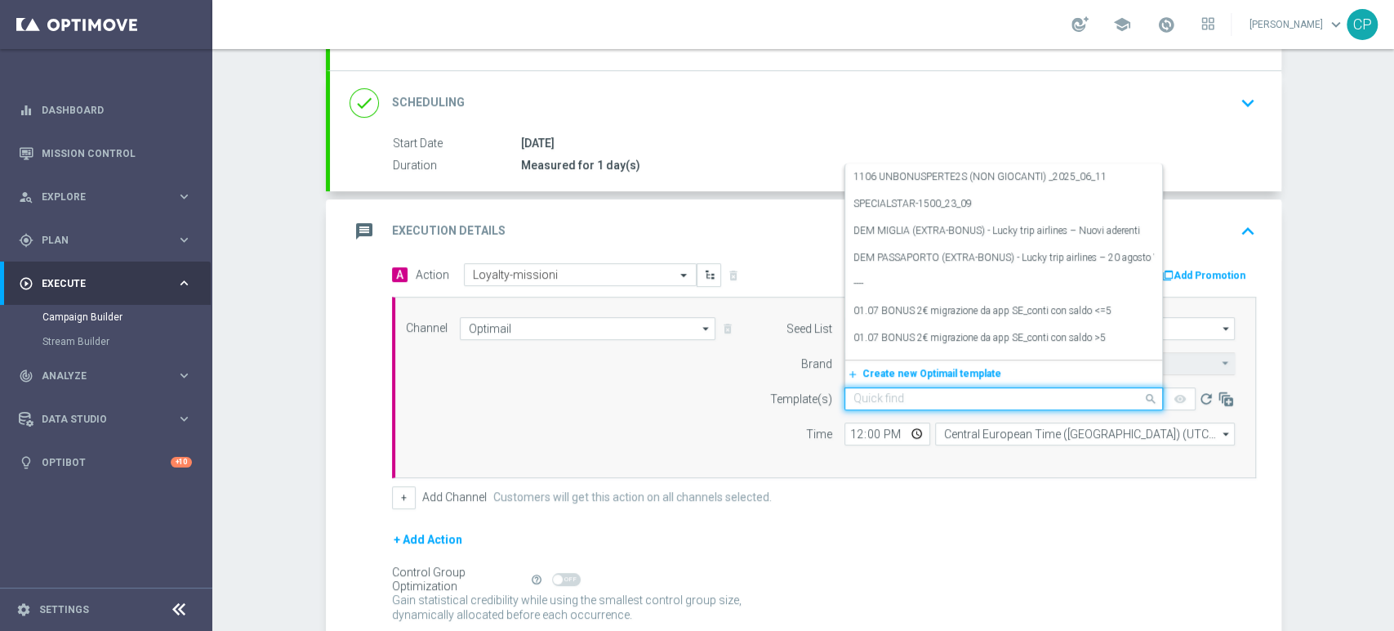
click at [916, 405] on div "Quick find" at bounding box center [1004, 398] width 319 height 23
click at [897, 401] on input "text" at bounding box center [988, 399] width 268 height 14
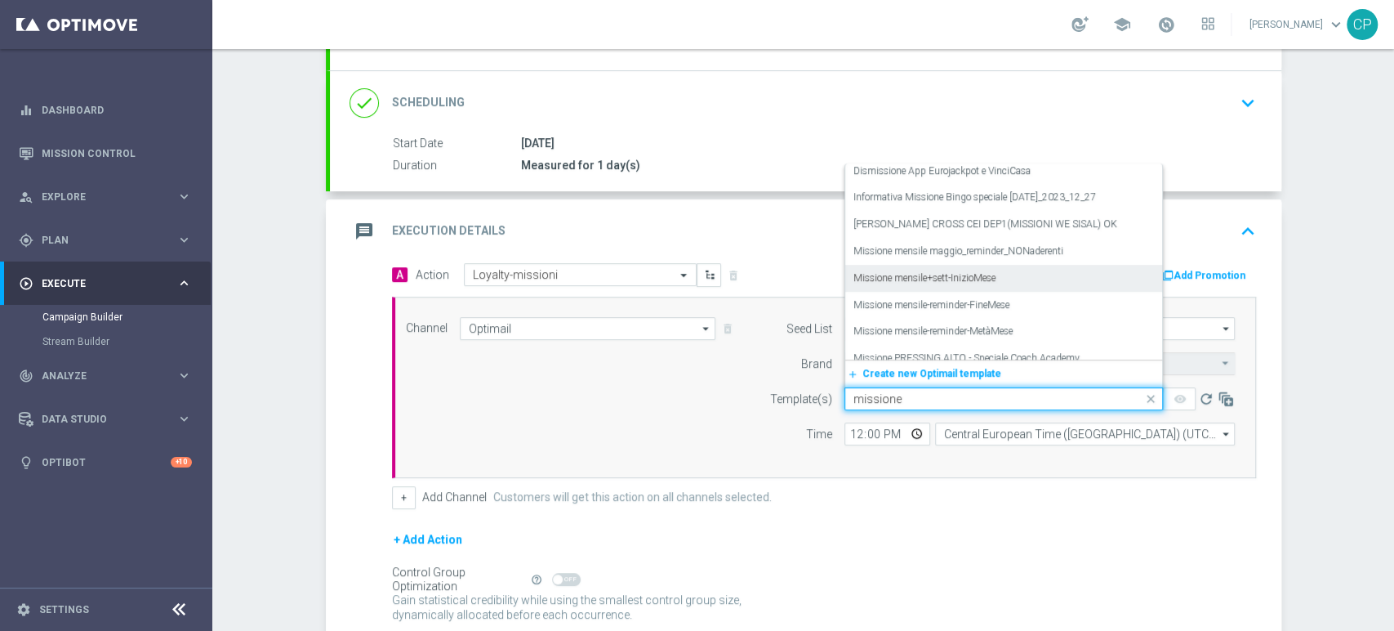
scroll to position [46, 0]
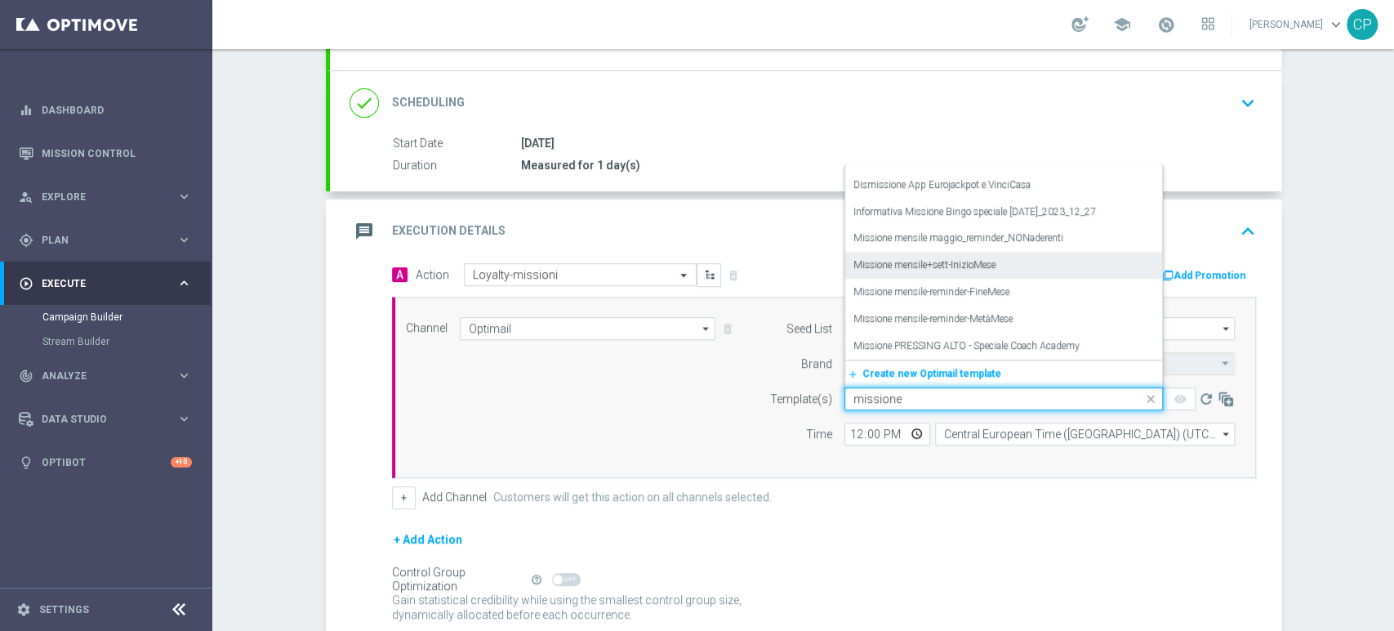
click at [919, 261] on label "Missione mensile+sett-InizioMese" at bounding box center [925, 265] width 142 height 14
type input "missione"
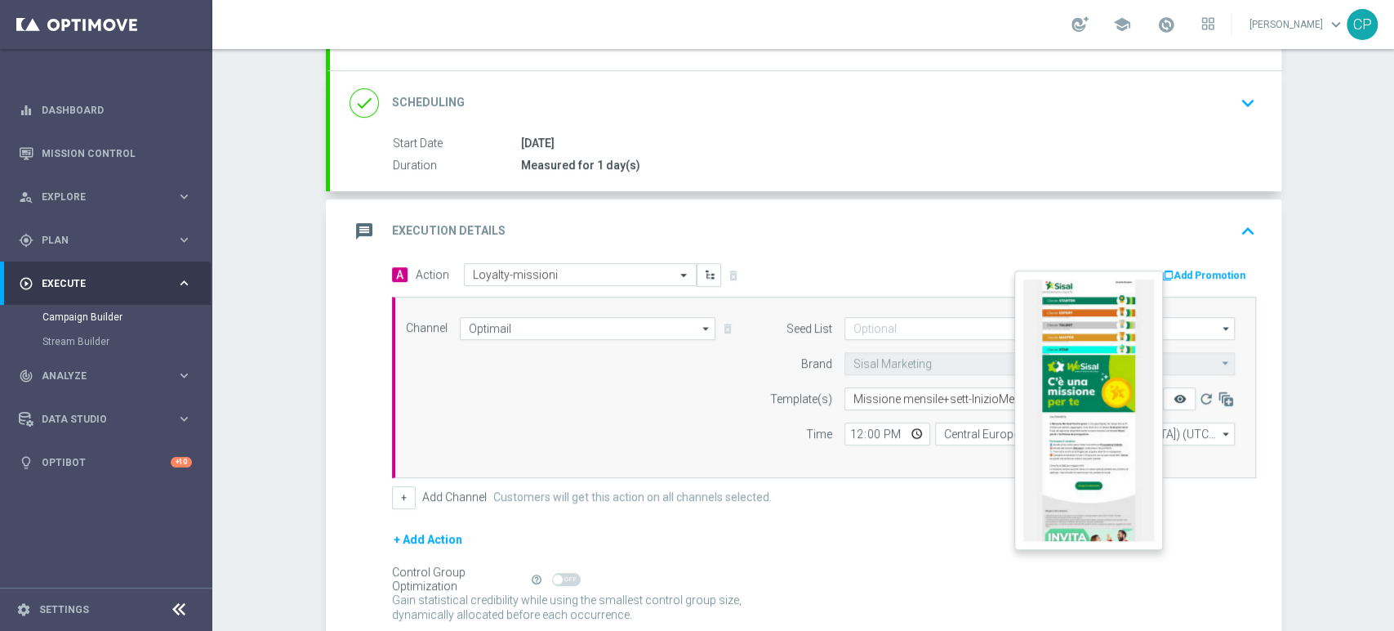
click at [1173, 396] on icon "remove_red_eye" at bounding box center [1179, 398] width 13 height 13
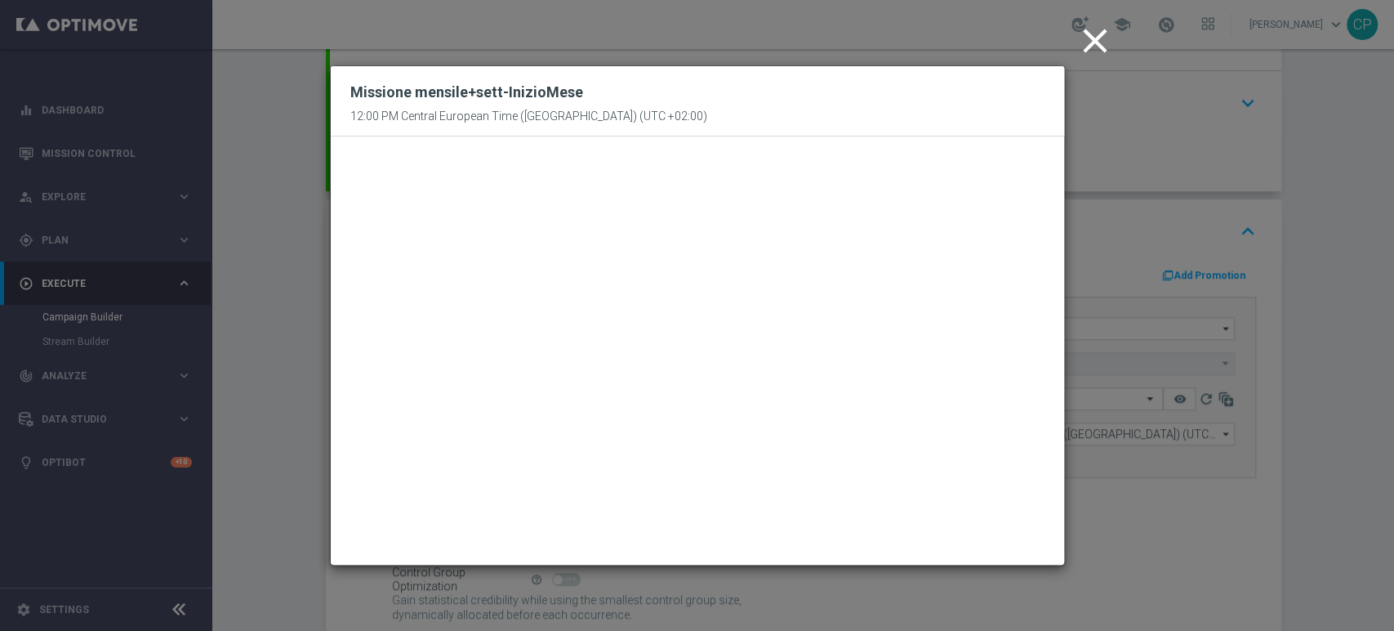
click at [1086, 38] on icon "close" at bounding box center [1095, 40] width 41 height 41
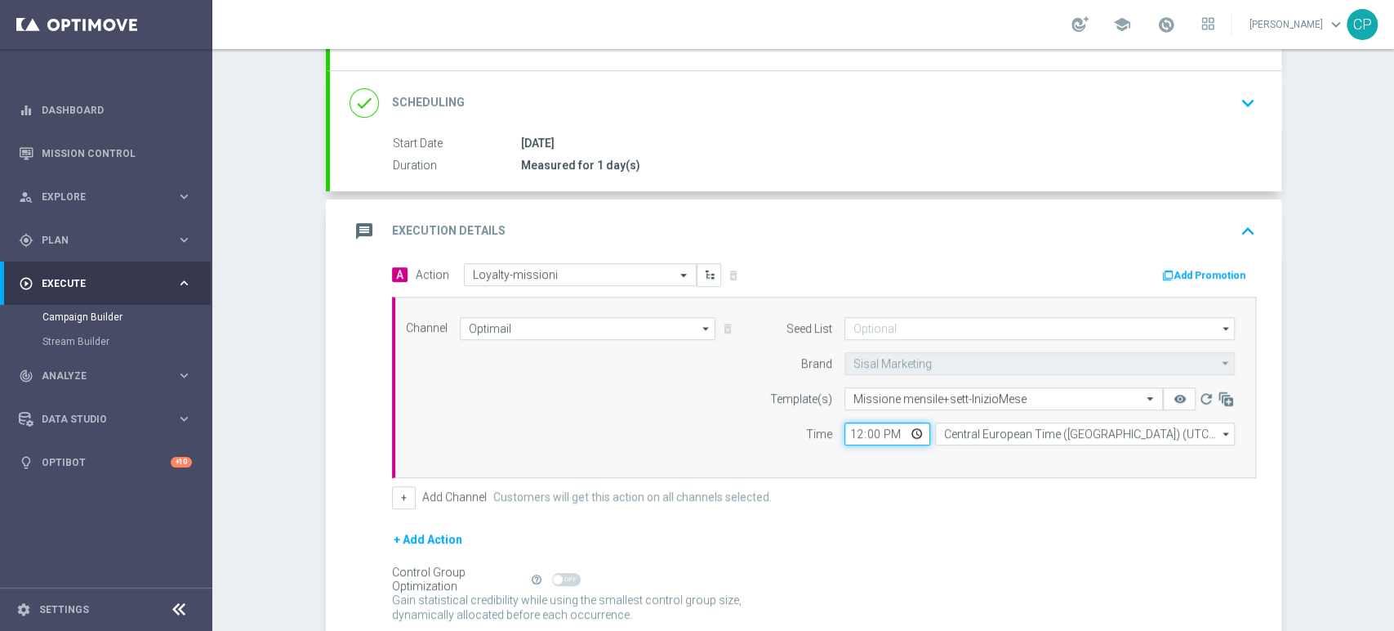
click at [845, 427] on input "12:00" at bounding box center [888, 433] width 86 height 23
type input "20:30"
click at [938, 488] on div "+ Add Channel Customers will get this action on all channels selected." at bounding box center [824, 497] width 864 height 23
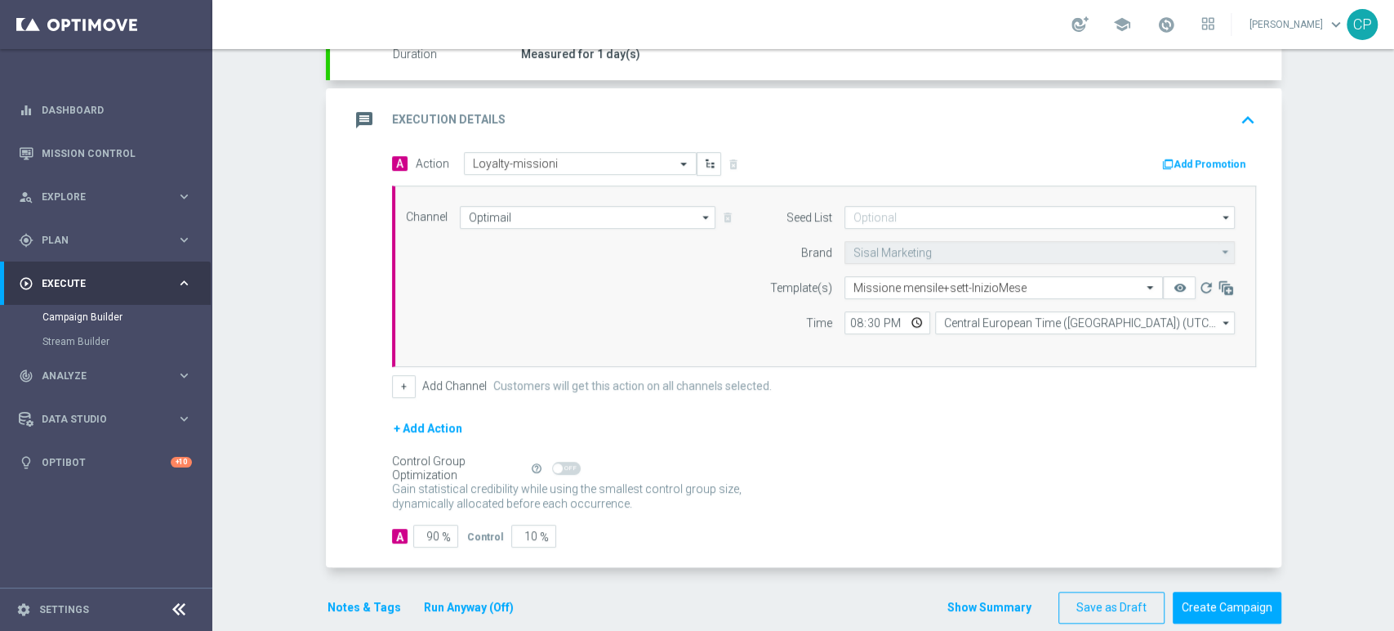
scroll to position [329, 0]
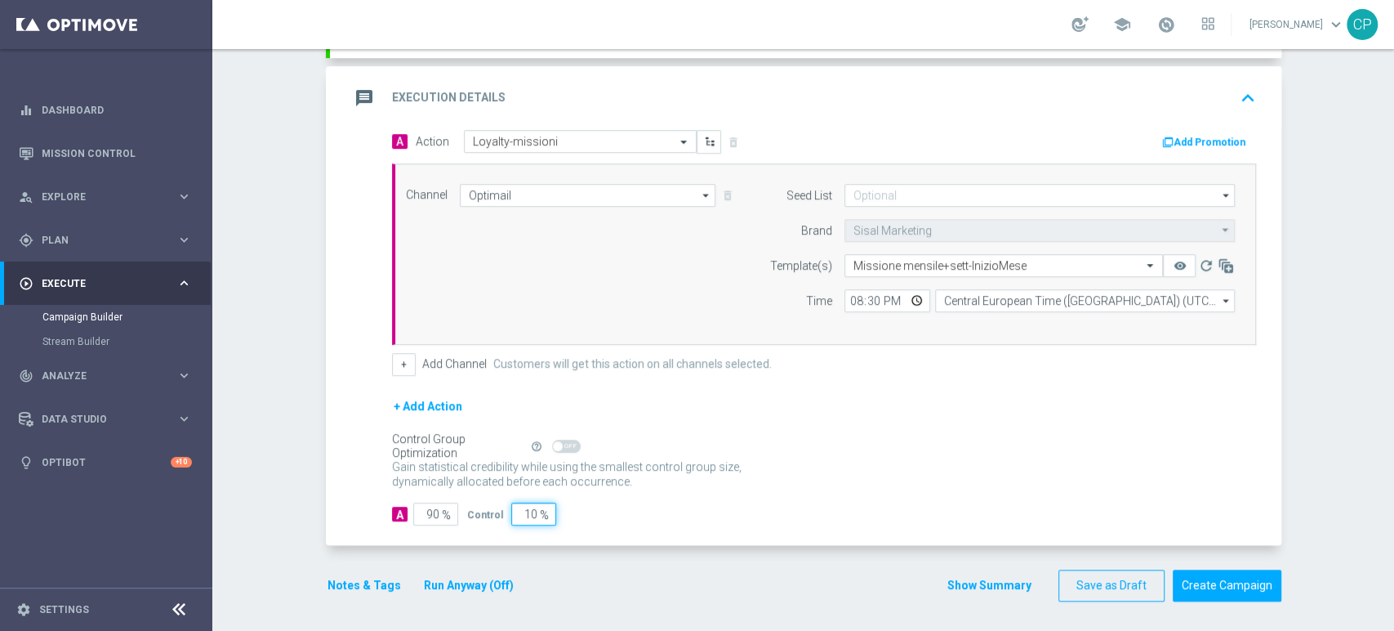
click at [518, 511] on input "10" at bounding box center [533, 513] width 45 height 23
type input "0"
type input "100"
type input "0"
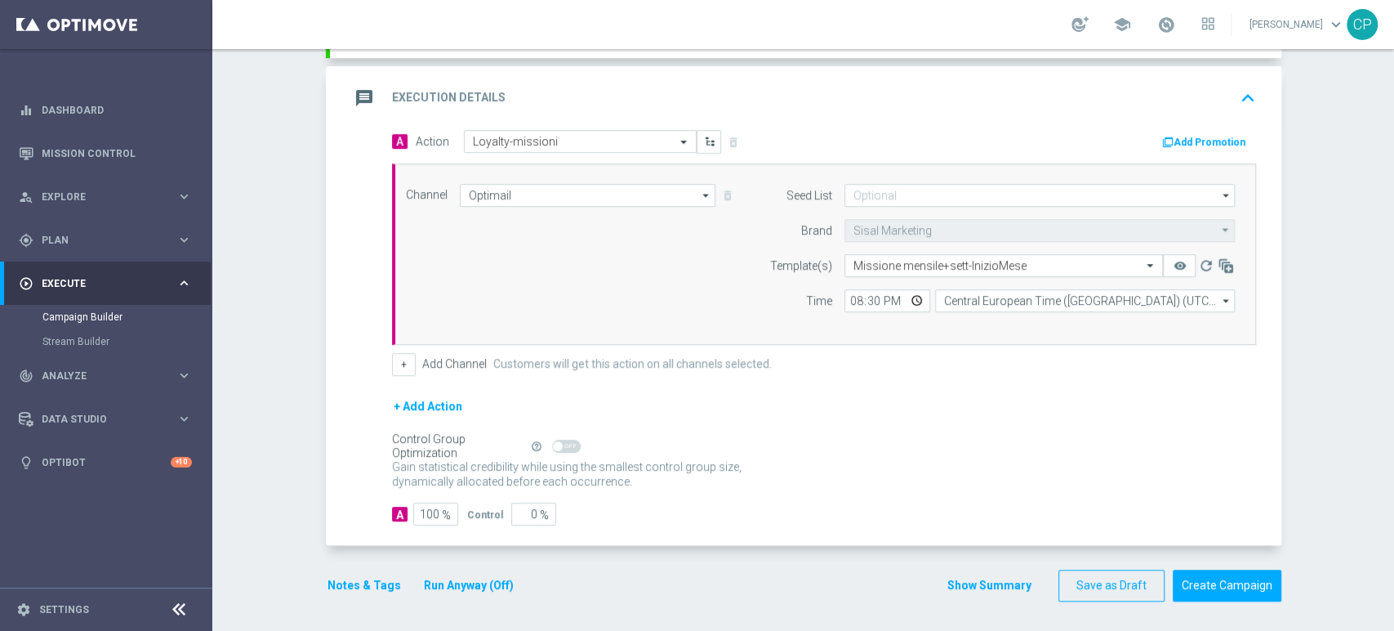
click at [338, 585] on button "Notes & Tags" at bounding box center [364, 585] width 77 height 20
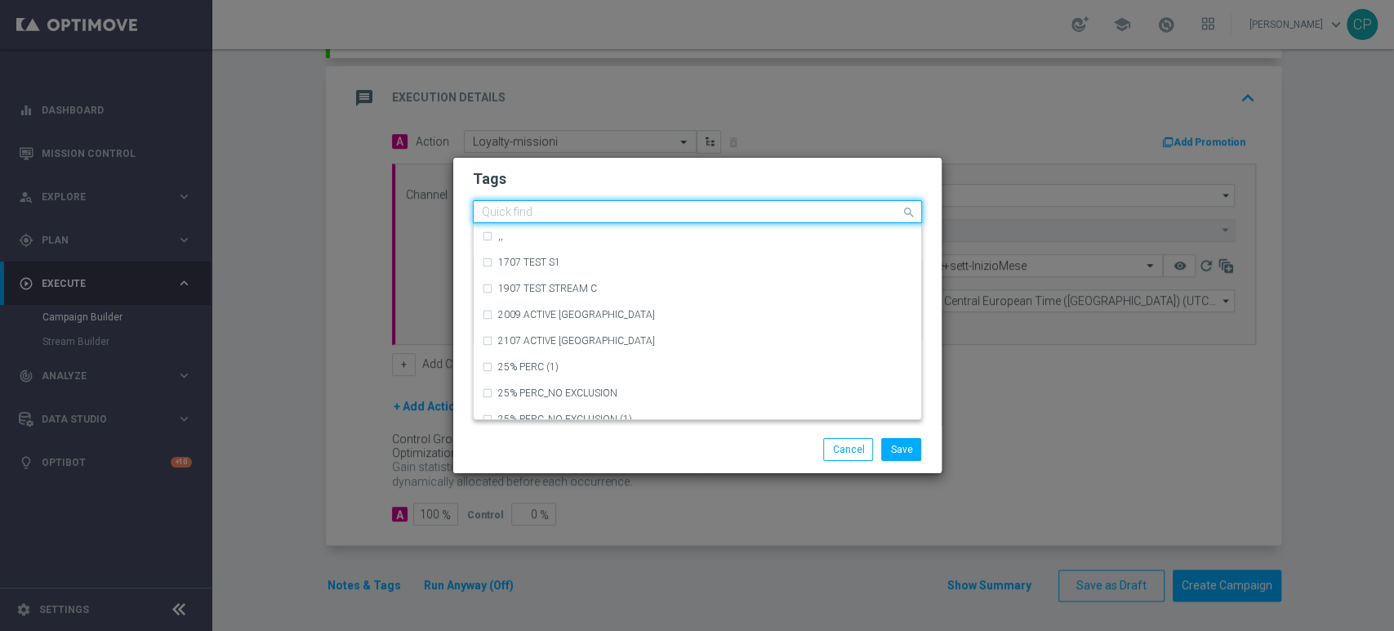
click at [573, 212] on input "text" at bounding box center [691, 213] width 419 height 14
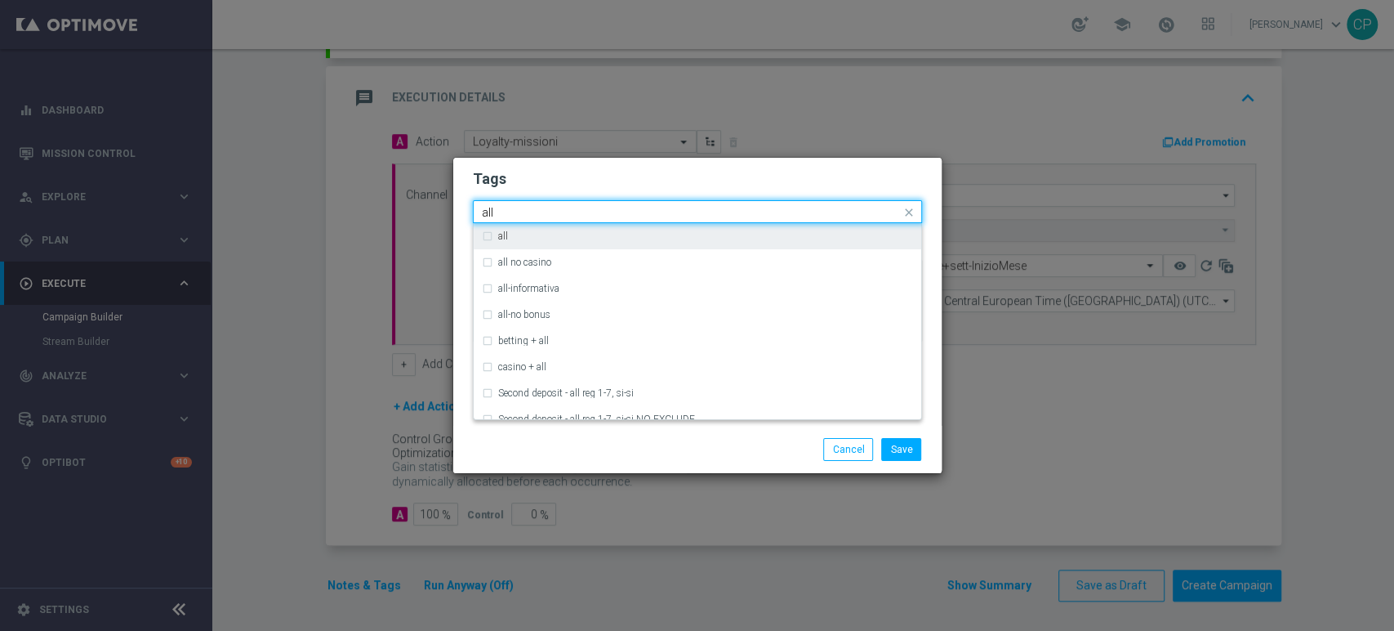
click at [509, 232] on div "all" at bounding box center [705, 236] width 415 height 10
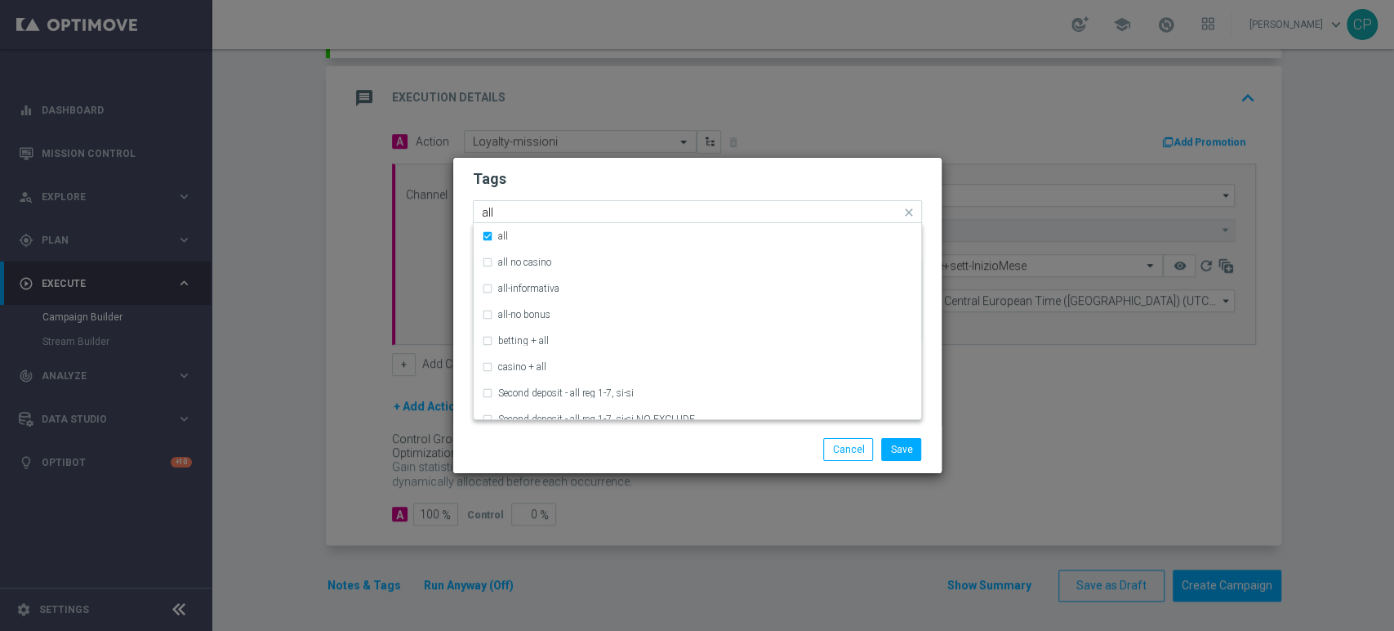
click at [529, 206] on input "all" at bounding box center [691, 213] width 419 height 14
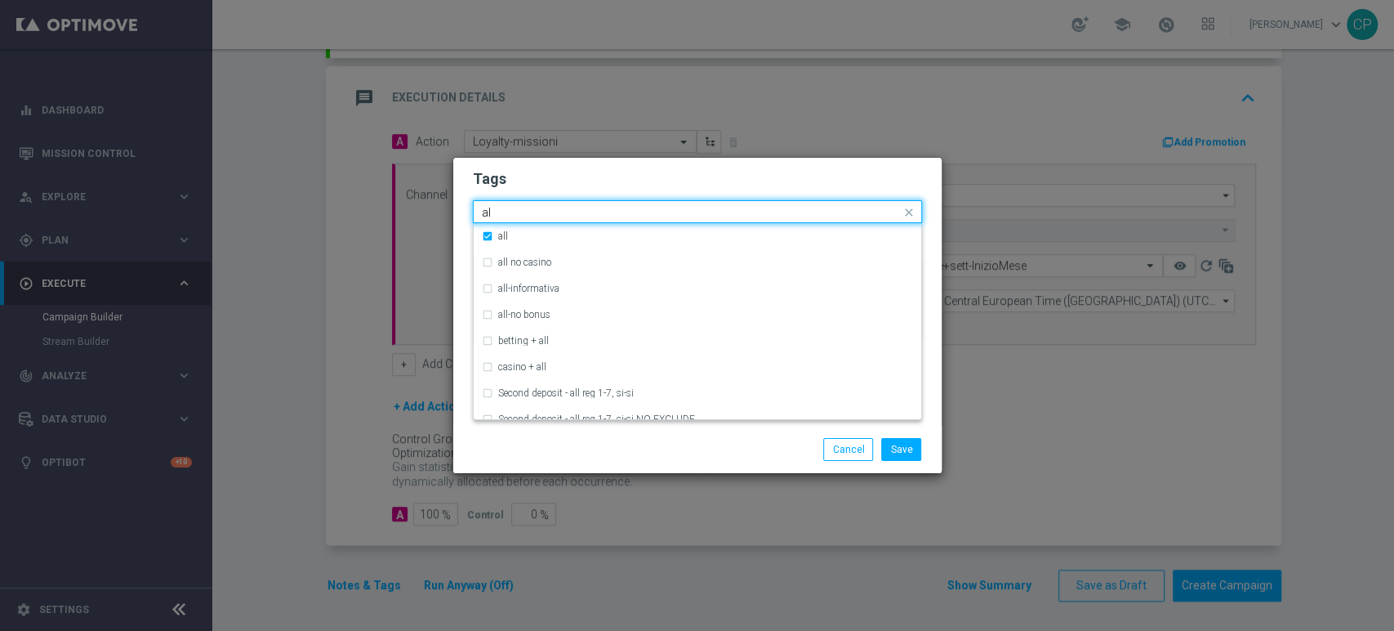
type input "a"
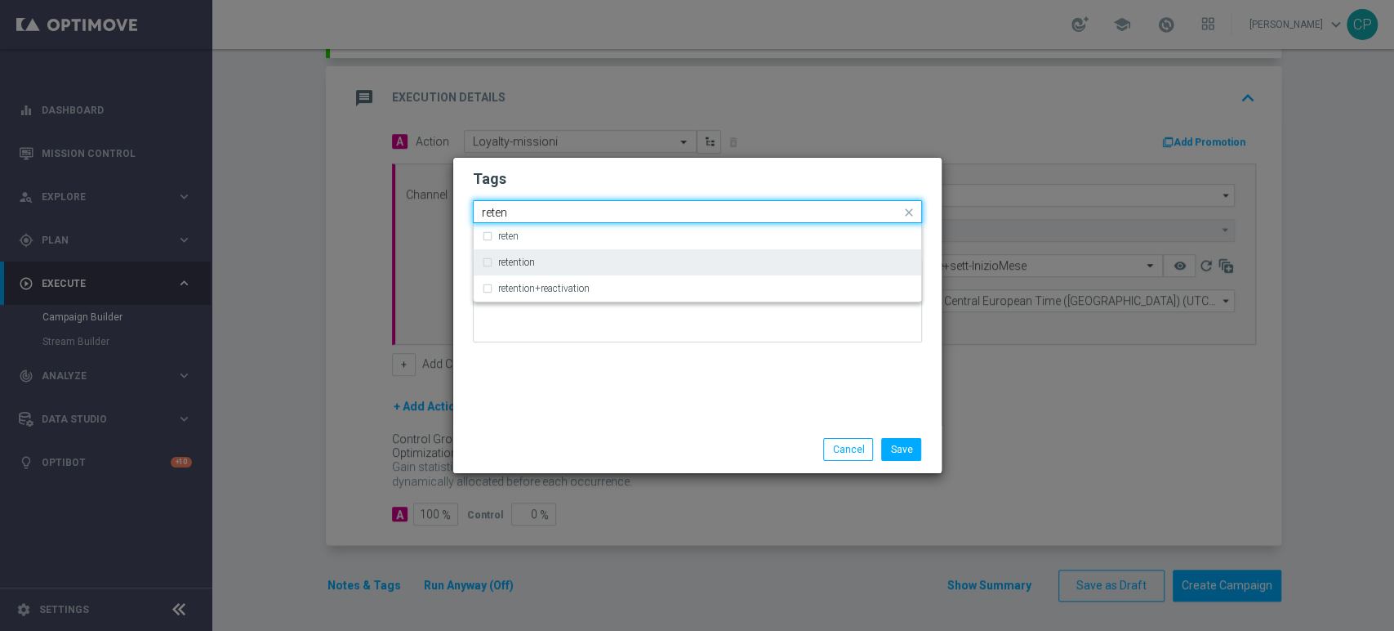
click at [516, 254] on div "retention" at bounding box center [697, 262] width 431 height 26
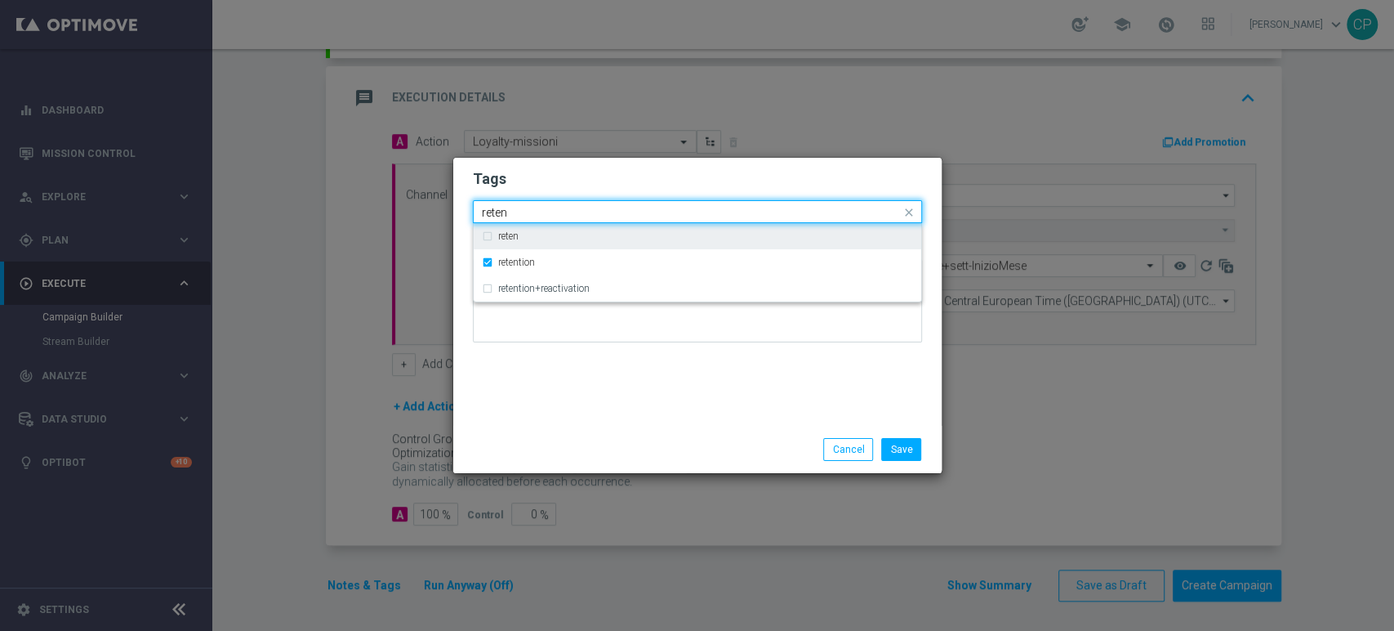
click at [529, 212] on input "reten" at bounding box center [691, 213] width 419 height 14
drag, startPoint x: 516, startPoint y: 212, endPoint x: 432, endPoint y: 194, distance: 85.9
click at [432, 194] on modal-container "Tags Quick find × all × retention reten reten retention retention+reactivation …" at bounding box center [697, 315] width 1394 height 631
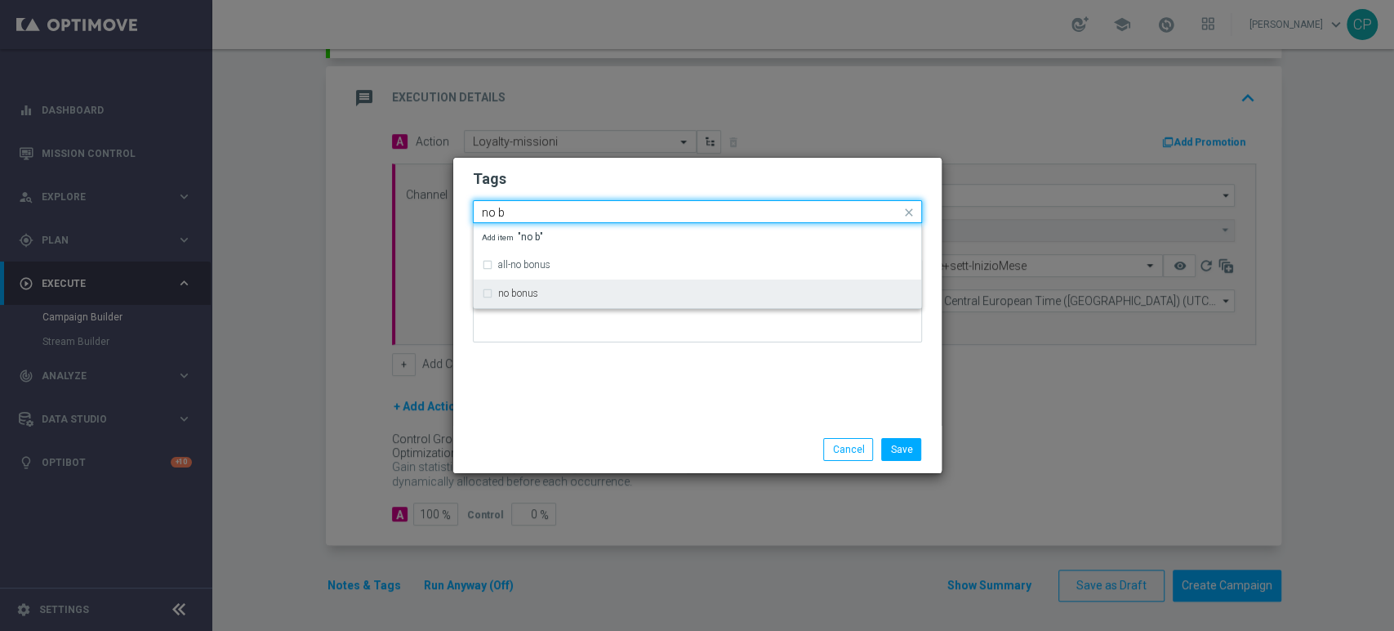
click at [524, 299] on div "no bonus" at bounding box center [697, 293] width 431 height 26
type input "no b"
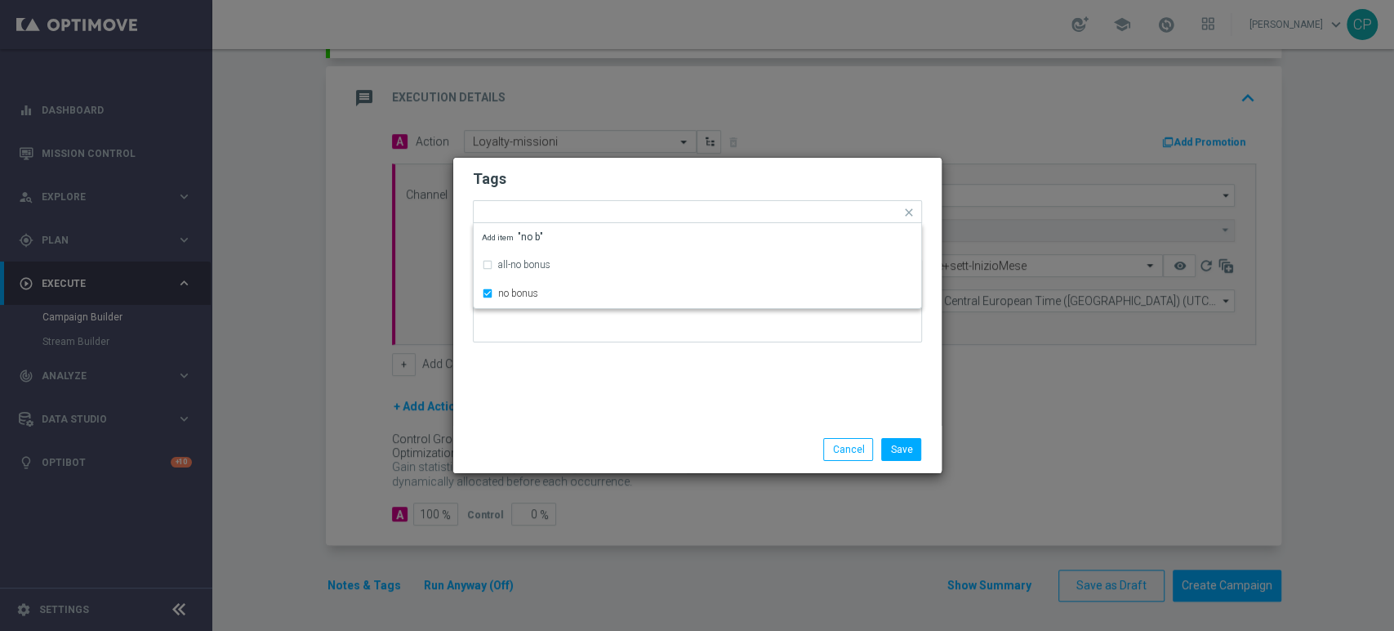
click at [559, 405] on div "Tags Quick find × all × retention × no bonus all-no bonus no bonus Add item "no…" at bounding box center [697, 292] width 488 height 268
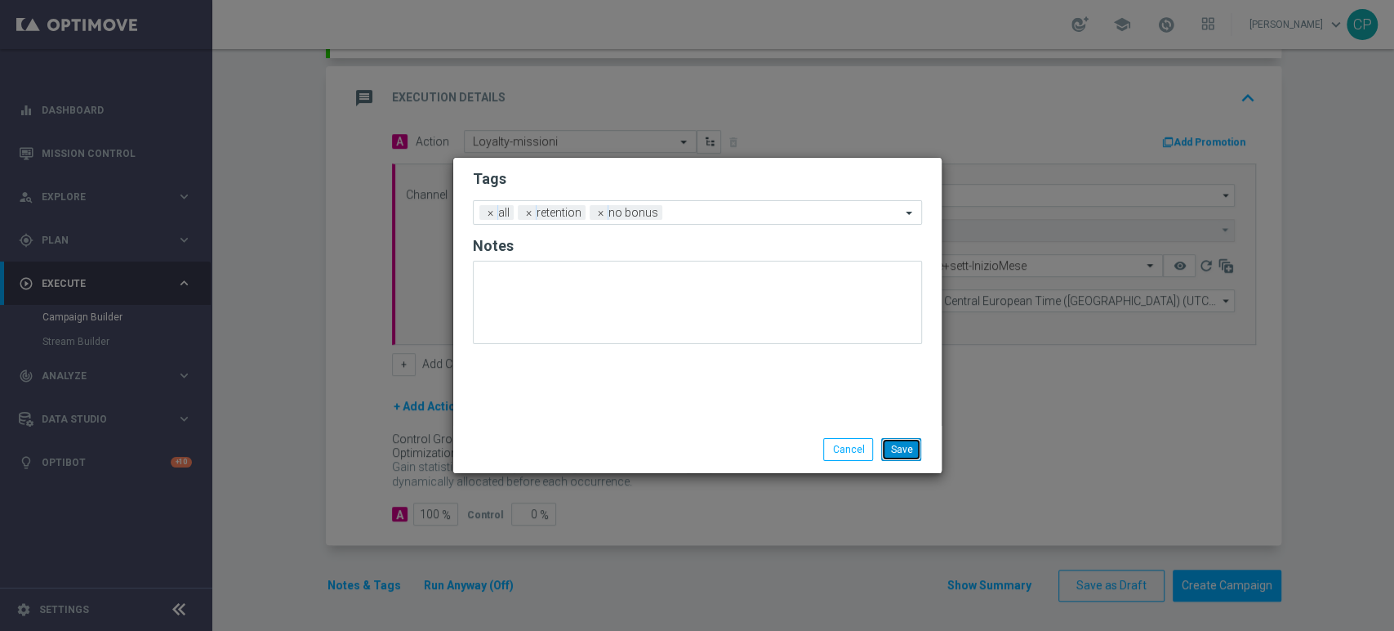
click at [908, 451] on button "Save" at bounding box center [901, 449] width 40 height 23
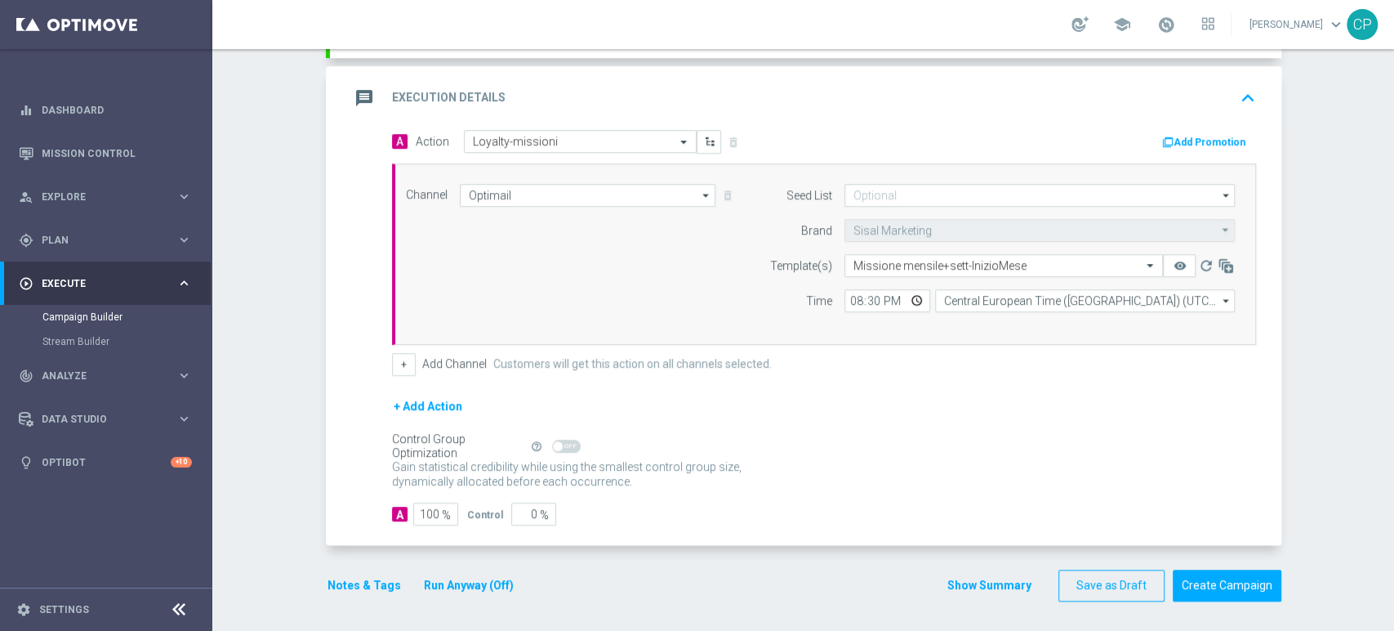
click at [450, 580] on button "Run Anyway (Off)" at bounding box center [468, 585] width 93 height 20
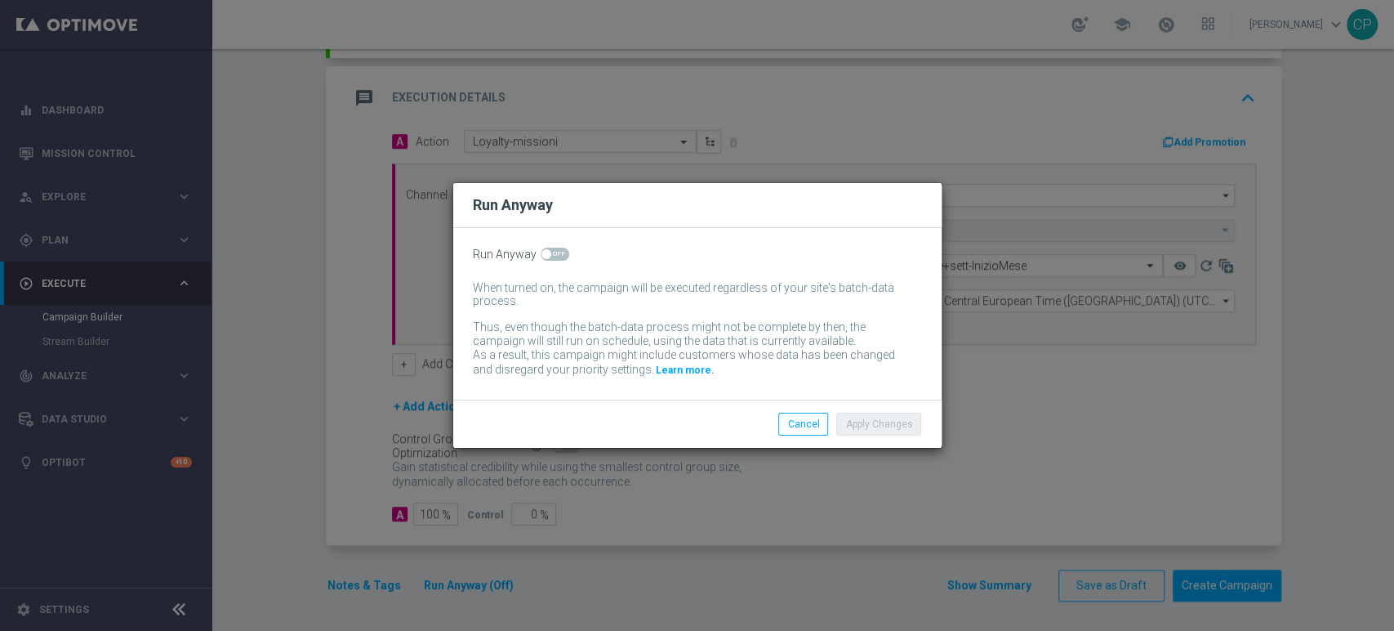
click at [562, 261] on switch at bounding box center [555, 254] width 29 height 14
click at [549, 249] on span at bounding box center [555, 253] width 29 height 13
click at [549, 249] on input "checkbox" at bounding box center [555, 253] width 29 height 13
checkbox input "true"
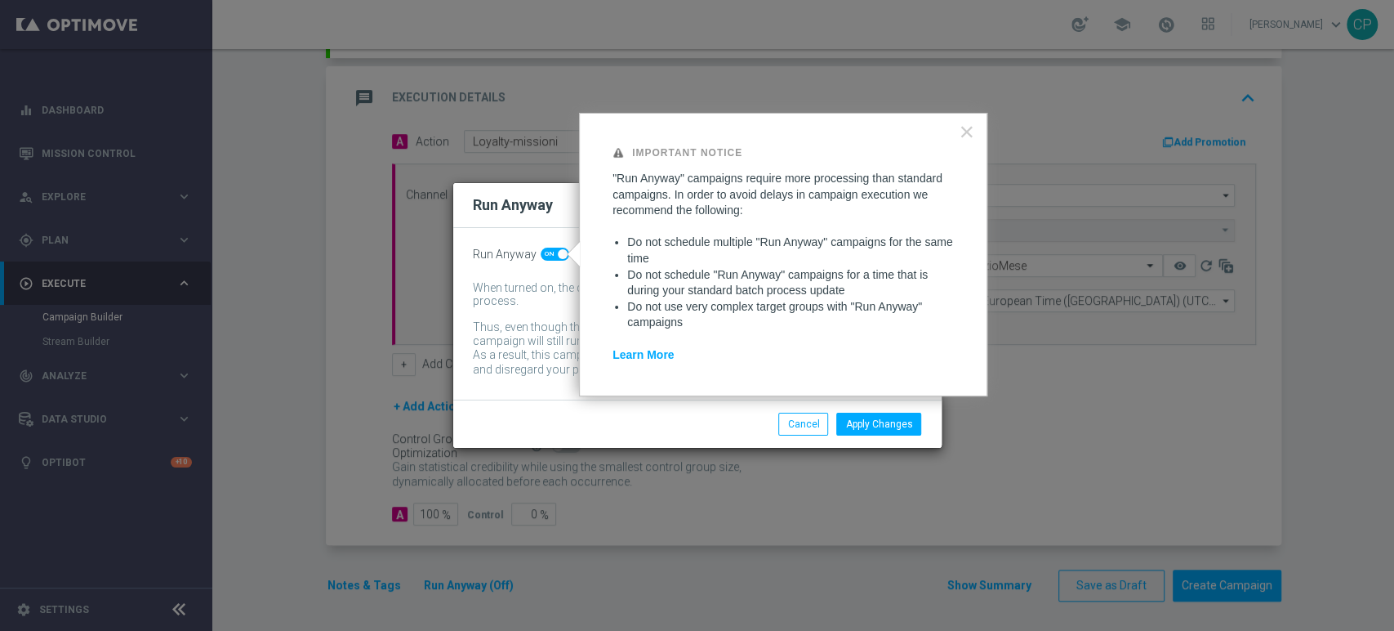
click at [656, 419] on div "Apply Changes Cancel" at bounding box center [776, 423] width 316 height 23
click at [880, 434] on button "Apply Changes" at bounding box center [878, 423] width 85 height 23
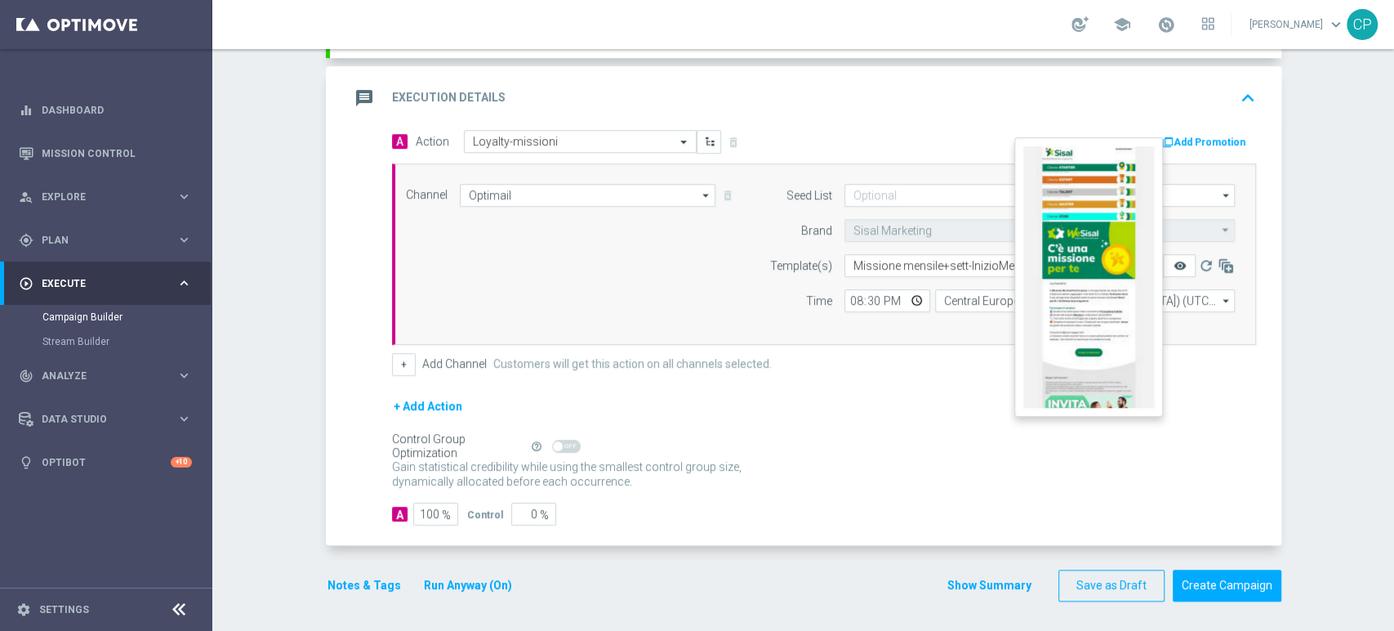
click at [1173, 262] on icon "remove_red_eye" at bounding box center [1179, 265] width 13 height 13
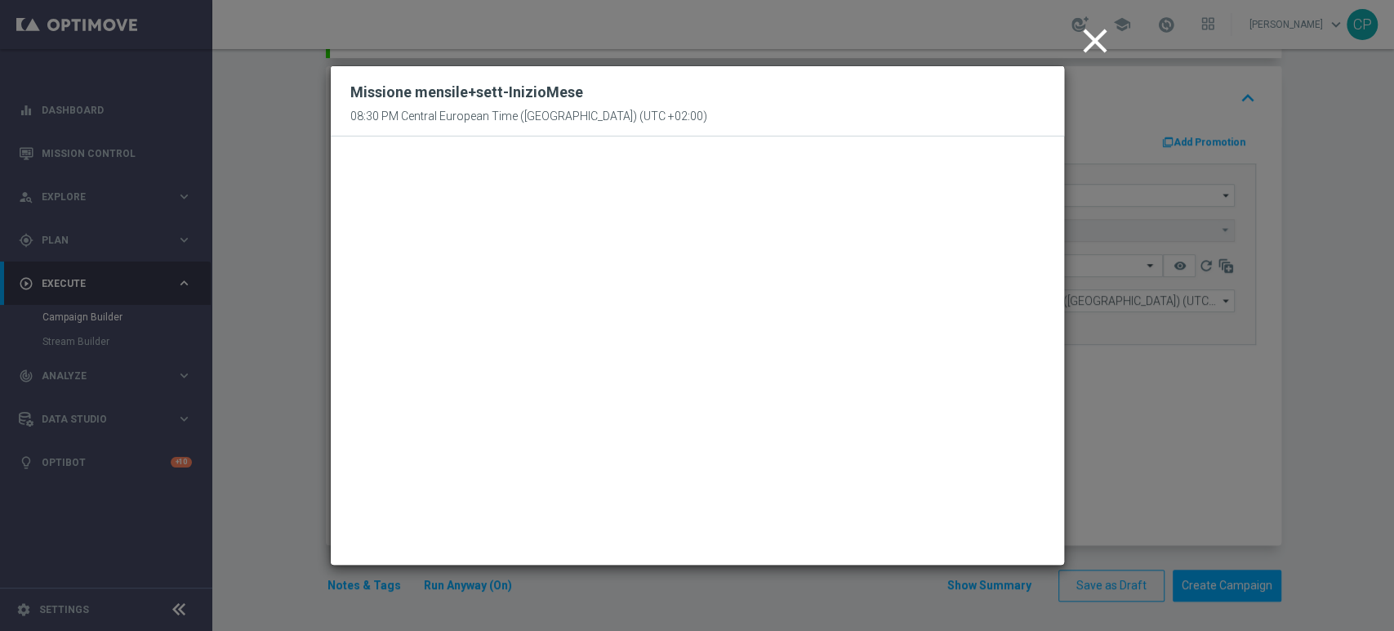
click at [1089, 39] on icon "close" at bounding box center [1095, 40] width 41 height 41
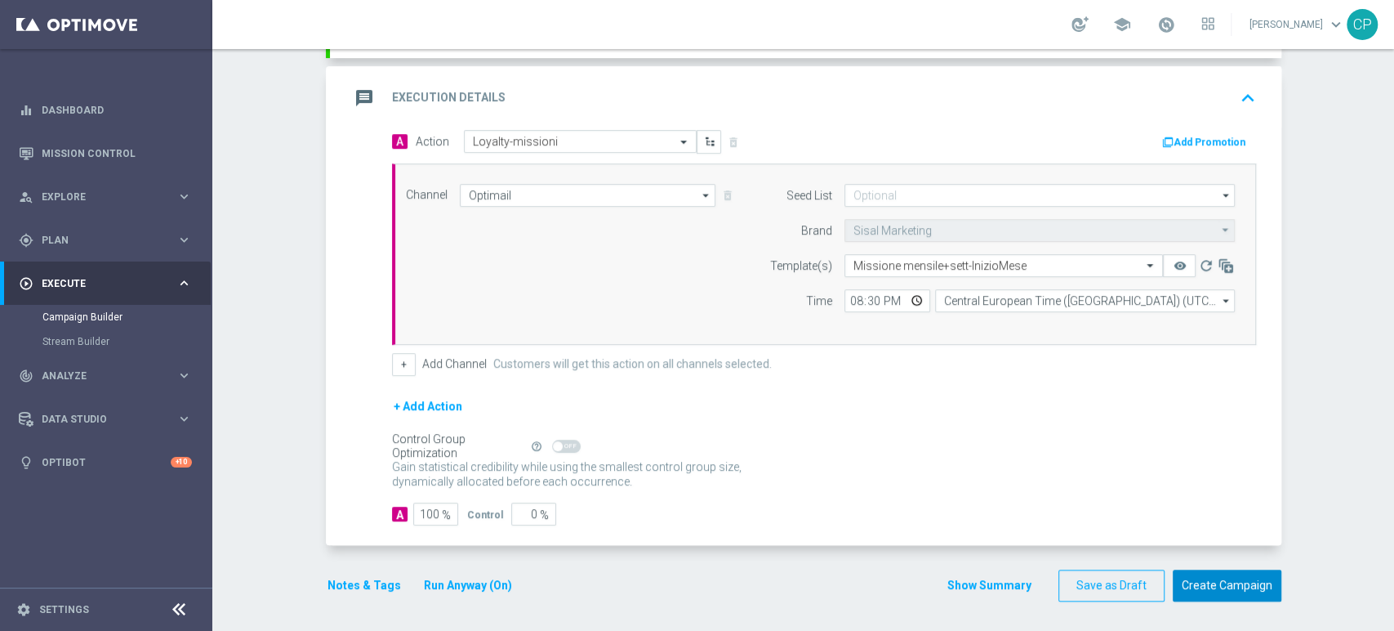
click at [1212, 582] on button "Create Campaign" at bounding box center [1227, 585] width 109 height 32
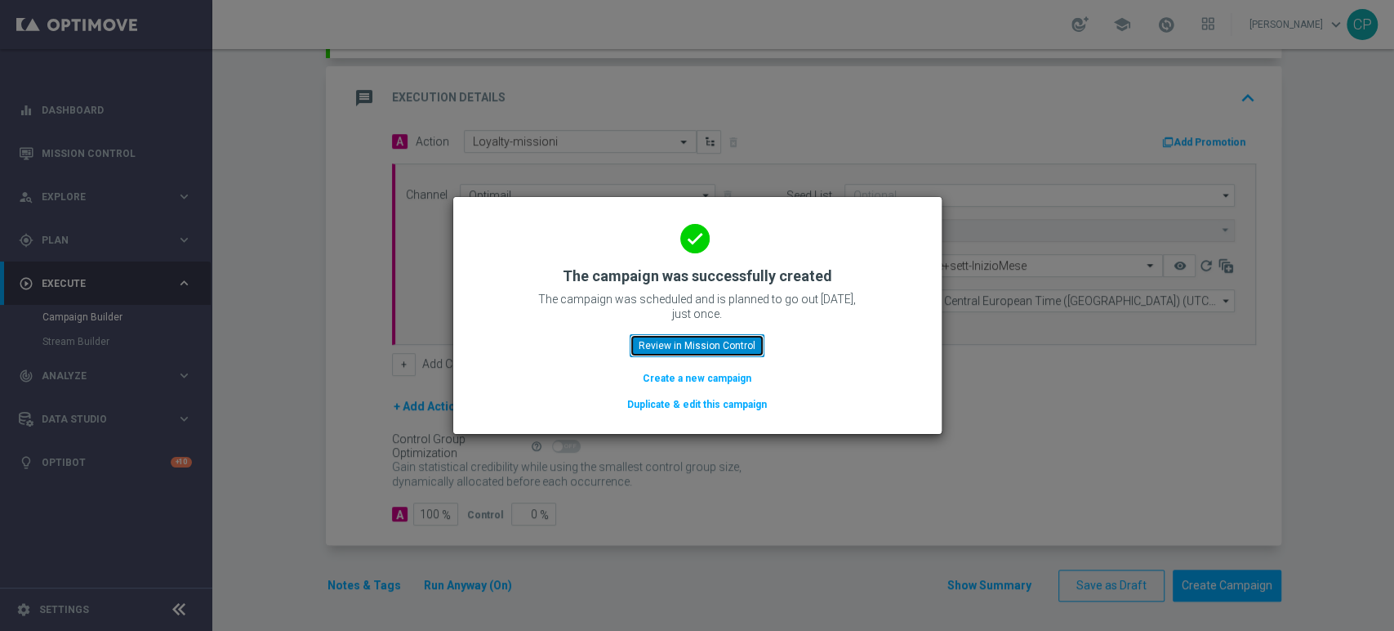
click at [711, 348] on button "Review in Mission Control" at bounding box center [697, 345] width 135 height 23
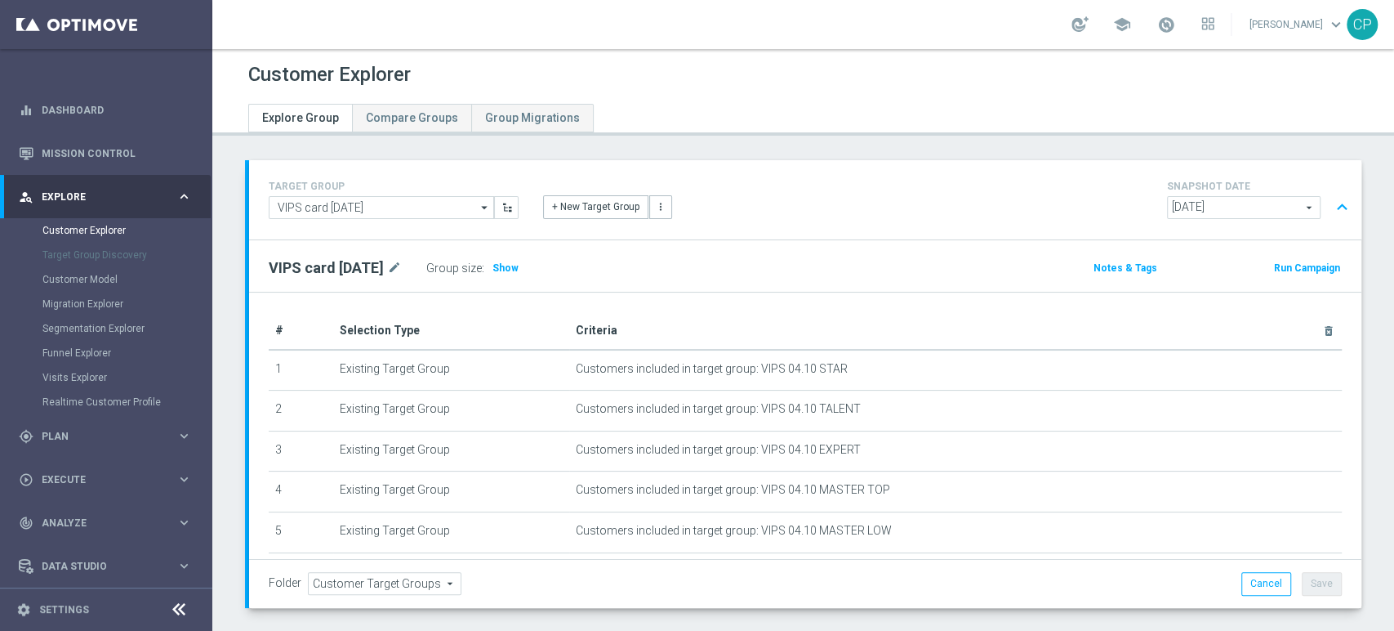
scroll to position [85, 0]
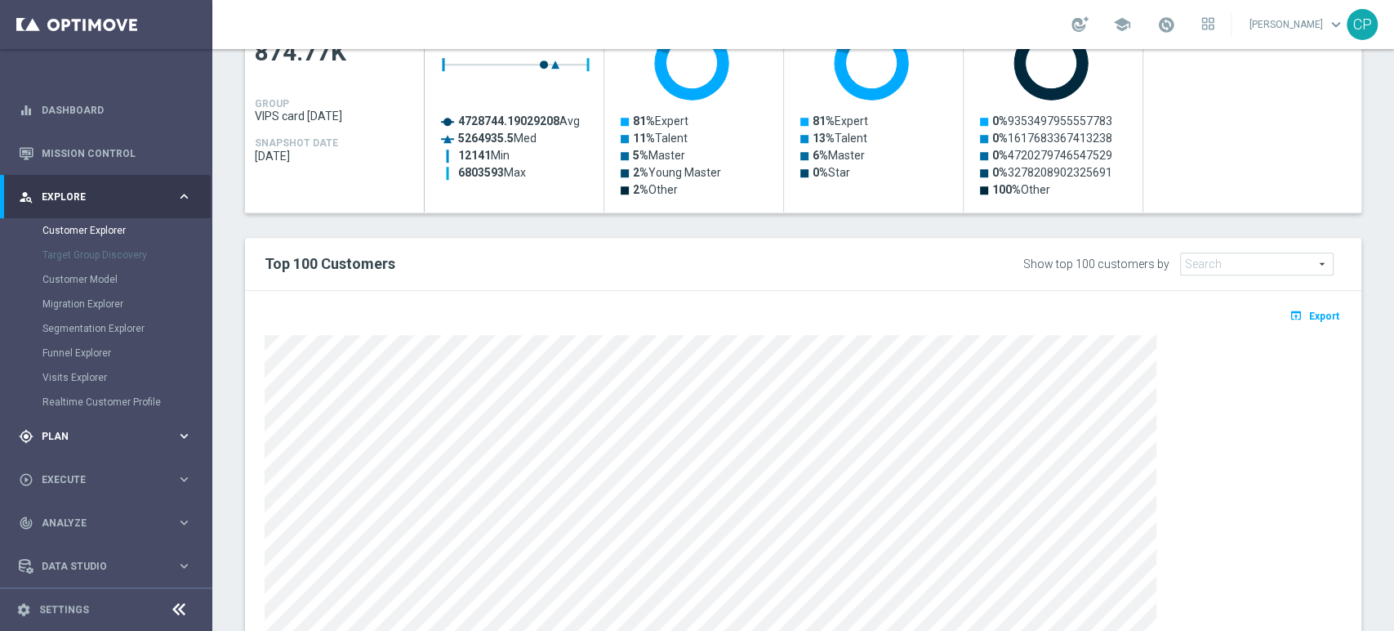
click at [87, 442] on div "gps_fixed Plan" at bounding box center [98, 436] width 158 height 15
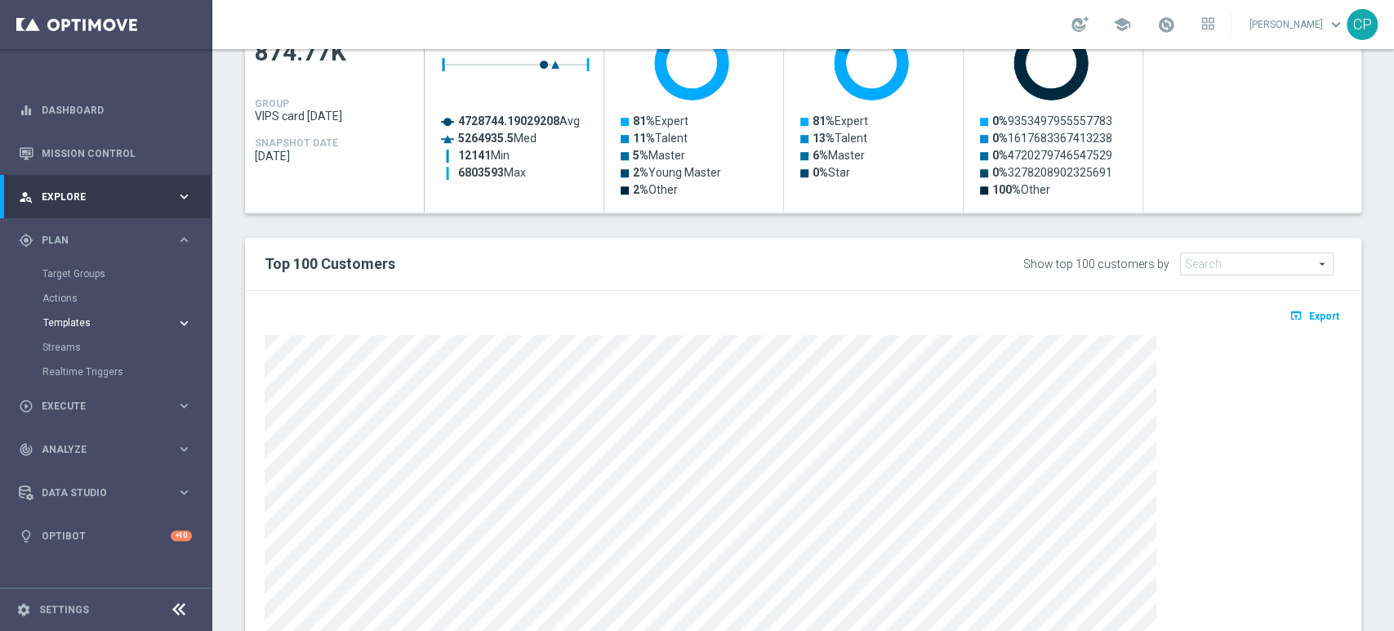
click at [76, 320] on span "Templates" at bounding box center [101, 323] width 117 height 10
click at [78, 342] on link "Optimail" at bounding box center [110, 347] width 119 height 13
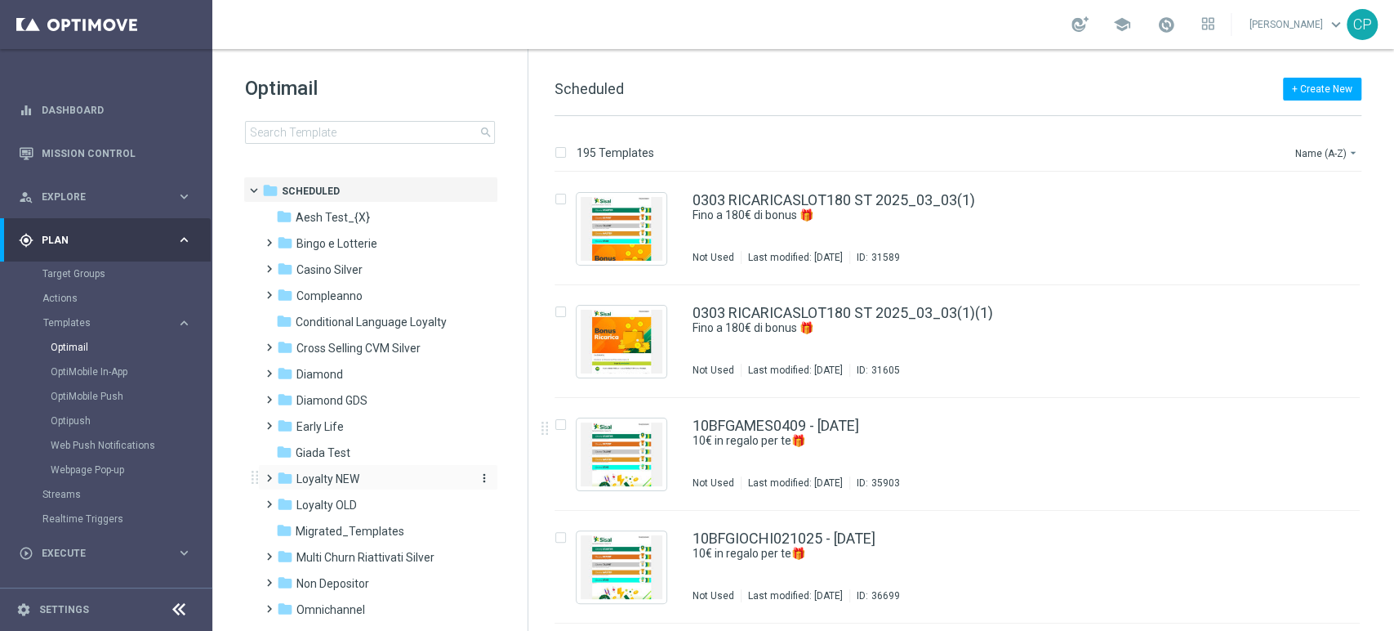
click at [306, 480] on span "Loyalty NEW" at bounding box center [327, 478] width 63 height 15
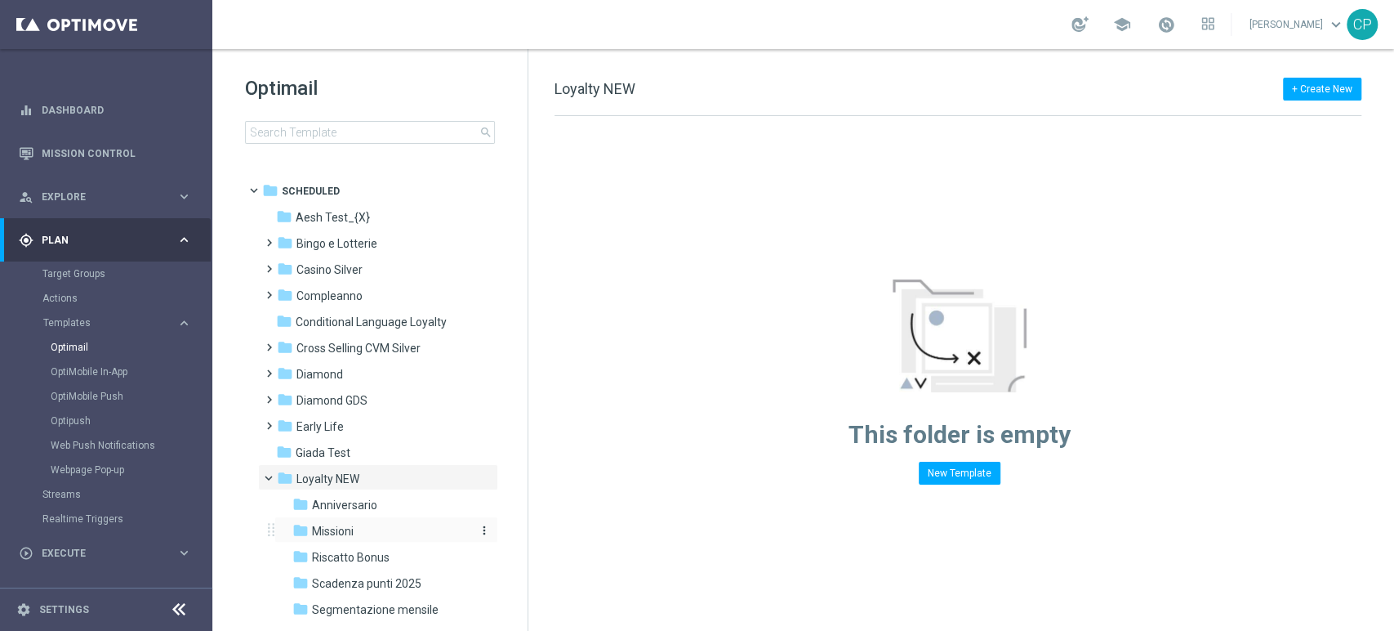
click at [334, 522] on div "folder Missioni" at bounding box center [379, 531] width 174 height 19
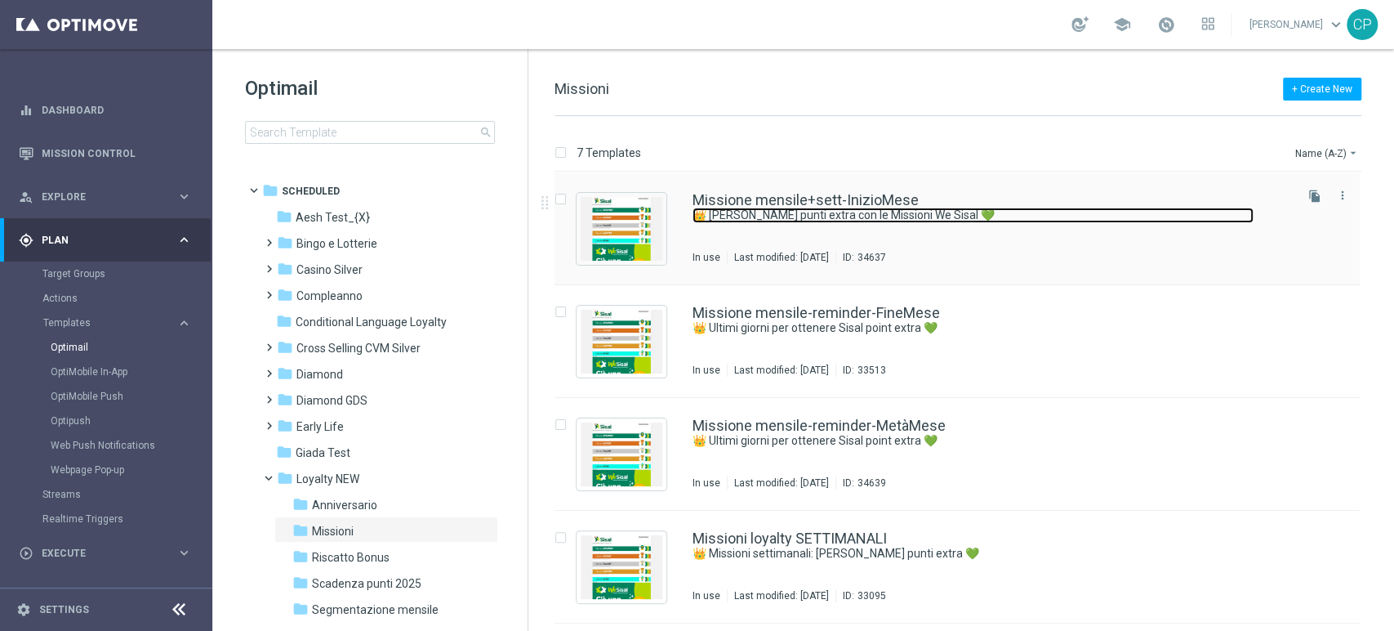
click at [831, 211] on link "👑 [PERSON_NAME] punti extra con le Missioni We Sisal 💚" at bounding box center [973, 215] width 561 height 16
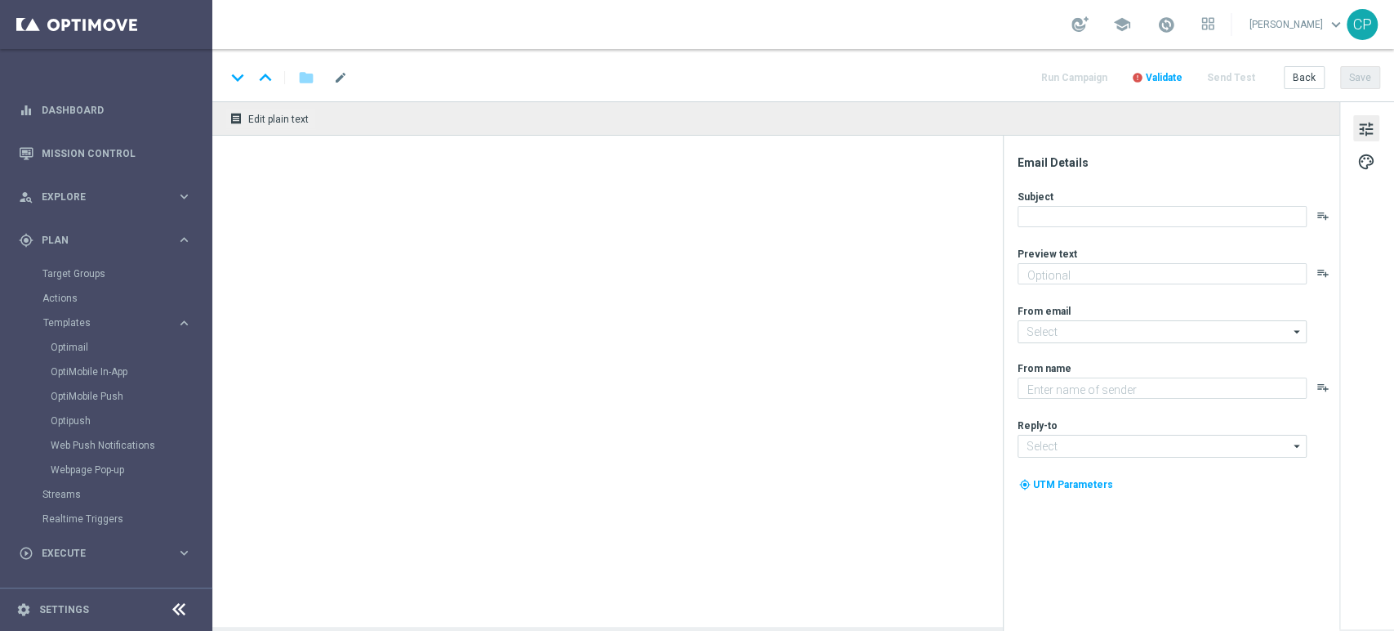
type textarea "Scopri le missioni pensate per te"
type input "[EMAIL_ADDRESS][DOMAIN_NAME]"
type textarea "Sisal"
type input "[EMAIL_ADDRESS][DOMAIN_NAME]"
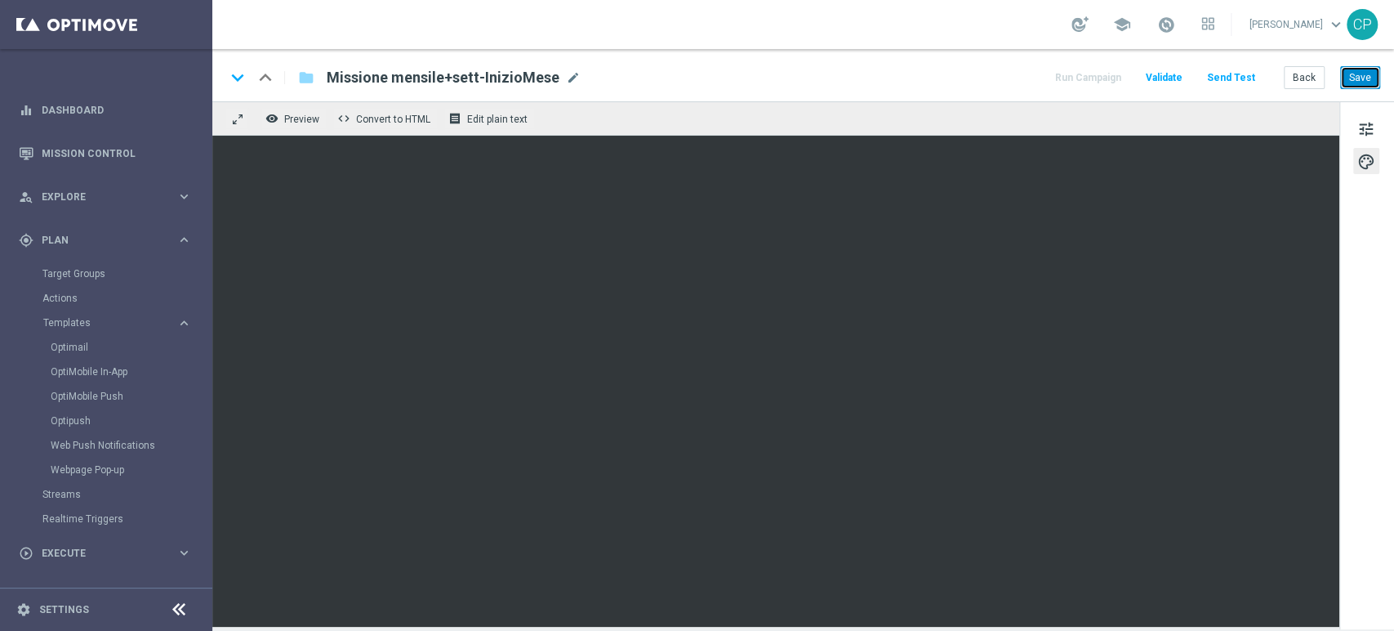
click at [1357, 74] on button "Save" at bounding box center [1360, 77] width 40 height 23
